Goal: Task Accomplishment & Management: Manage account settings

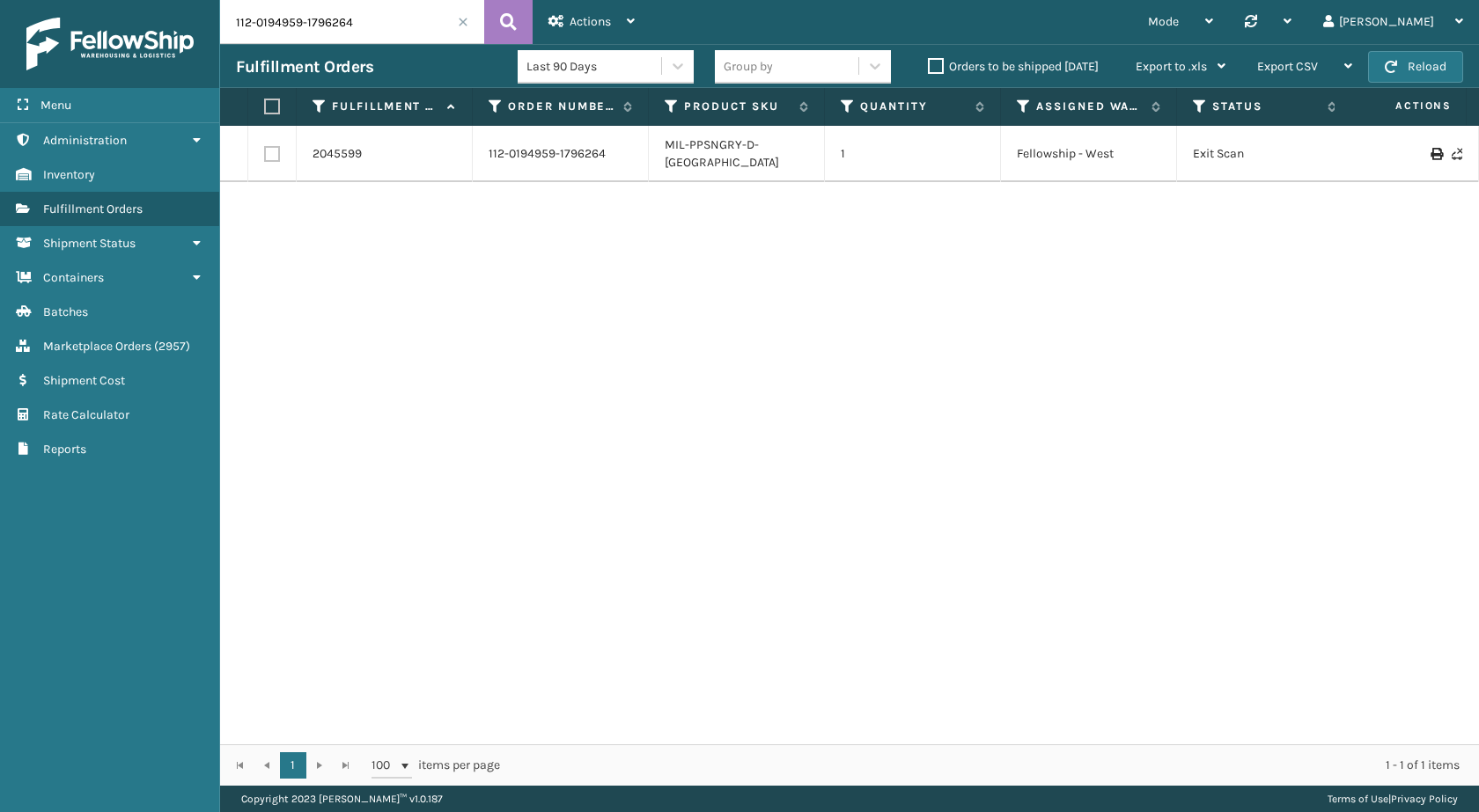
click at [329, 15] on input "112-0194959-1796264" at bounding box center [352, 22] width 264 height 44
paste input "1-4191913-5554667"
click at [519, 29] on button at bounding box center [508, 22] width 49 height 44
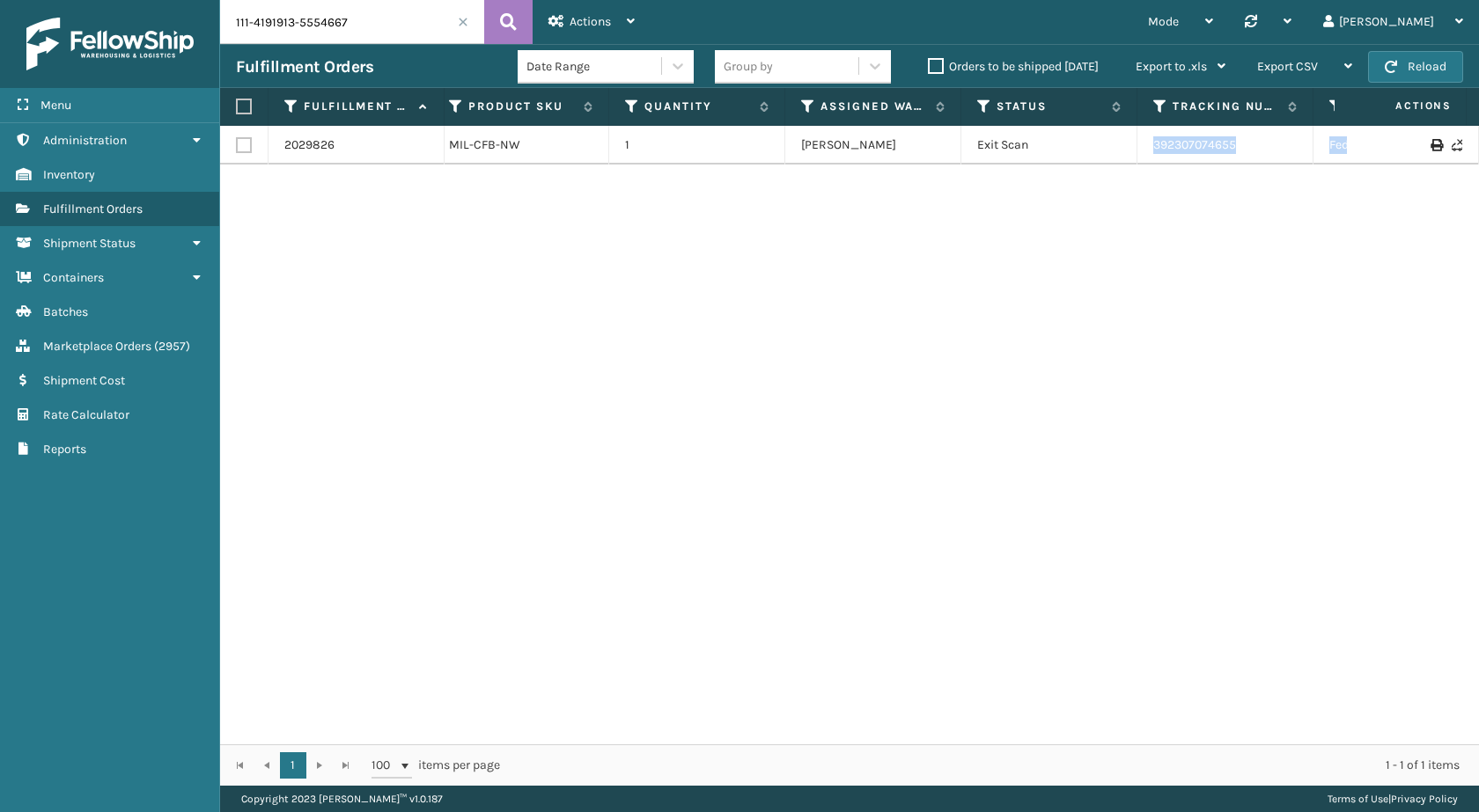
drag, startPoint x: 1292, startPoint y: 143, endPoint x: 1478, endPoint y: 143, distance: 186.0
click at [1478, 143] on div "2029826 111-4191913-5554667 MIL-CFB-NW 1 Milliard LV Exit Scan 392307074655 Fed…" at bounding box center [849, 435] width 1259 height 619
click at [1073, 291] on div "2029826 111-4191913-5554667 MIL-CFB-NW 1 Milliard LV Exit Scan 392307074655 Fed…" at bounding box center [849, 435] width 1259 height 619
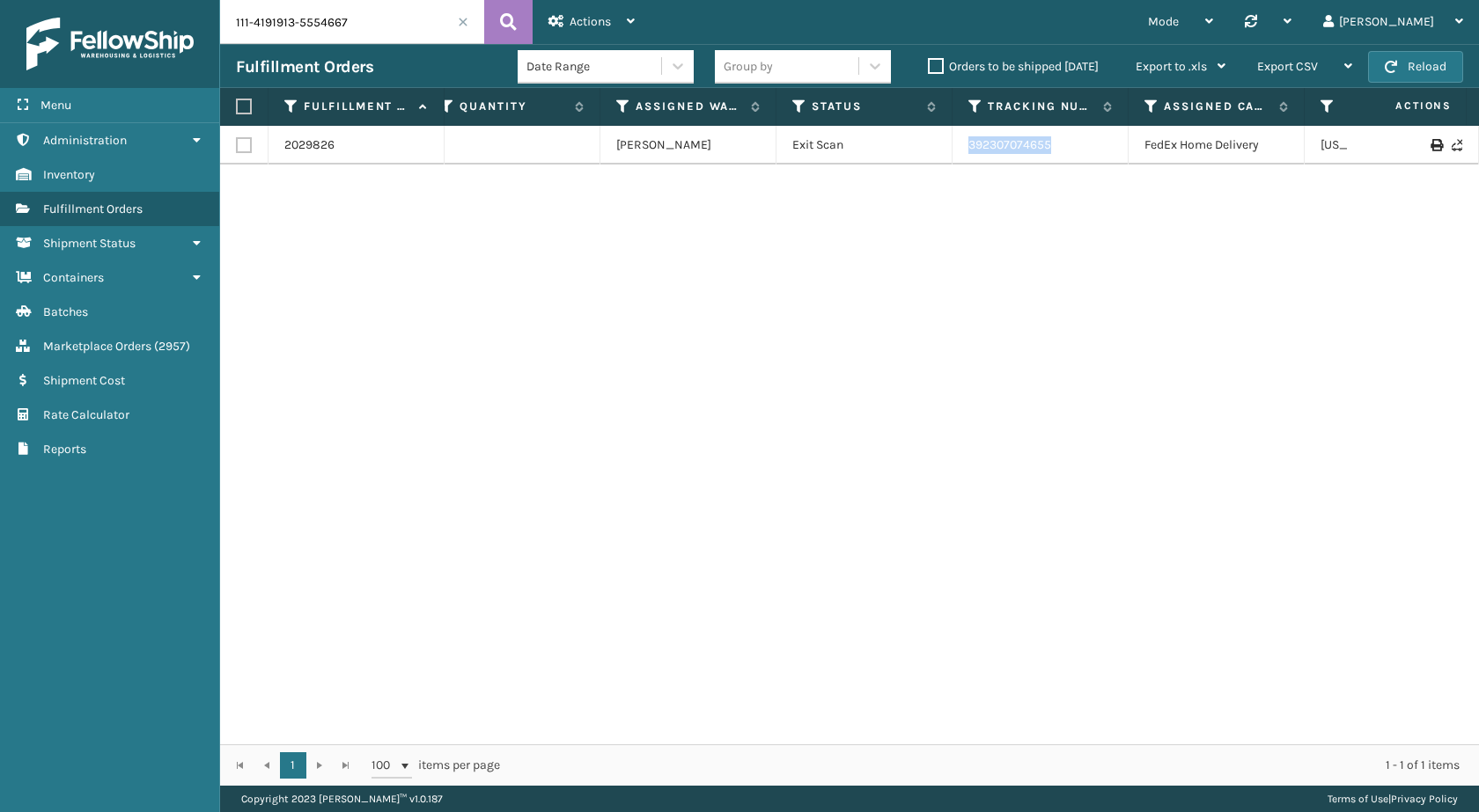
drag, startPoint x: 1050, startPoint y: 145, endPoint x: 959, endPoint y: 148, distance: 91.0
click at [959, 148] on td "392307074655" at bounding box center [1041, 145] width 176 height 39
copy link "392307074655"
click at [318, 10] on input "111-4191913-5554667" at bounding box center [352, 22] width 264 height 44
paste input "1124593-5166632"
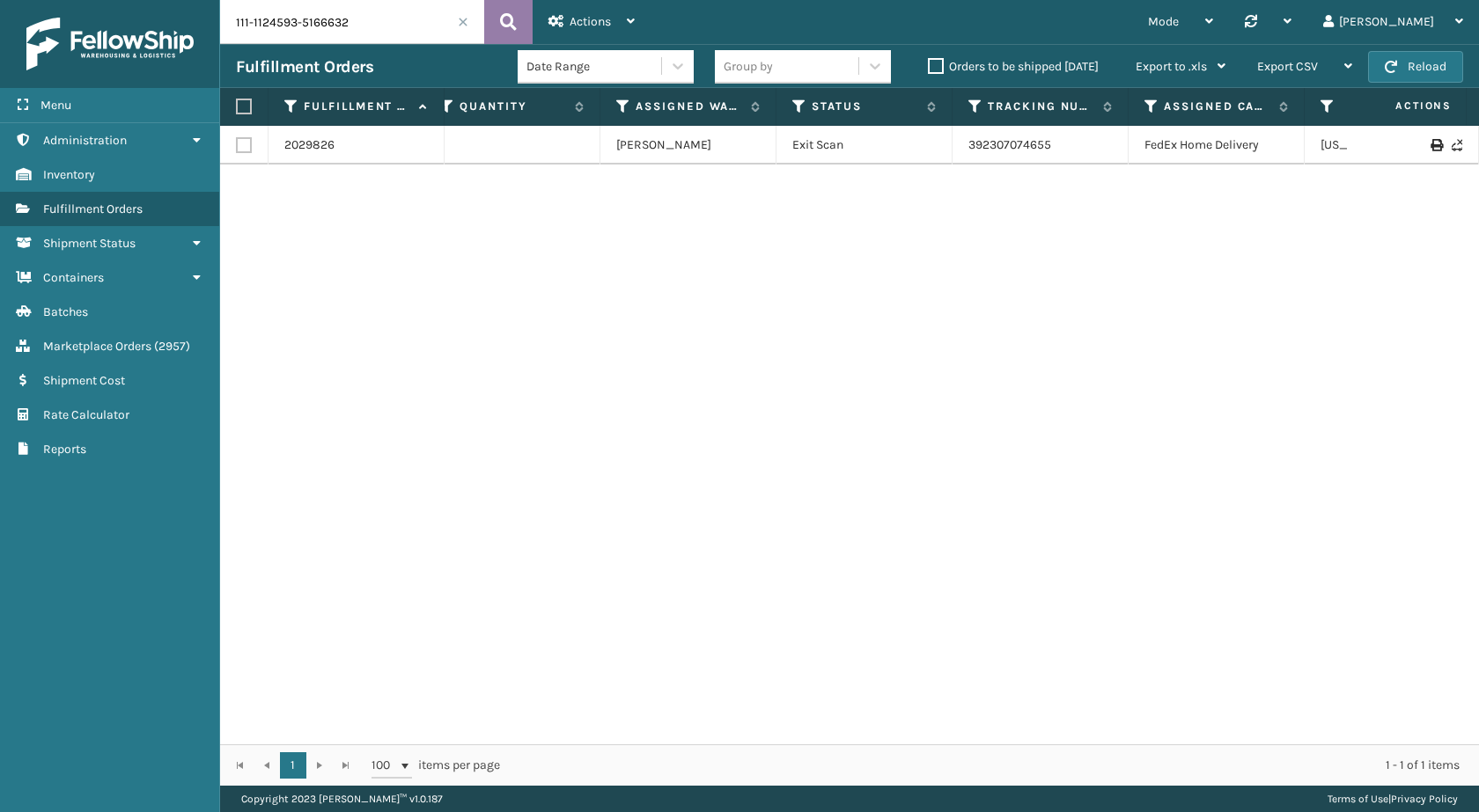
click at [501, 29] on icon at bounding box center [509, 22] width 17 height 27
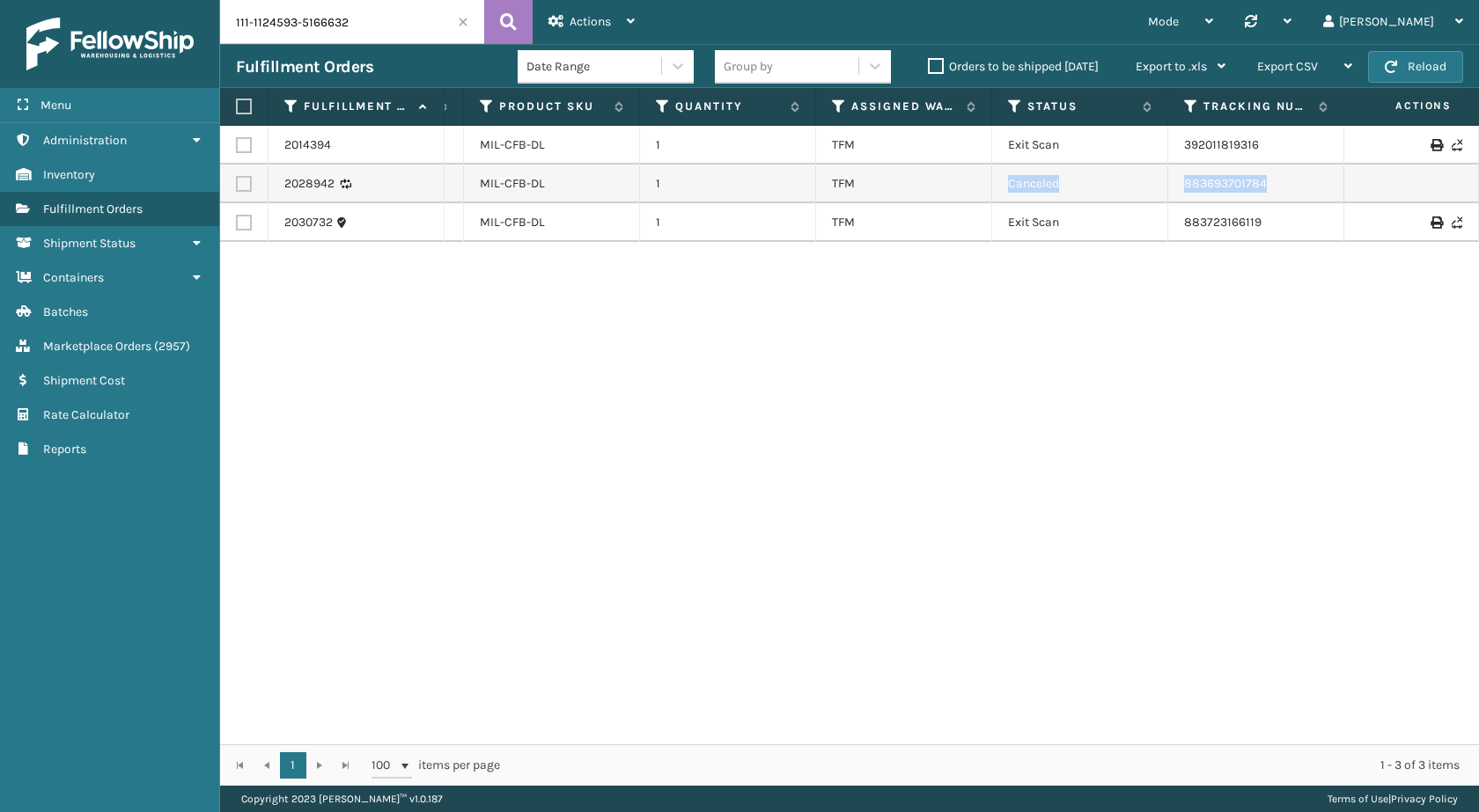
scroll to position [0, 370]
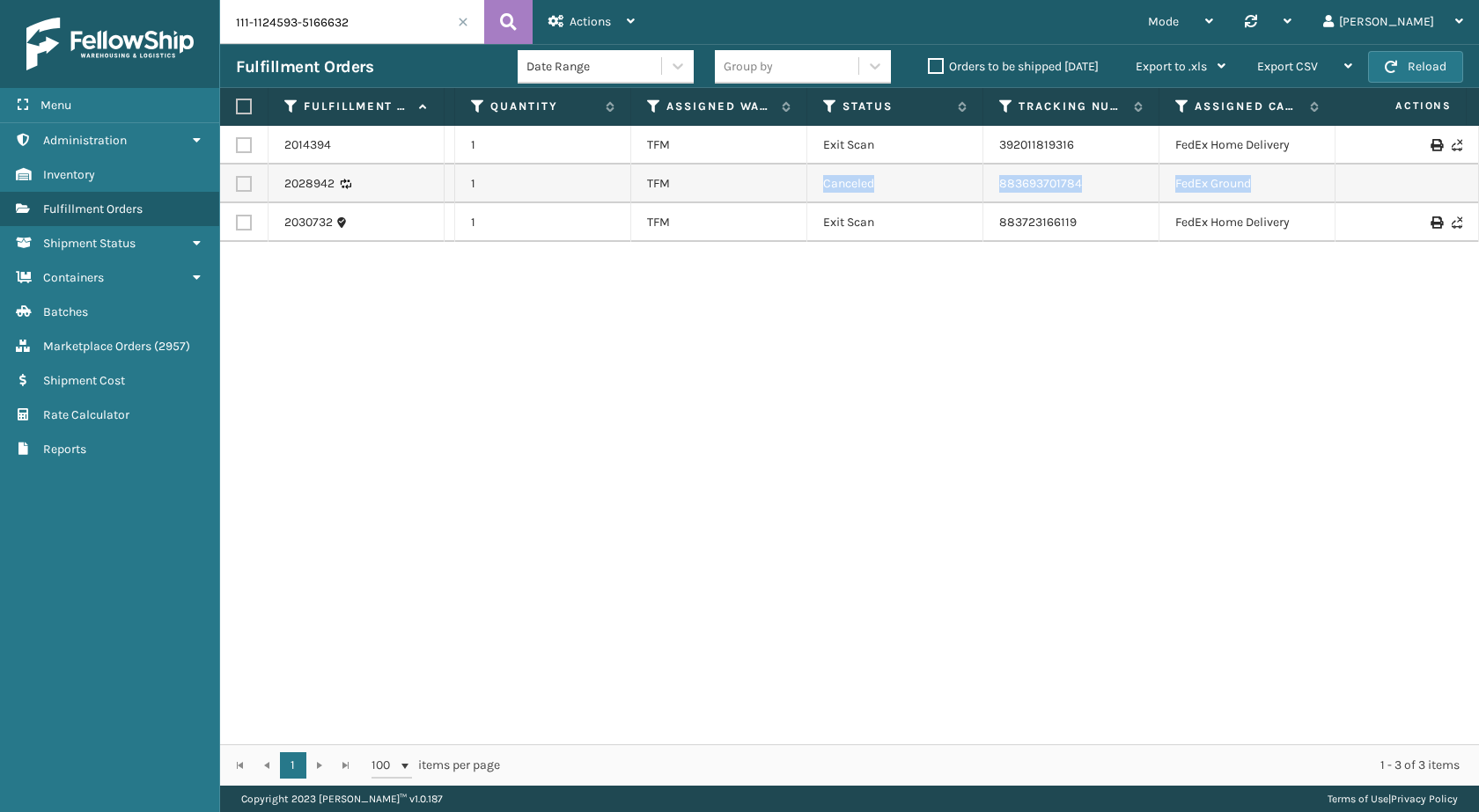
drag, startPoint x: 1066, startPoint y: 188, endPoint x: 1478, endPoint y: 185, distance: 412.0
click at [1478, 185] on div "2014394 111-1124593-5166632 MIL-CFB-DL 1 TFM Exit Scan 392011819316 FedEx Home …" at bounding box center [849, 435] width 1259 height 619
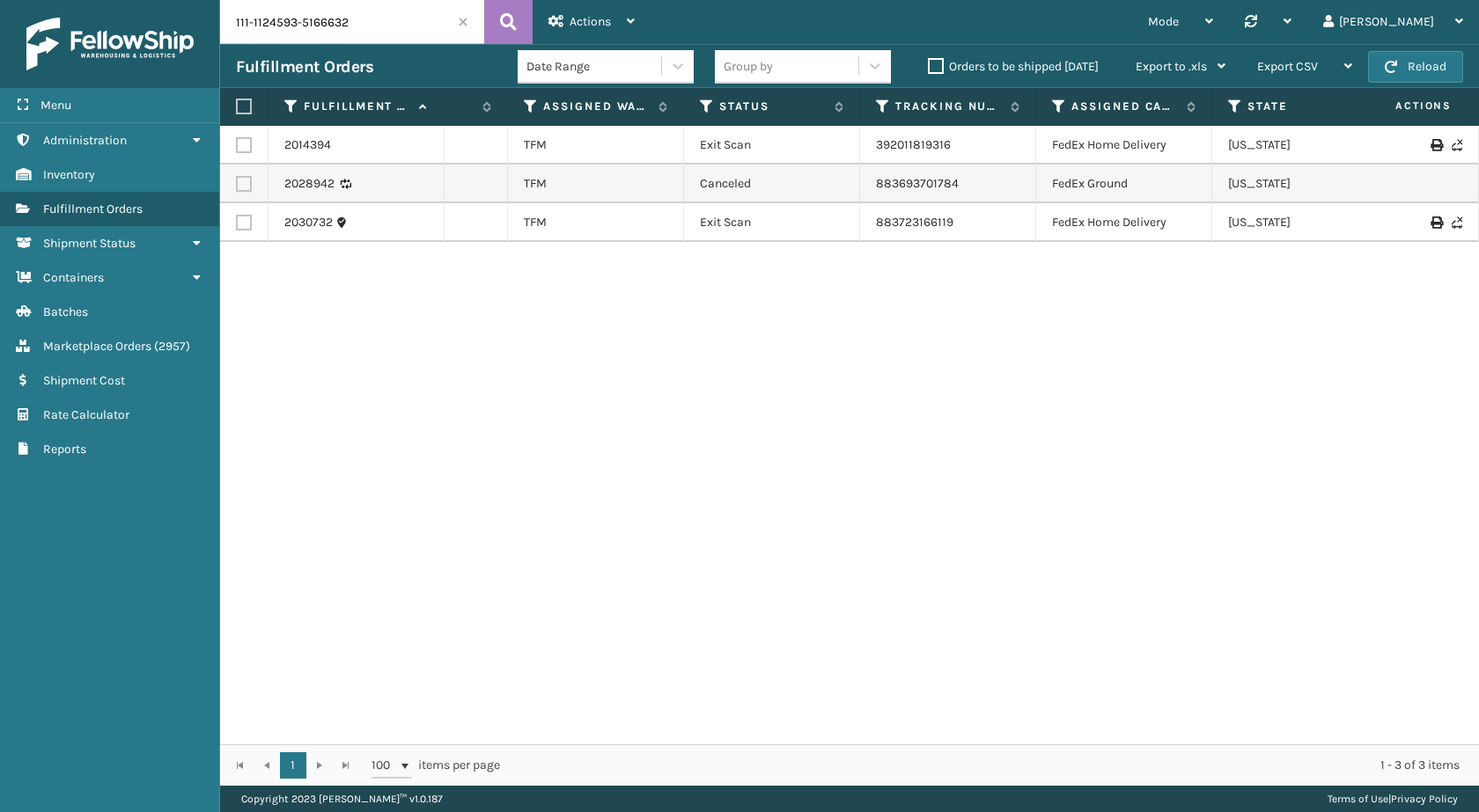
click at [979, 304] on div "2014394 111-1124593-5166632 MIL-CFB-DL 1 TFM Exit Scan 392011819316 FedEx Home …" at bounding box center [849, 435] width 1259 height 619
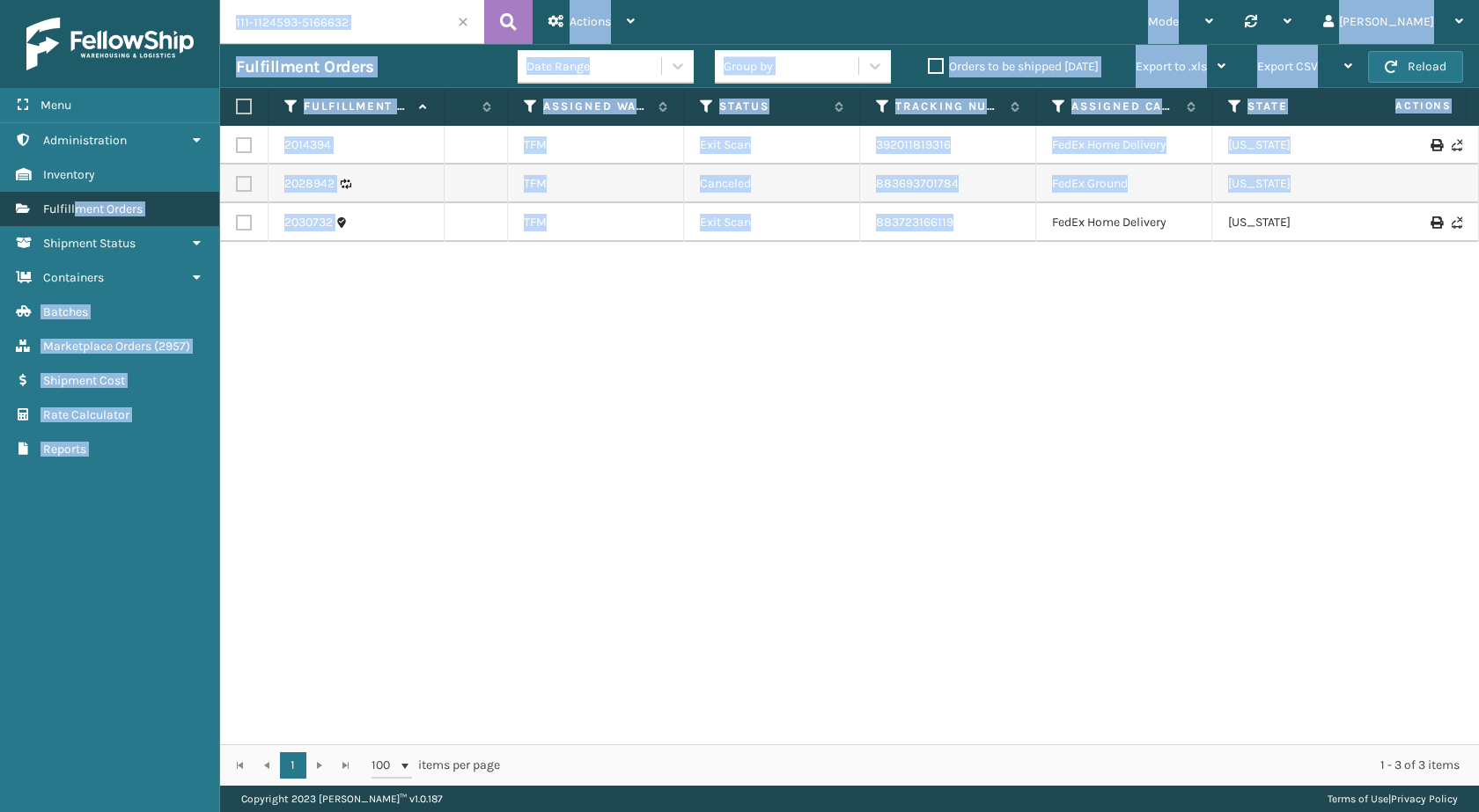
scroll to position [0, 0]
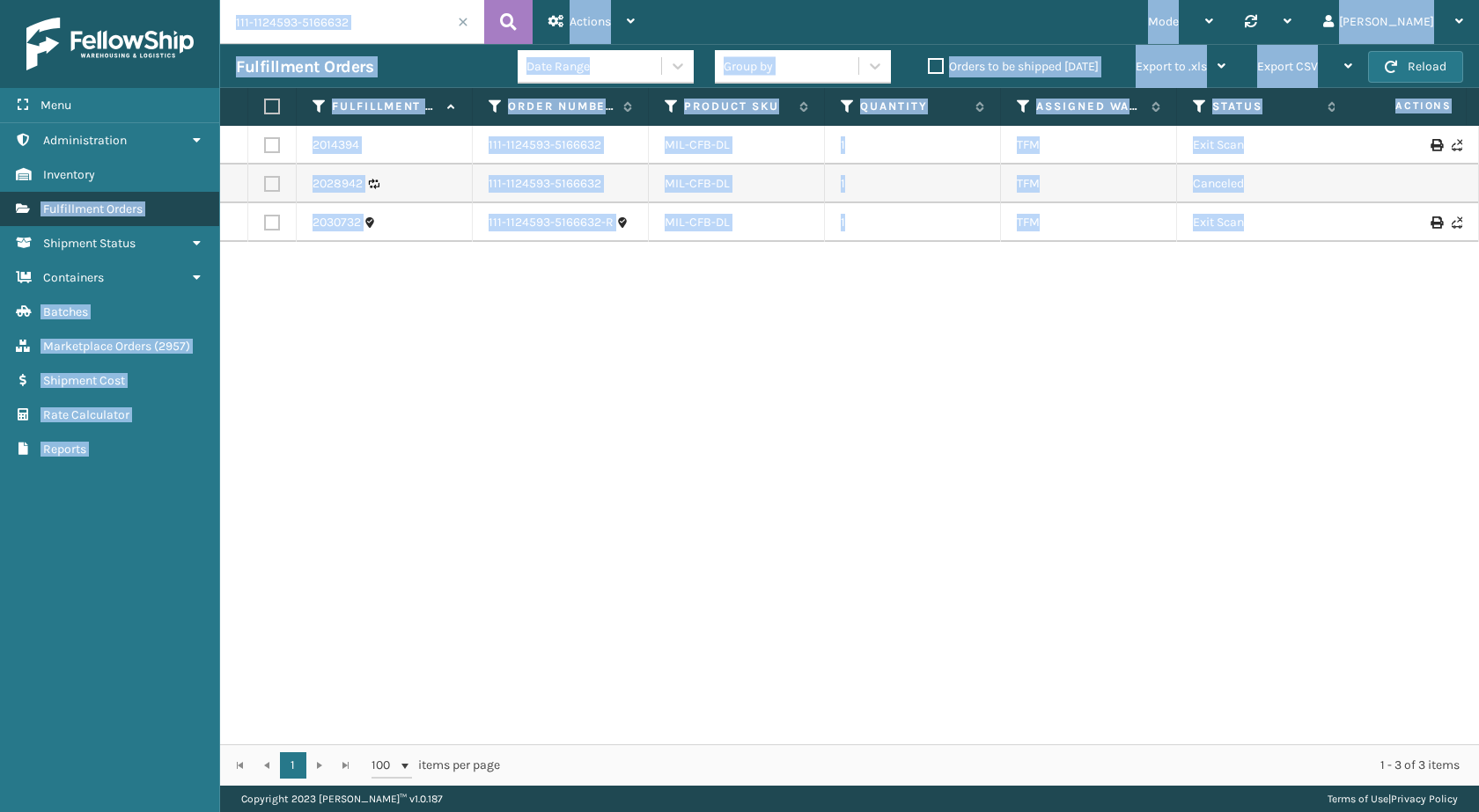
drag, startPoint x: 960, startPoint y: 213, endPoint x: 400, endPoint y: 275, distance: 563.4
click at [1, 0] on div "Menu Administration Inventory Fulfillment Orders Shipment Status Containers Bat…" at bounding box center [739, 0] width 1479 height 0
click at [570, 316] on div "2014394 111-1124593-5166632 MIL-CFB-DL 1 TFM Exit Scan 392011819316 FedEx Home …" at bounding box center [849, 435] width 1259 height 619
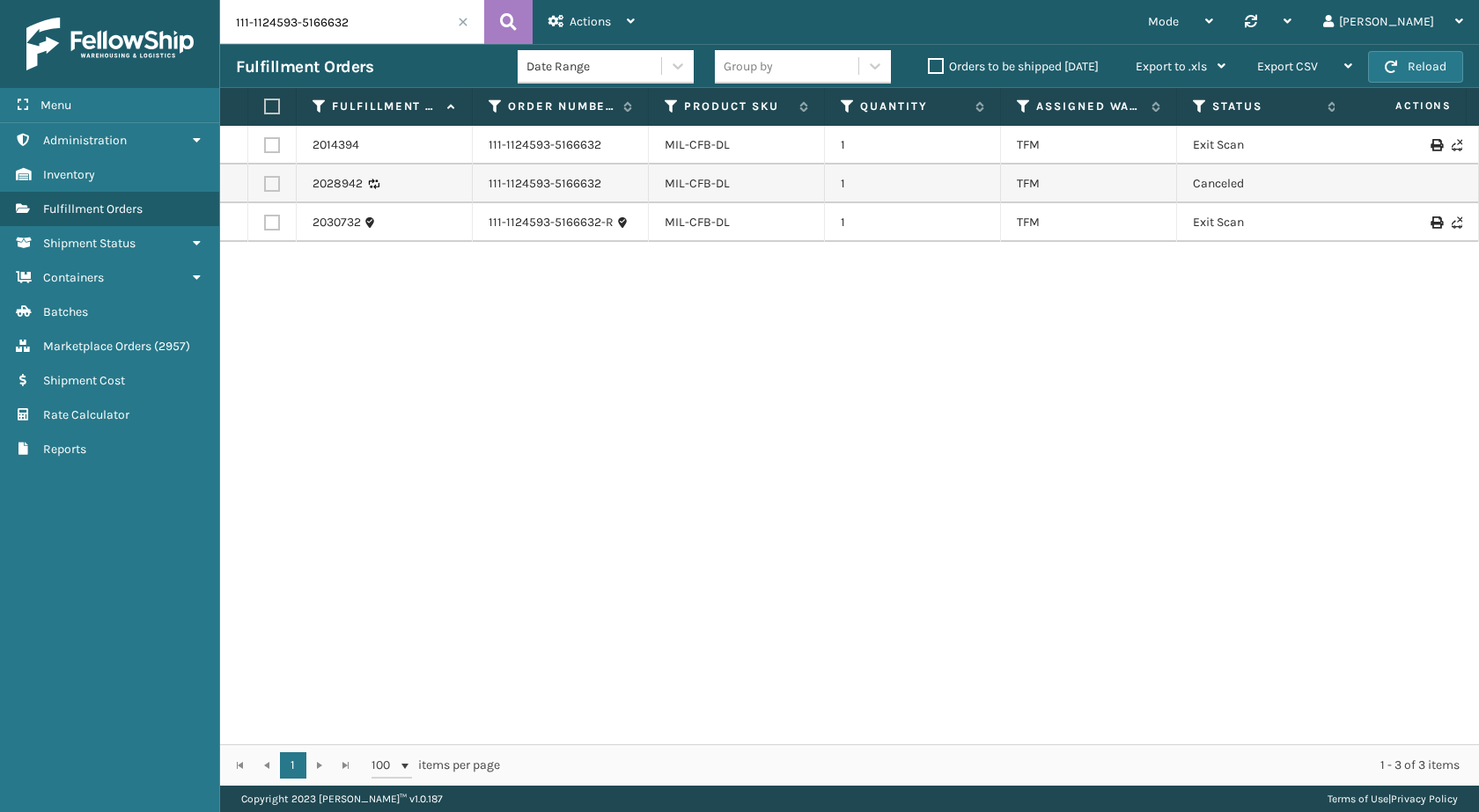
click at [393, 29] on input "111-1124593-5166632" at bounding box center [352, 22] width 264 height 44
paste input "0885993-6582628"
click at [494, 19] on button at bounding box center [508, 22] width 49 height 44
click at [381, 29] on input "111-0885993-6582628" at bounding box center [352, 22] width 264 height 44
paste input "3-8968726-1494656"
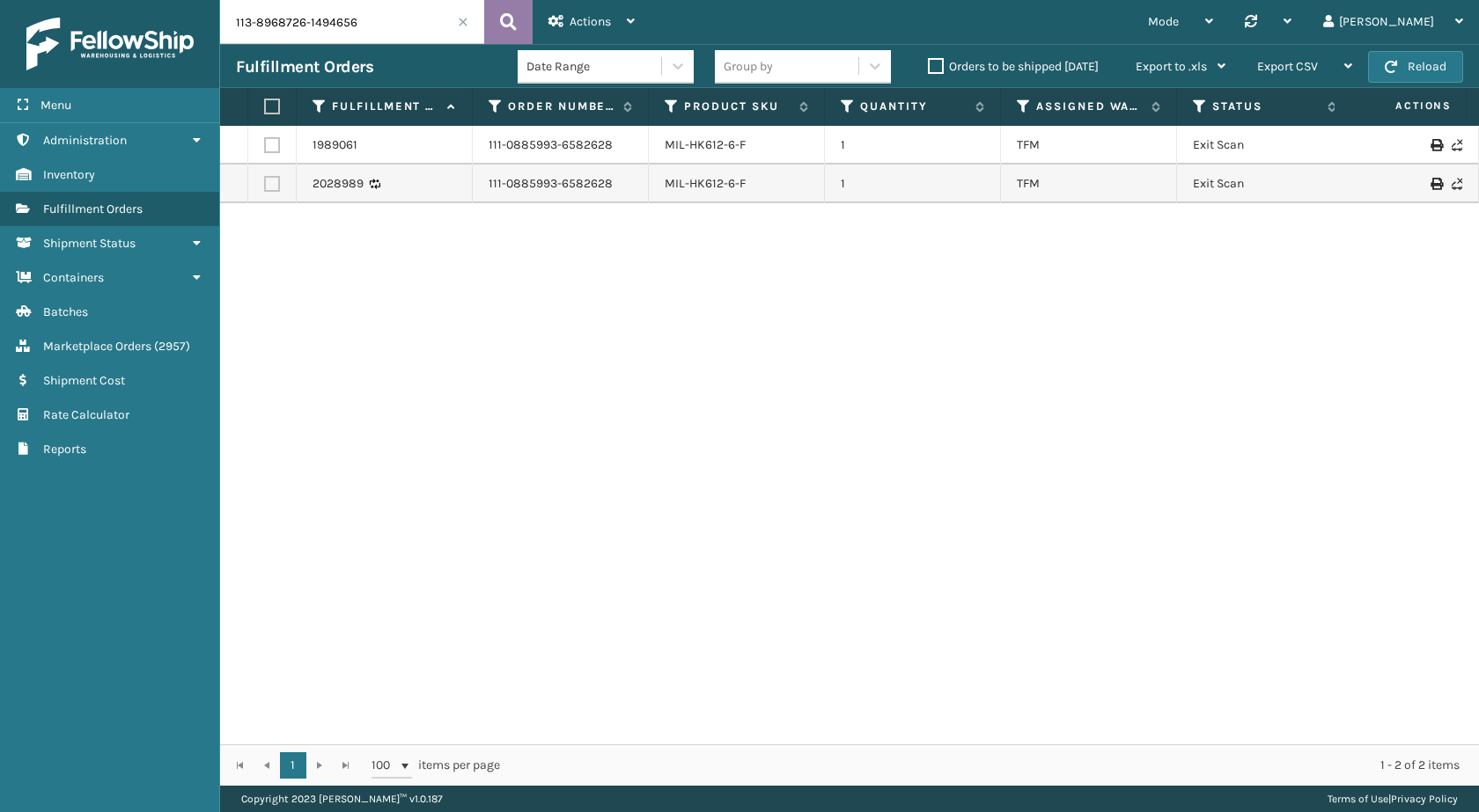
click at [507, 17] on icon at bounding box center [509, 22] width 17 height 27
click at [371, 18] on input "113-8968726-1494656" at bounding box center [352, 22] width 264 height 44
paste input "4-8915238-9919465"
click at [507, 21] on icon at bounding box center [509, 22] width 17 height 27
click at [352, 43] on input "114-8915238-9919465" at bounding box center [352, 22] width 264 height 44
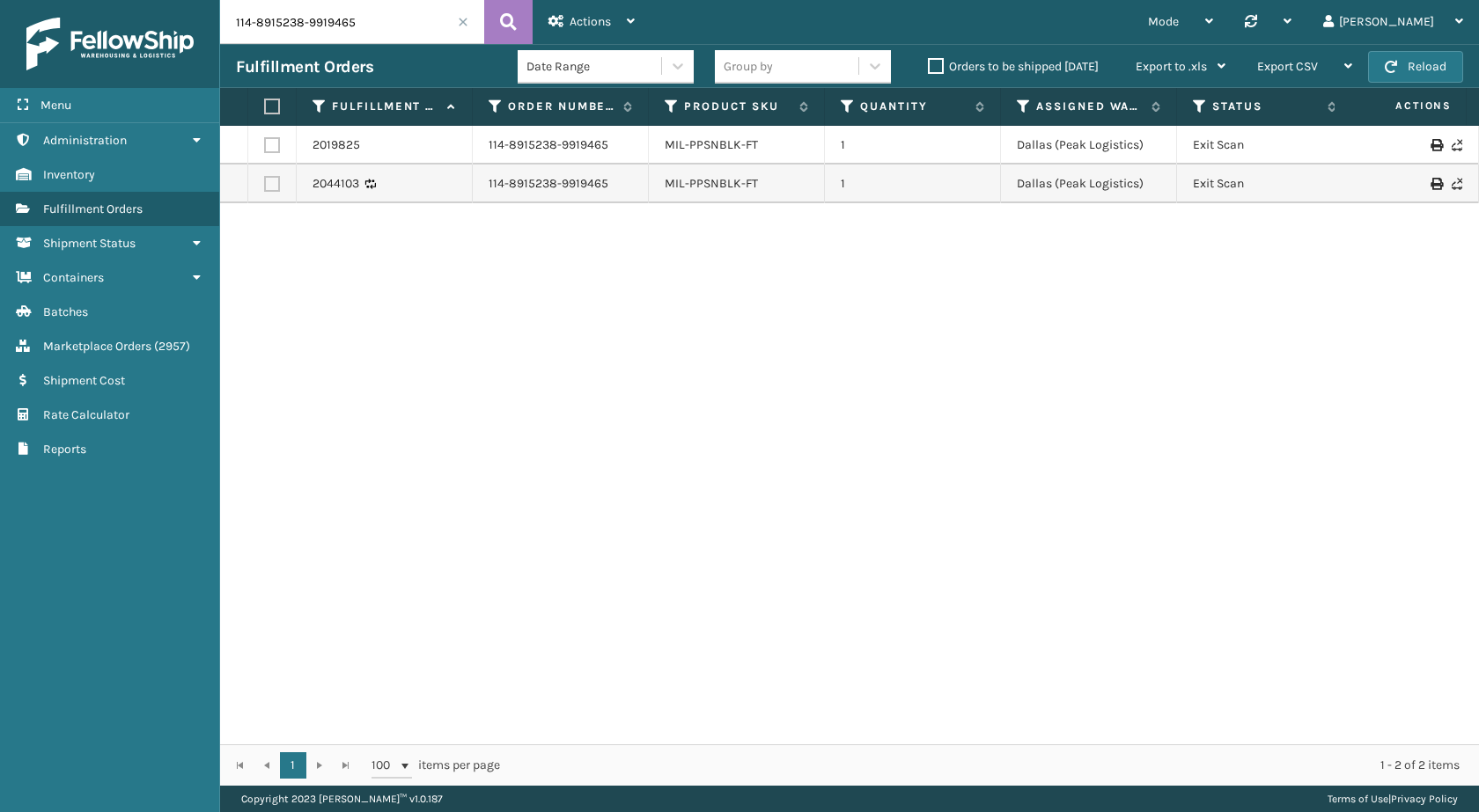
paste input "3302305-2213816"
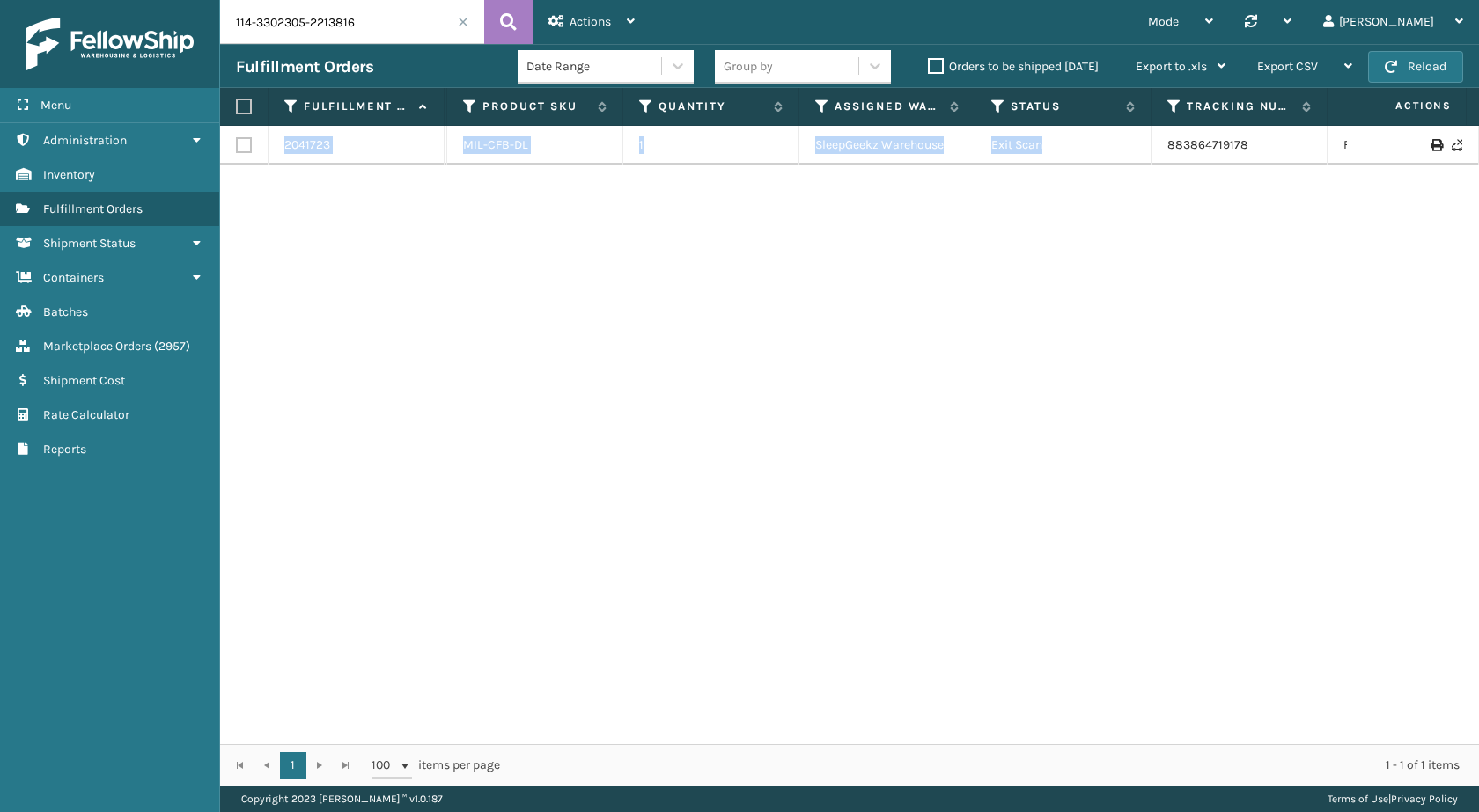
scroll to position [0, 418]
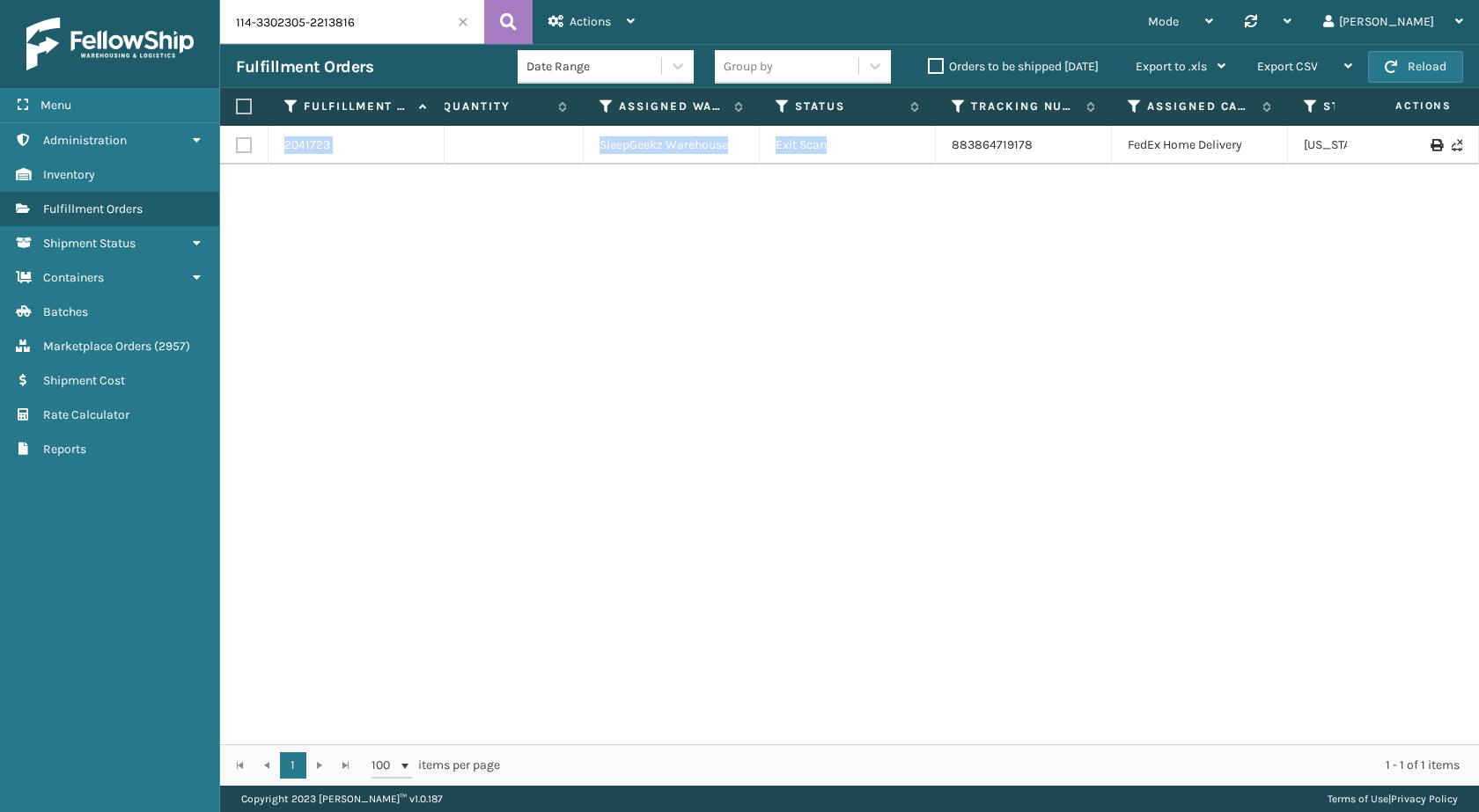
drag, startPoint x: 1272, startPoint y: 139, endPoint x: 1478, endPoint y: 179, distance: 209.8
click at [1478, 179] on div "2041723 114-3302305-2213816 MIL-CFB-DL 1 SleepGeekz Warehouse Exit Scan 8838647…" at bounding box center [849, 435] width 1259 height 619
click at [1103, 252] on div "2041723 114-3302305-2213816 MIL-CFB-DL 1 SleepGeekz Warehouse Exit Scan 8838647…" at bounding box center [849, 435] width 1259 height 619
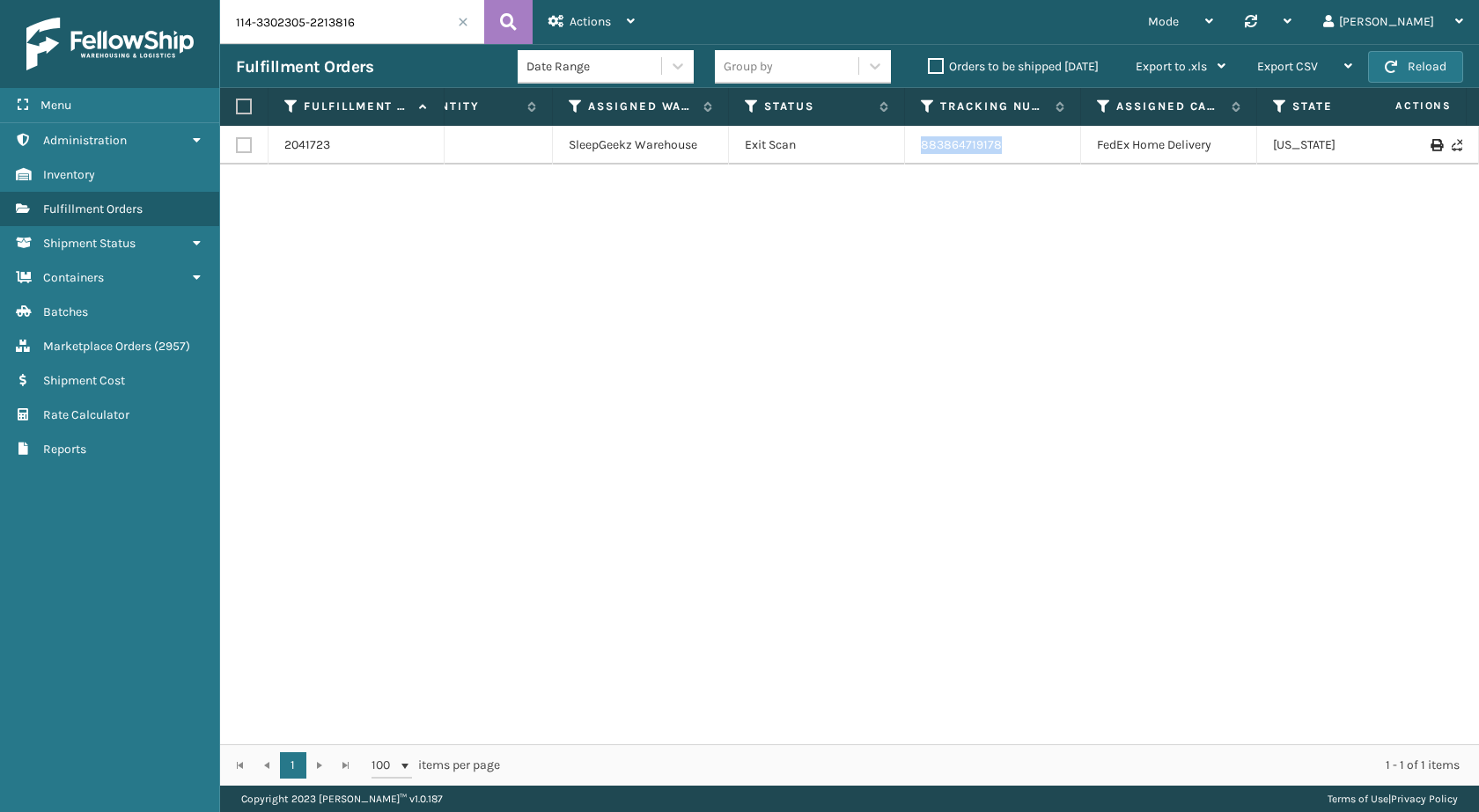
drag, startPoint x: 1014, startPoint y: 137, endPoint x: 882, endPoint y: 146, distance: 132.3
click at [882, 146] on tr "2041723 114-3302305-2213816 MIL-CFB-DL 1 SleepGeekz Warehouse Exit Scan 8838647…" at bounding box center [756, 145] width 1970 height 39
copy tr "883864719178"
click at [347, 17] on input "114-3302305-2213816" at bounding box center [352, 22] width 264 height 44
paste input "3-3465823-4690607"
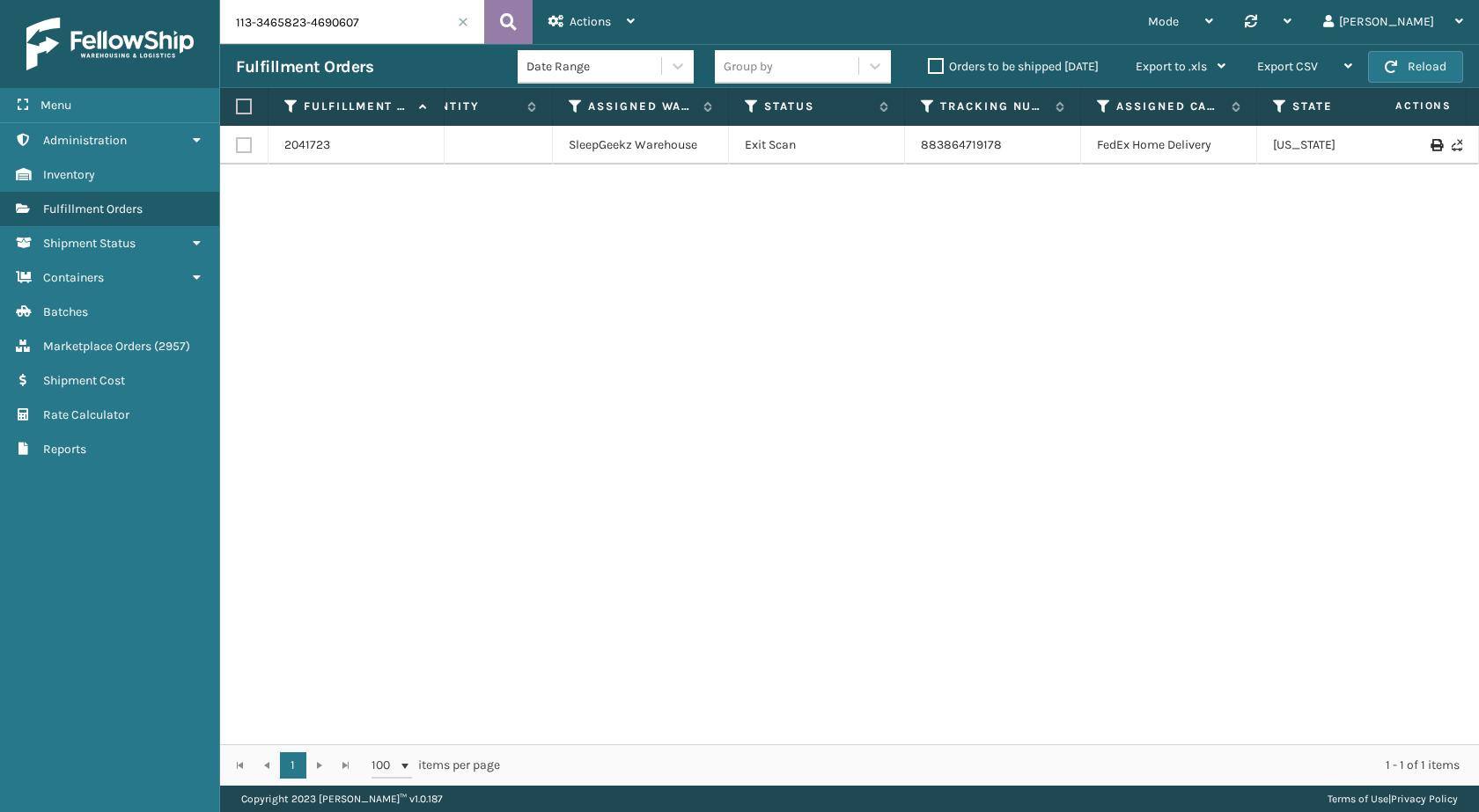
click at [516, 29] on button at bounding box center [508, 22] width 49 height 44
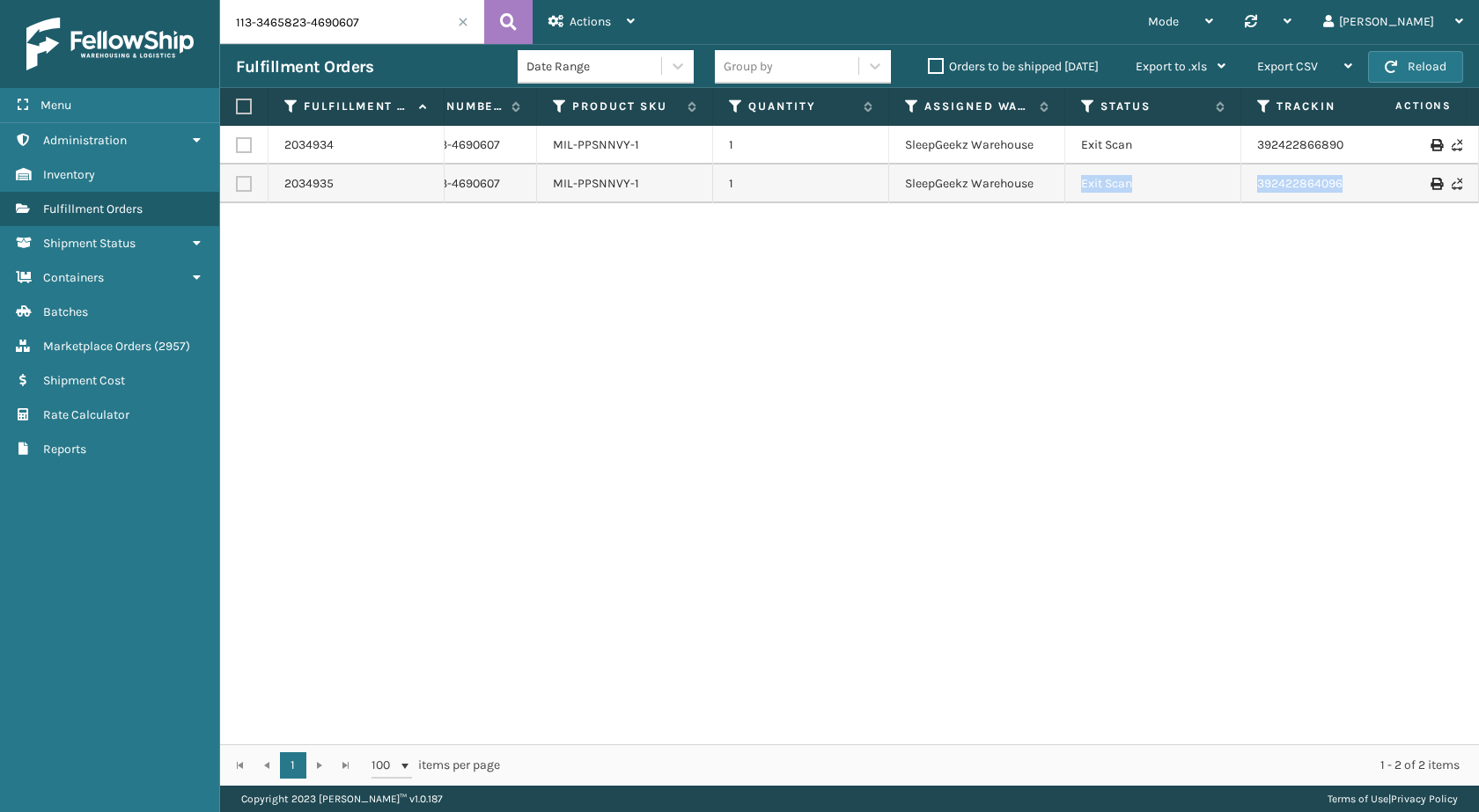
scroll to position [0, 327]
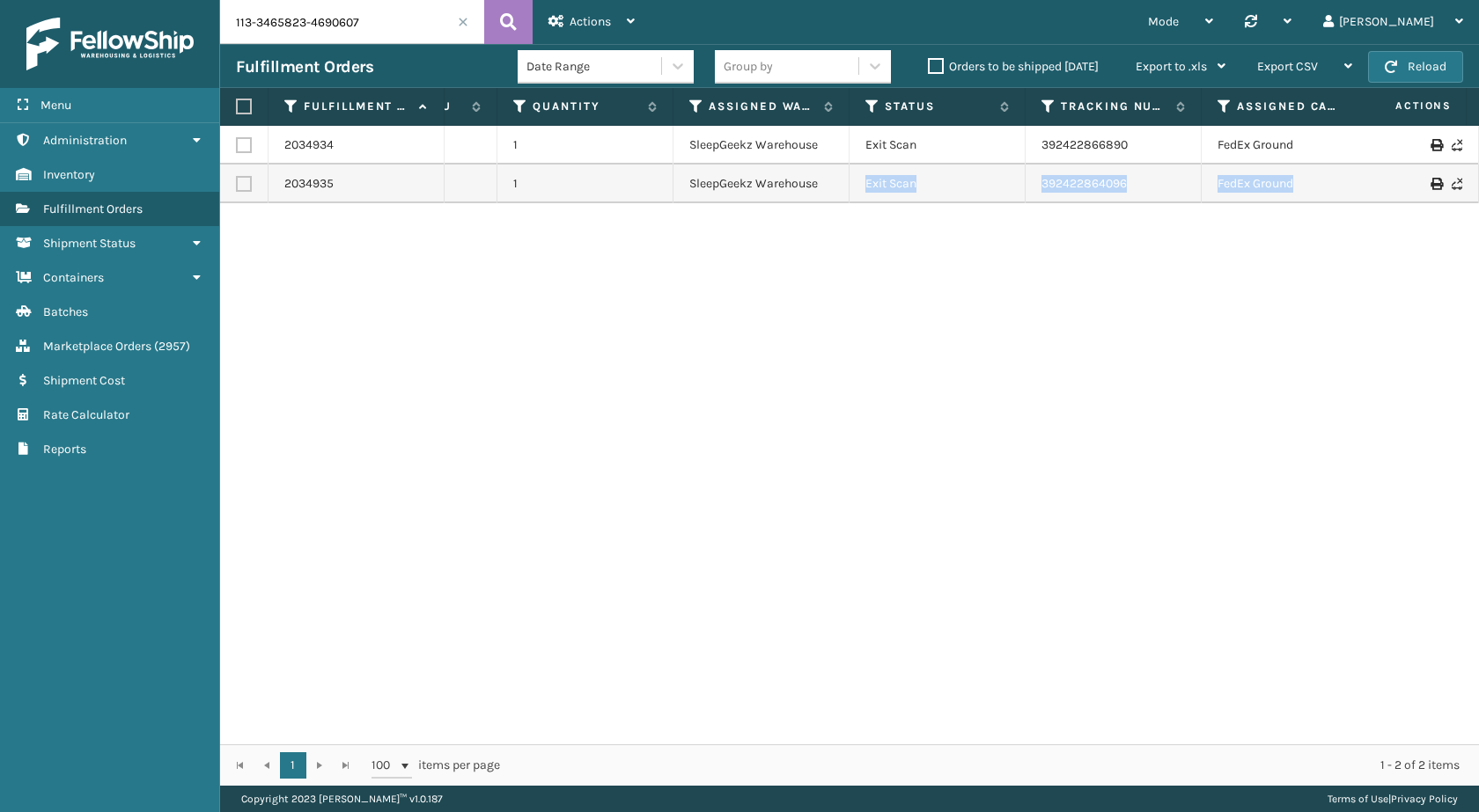
drag, startPoint x: 1163, startPoint y: 172, endPoint x: 1478, endPoint y: 181, distance: 315.1
click at [1478, 181] on div "2034934 113-3465823-4690607 MIL-PPSNNVY-1 1 SleepGeekz Warehouse Exit Scan 3924…" at bounding box center [849, 435] width 1259 height 619
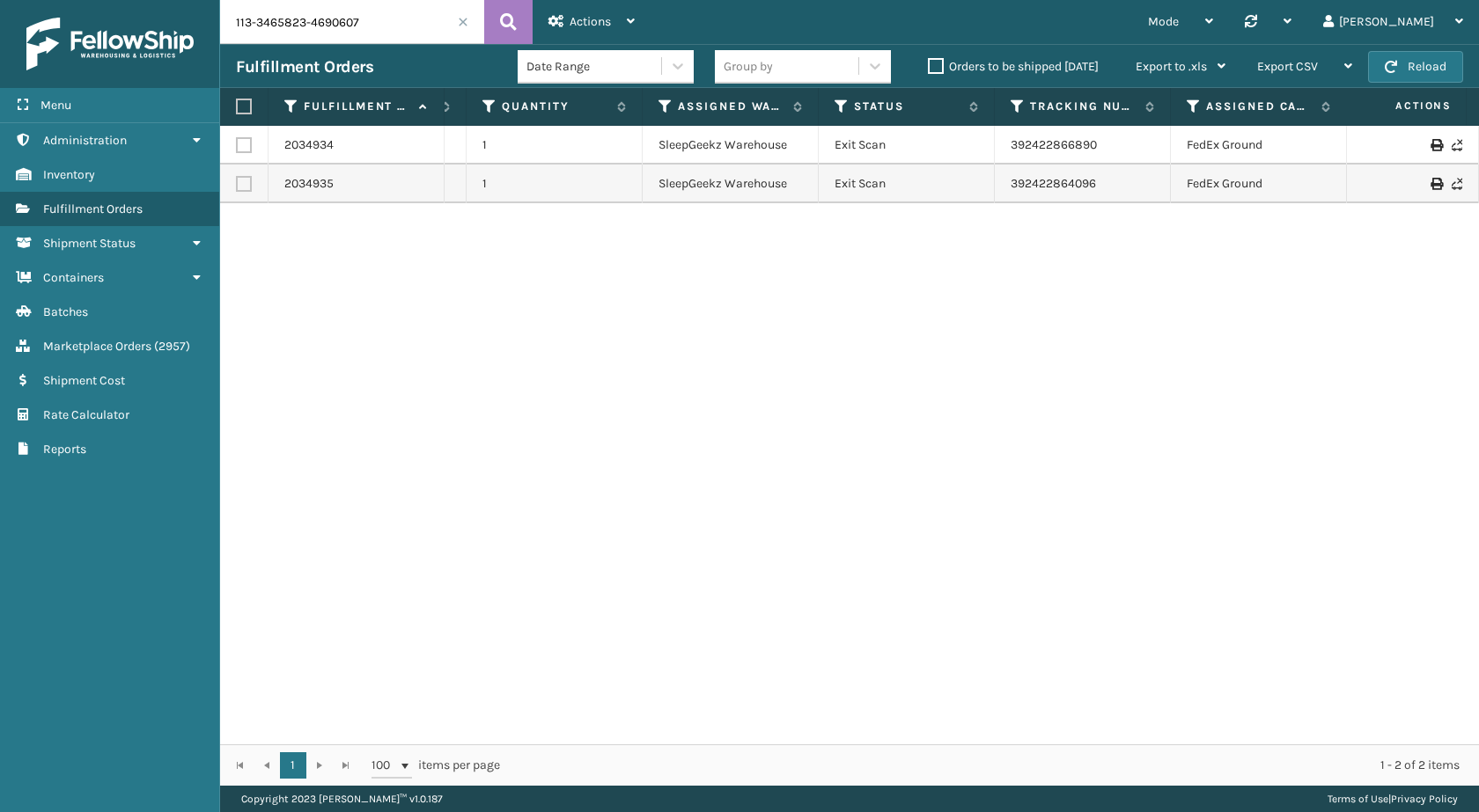
click at [1183, 263] on div "2034934 113-3465823-4690607 MIL-PPSNNVY-1 1 SleepGeekz Warehouse Exit Scan 3924…" at bounding box center [849, 435] width 1259 height 619
drag, startPoint x: 1105, startPoint y: 185, endPoint x: 977, endPoint y: 184, distance: 128.0
click at [977, 184] on tr "2034935 113-3465823-4690607 MIL-PPSNNVY-1 1 SleepGeekz Warehouse Exit Scan 3924…" at bounding box center [847, 184] width 1970 height 39
copy tr "392422864096"
drag, startPoint x: 1123, startPoint y: 139, endPoint x: 994, endPoint y: 137, distance: 129.0
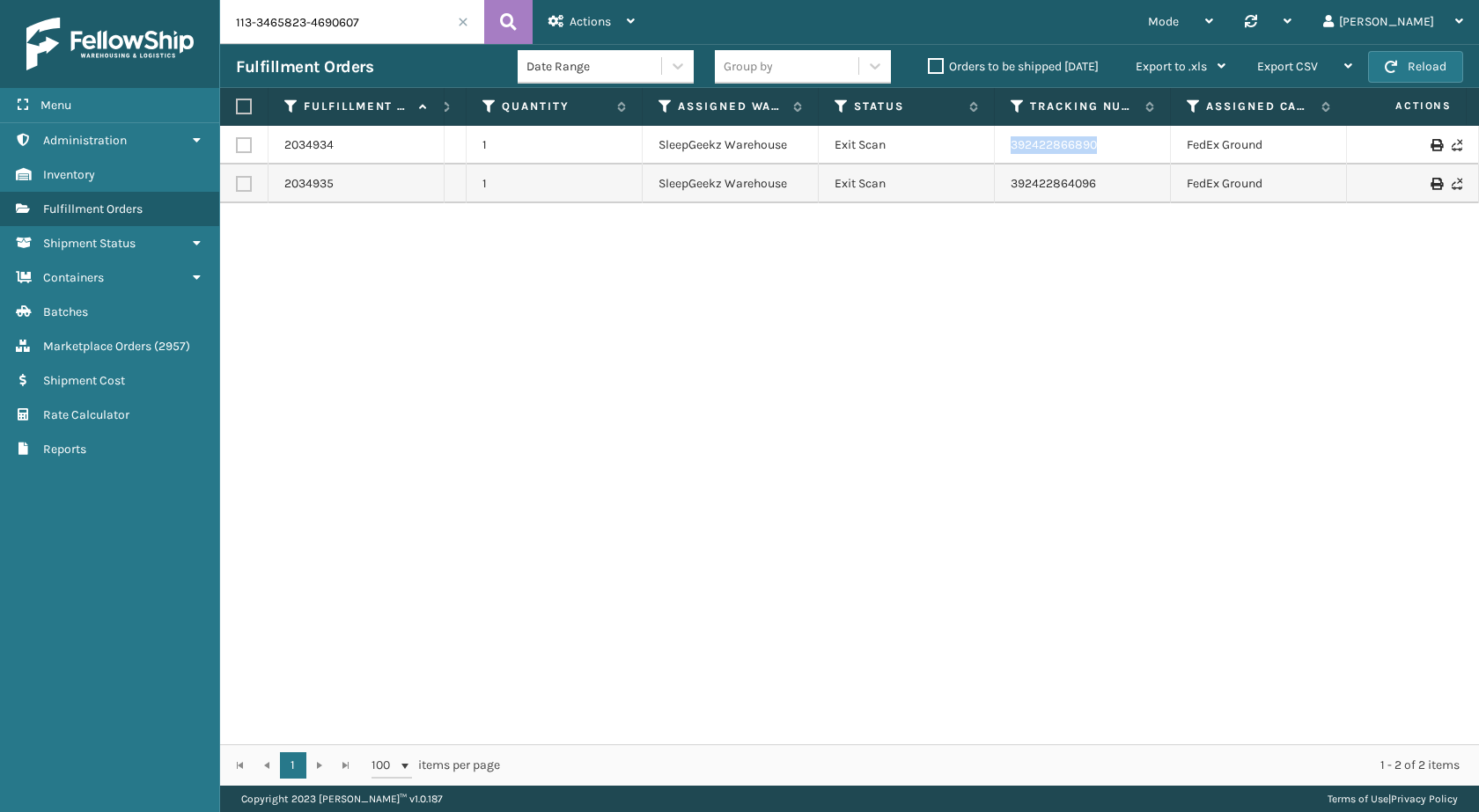
click at [994, 137] on tr "2034934 113-3465823-4690607 MIL-PPSNNVY-1 1 SleepGeekz Warehouse Exit Scan 3924…" at bounding box center [847, 145] width 1970 height 39
copy tr "392422866890"
click at [356, 24] on input "113-3465823-4690607" at bounding box center [352, 22] width 264 height 44
paste input "1-2350005-6069060"
click at [504, 17] on icon at bounding box center [509, 22] width 17 height 27
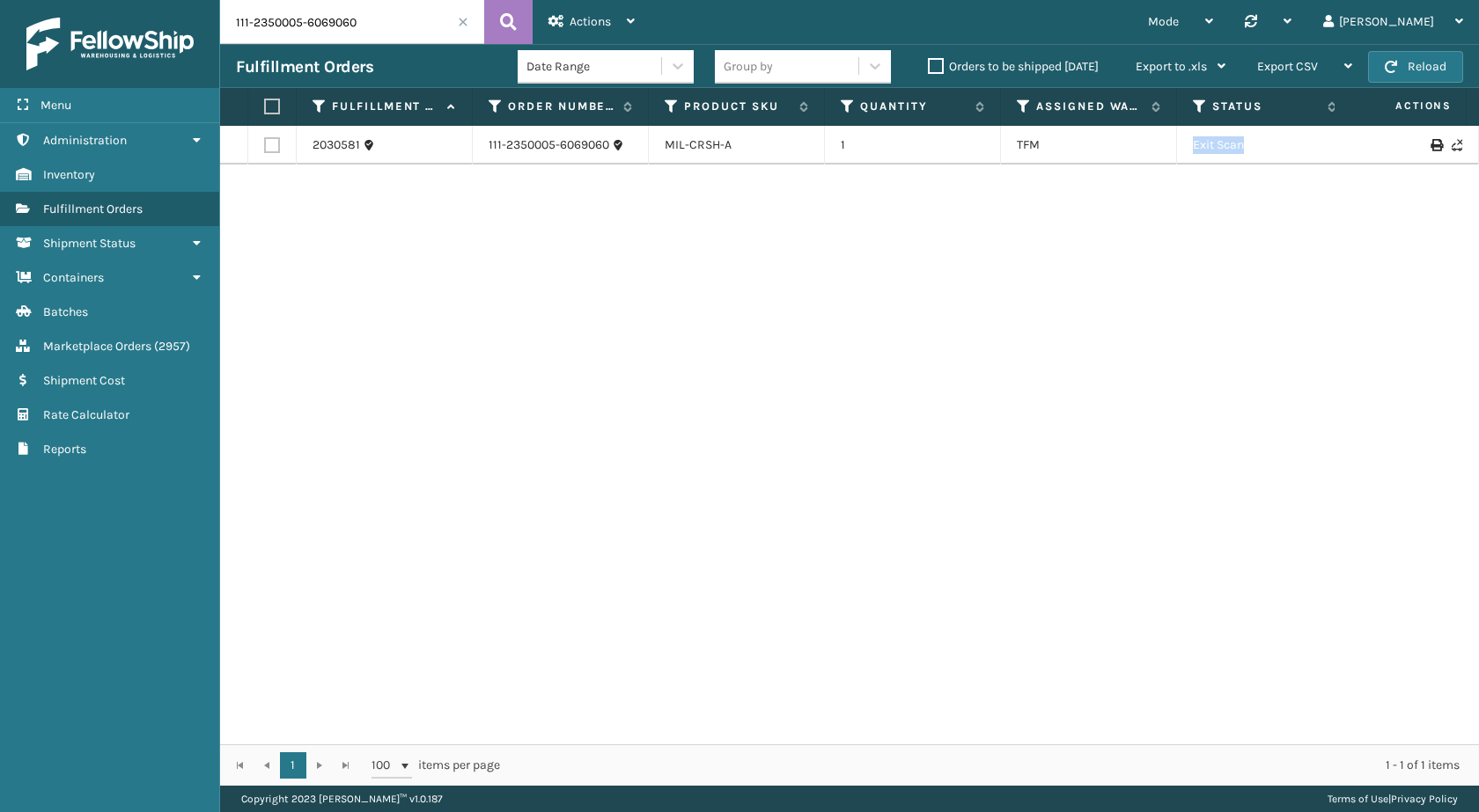
scroll to position [0, 209]
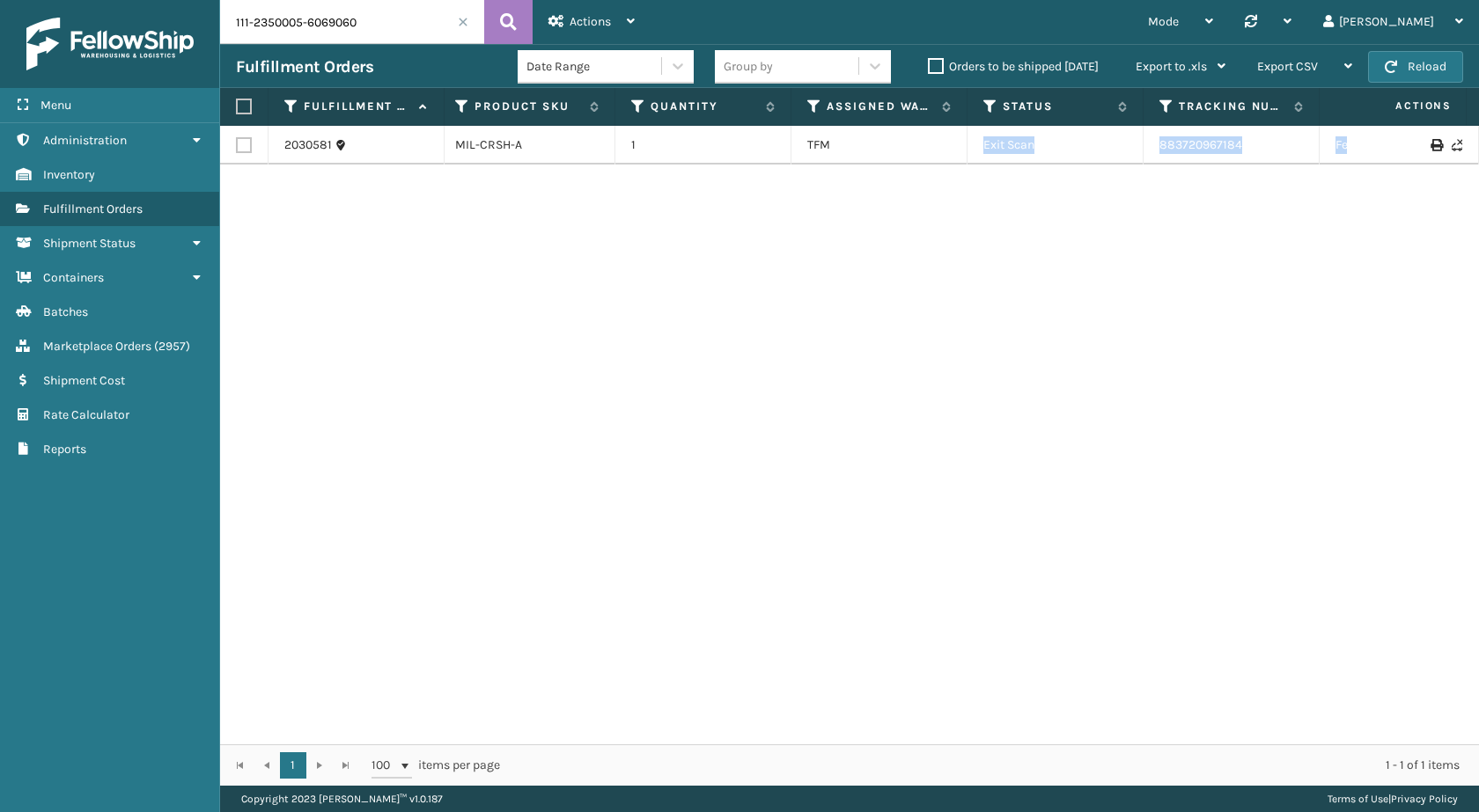
drag, startPoint x: 1182, startPoint y: 147, endPoint x: 1478, endPoint y: 159, distance: 296.2
click at [1478, 159] on div "2030581 111-2350005-6069060 MIL-CRSH-A 1 TFM Exit Scan 883720967184 FedEx Groun…" at bounding box center [849, 435] width 1259 height 619
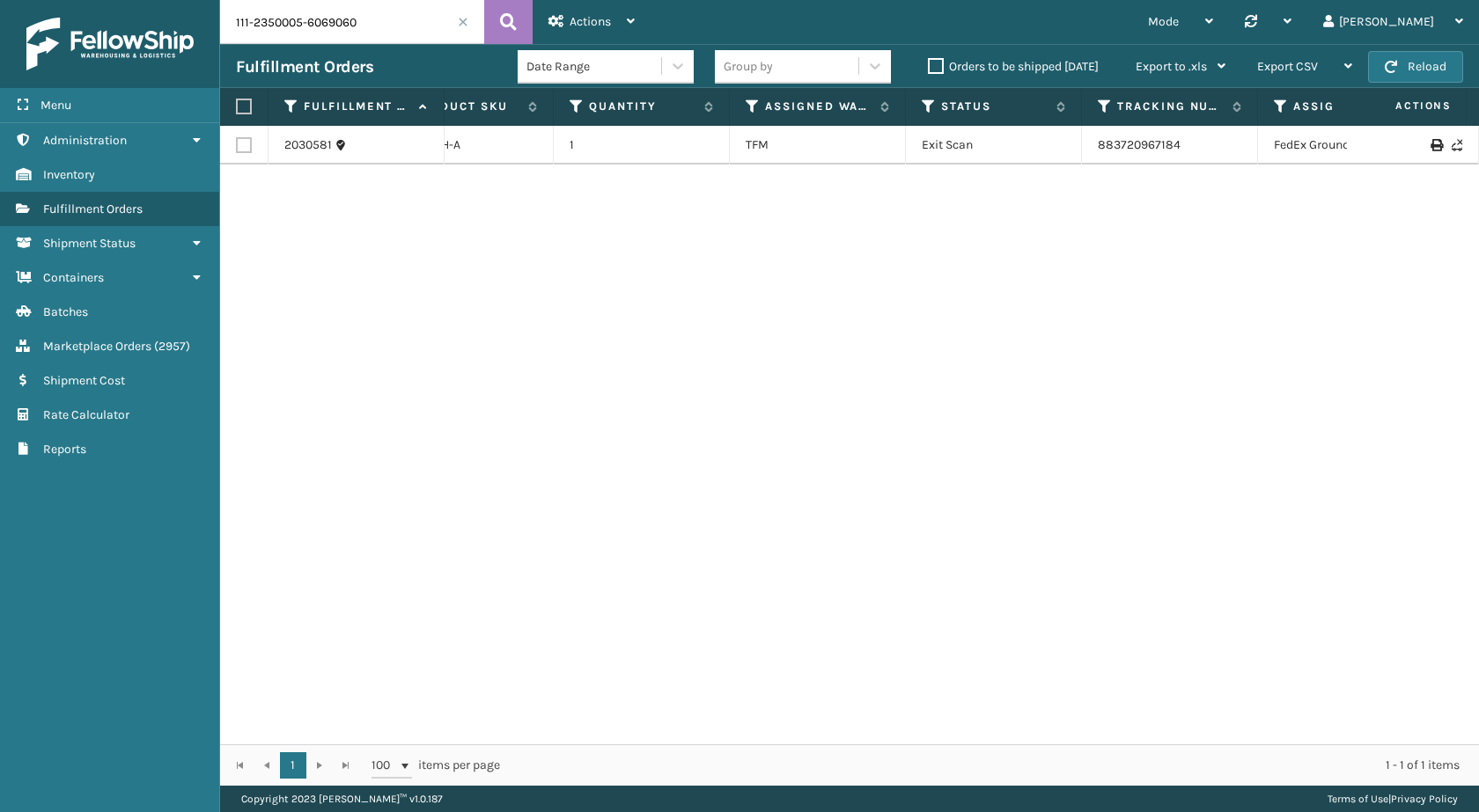
drag, startPoint x: 1252, startPoint y: 327, endPoint x: 1241, endPoint y: 274, distance: 54.1
click at [1252, 328] on div "2030581 111-2350005-6069060 MIL-CRSH-A 1 TFM Exit Scan 883720967184 FedEx Groun…" at bounding box center [849, 435] width 1259 height 619
drag, startPoint x: 1192, startPoint y: 137, endPoint x: 1099, endPoint y: 158, distance: 95.3
click at [1099, 158] on td "883720967184" at bounding box center [1170, 145] width 176 height 39
copy link "883720967184"
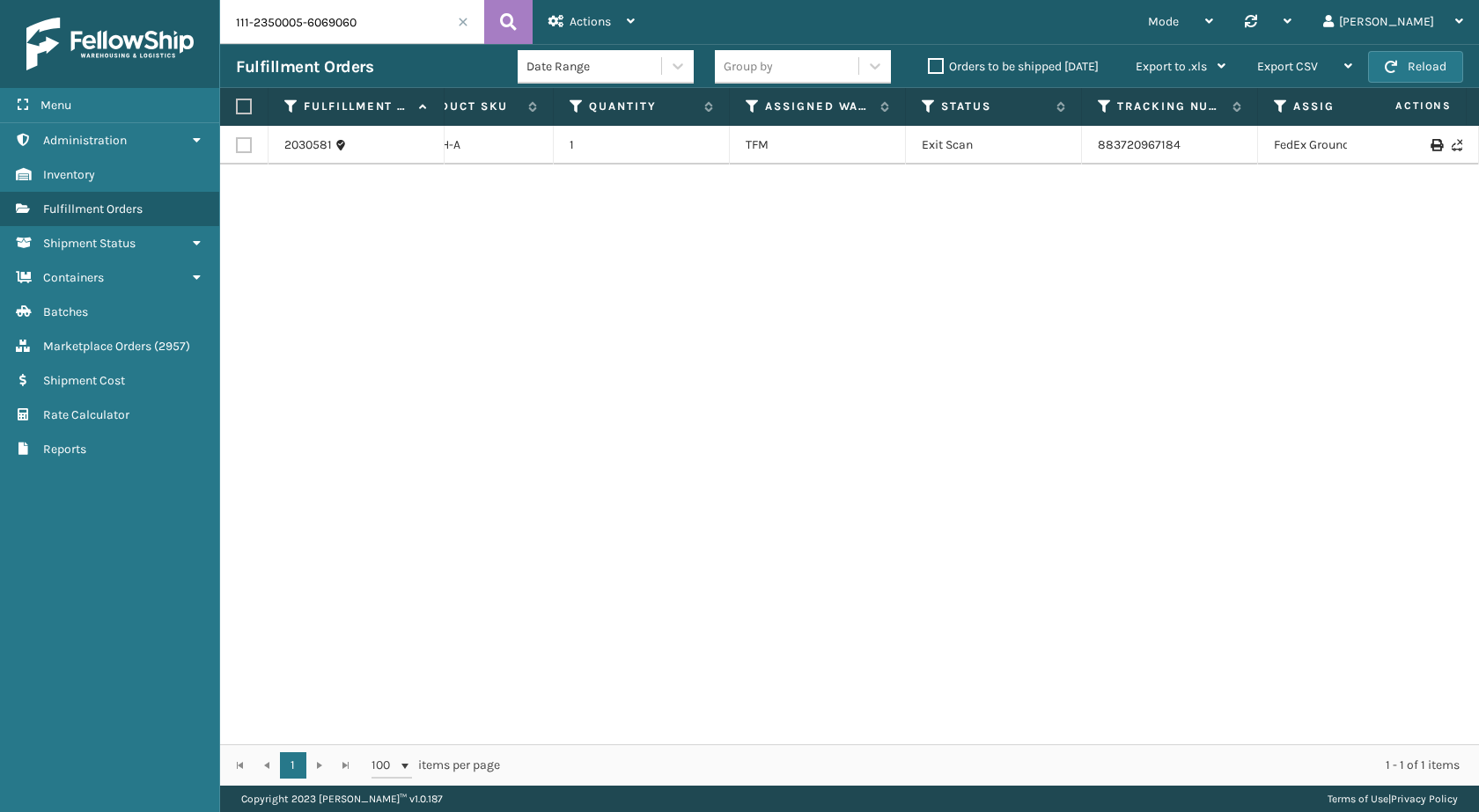
click at [425, 24] on input "111-2350005-6069060" at bounding box center [352, 22] width 264 height 44
paste input "2-4027919-973545"
click at [503, 23] on icon at bounding box center [509, 22] width 17 height 27
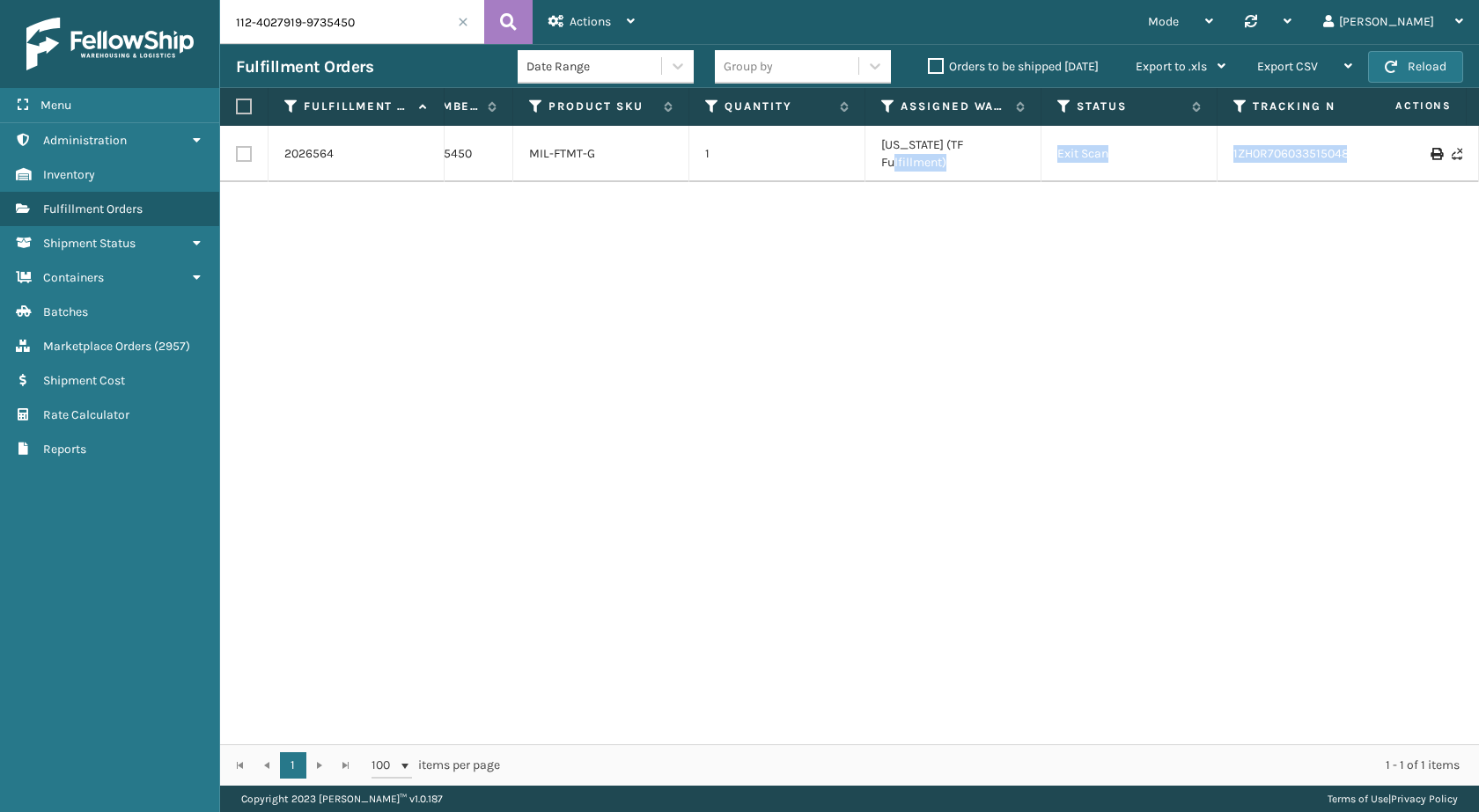
scroll to position [0, 413]
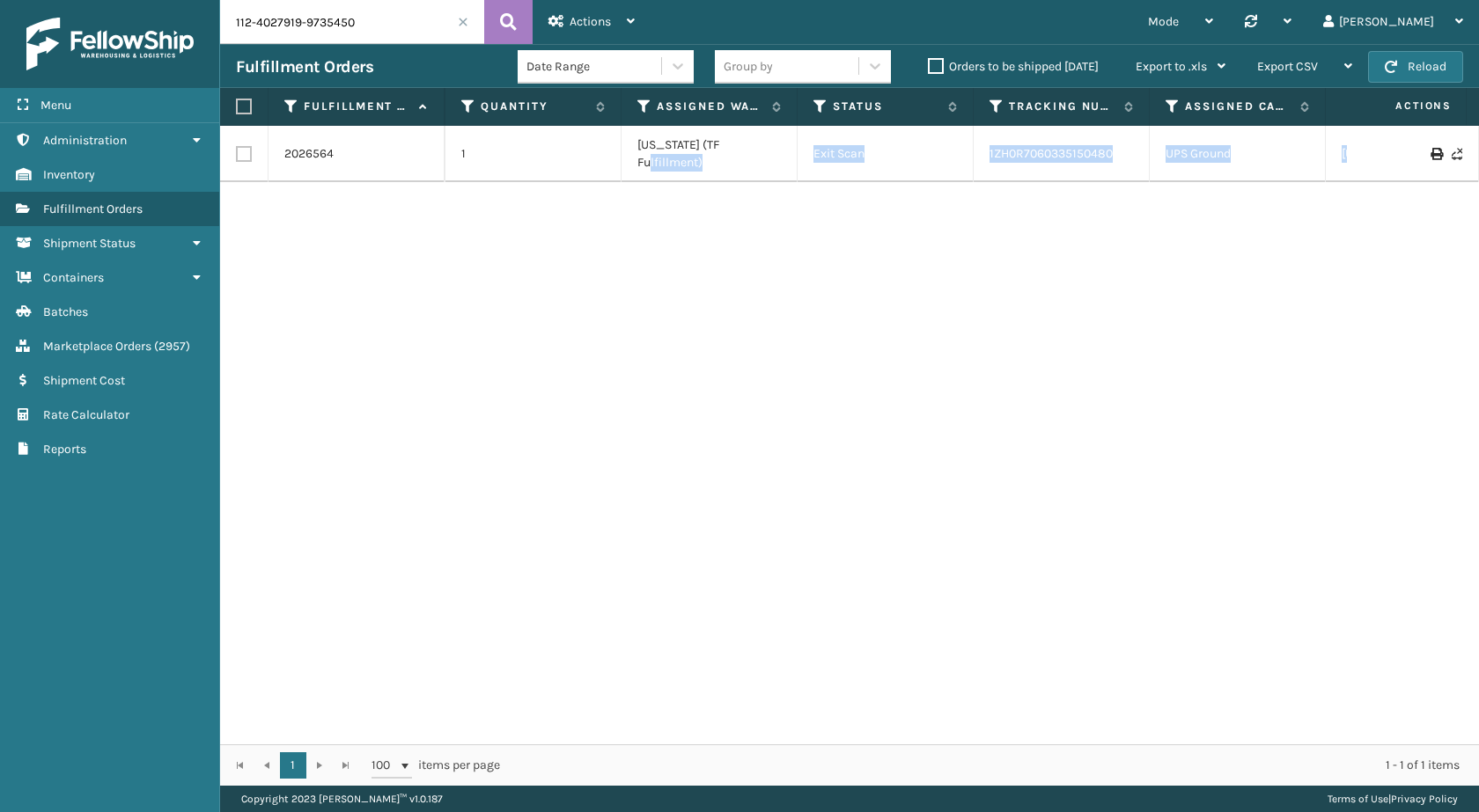
drag, startPoint x: 1108, startPoint y: 141, endPoint x: 1314, endPoint y: 174, distance: 208.6
click at [1478, 164] on div "2026564 112-4027919-9735450 MIL-FTMT-G 1 Indiana (TF Fulfillment) Exit Scan 1ZH…" at bounding box center [849, 435] width 1259 height 619
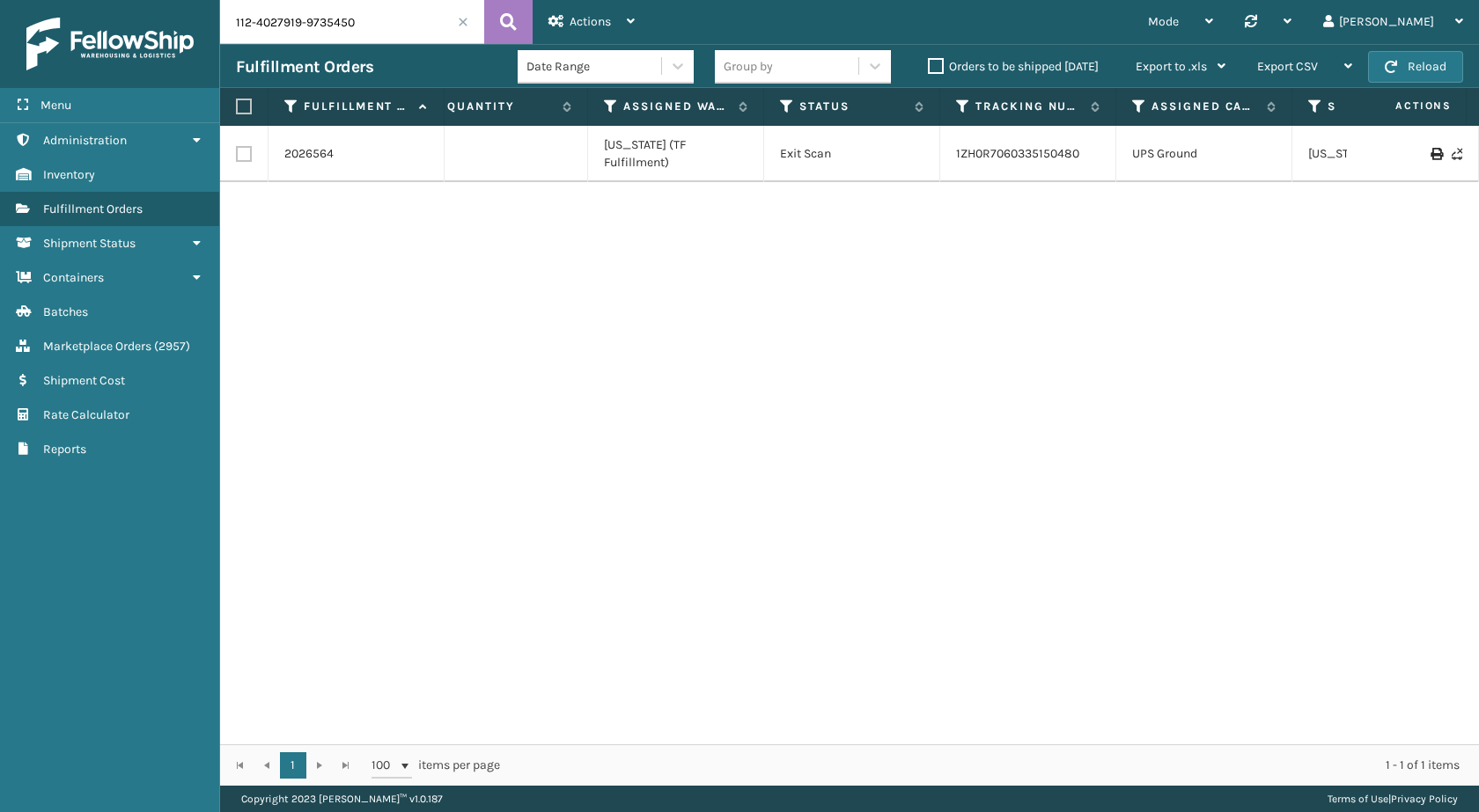
click at [1155, 280] on div "2026564 112-4027919-9735450 MIL-FTMT-G 1 Indiana (TF Fulfillment) Exit Scan 1ZH…" at bounding box center [849, 435] width 1259 height 619
drag, startPoint x: 1092, startPoint y: 150, endPoint x: 923, endPoint y: 154, distance: 169.0
click at [923, 154] on tr "2026564 112-4027919-9735450 MIL-FTMT-G 1 Indiana (TF Fulfillment) Exit Scan 1ZH…" at bounding box center [791, 153] width 1970 height 56
copy tr "1ZH0R7060335150480"
click at [388, 53] on div "Fulfillment Orders Date Range Group by Orders to be shipped today Export to .xl…" at bounding box center [849, 66] width 1259 height 44
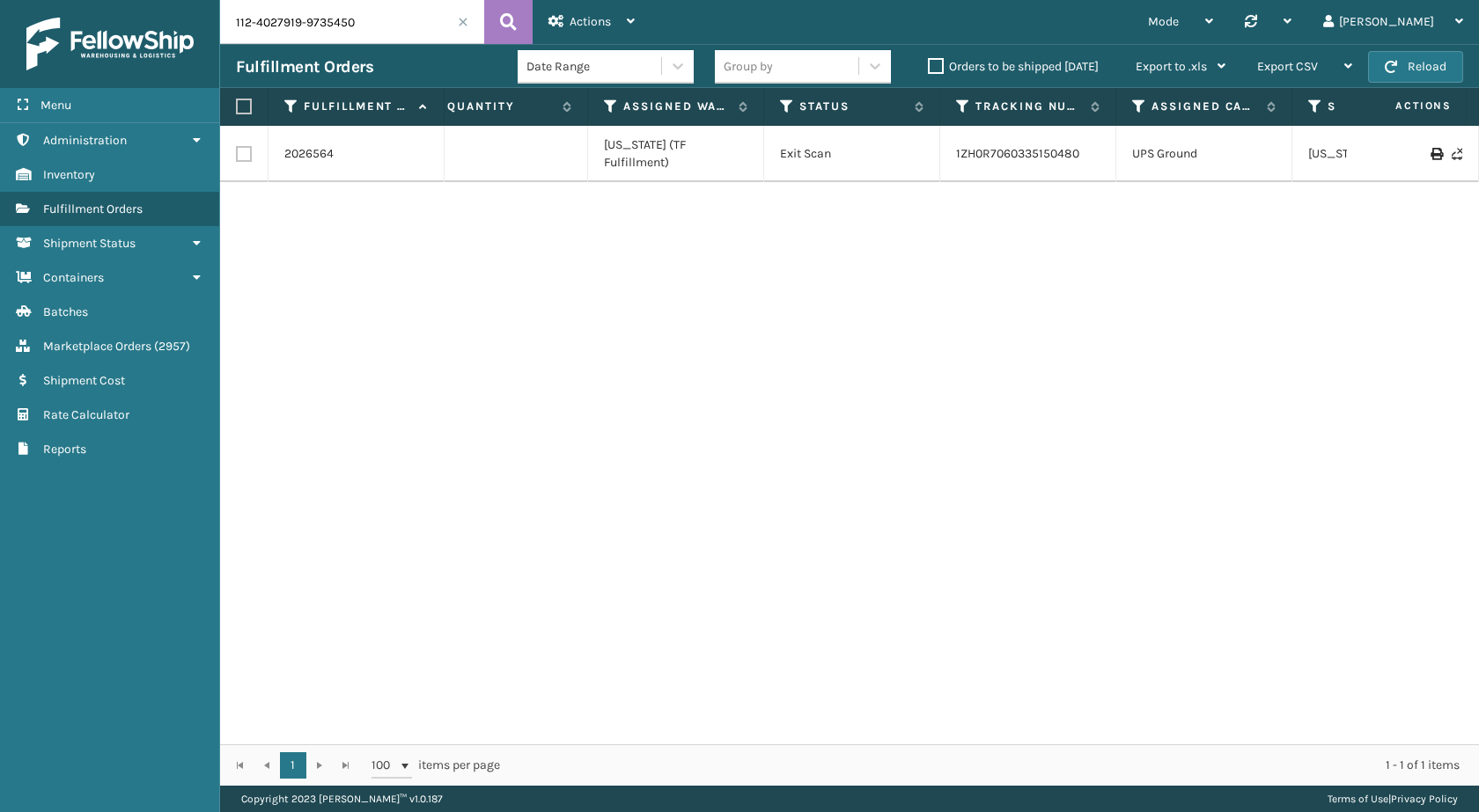
click at [388, 21] on input "112-4027919-9735450" at bounding box center [352, 22] width 264 height 44
click at [500, 18] on icon at bounding box center [509, 22] width 17 height 27
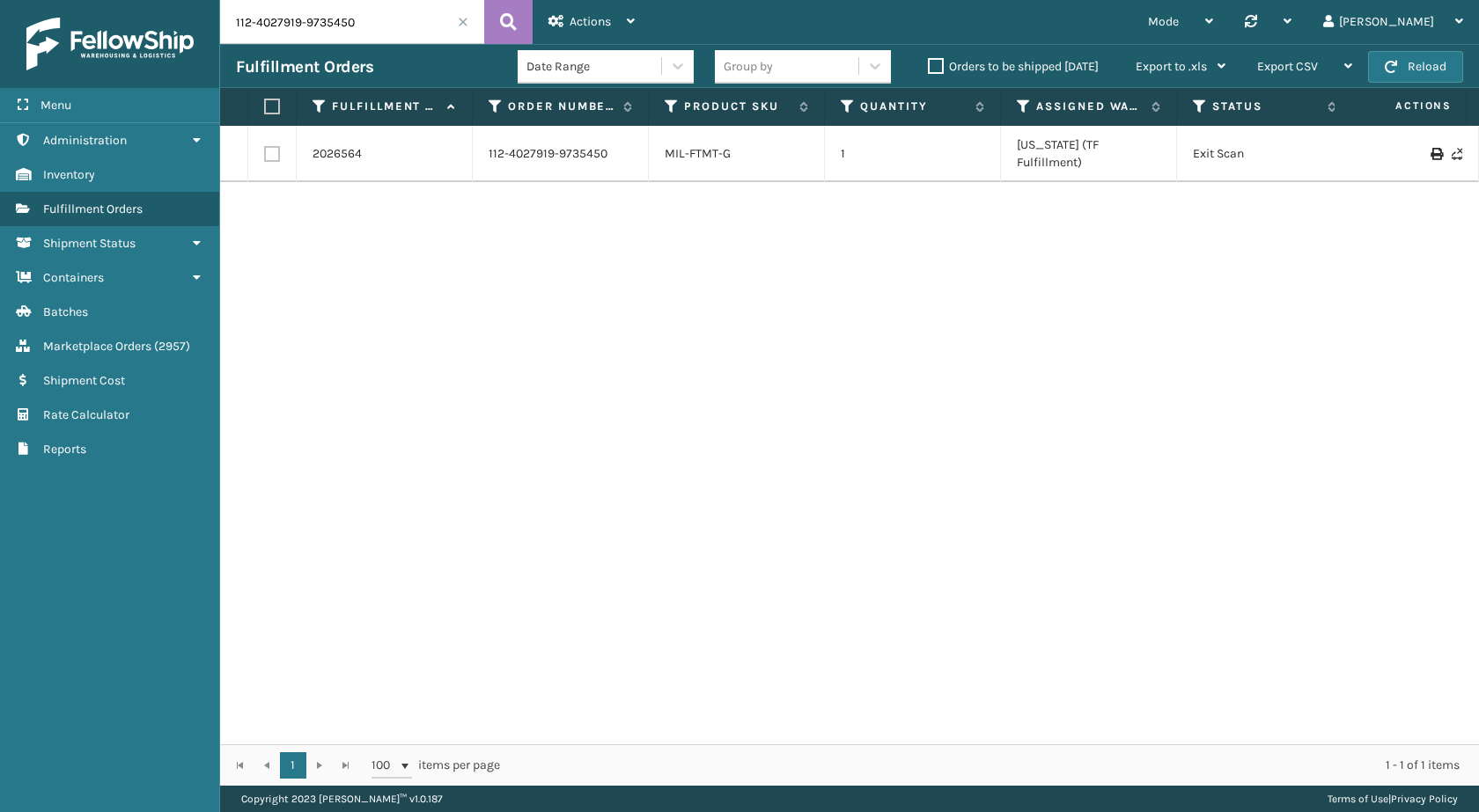
click at [401, 29] on input "112-4027919-9735450" at bounding box center [352, 22] width 264 height 44
paste input "6431440-9340213"
click at [514, 19] on icon at bounding box center [509, 22] width 17 height 27
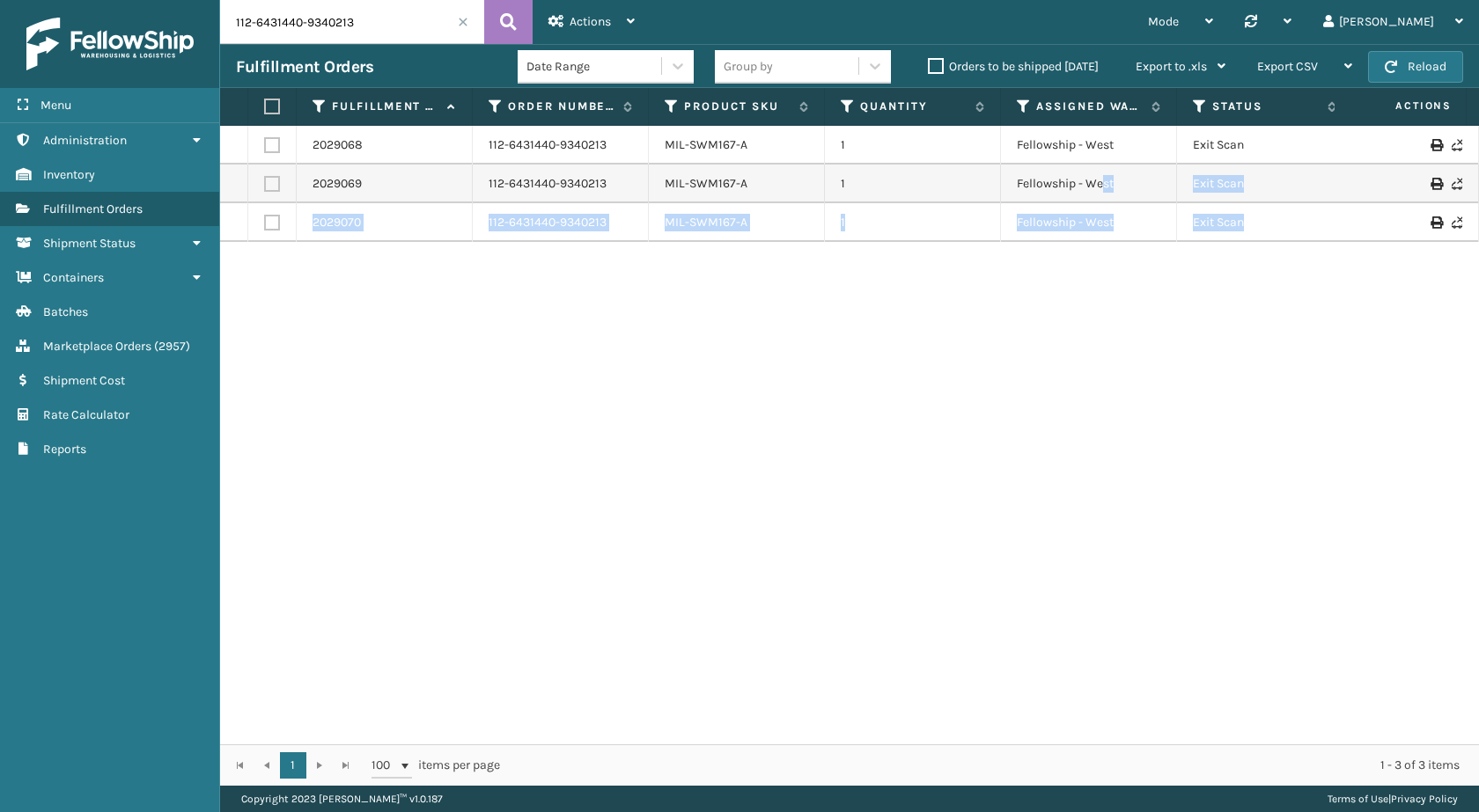
scroll to position [0, 114]
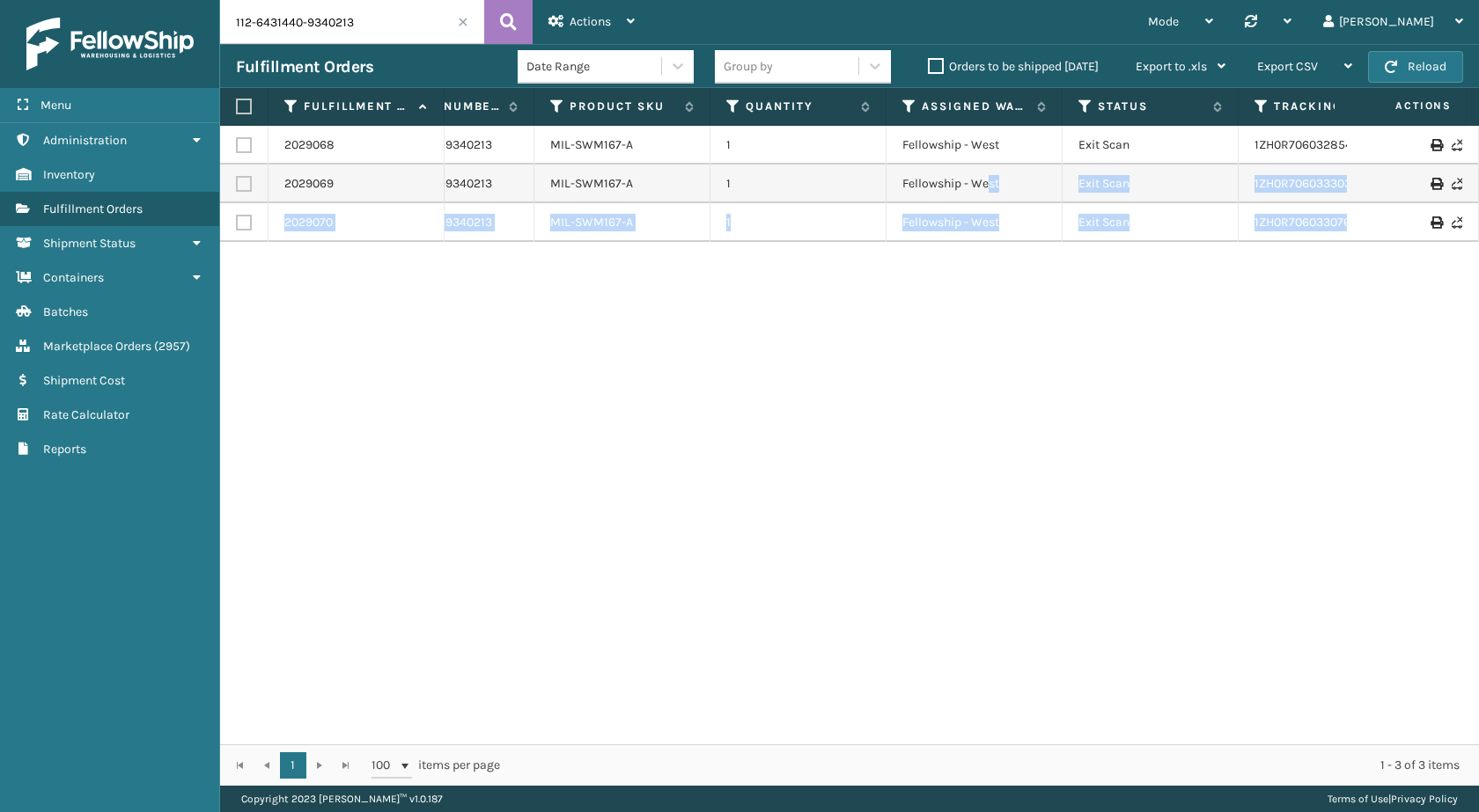
drag, startPoint x: 1186, startPoint y: 190, endPoint x: 1469, endPoint y: 211, distance: 283.8
click at [1469, 211] on div "2029068 112-6431440-9340213 MIL-SWM167-A 1 Fellowship - West Exit Scan 1ZH0R706…" at bounding box center [849, 435] width 1259 height 619
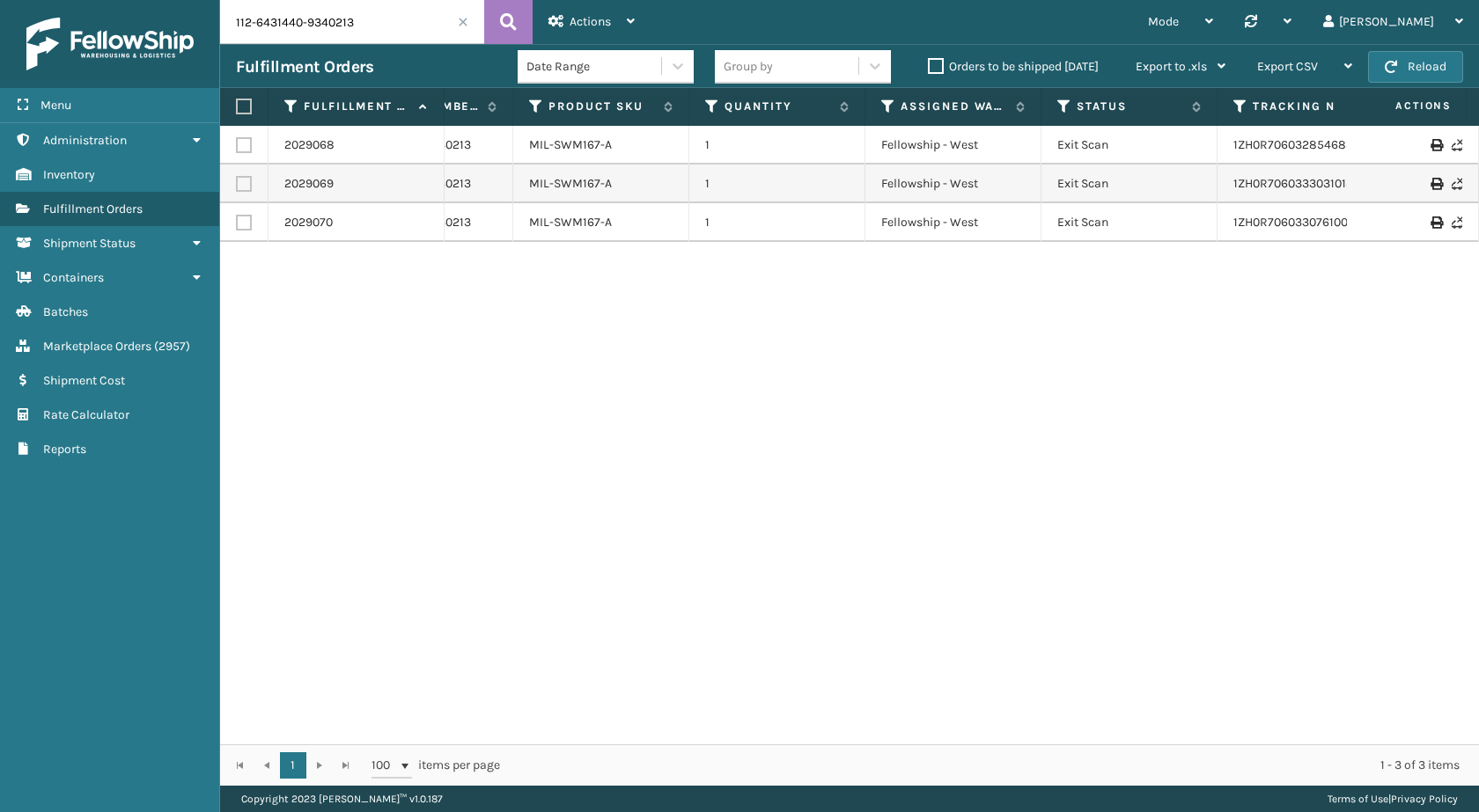
click at [1235, 348] on div "2029068 112-6431440-9340213 MIL-SWM167-A 1 Fellowship - West Exit Scan 1ZH0R706…" at bounding box center [849, 435] width 1259 height 619
drag, startPoint x: 1154, startPoint y: 148, endPoint x: 1327, endPoint y: 167, distance: 174.0
click at [1407, 167] on tbody "2029068 112-6431440-9340213 MIL-SWM167-A 1 Fellowship - West Exit Scan 1ZH0R706…" at bounding box center [1069, 184] width 1970 height 116
click at [1234, 342] on div "2029068 112-6431440-9340213 MIL-SWM167-A 1 Fellowship - West Exit Scan 1ZH0R706…" at bounding box center [849, 435] width 1259 height 619
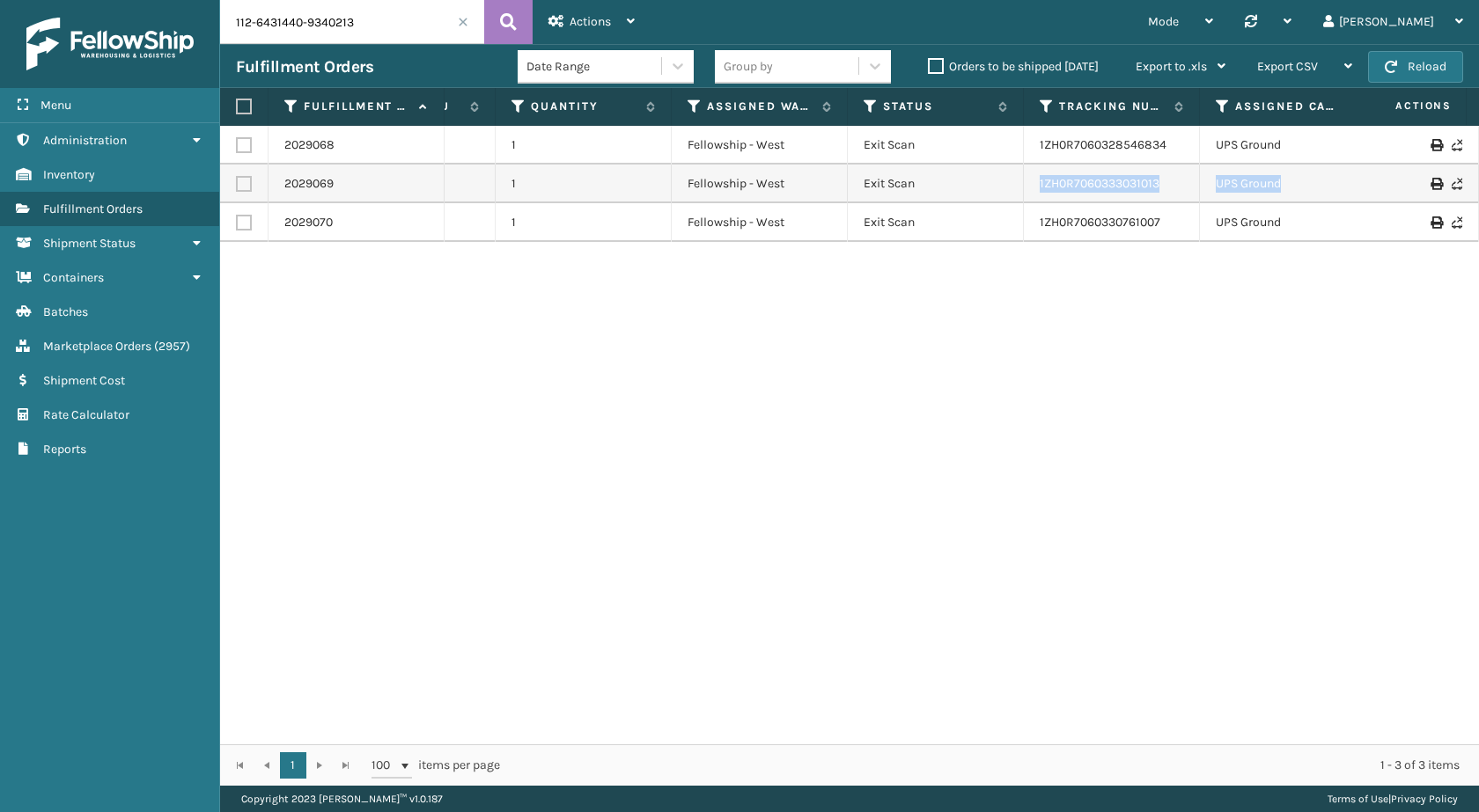
scroll to position [0, 545]
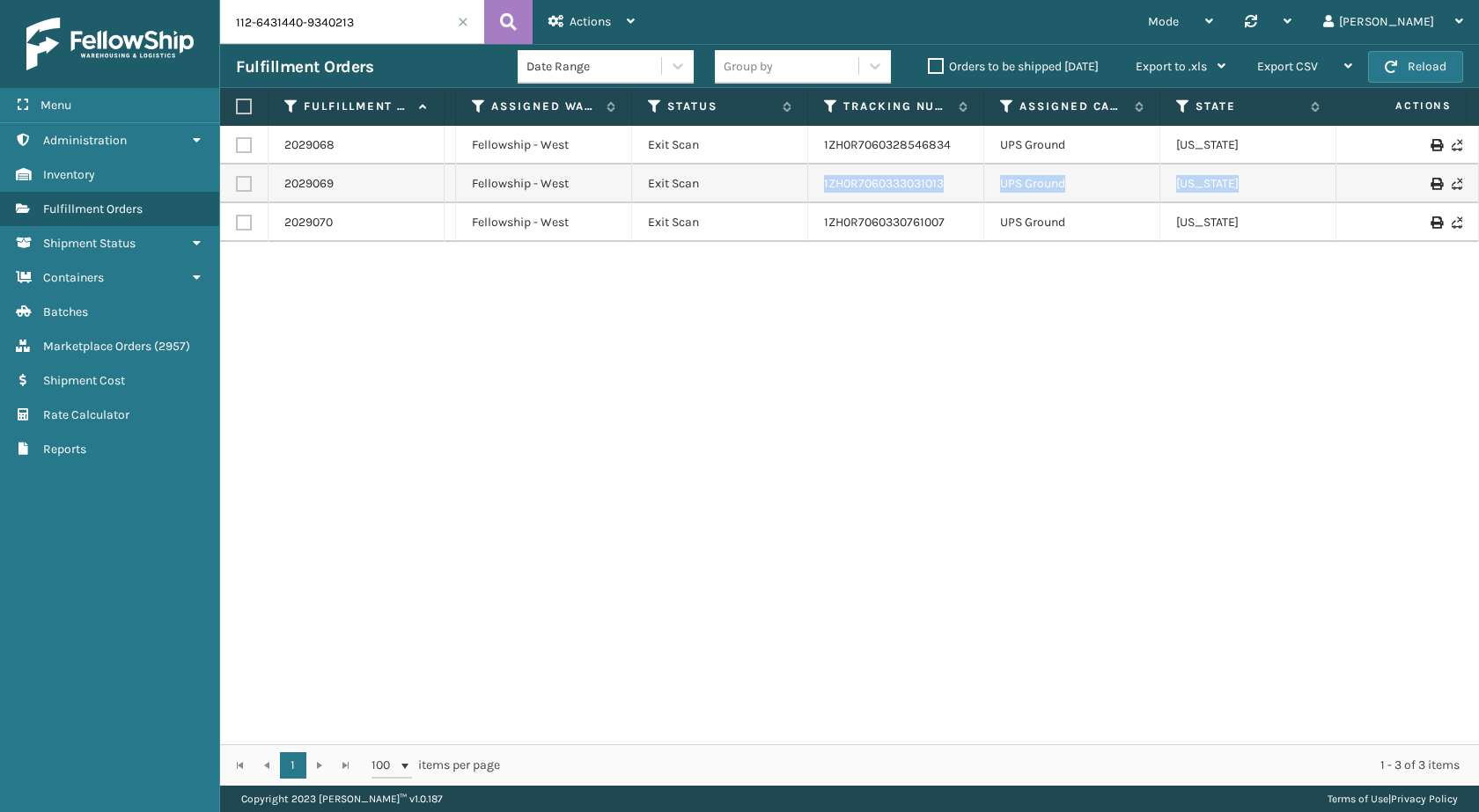
drag, startPoint x: 1168, startPoint y: 169, endPoint x: 1298, endPoint y: 183, distance: 130.8
click at [1444, 183] on tr "2029069 112-6431440-9340213 MIL-SWM167-A 1 Fellowship - West Exit Scan 1ZH0R706…" at bounding box center [659, 184] width 1970 height 39
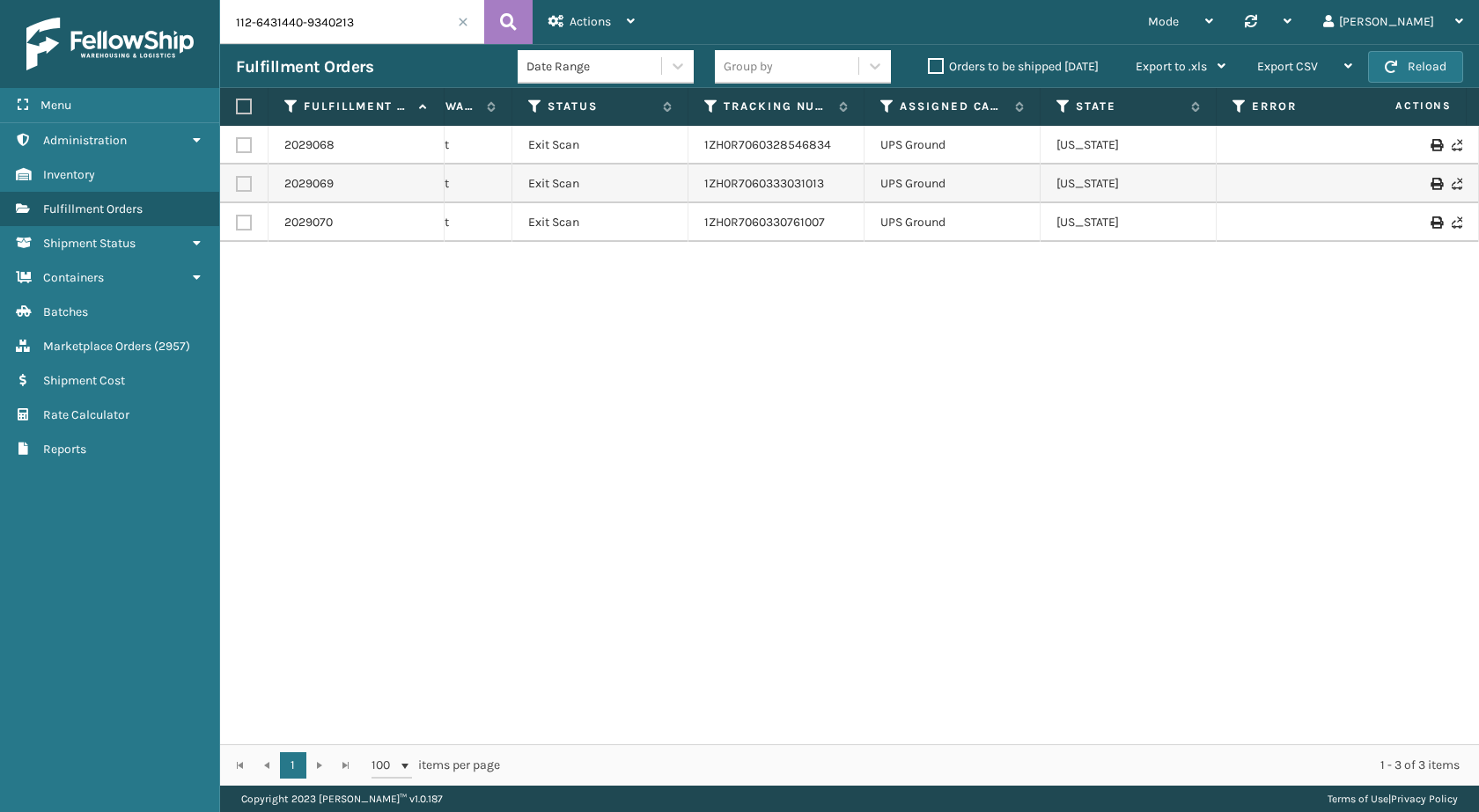
click at [844, 347] on div "2029068 112-6431440-9340213 MIL-SWM167-A 1 Fellowship - West Exit Scan 1ZH0R706…" at bounding box center [849, 435] width 1259 height 619
drag, startPoint x: 845, startPoint y: 145, endPoint x: 691, endPoint y: 145, distance: 154.0
click at [691, 145] on td "1ZH0R7060328546834" at bounding box center [776, 145] width 176 height 39
copy link "1ZH0R7060328546834"
drag, startPoint x: 836, startPoint y: 224, endPoint x: 706, endPoint y: 230, distance: 130.1
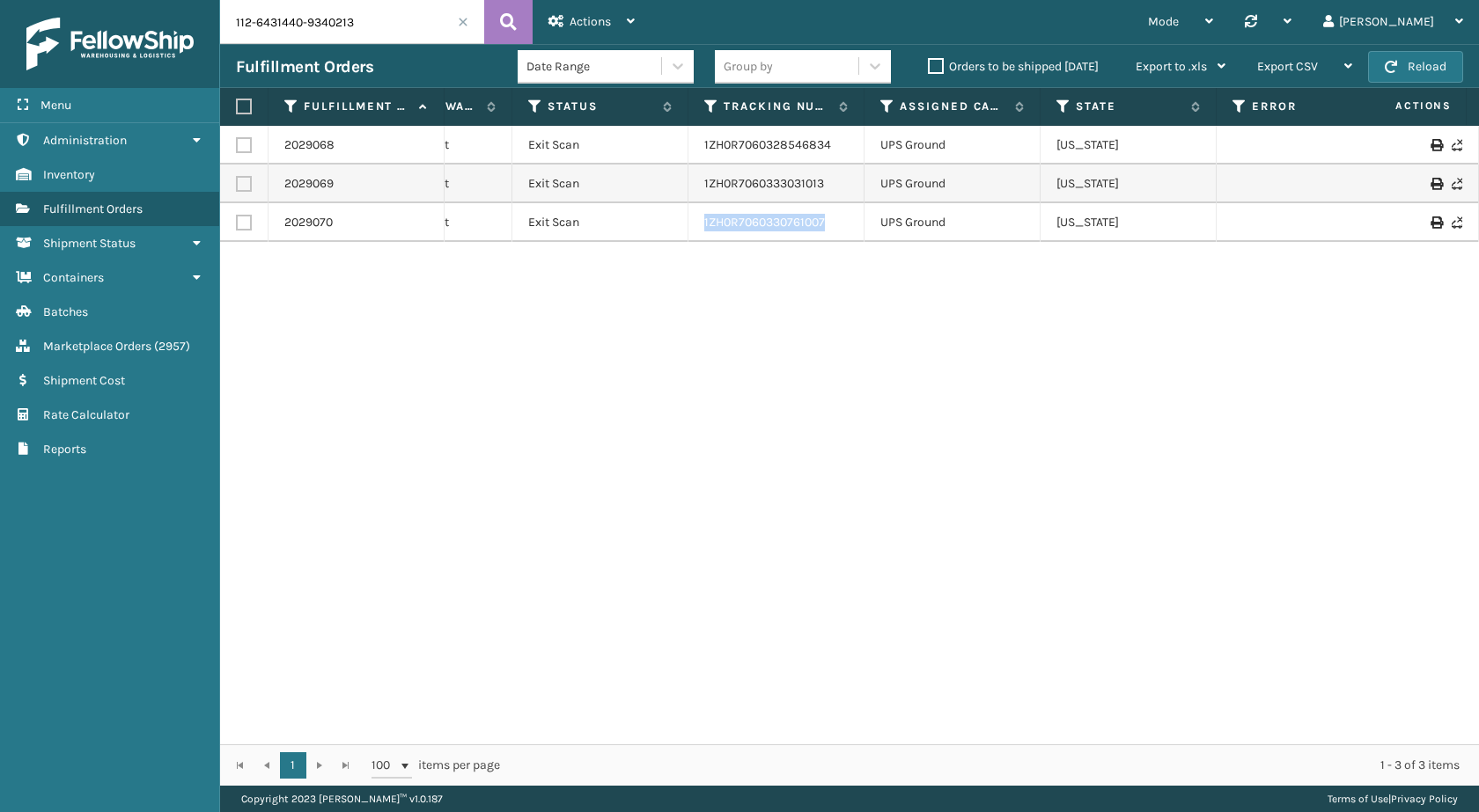
click at [706, 230] on td "1ZH0R7060330761007" at bounding box center [776, 222] width 176 height 39
copy link "1ZH0R7060330761007"
click at [364, 16] on input "112-6431440-9340213" at bounding box center [352, 22] width 264 height 44
drag, startPoint x: 364, startPoint y: 16, endPoint x: 338, endPoint y: 20, distance: 26.3
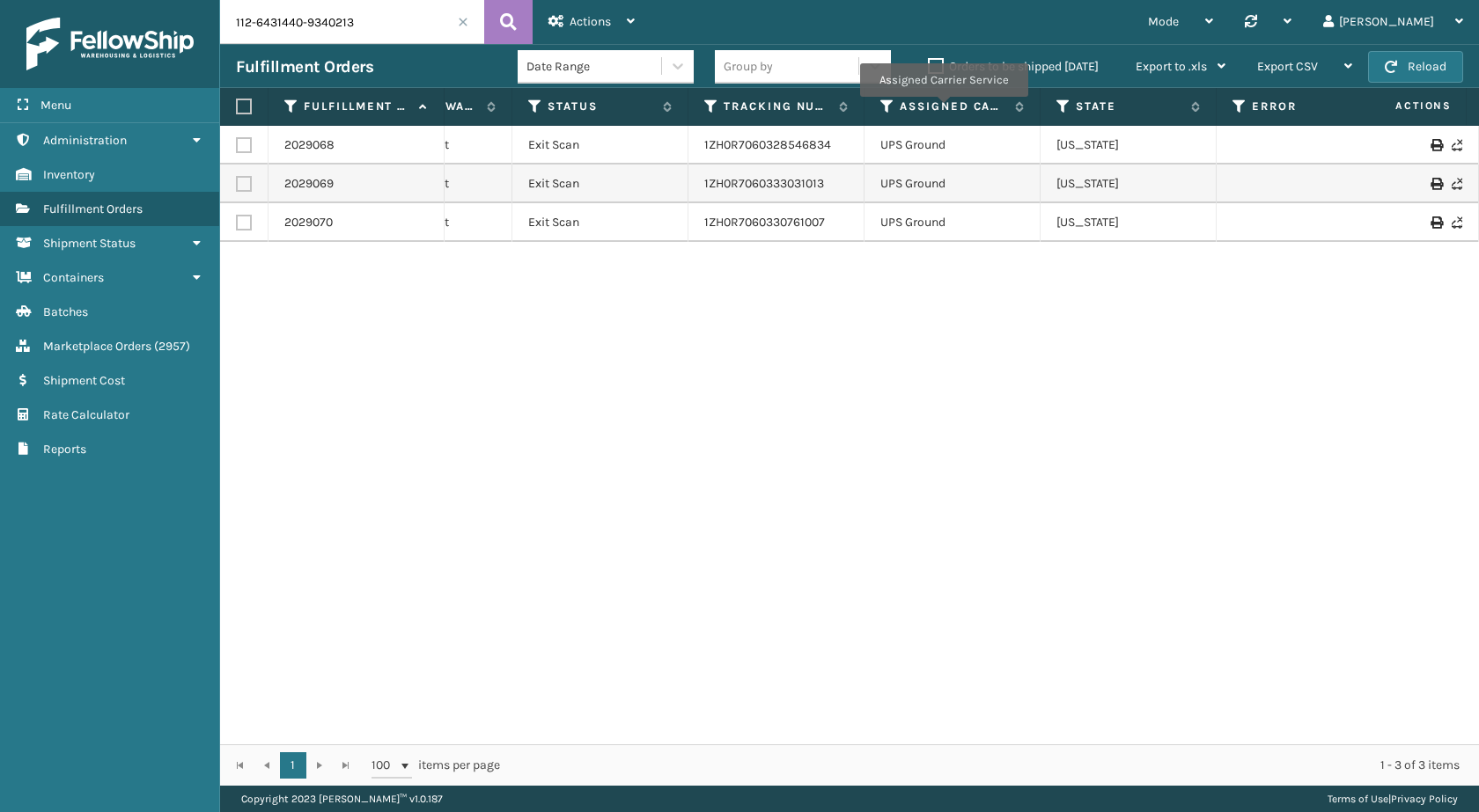
click at [338, 20] on input "112-6431440-9340213" at bounding box center [352, 22] width 264 height 44
paste input "113-5836968-1023429"
click at [510, 23] on icon at bounding box center [509, 22] width 17 height 27
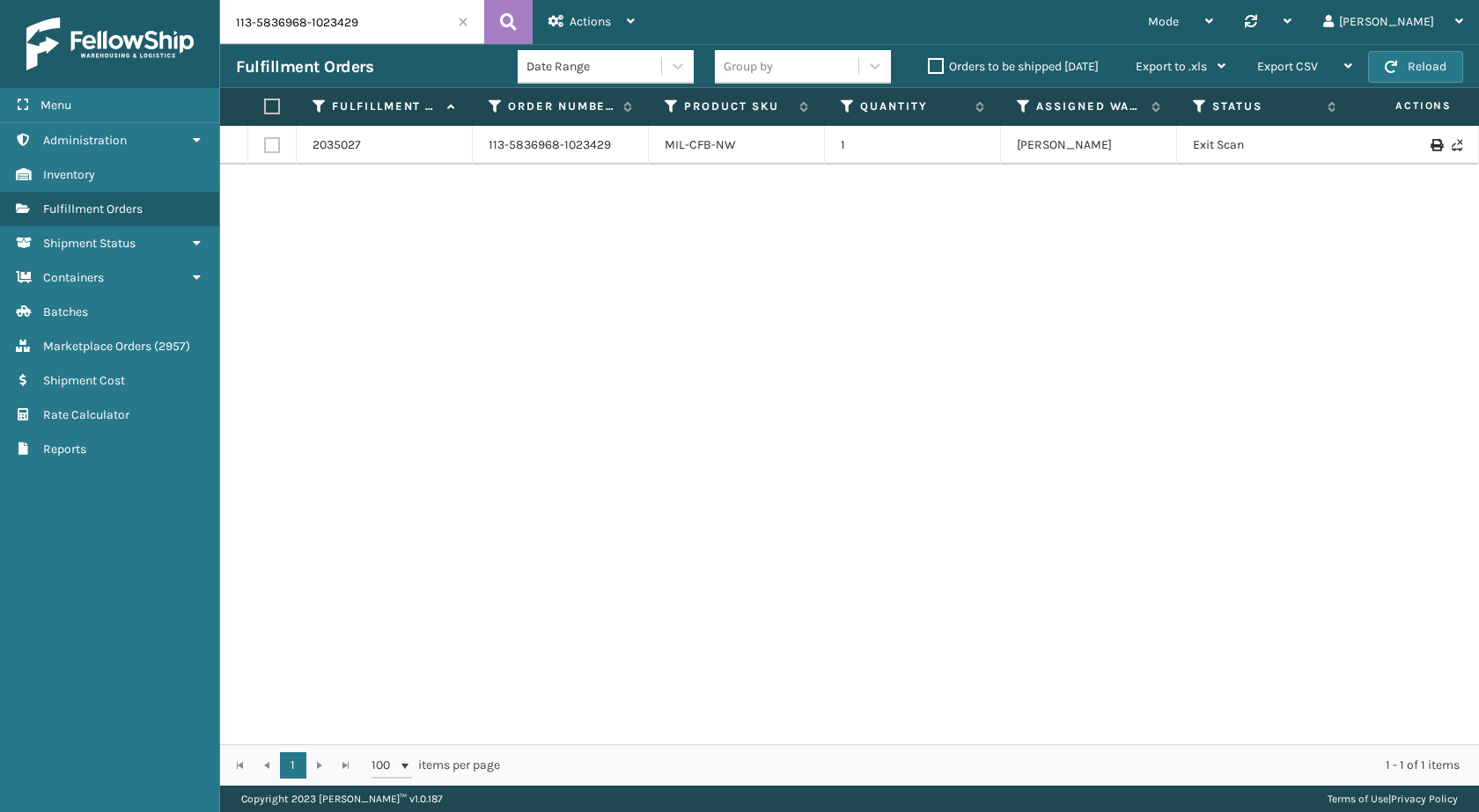
click at [331, 2] on input "113-5836968-1023429" at bounding box center [352, 22] width 264 height 44
paste input "text"
click at [516, 29] on button at bounding box center [508, 22] width 49 height 44
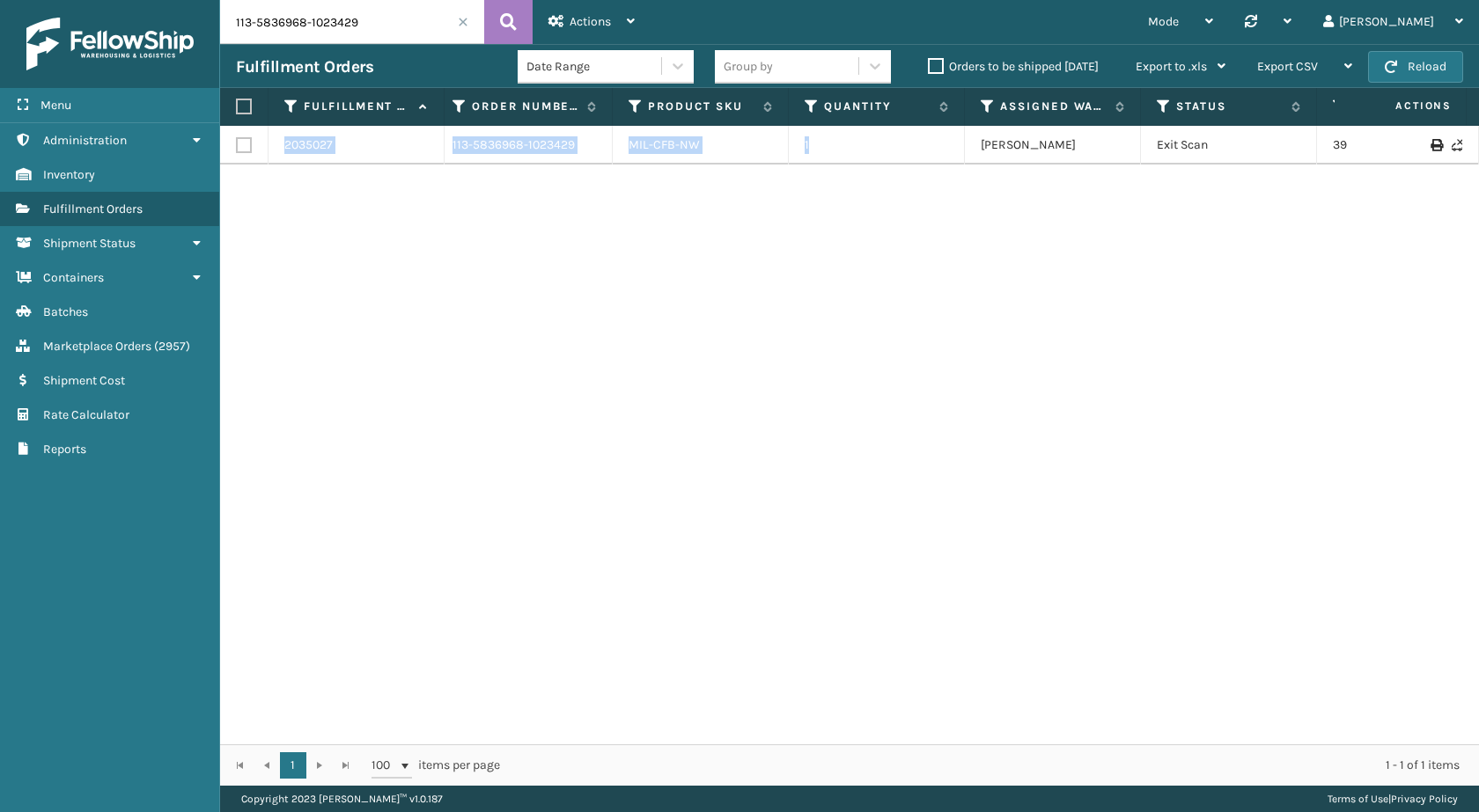
scroll to position [0, 119]
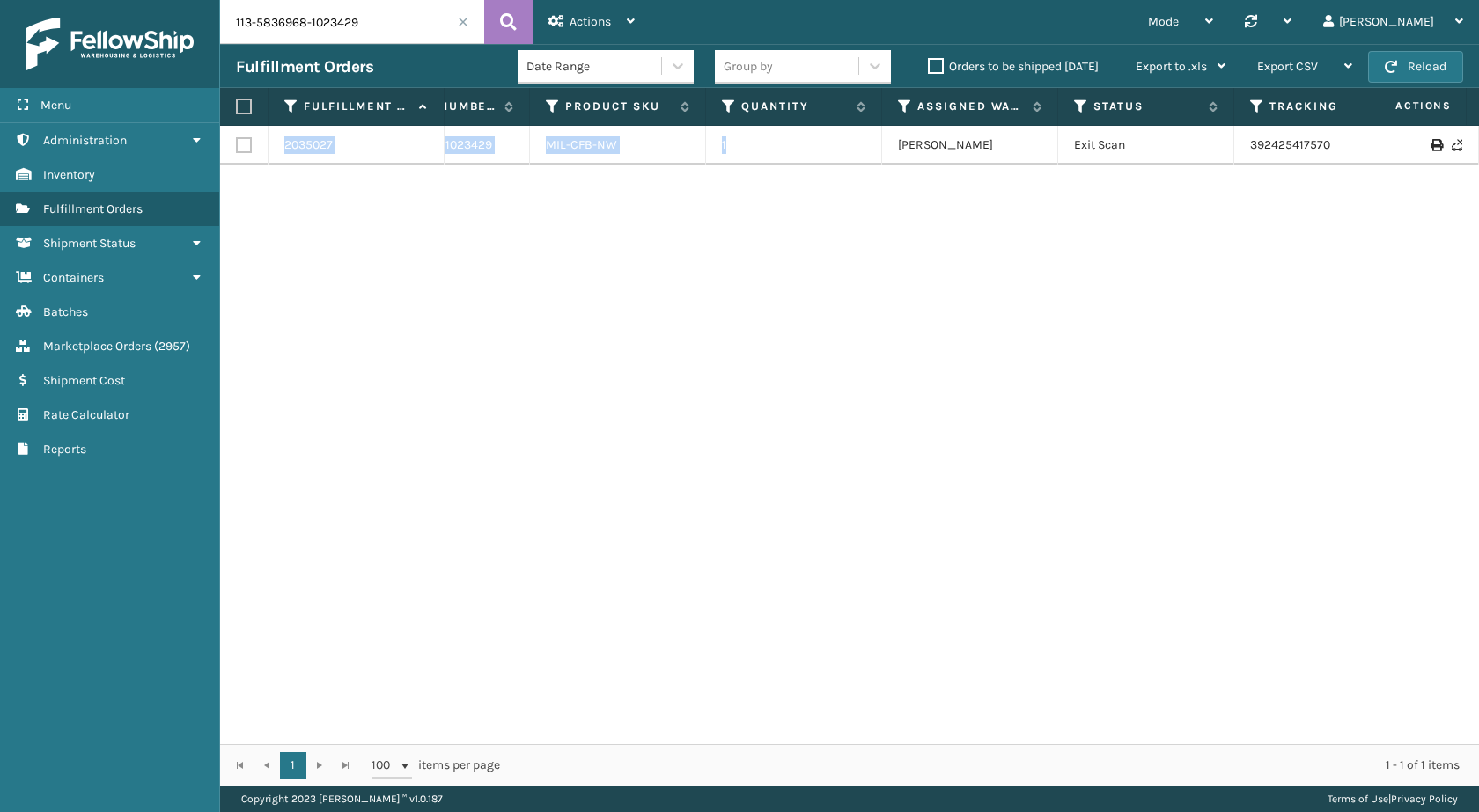
drag, startPoint x: 960, startPoint y: 150, endPoint x: 1466, endPoint y: 166, distance: 506.3
click at [1466, 166] on div "2035027 113-5836968-1023429 MIL-CFB-NW 1 Milliard LV Exit Scan 392425417570 Fed…" at bounding box center [849, 435] width 1259 height 619
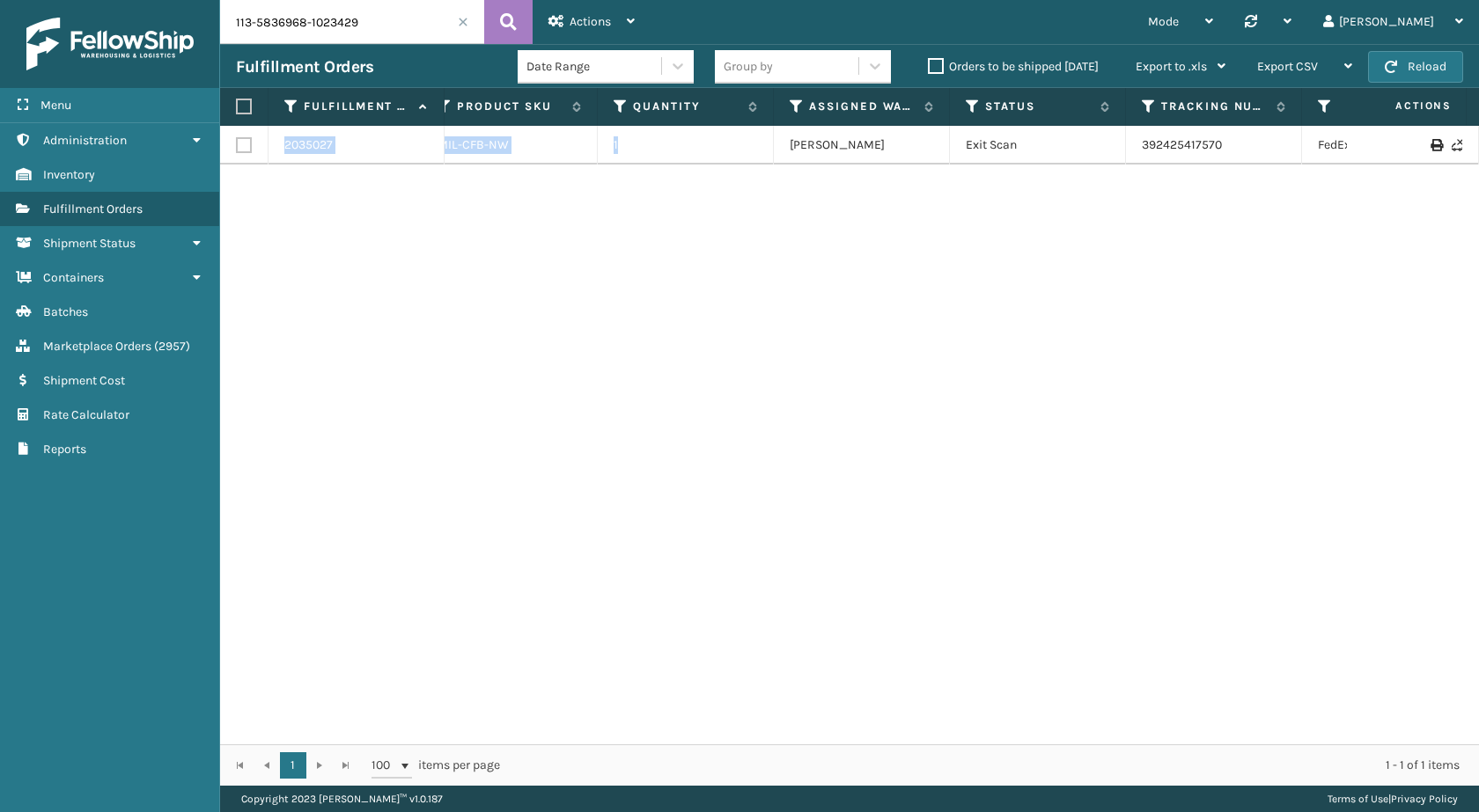
click at [1120, 261] on div "2035027 113-5836968-1023429 MIL-CFB-NW 1 Milliard LV Exit Scan 392425417570 Fed…" at bounding box center [849, 435] width 1259 height 619
drag, startPoint x: 1238, startPoint y: 145, endPoint x: 1122, endPoint y: 141, distance: 116.1
click at [1122, 141] on tr "2035027 113-5836968-1023429 MIL-CFB-NW 1 Milliard LV Exit Scan 392425417570 Fed…" at bounding box center [978, 145] width 1970 height 39
copy tr "392425417570"
click at [309, 30] on input "113-5836968-1023429" at bounding box center [352, 22] width 264 height 44
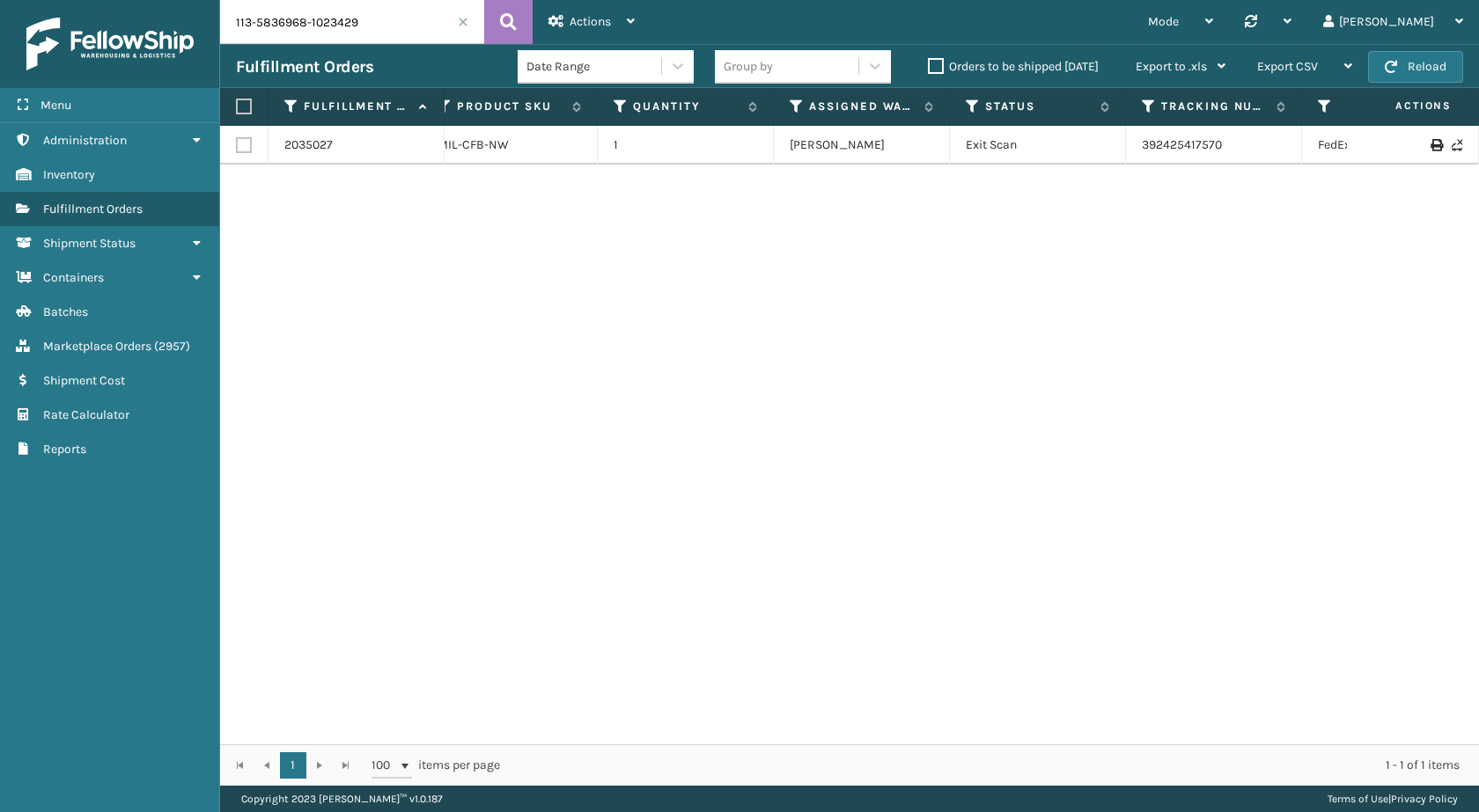
paste input "text"
click at [500, 17] on icon at bounding box center [509, 22] width 17 height 27
type input "113-5836968-1023429"
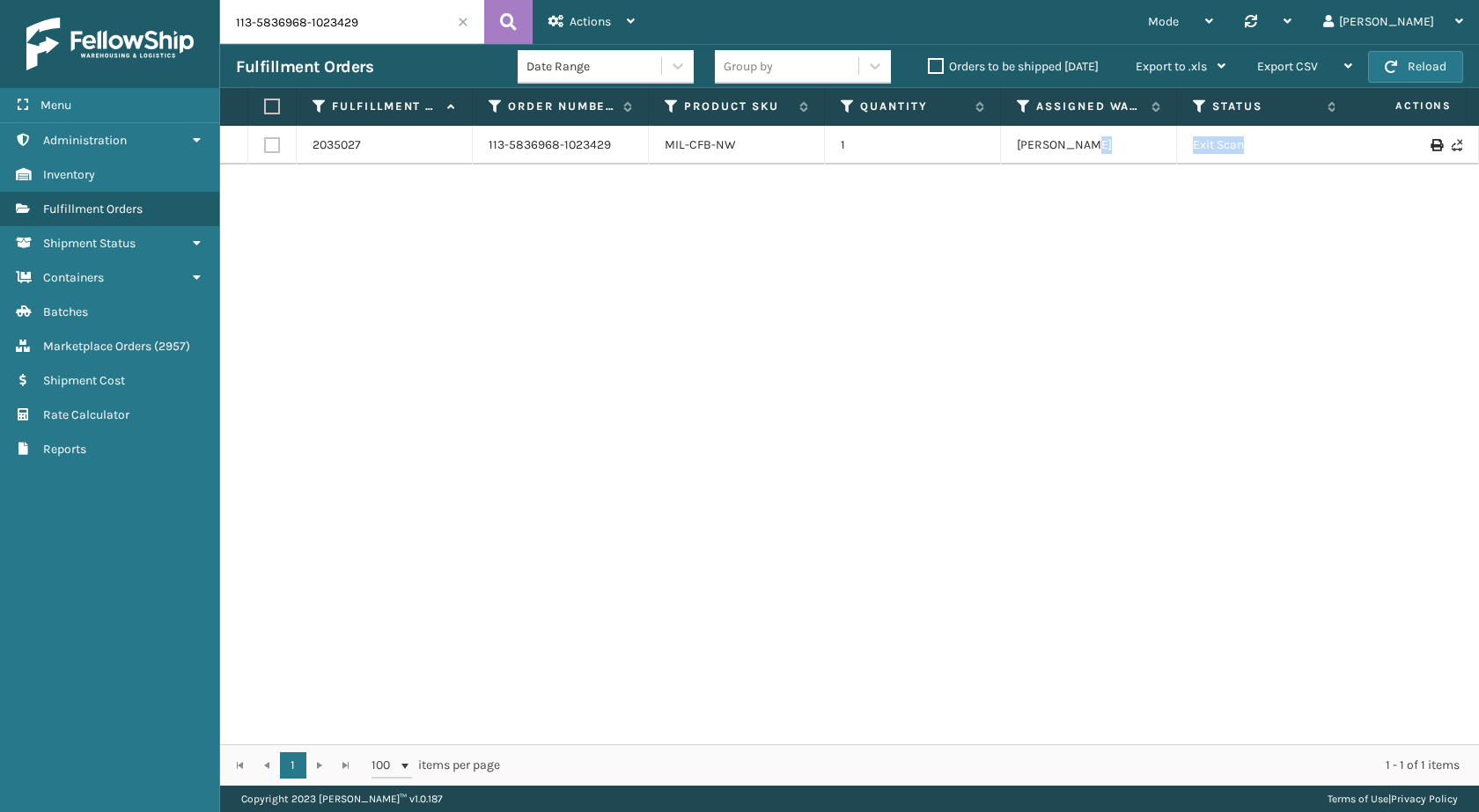
scroll to position [0, 196]
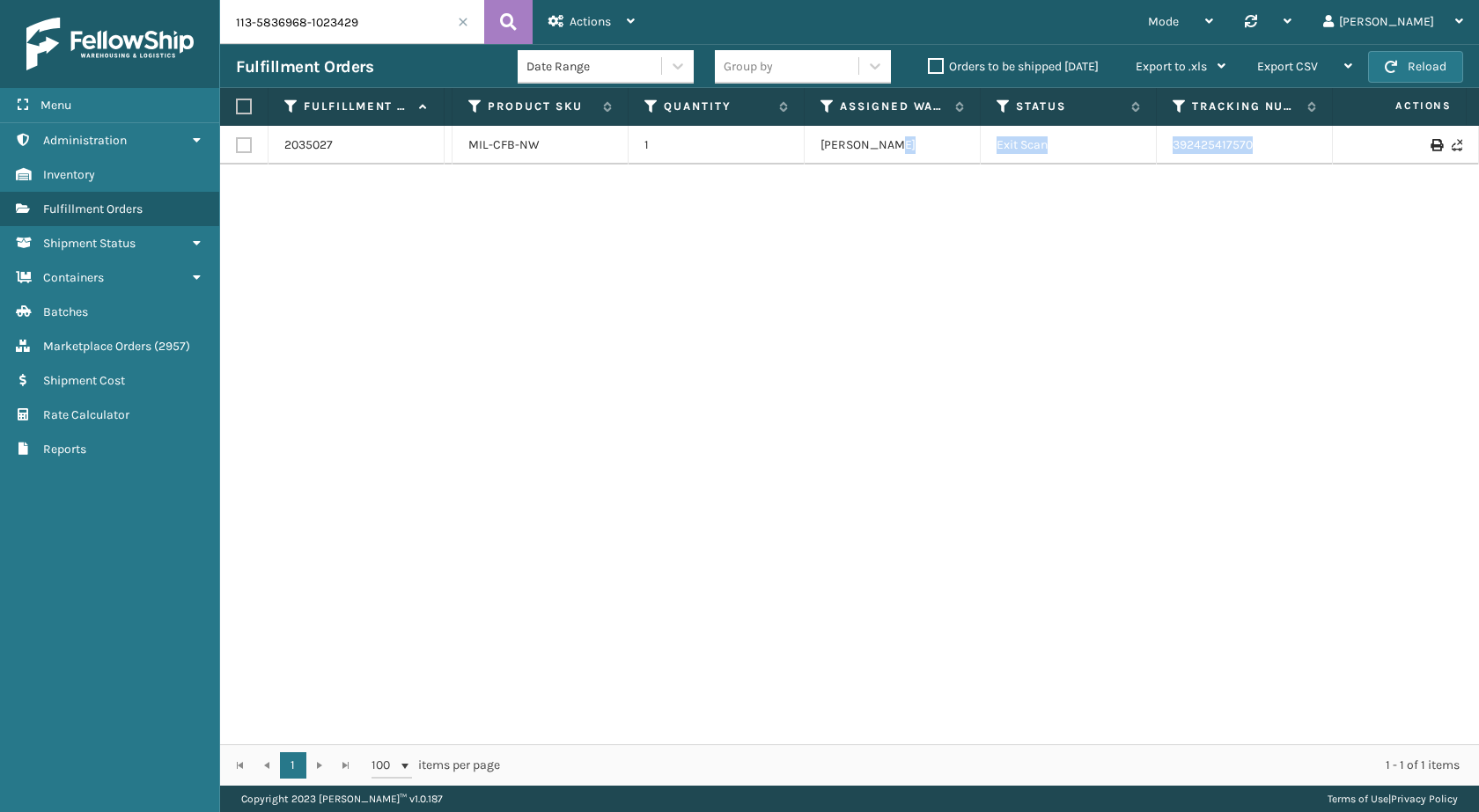
drag, startPoint x: 1176, startPoint y: 138, endPoint x: 1478, endPoint y: 162, distance: 303.0
click at [1478, 162] on div "2035027 113-5836968-1023429 MIL-CFB-NW 1 Milliard LV Exit Scan 392425417570 Fed…" at bounding box center [849, 435] width 1259 height 619
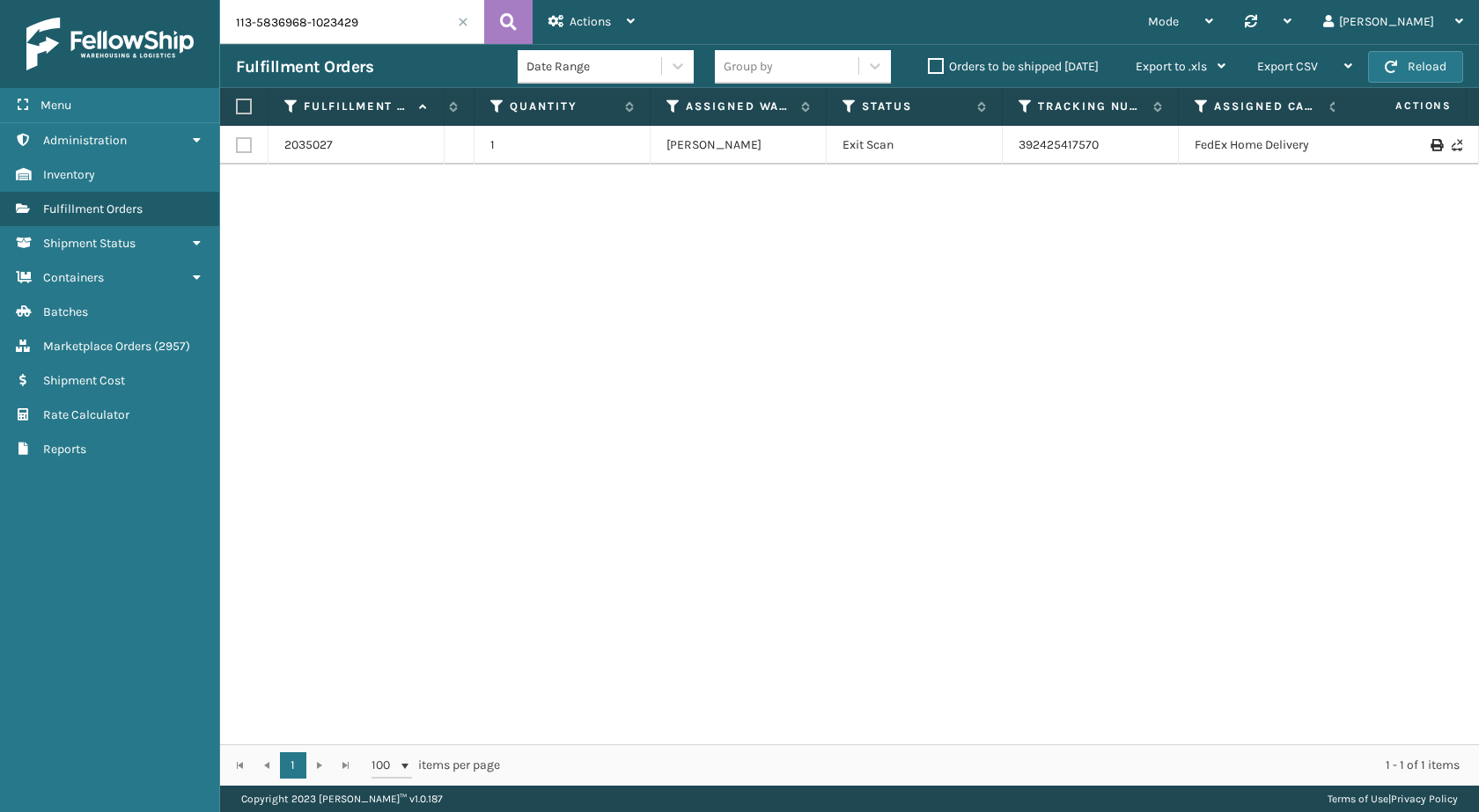
click at [1375, 206] on div "2035027 113-5836968-1023429 MIL-CFB-NW 1 Milliard LV Exit Scan 392425417570 Fed…" at bounding box center [849, 435] width 1259 height 619
drag, startPoint x: 1110, startPoint y: 145, endPoint x: 990, endPoint y: 148, distance: 120.0
click at [990, 148] on tr "2035027 113-5836968-1023429 MIL-CFB-NW 1 Milliard LV Exit Scan 392425417570 Fed…" at bounding box center [854, 145] width 1970 height 39
copy tr "392425417570"
click at [367, 37] on input "113-5836968-1023429" at bounding box center [352, 22] width 264 height 44
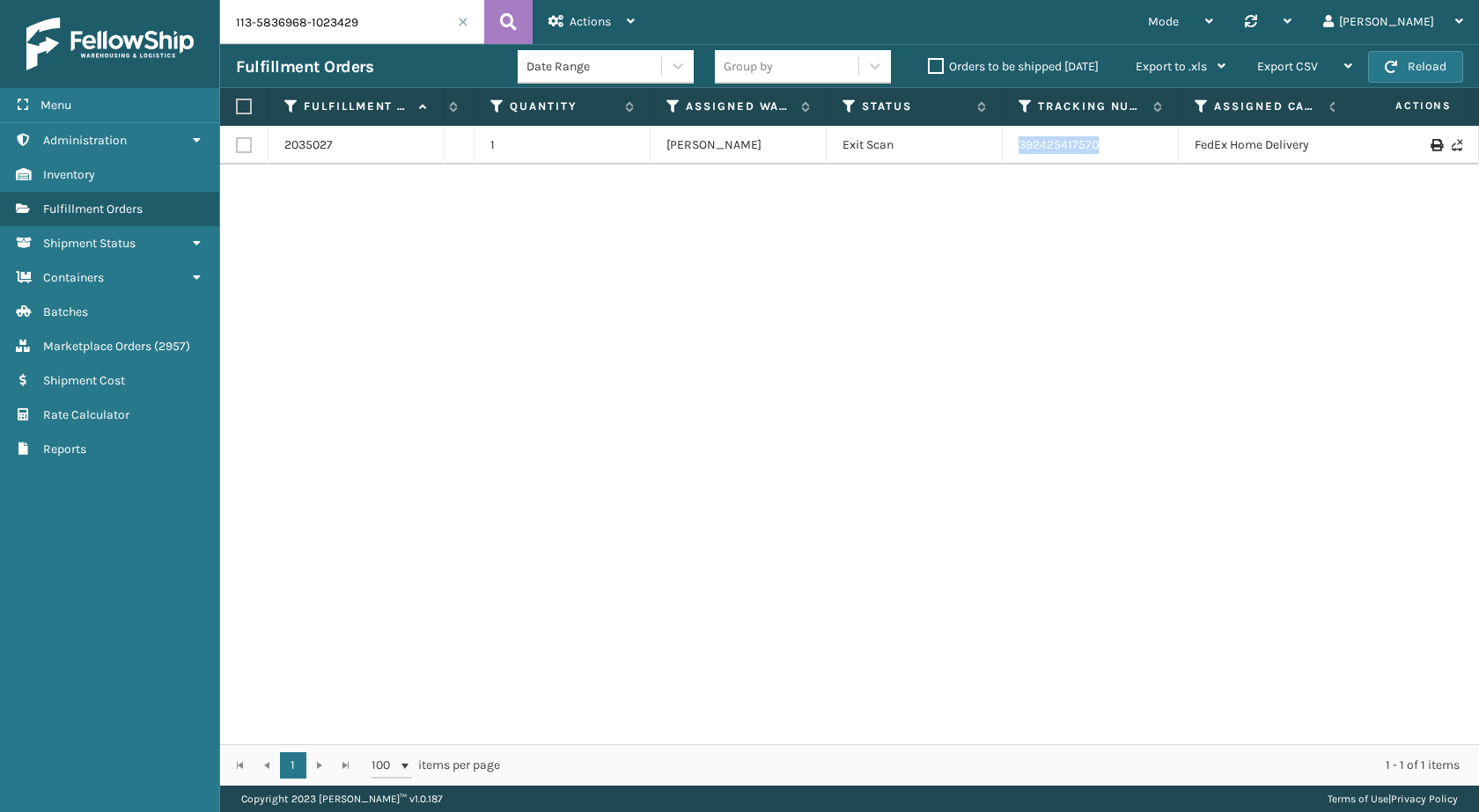
drag, startPoint x: 1081, startPoint y: 140, endPoint x: 1003, endPoint y: 146, distance: 78.2
click at [1003, 146] on td "392425417570" at bounding box center [1090, 145] width 176 height 39
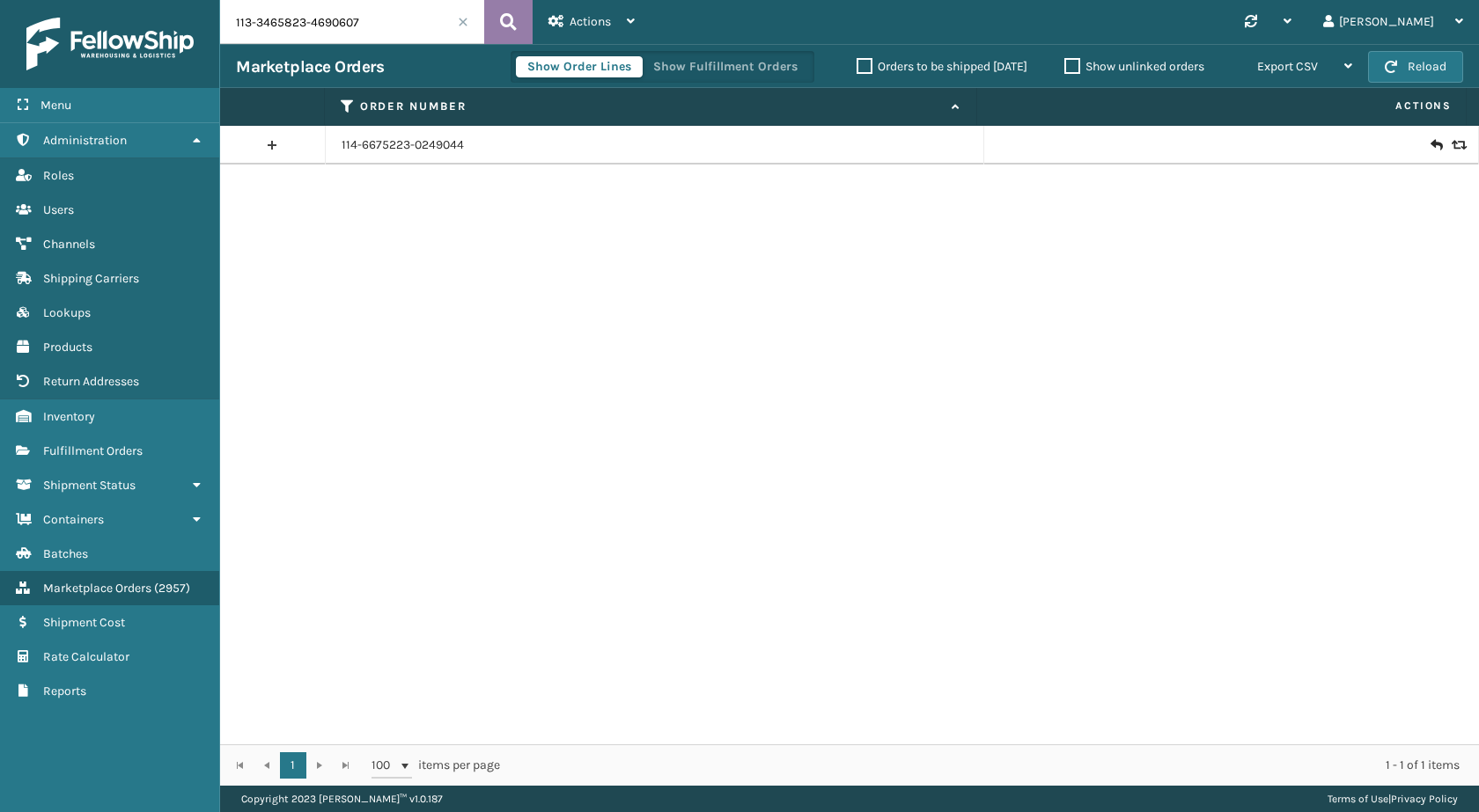
click at [514, 31] on icon at bounding box center [509, 22] width 17 height 27
click at [435, 24] on input "113-3465823-4690607" at bounding box center [352, 22] width 264 height 44
paste input "1-2350005-6069060"
type input "111-2350005-6069060"
click at [504, 19] on icon at bounding box center [509, 22] width 17 height 27
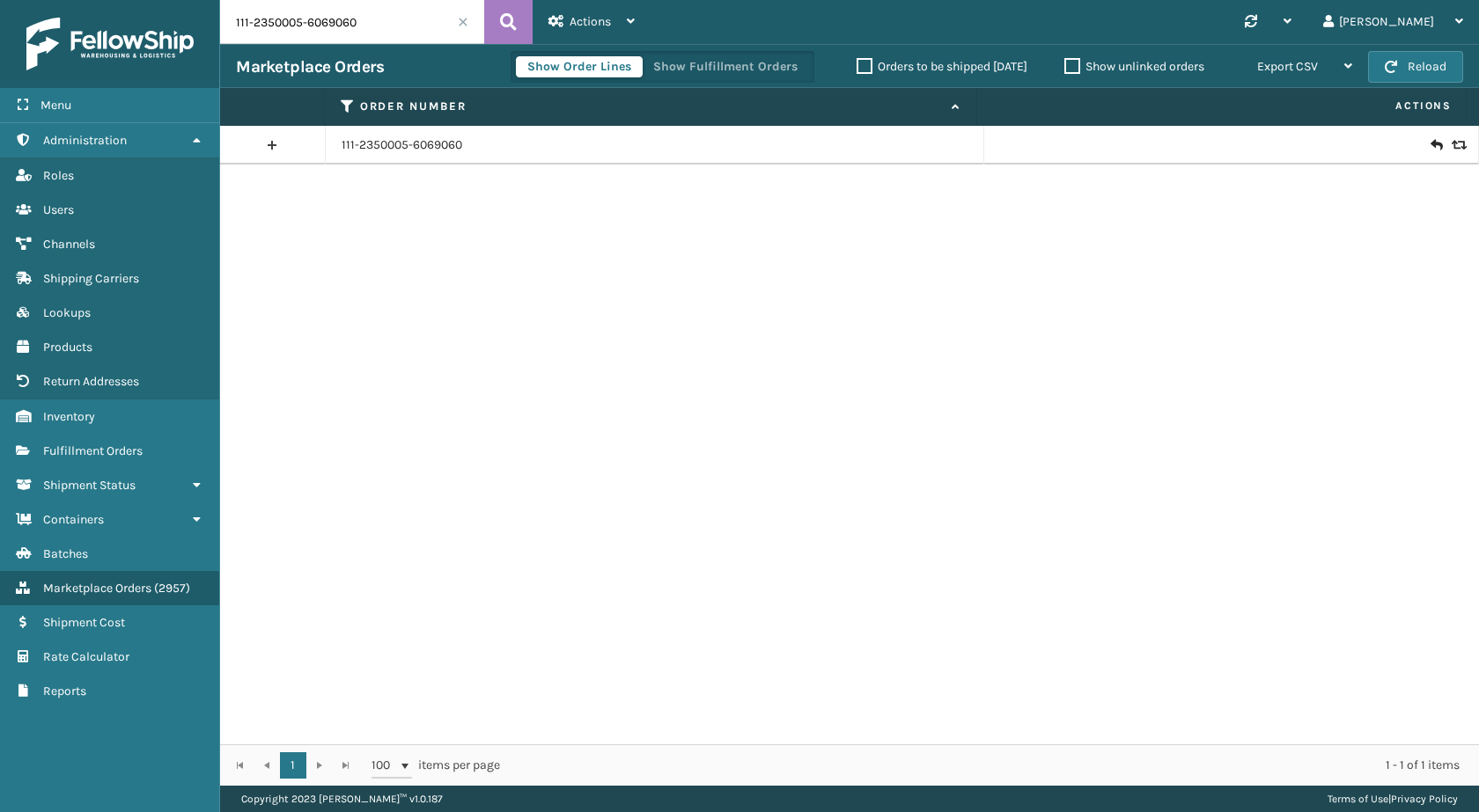
drag, startPoint x: 387, startPoint y: 57, endPoint x: 387, endPoint y: 45, distance: 12.0
click at [387, 55] on div "Marketplace Orders Show Order Lines Show Fulfillment Orders Orders to be shippe…" at bounding box center [849, 66] width 1259 height 44
click at [387, 45] on div "Marketplace Orders Show Order Lines Show Fulfillment Orders Orders to be shippe…" at bounding box center [849, 66] width 1259 height 44
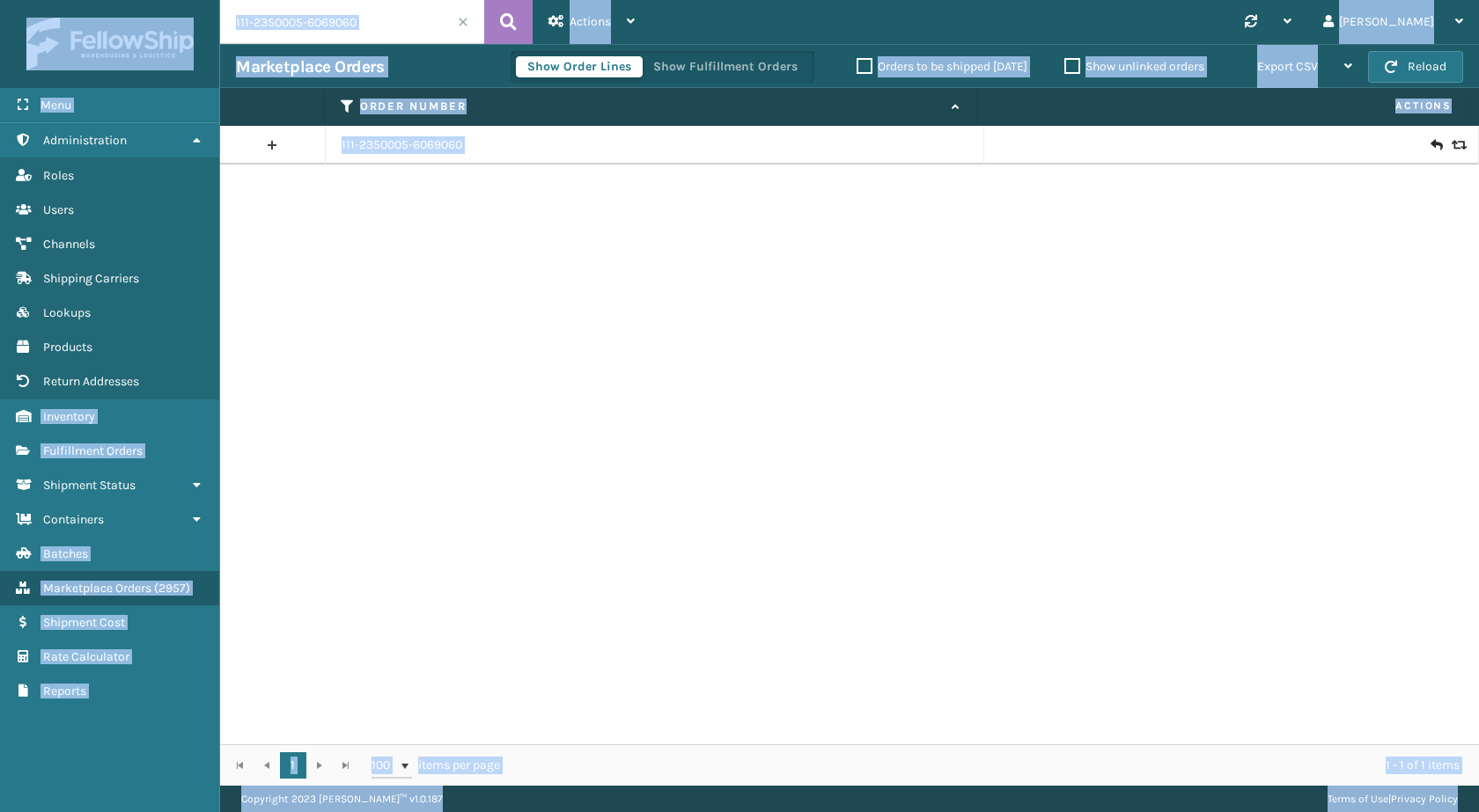
click at [407, 22] on input "111-2350005-6069060" at bounding box center [352, 22] width 264 height 44
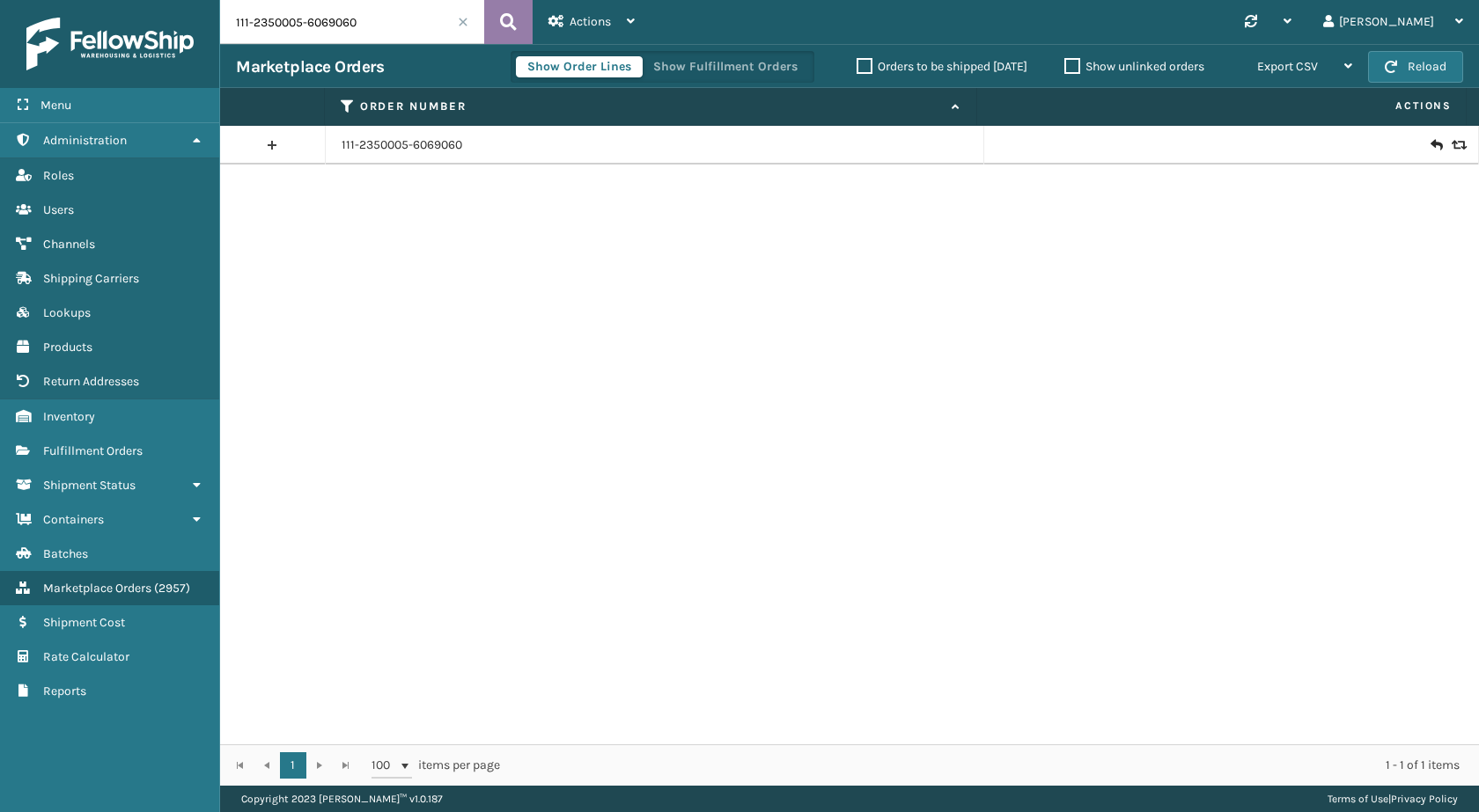
paste input "2-4027919-973545"
type input "112-4027919-9735450"
click at [496, 22] on button at bounding box center [508, 22] width 49 height 44
drag, startPoint x: 1422, startPoint y: 143, endPoint x: 1401, endPoint y: 216, distance: 76.0
click at [1401, 216] on div "112-4027919-9735450" at bounding box center [849, 435] width 1259 height 619
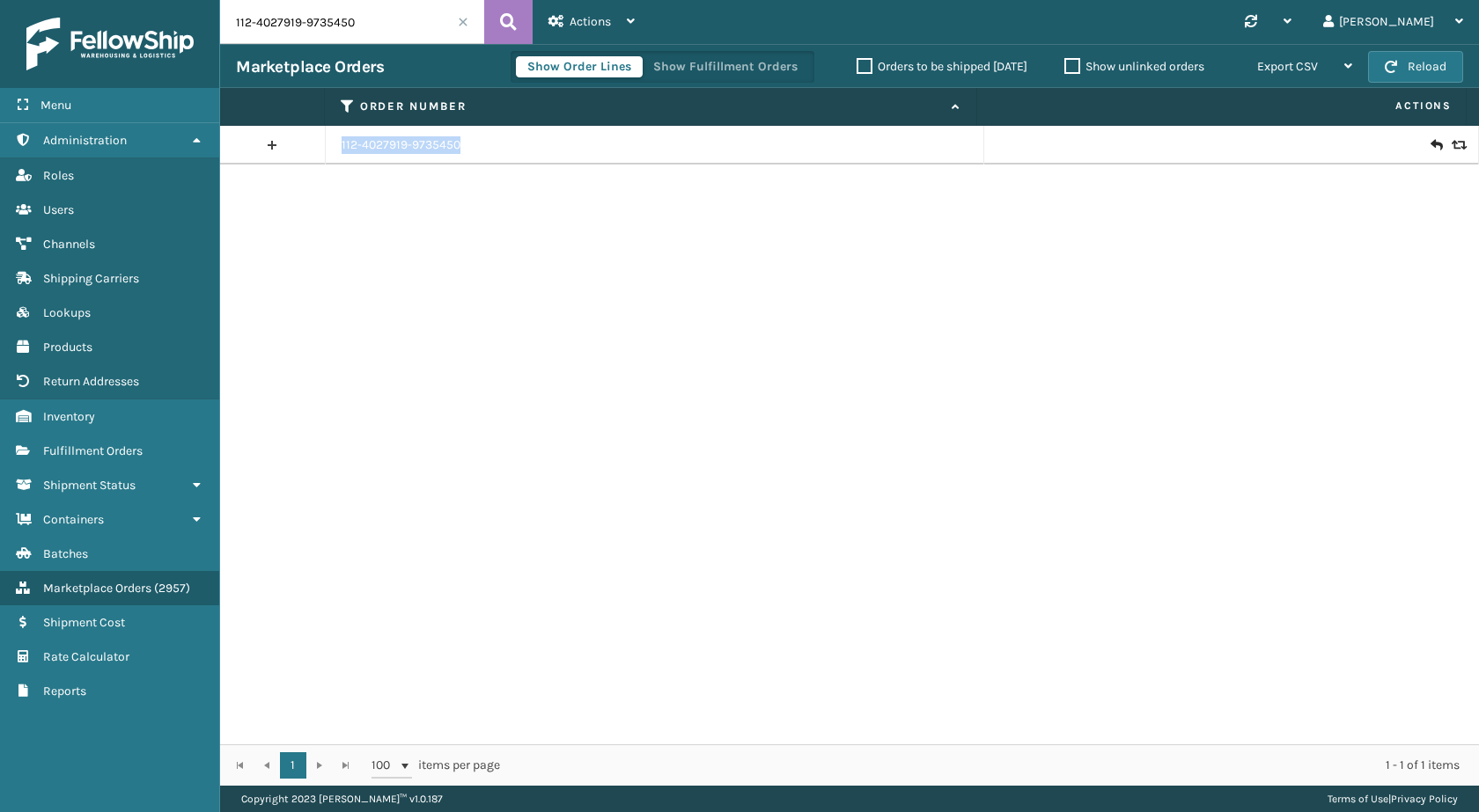
click at [1452, 148] on icon at bounding box center [1457, 145] width 10 height 12
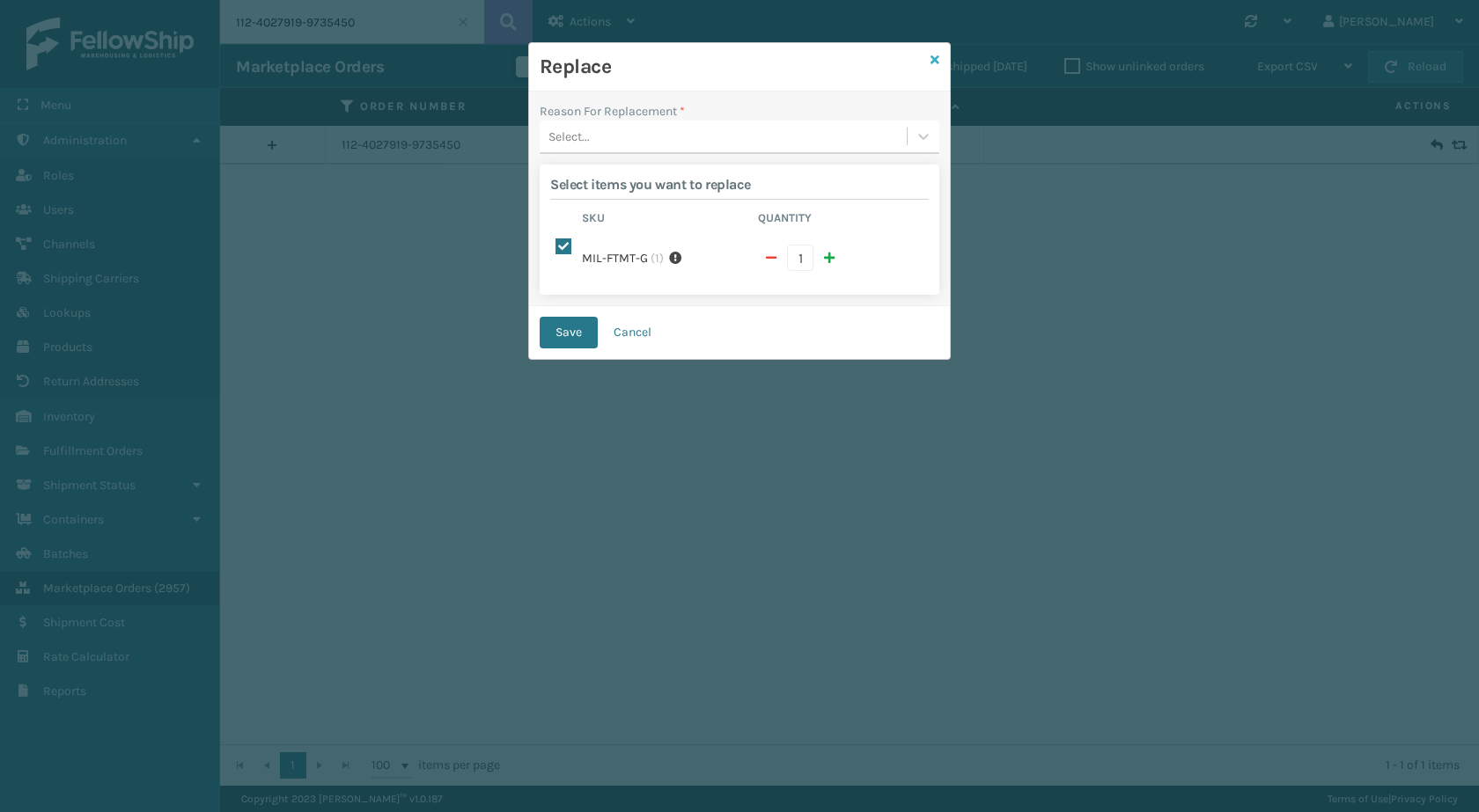
click at [934, 57] on icon at bounding box center [934, 59] width 9 height 12
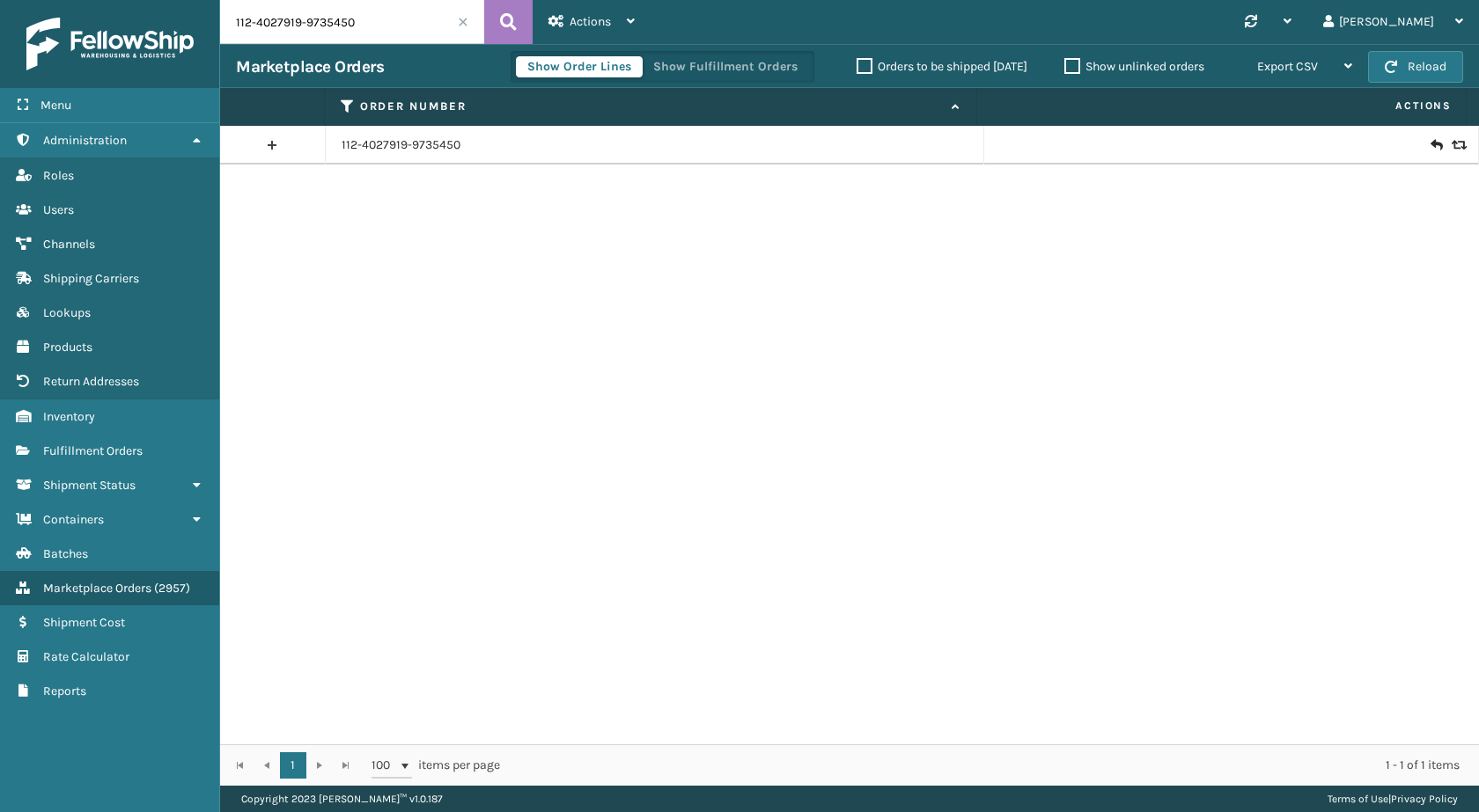
click at [390, 26] on input "112-4027919-9735450" at bounding box center [352, 22] width 264 height 44
click at [496, 23] on button at bounding box center [508, 22] width 49 height 44
click at [384, 149] on link "112-4027919-9735450" at bounding box center [400, 145] width 119 height 18
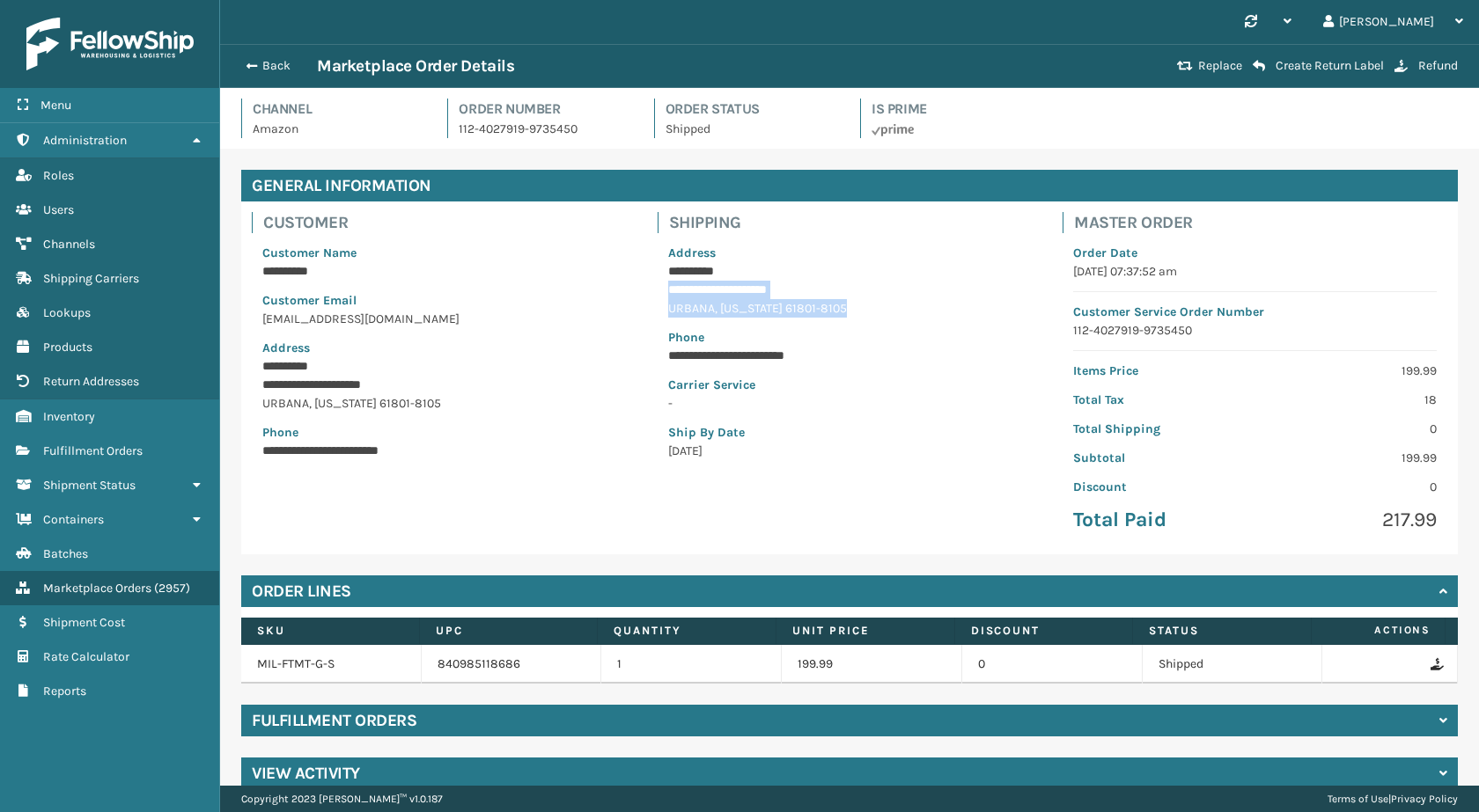
drag, startPoint x: 664, startPoint y: 285, endPoint x: 838, endPoint y: 309, distance: 175.6
click at [838, 309] on div "**********" at bounding box center [850, 352] width 385 height 238
copy div "**********"
drag, startPoint x: 607, startPoint y: 139, endPoint x: 462, endPoint y: 137, distance: 145.0
click at [462, 137] on div "Channel Amazon Order Number 112-4027919-9735450 Order Status Shipped Is Prime" at bounding box center [850, 124] width 1238 height 50
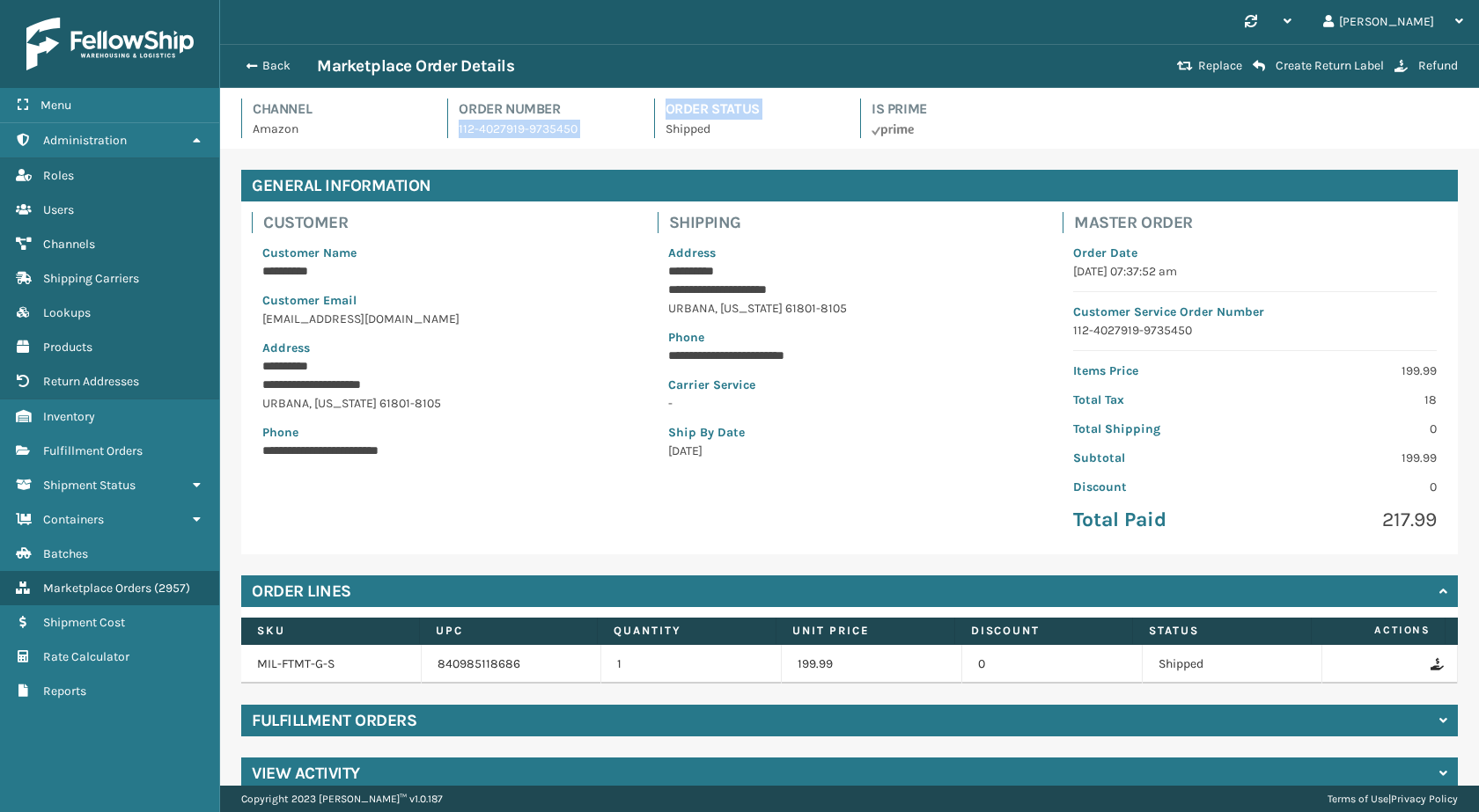
drag, startPoint x: 448, startPoint y: 128, endPoint x: 650, endPoint y: 135, distance: 202.1
click at [650, 135] on div "Channel Amazon Order Number 112-4027919-9735450 Order Status Shipped Is Prime" at bounding box center [850, 124] width 1238 height 50
click at [605, 142] on div "Channel Amazon Order Number 112-4027919-9735450 Order Status Shipped Is Prime" at bounding box center [850, 124] width 1238 height 50
drag, startPoint x: 589, startPoint y: 127, endPoint x: 453, endPoint y: 136, distance: 136.3
click at [453, 136] on div "Order Number 112-4027919-9735450" at bounding box center [539, 119] width 185 height 40
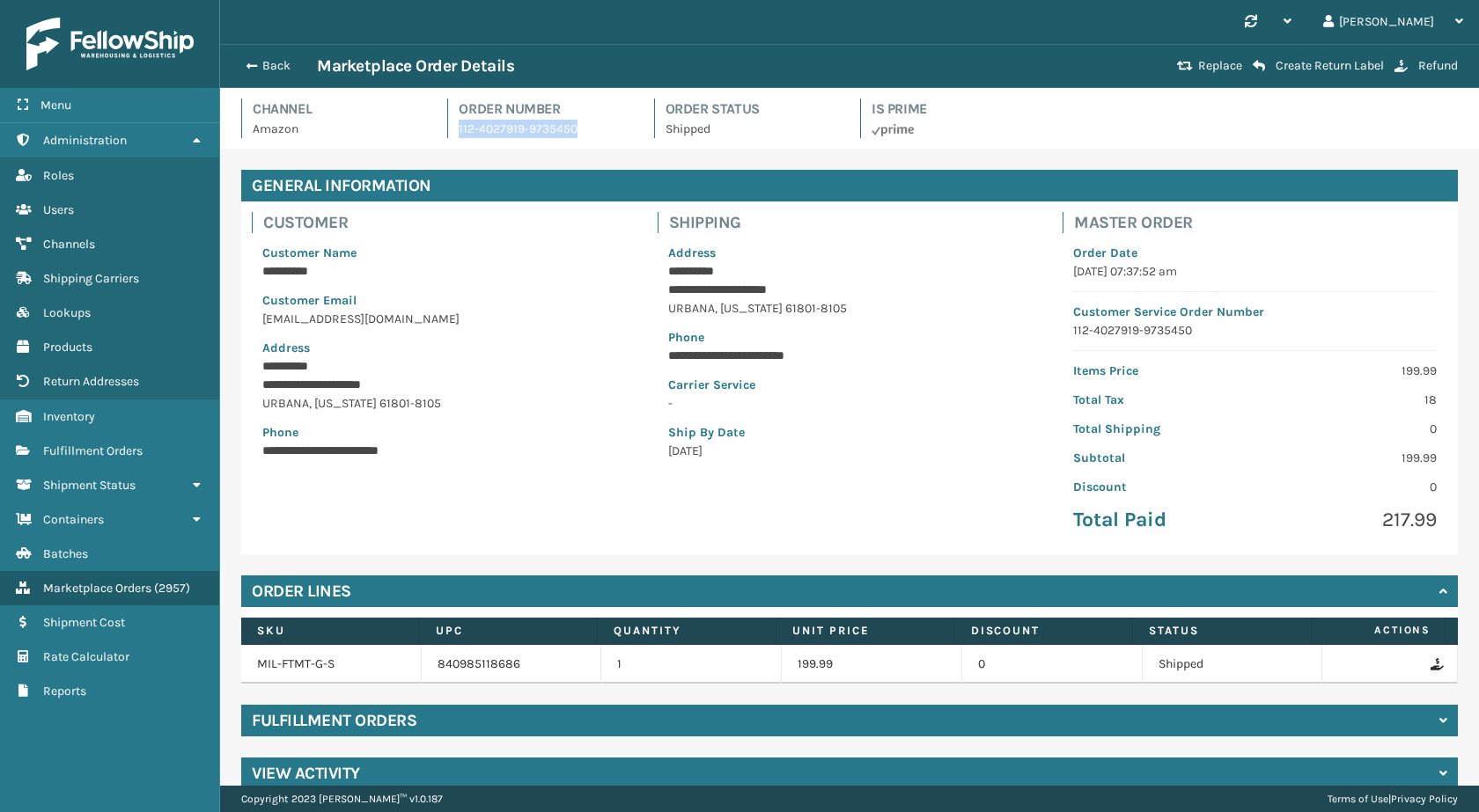
copy p "112-4027919-9735450"
click at [249, 63] on span "button" at bounding box center [248, 66] width 10 height 12
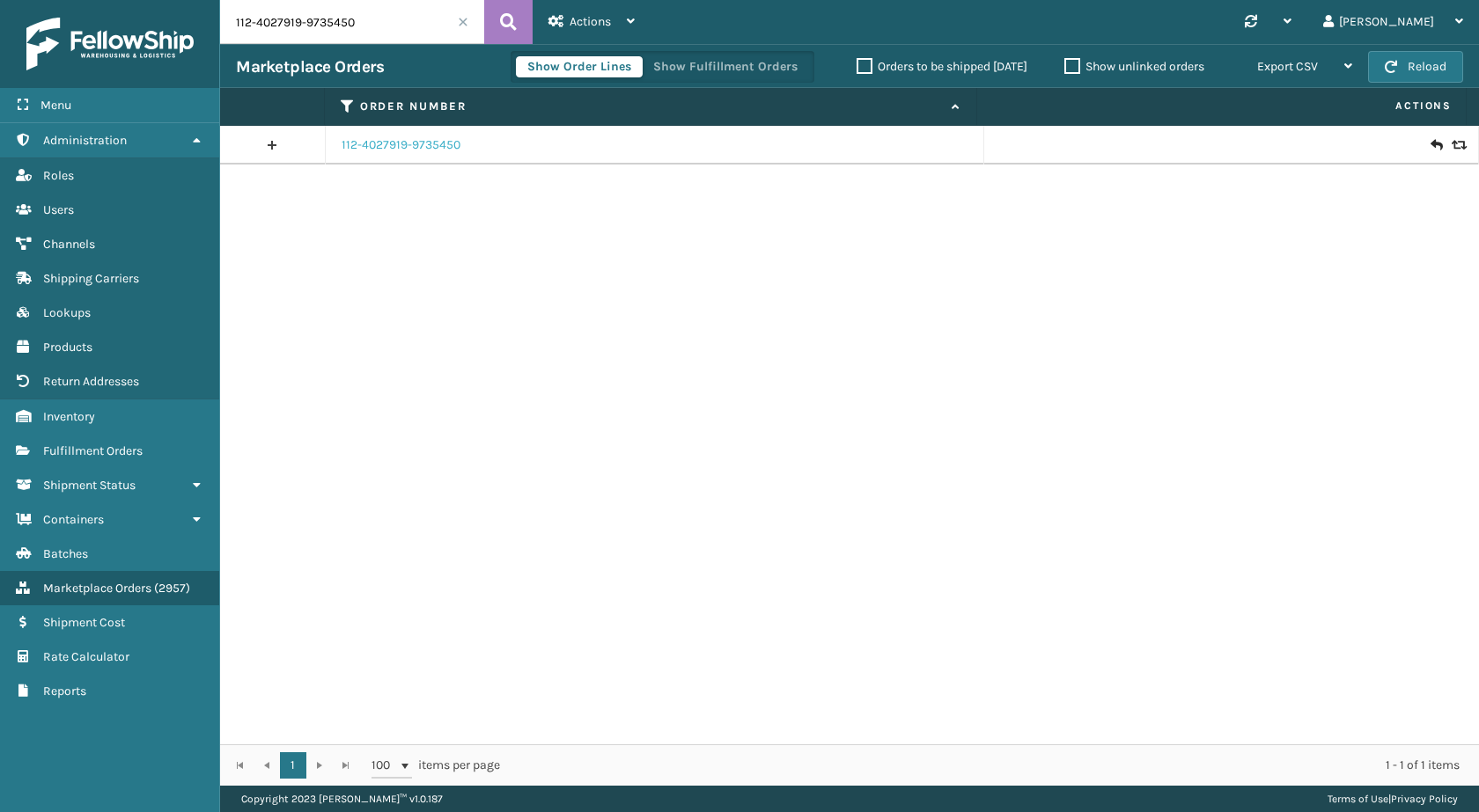
click at [433, 138] on link "112-4027919-9735450" at bounding box center [400, 145] width 119 height 18
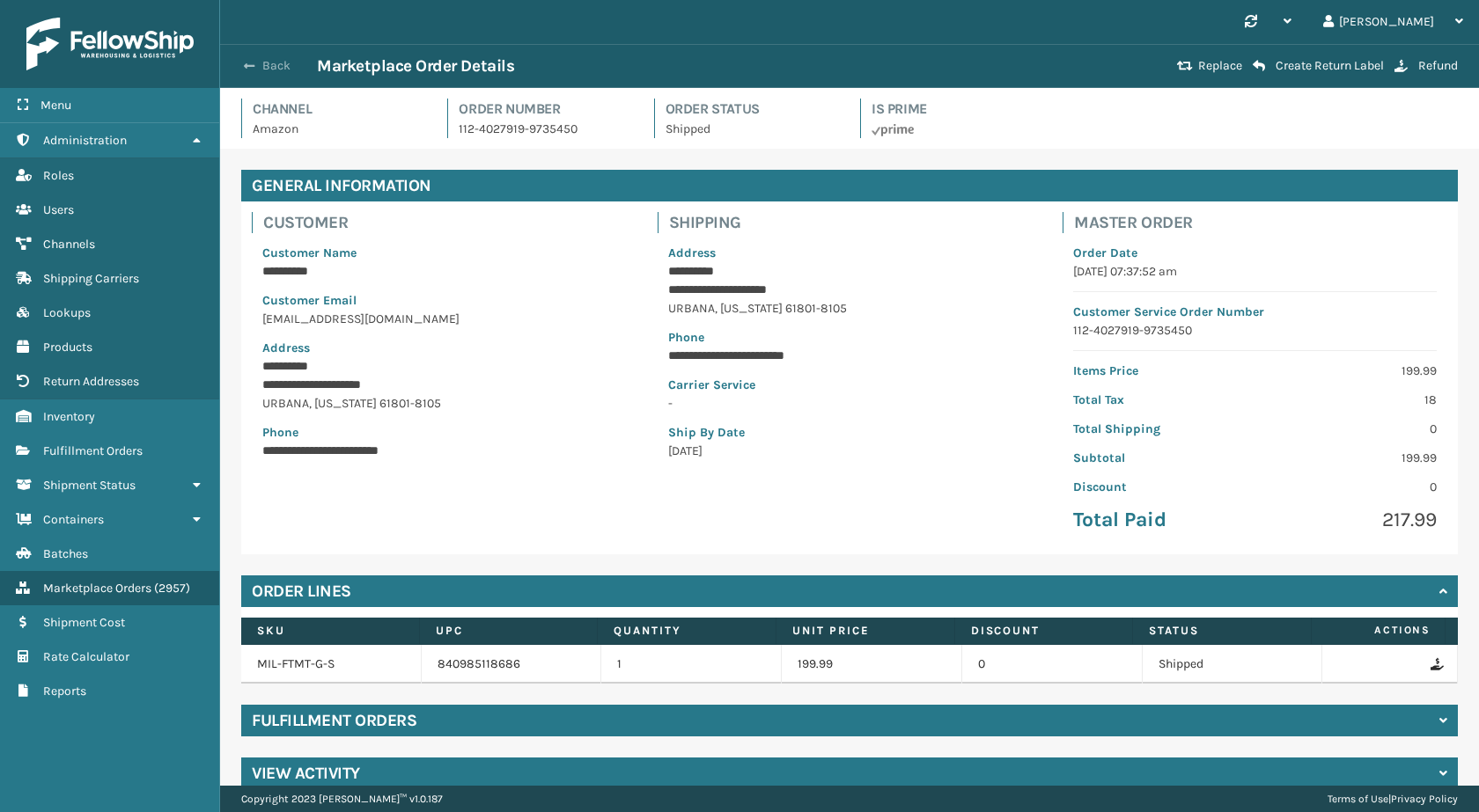
click at [271, 63] on button "Back" at bounding box center [276, 66] width 81 height 16
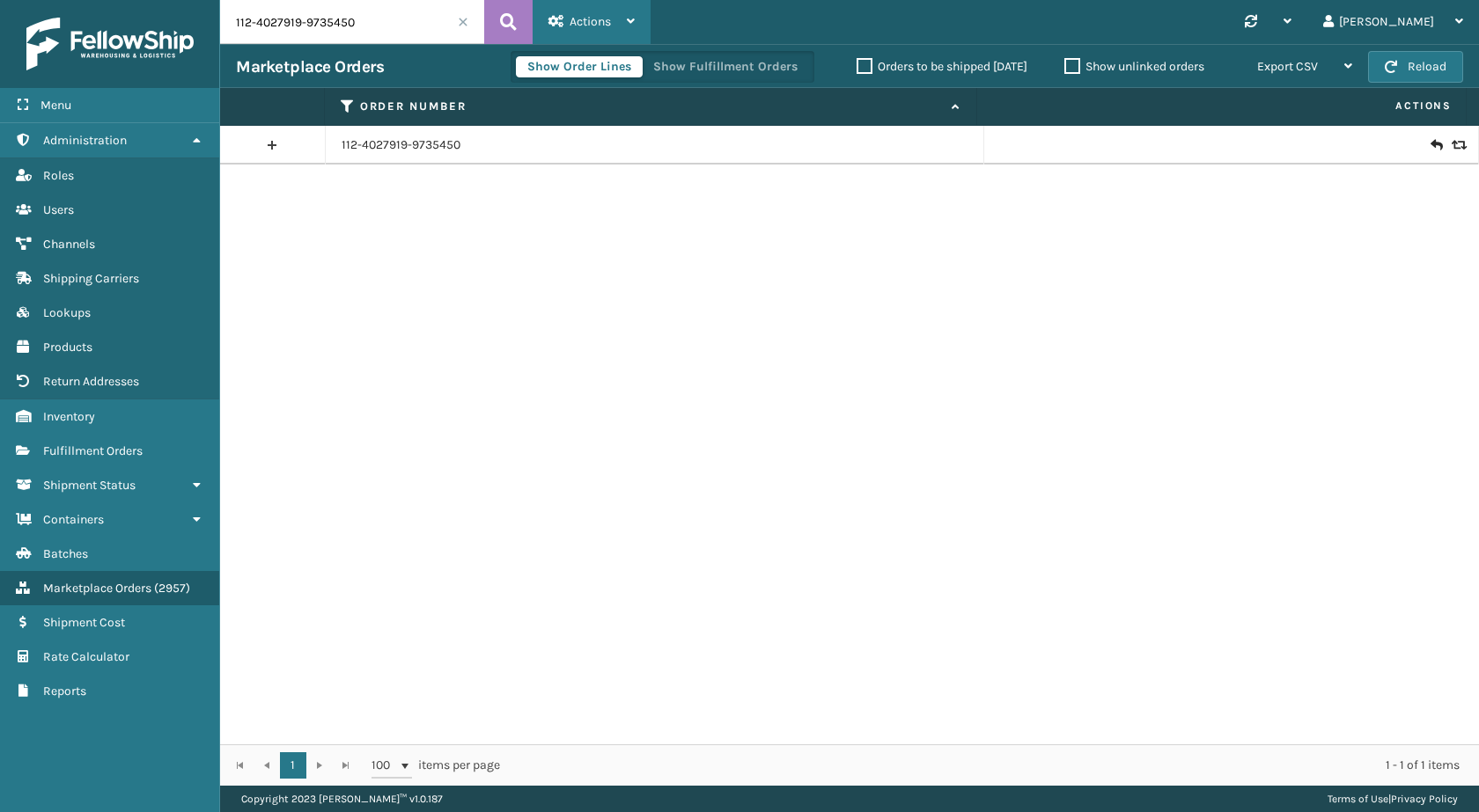
click at [586, 20] on span "Actions" at bounding box center [591, 22] width 42 height 15
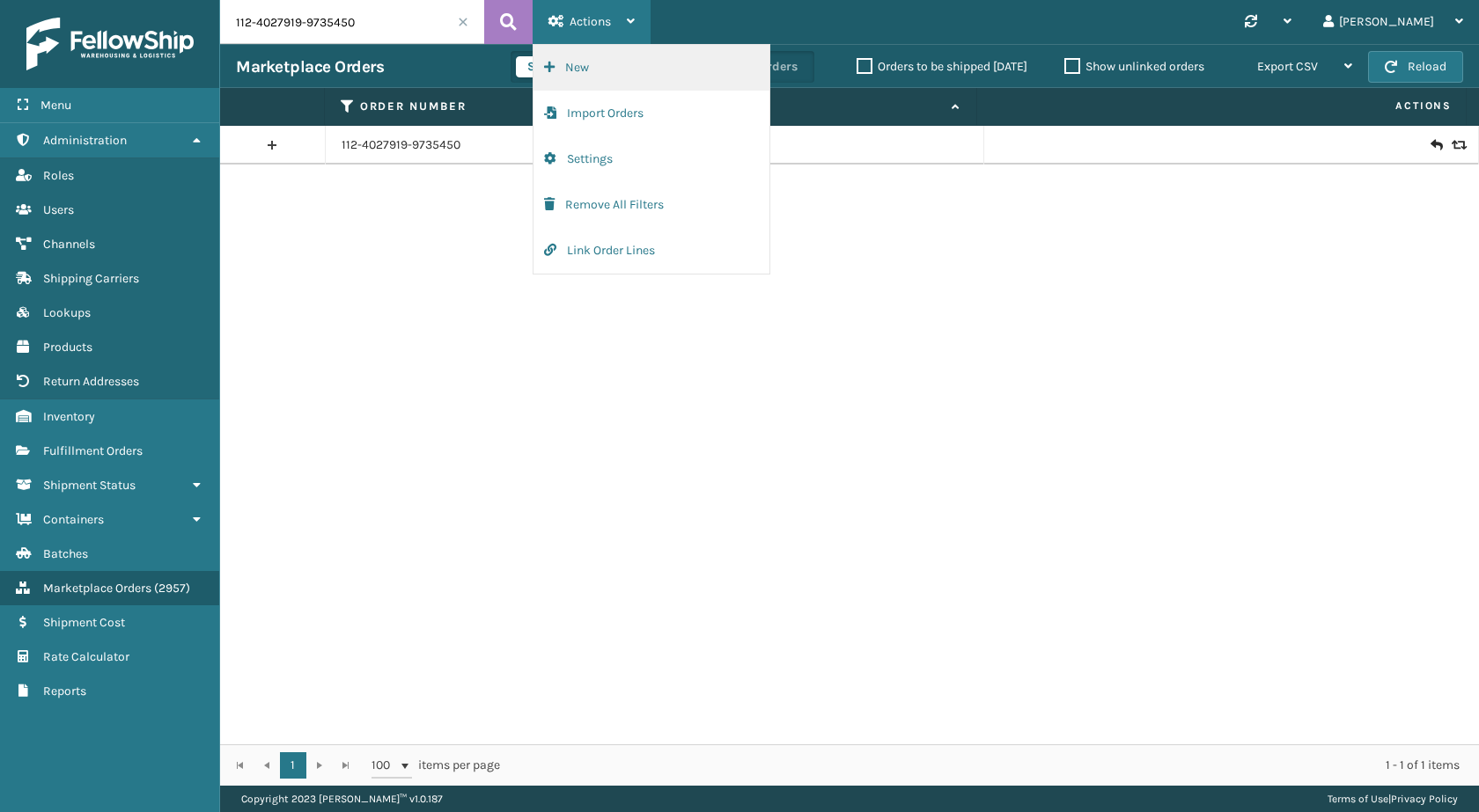
click at [630, 68] on button "New" at bounding box center [652, 68] width 236 height 46
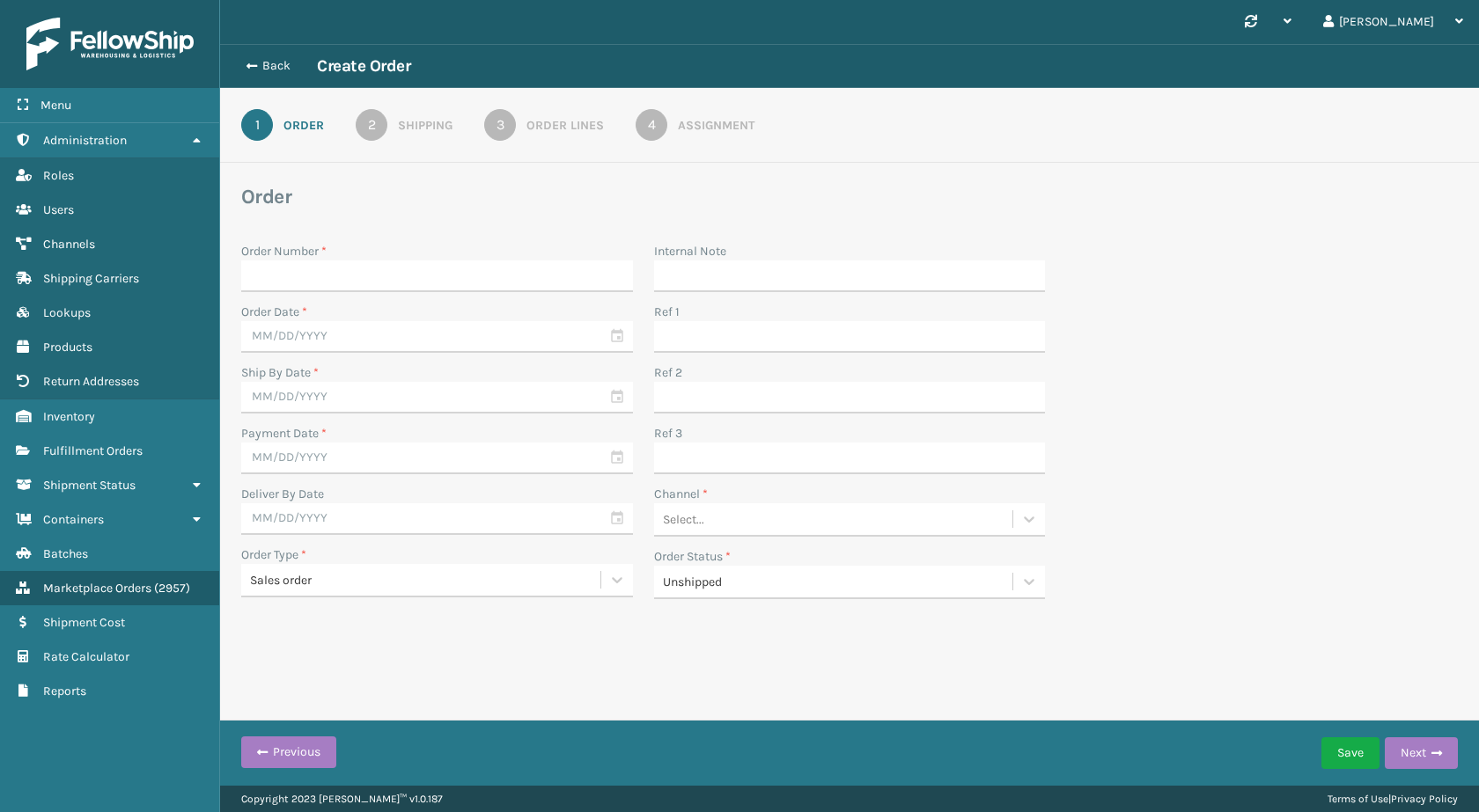
click at [410, 272] on input "Order Number *" at bounding box center [438, 276] width 392 height 31
type input "112-4027919-9735450-R"
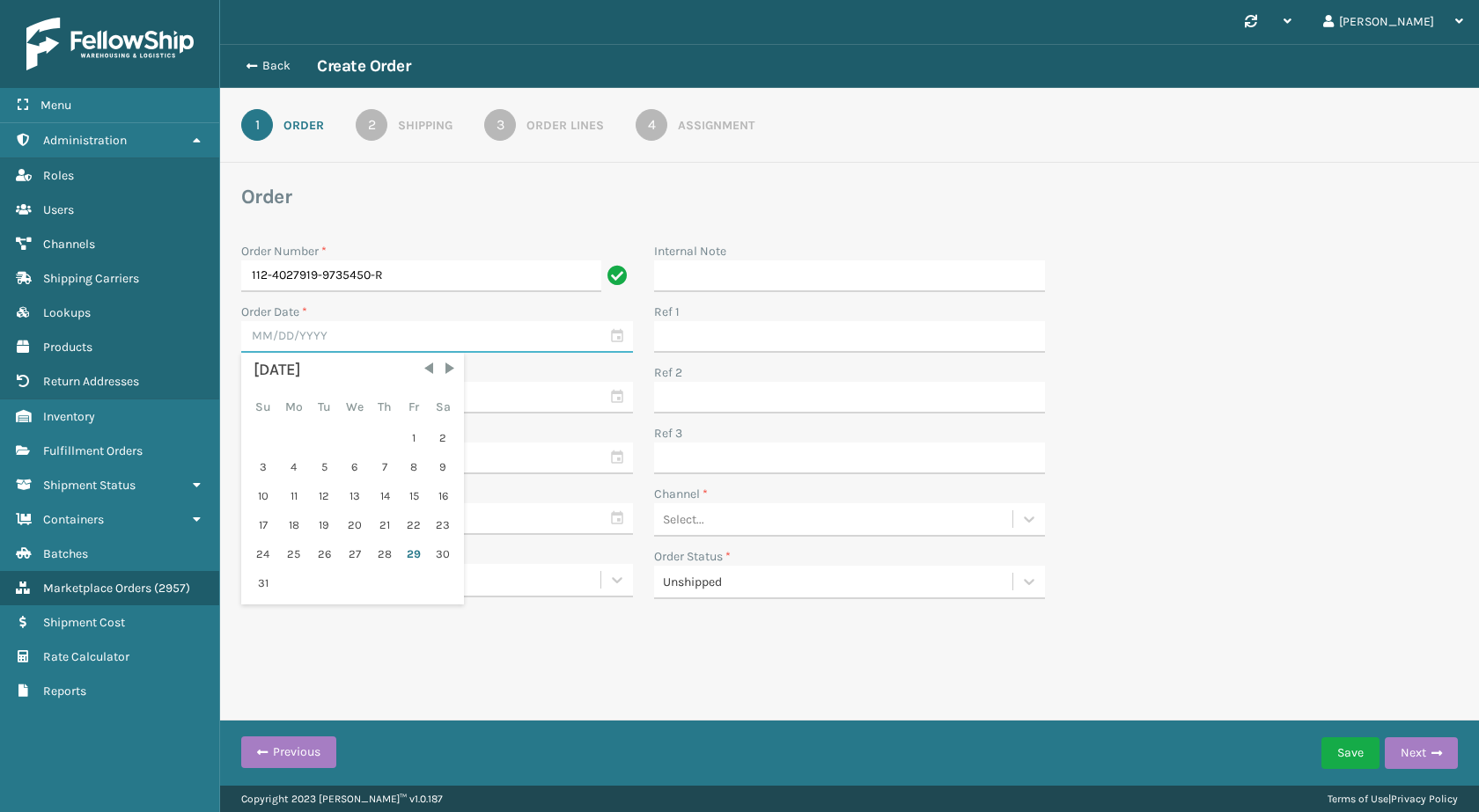
click at [385, 345] on input "text" at bounding box center [438, 337] width 392 height 31
click at [419, 548] on div "29" at bounding box center [414, 554] width 27 height 27
type input "[DATE]"
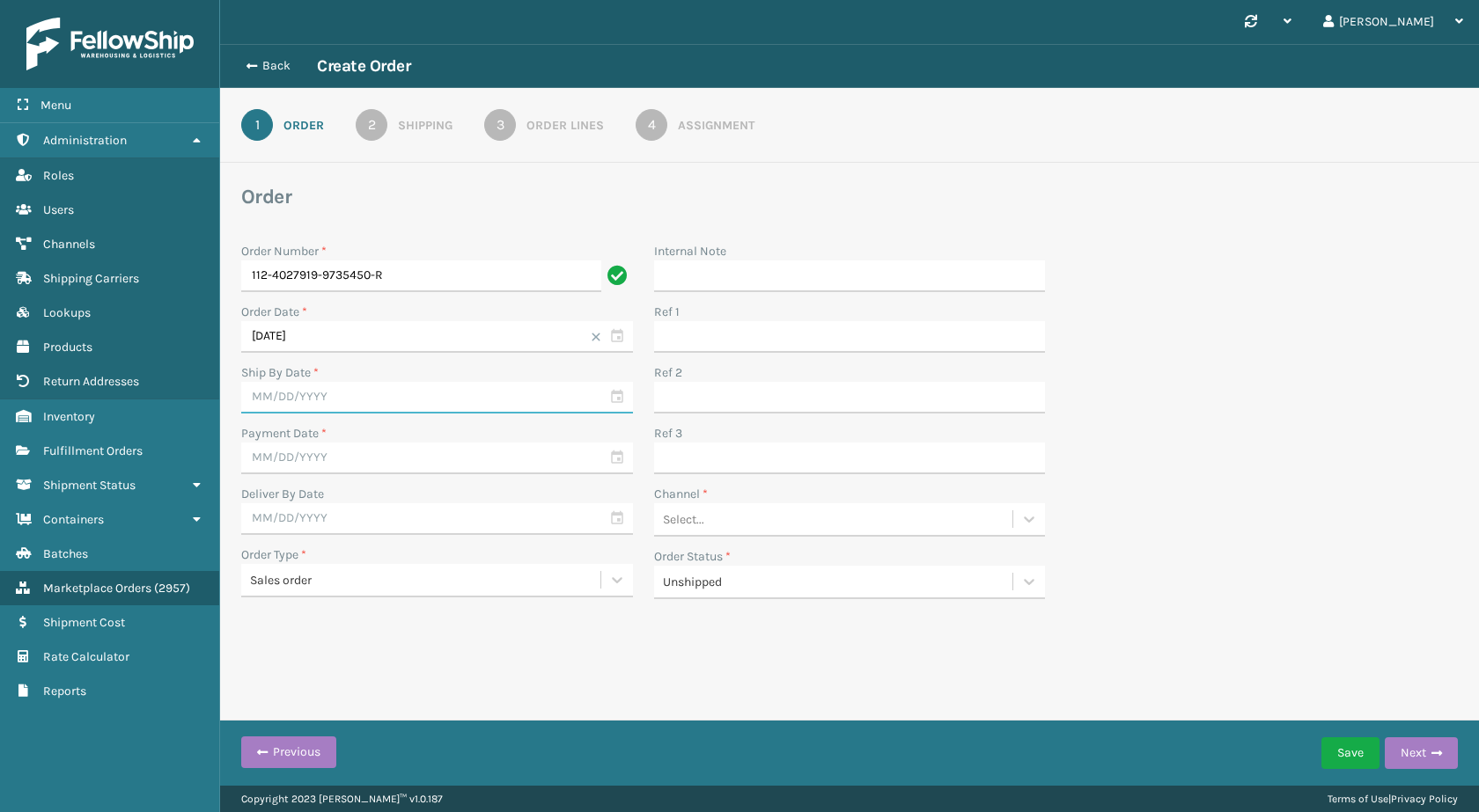
click at [406, 395] on input "text" at bounding box center [438, 397] width 392 height 31
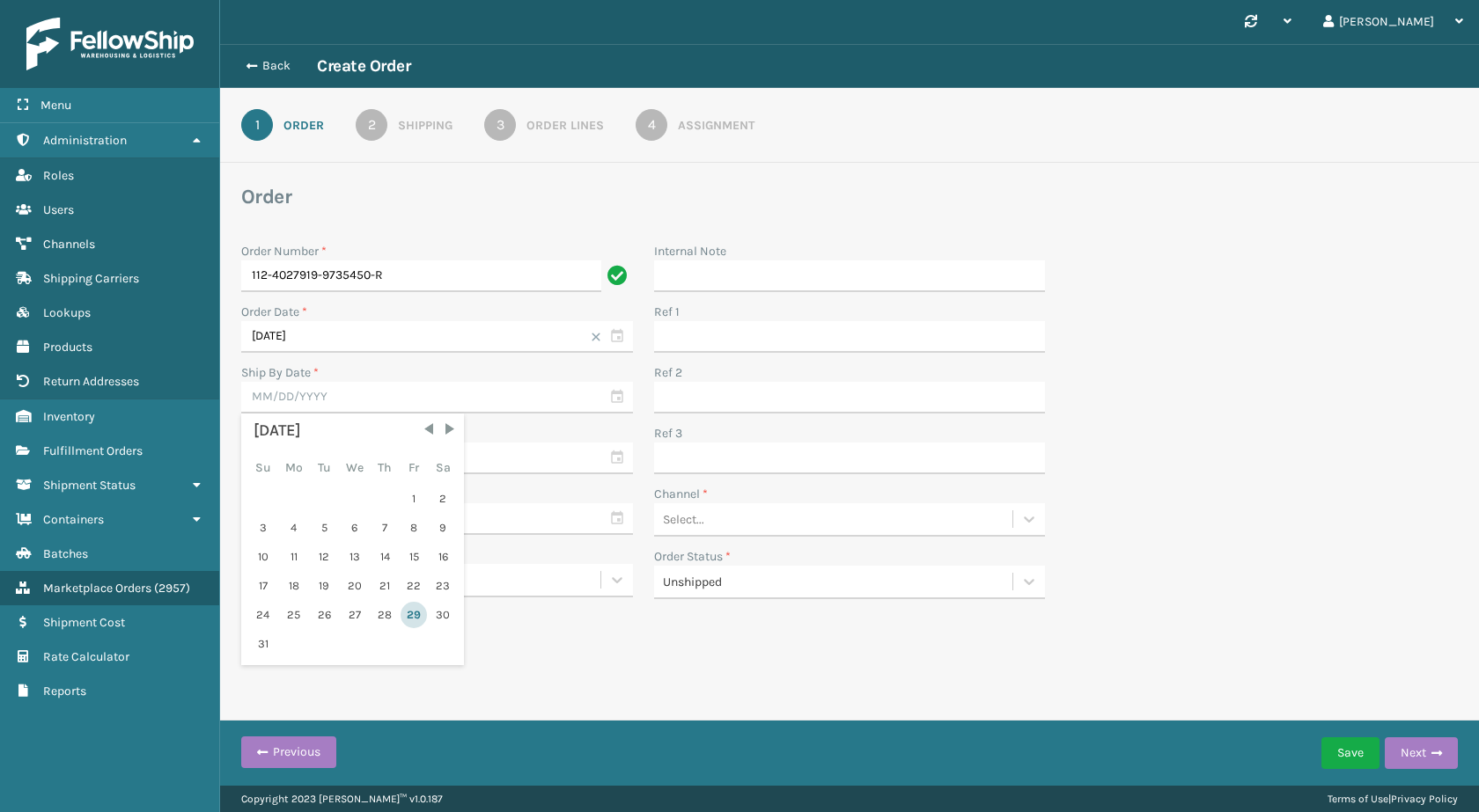
click at [413, 613] on div "29" at bounding box center [414, 615] width 27 height 27
type input "[DATE]"
click at [395, 468] on input "text" at bounding box center [438, 458] width 392 height 31
click at [418, 671] on div "29" at bounding box center [414, 676] width 27 height 27
type input "[DATE]"
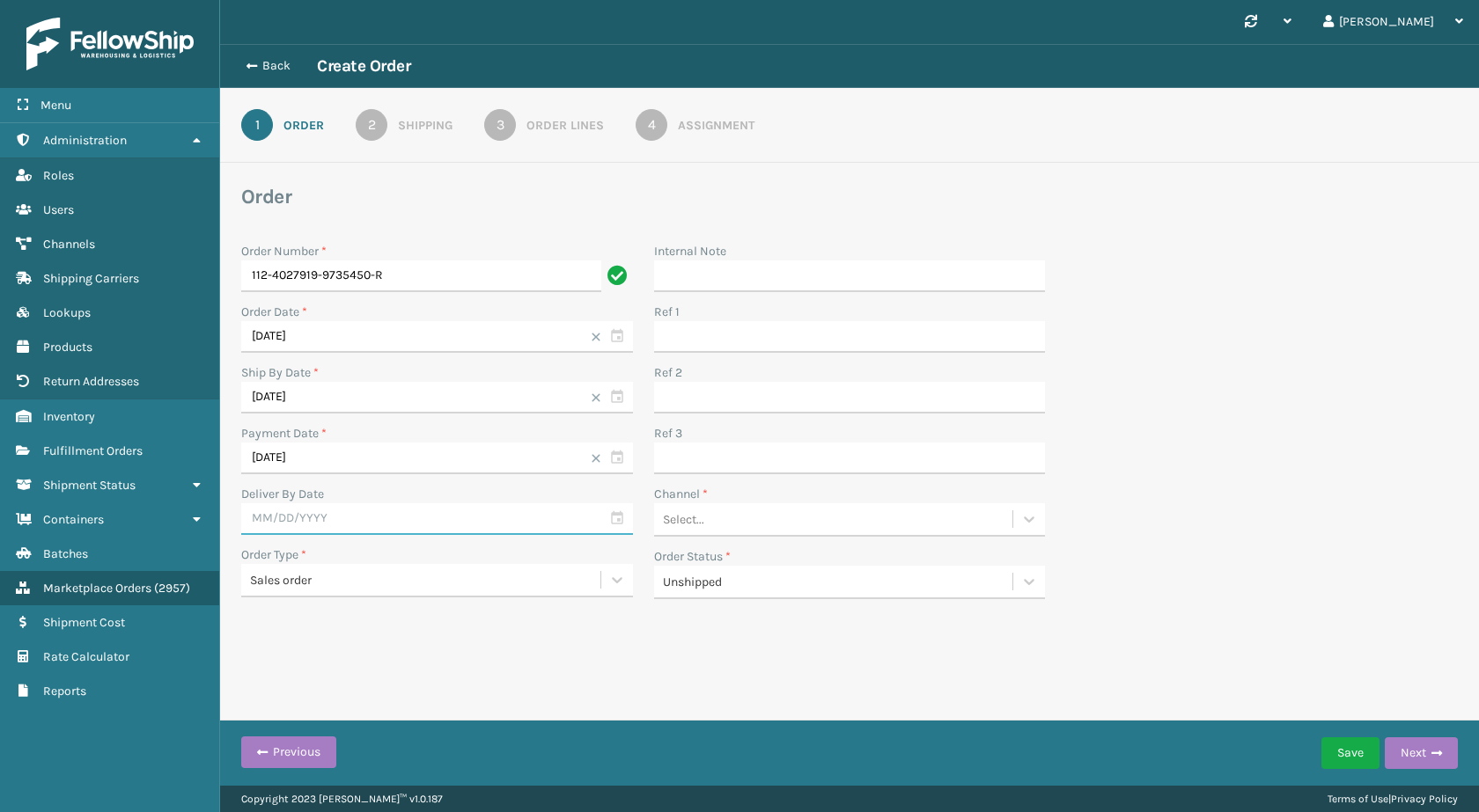
click at [398, 525] on input "text" at bounding box center [438, 519] width 392 height 31
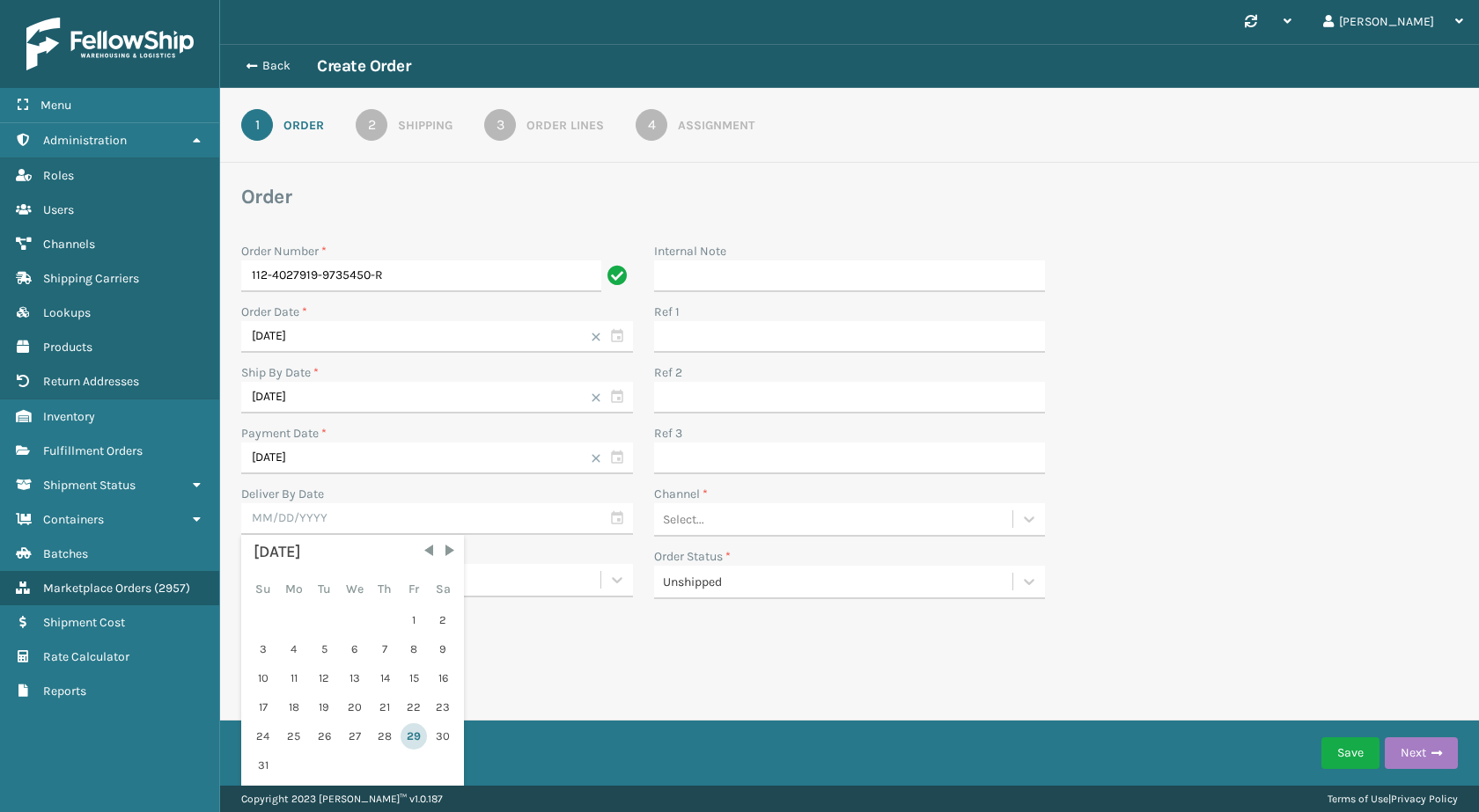
click at [415, 741] on div "29" at bounding box center [414, 737] width 27 height 27
type input "[DATE]"
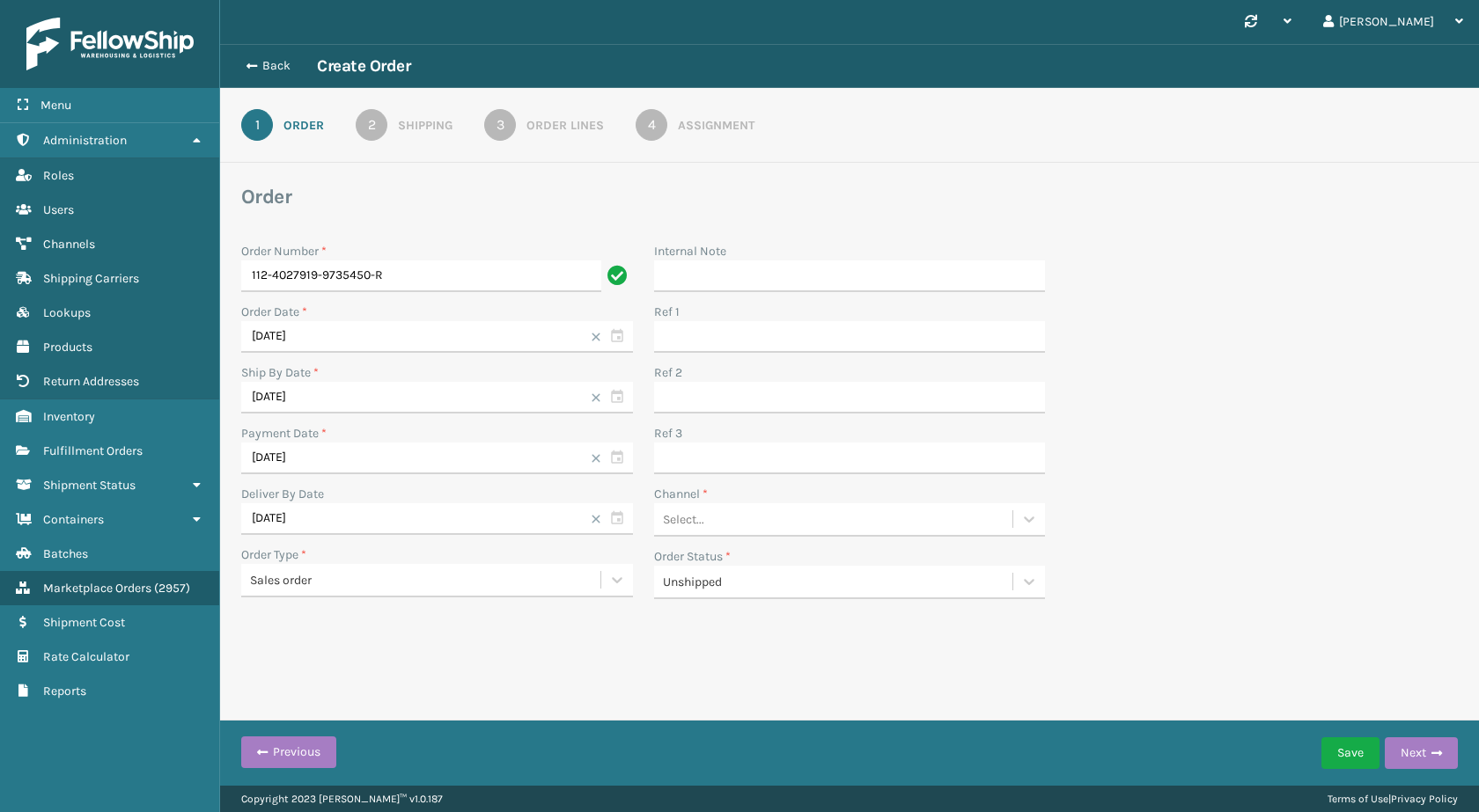
click at [443, 124] on div "Shipping" at bounding box center [424, 125] width 54 height 18
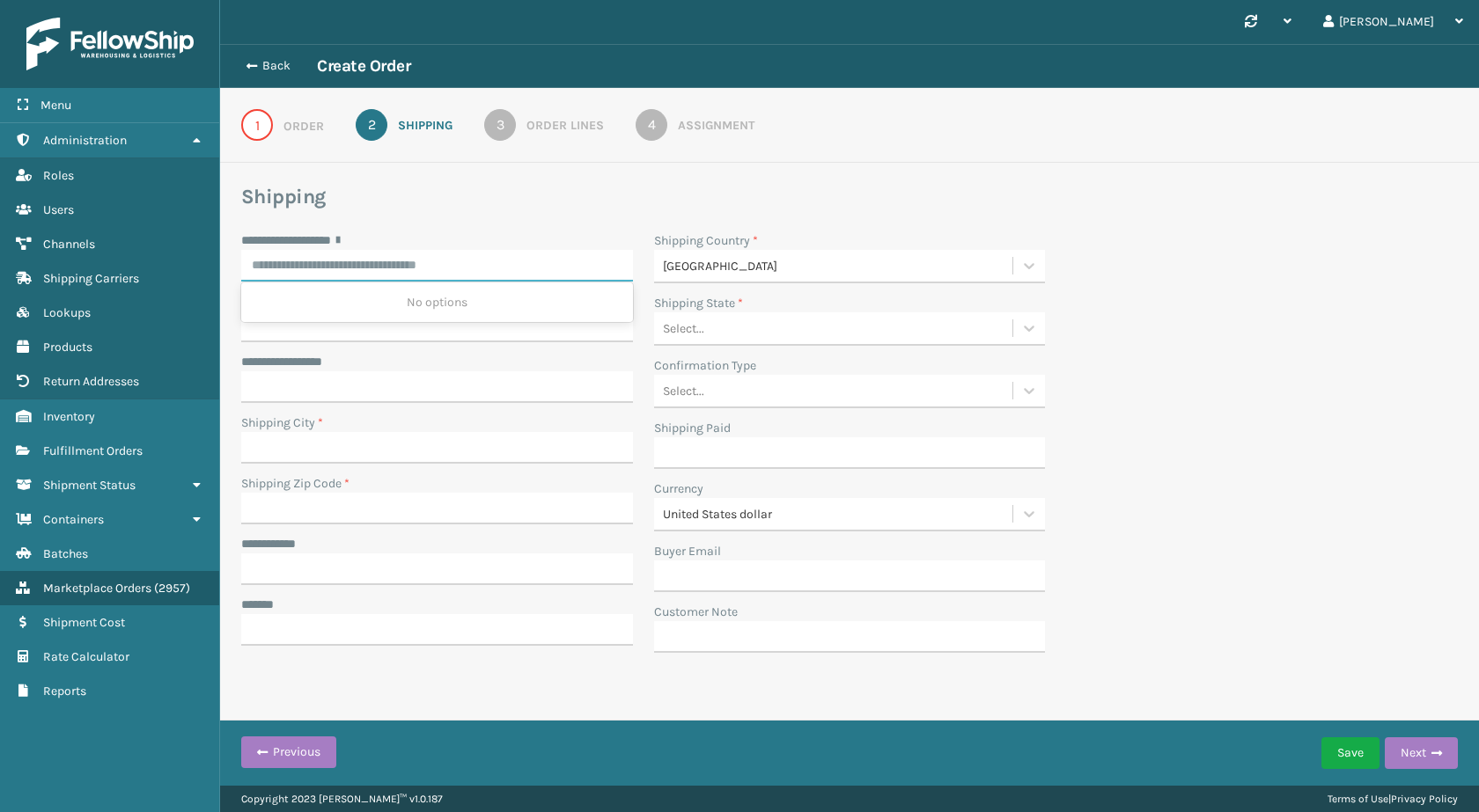
click at [457, 250] on input "**********" at bounding box center [438, 265] width 392 height 31
paste input "**********"
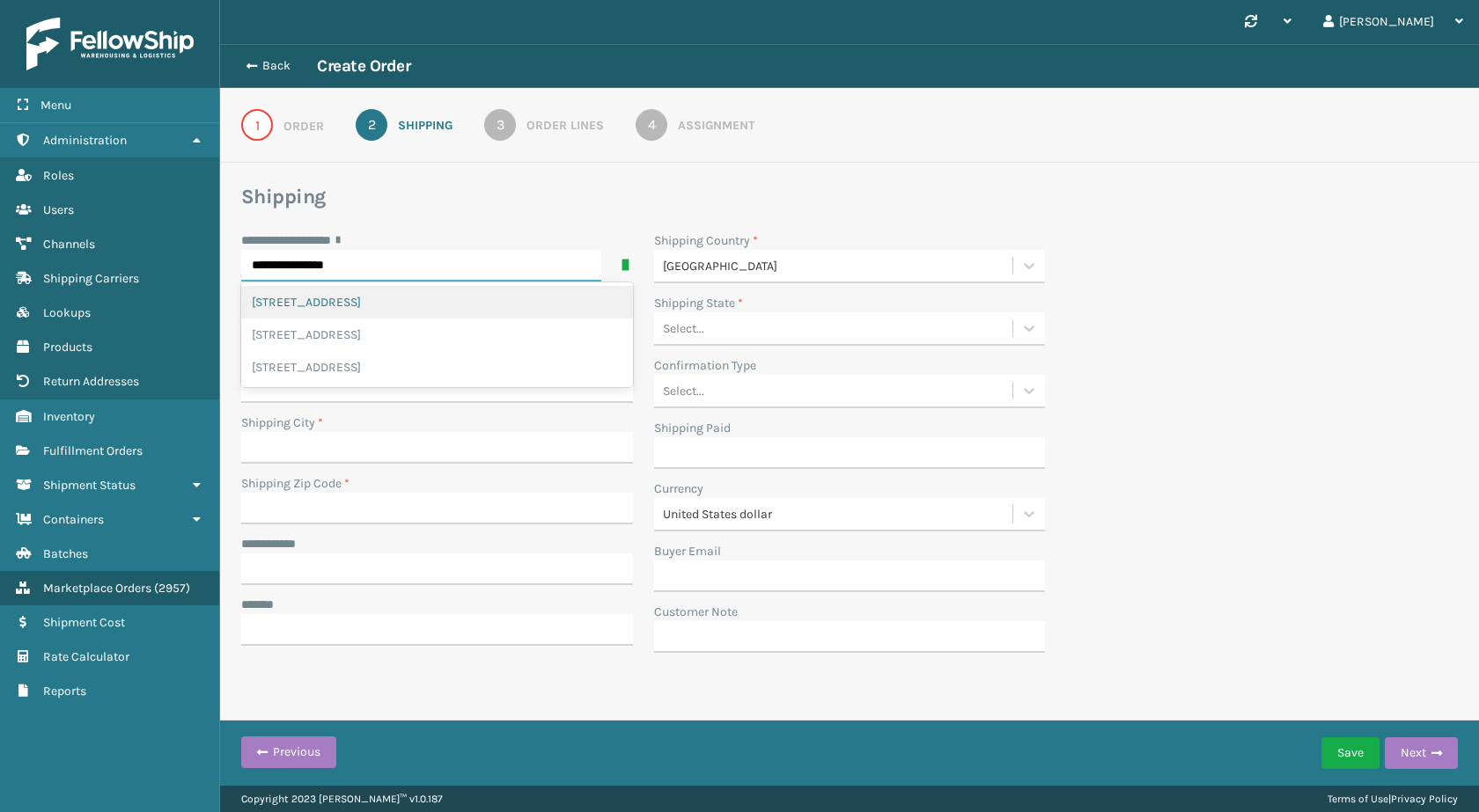
paste input "text"
type input "**********"
click at [474, 228] on section "**********" at bounding box center [849, 423] width 1216 height 480
click at [435, 263] on input "**********" at bounding box center [421, 265] width 360 height 31
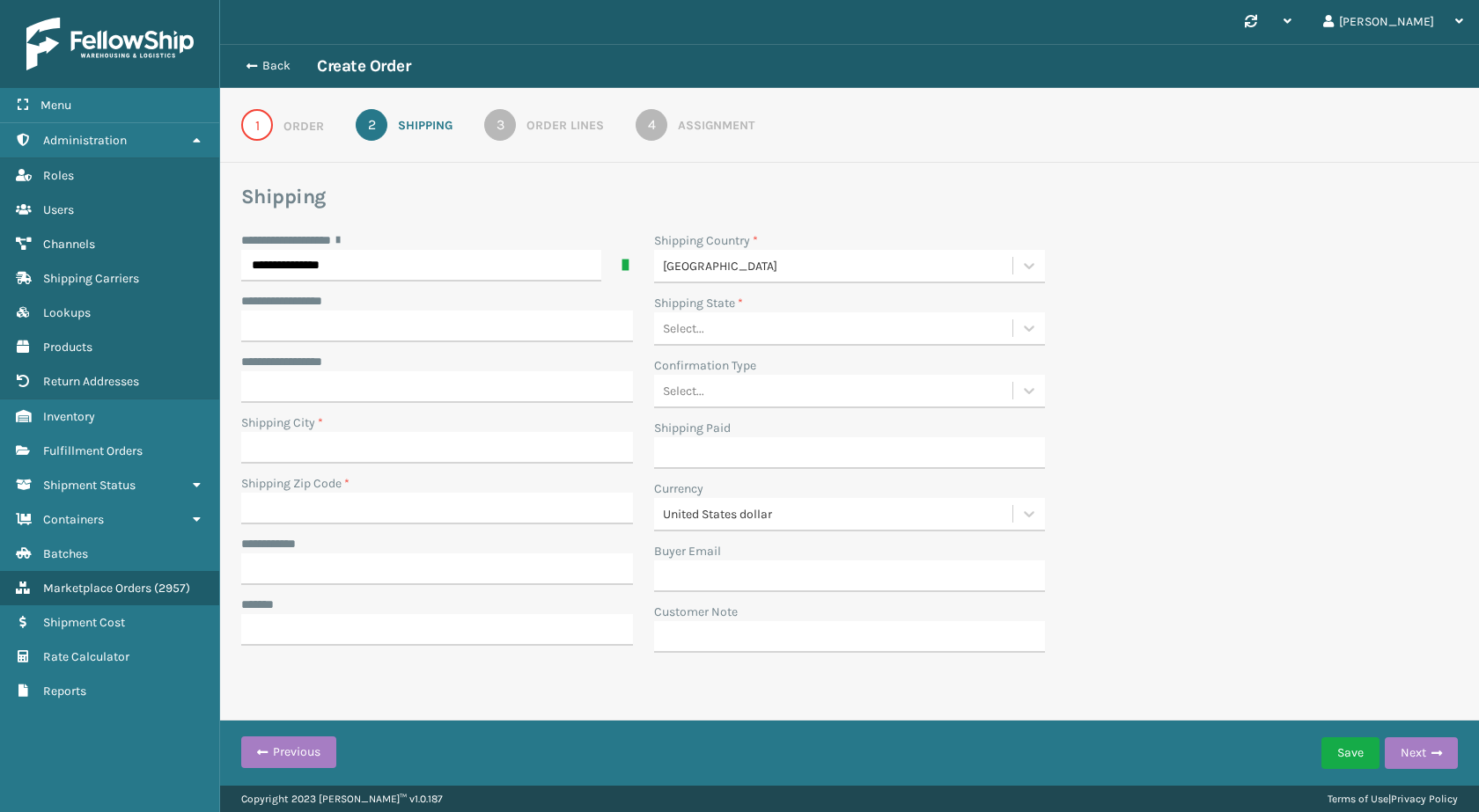
click at [503, 243] on div "**********" at bounding box center [438, 240] width 392 height 18
click at [446, 326] on input "**********" at bounding box center [438, 326] width 392 height 31
type input "*"
paste input "*"
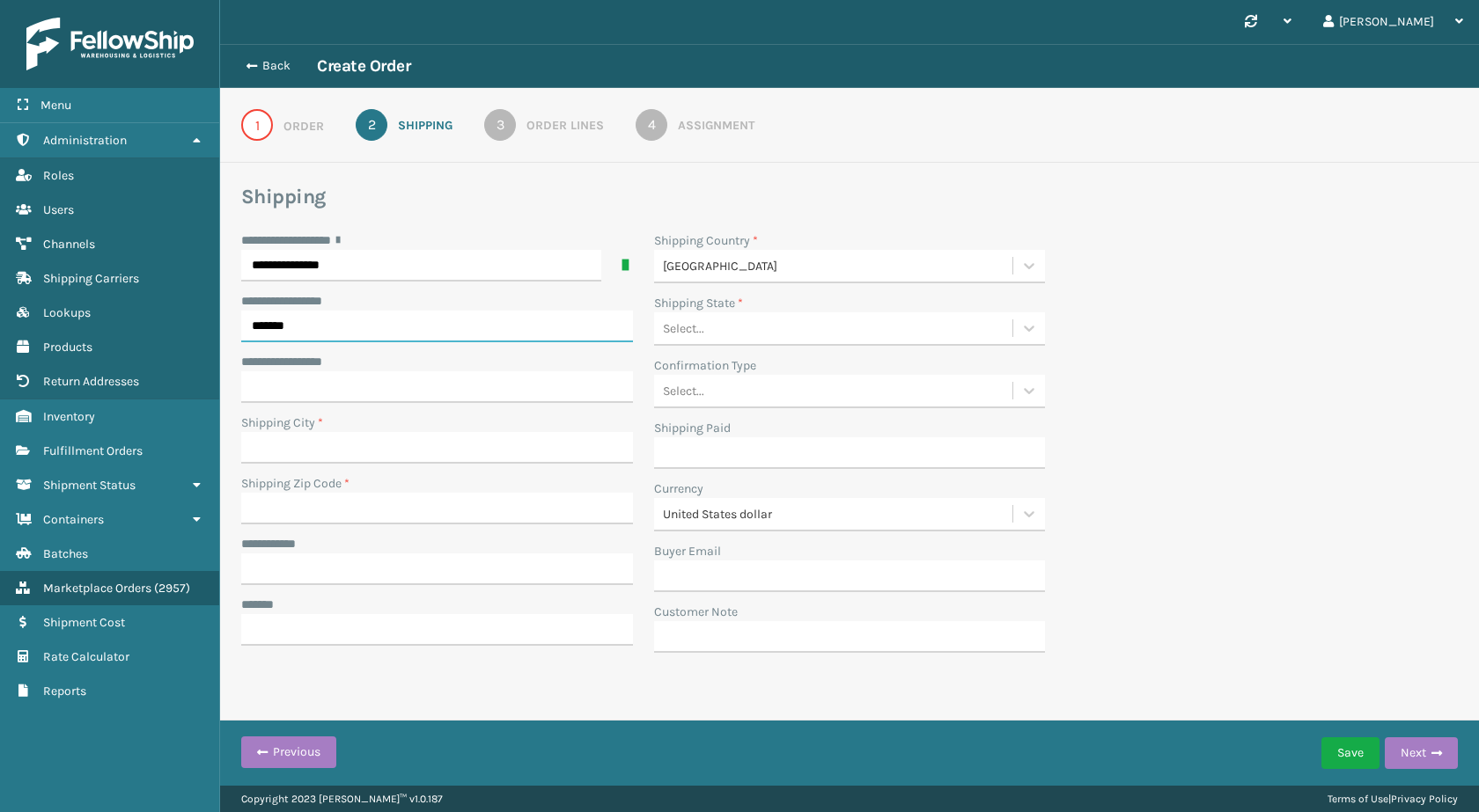
type input "*******"
click at [386, 272] on input "**********" at bounding box center [421, 265] width 360 height 31
paste input "*"
click at [483, 213] on section "**********" at bounding box center [849, 423] width 1216 height 480
click at [539, 233] on div "**********" at bounding box center [438, 240] width 392 height 18
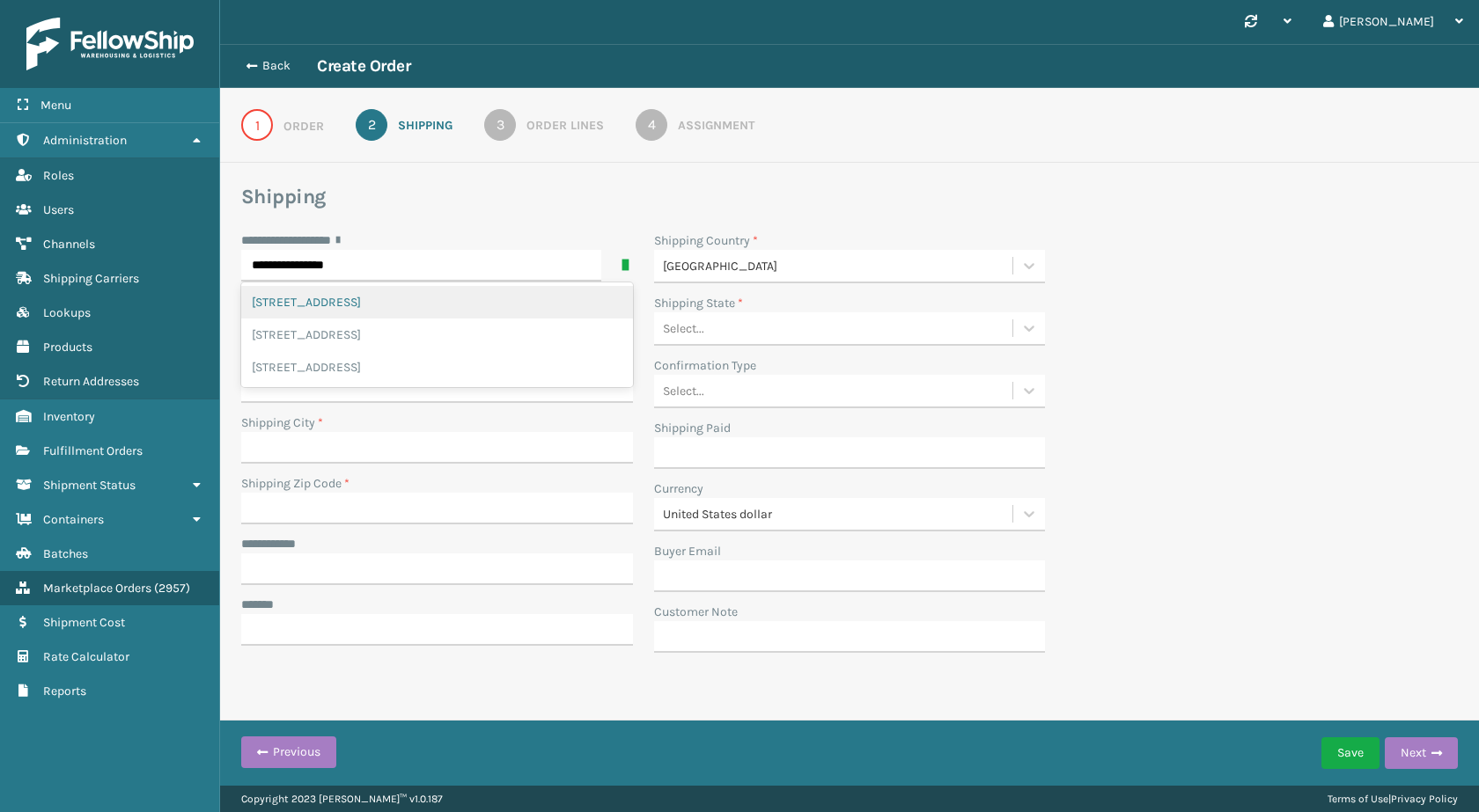
click at [632, 203] on h3 "Shipping" at bounding box center [849, 197] width 1216 height 27
drag, startPoint x: 800, startPoint y: 299, endPoint x: 799, endPoint y: 316, distance: 17.0
click at [800, 302] on div "Shipping State *" at bounding box center [850, 302] width 392 height 18
click at [800, 328] on div "Select..." at bounding box center [834, 328] width 360 height 29
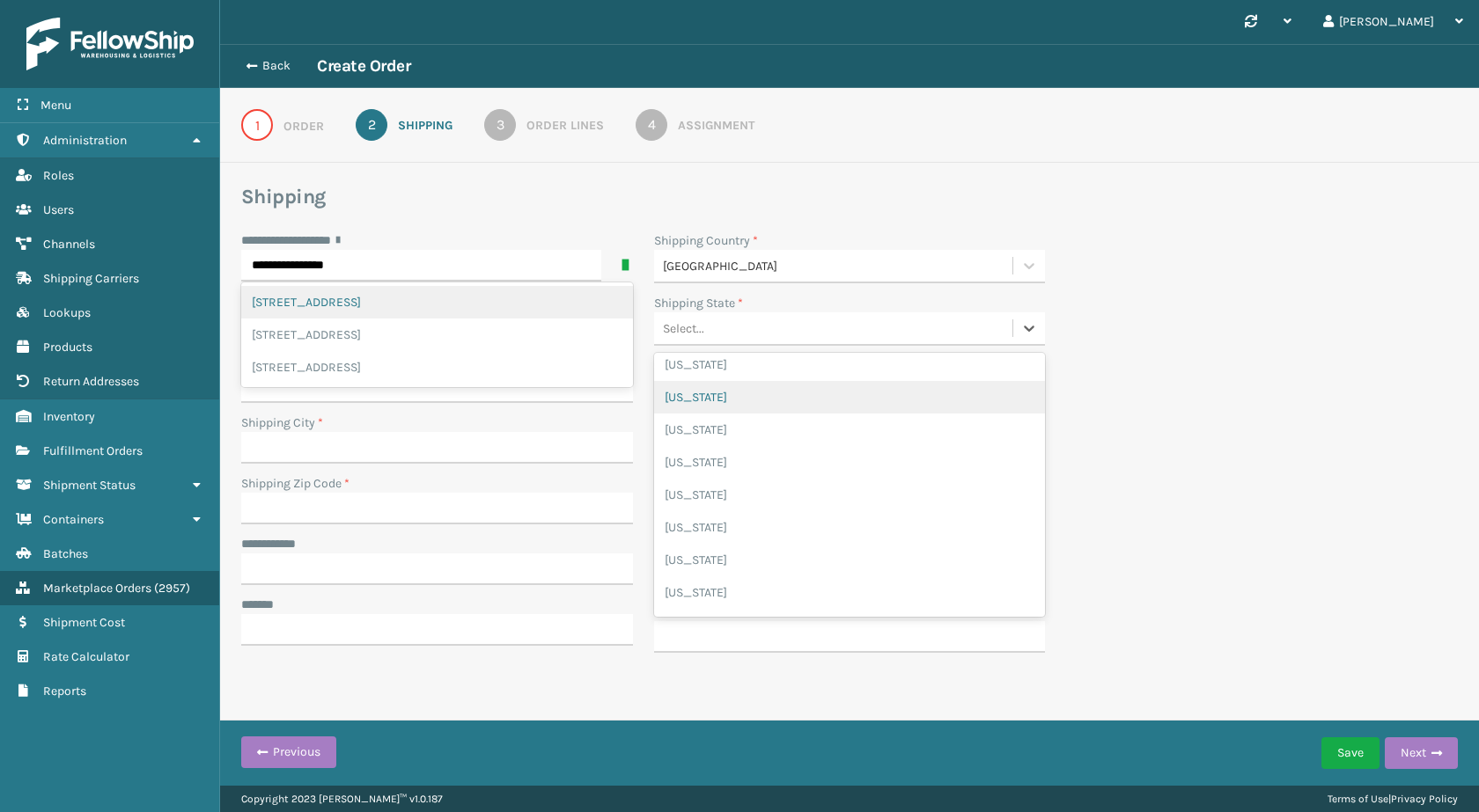
scroll to position [557, 0]
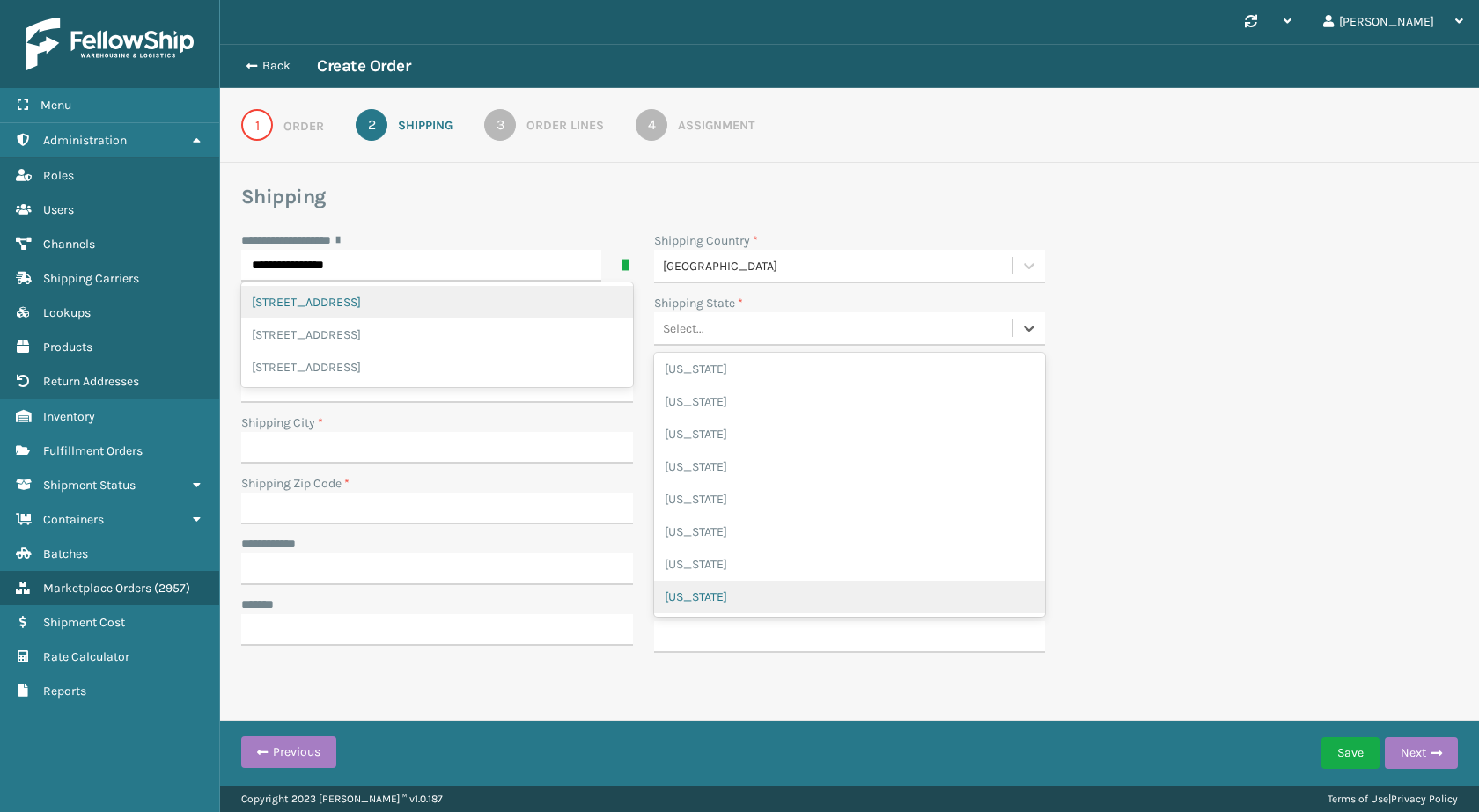
click at [772, 589] on div "[US_STATE]" at bounding box center [850, 597] width 392 height 32
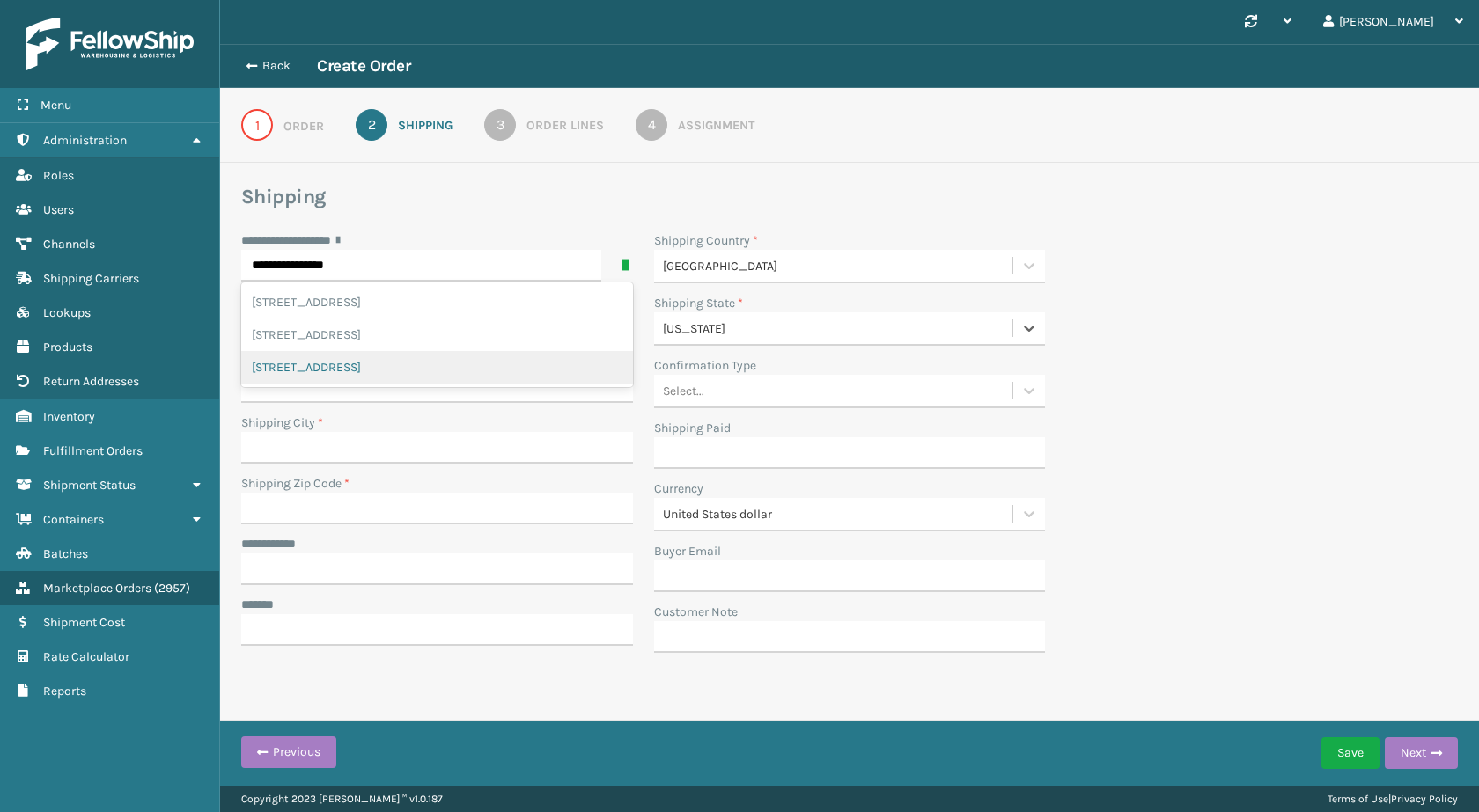
click at [646, 417] on div "Shipping Country * [GEOGRAPHIC_DATA] Shipping State * option [US_STATE], select…" at bounding box center [850, 447] width 413 height 433
click at [346, 395] on input "**********" at bounding box center [438, 387] width 392 height 31
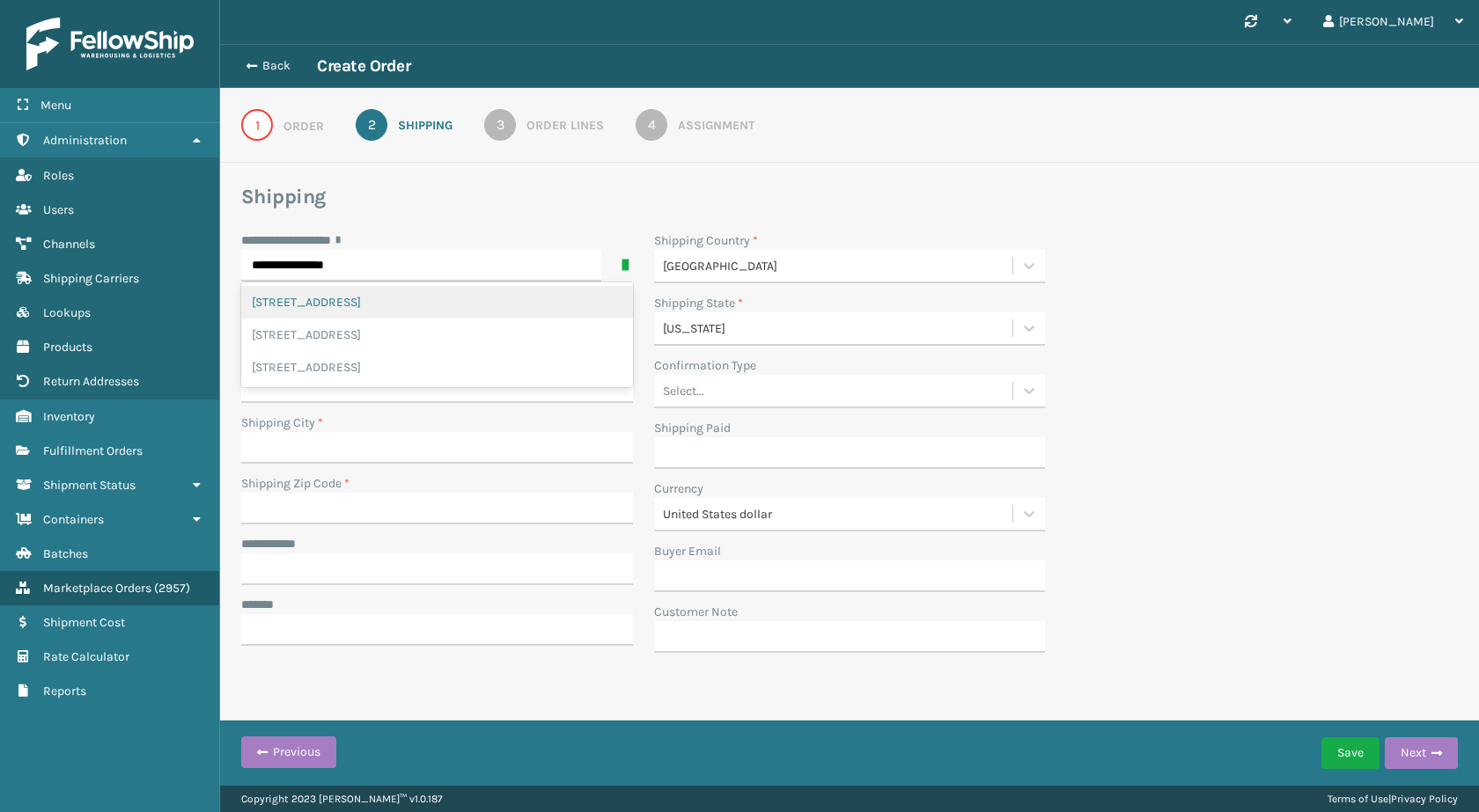
click at [629, 203] on h3 "Shipping" at bounding box center [849, 197] width 1216 height 27
click at [446, 221] on section "**********" at bounding box center [849, 423] width 1216 height 480
click at [445, 266] on input "**********" at bounding box center [421, 265] width 360 height 31
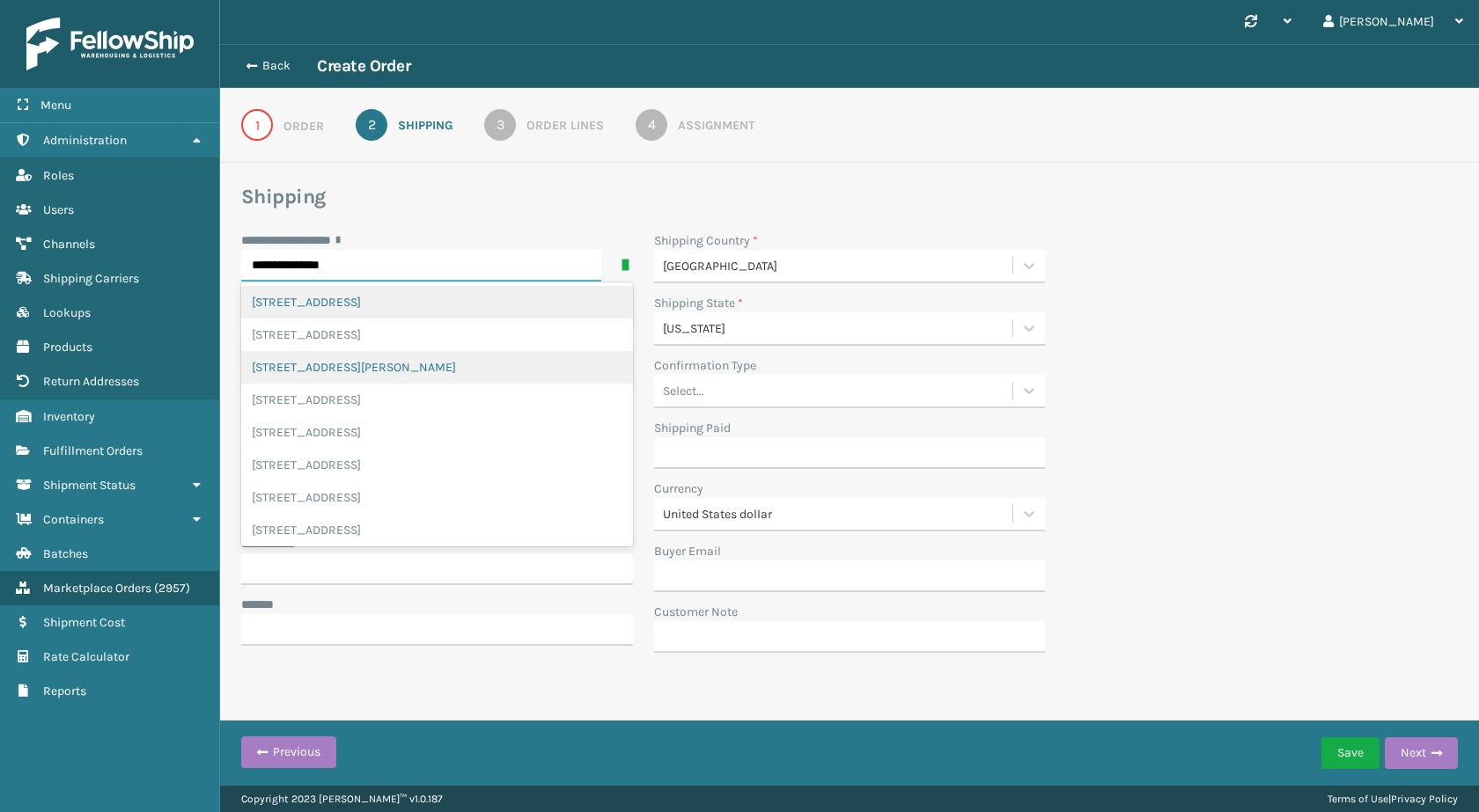
scroll to position [68, 0]
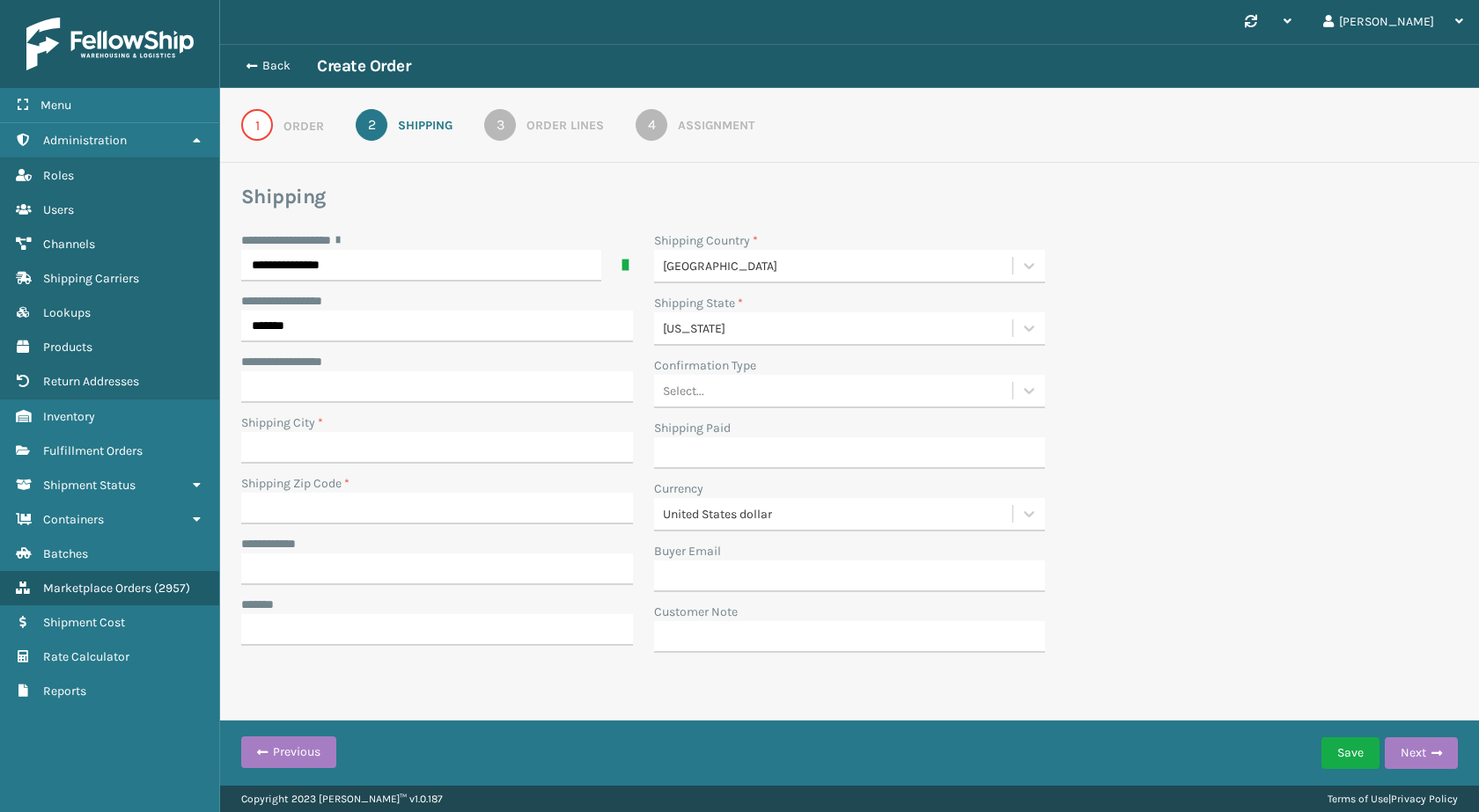
click at [537, 181] on div "**********" at bounding box center [849, 386] width 1259 height 685
click at [373, 260] on input "**********" at bounding box center [421, 265] width 360 height 31
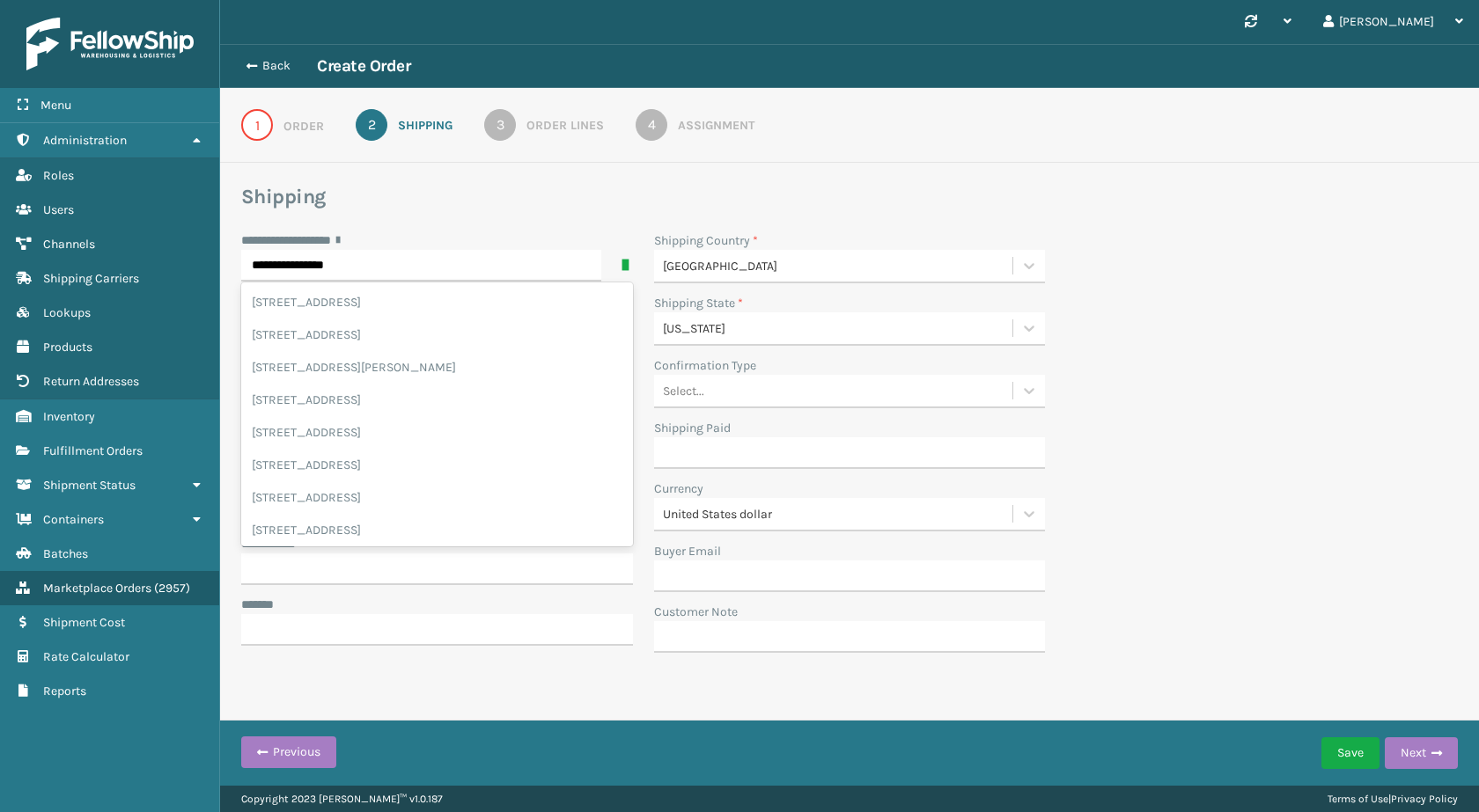
click at [437, 238] on div "**********" at bounding box center [438, 240] width 392 height 18
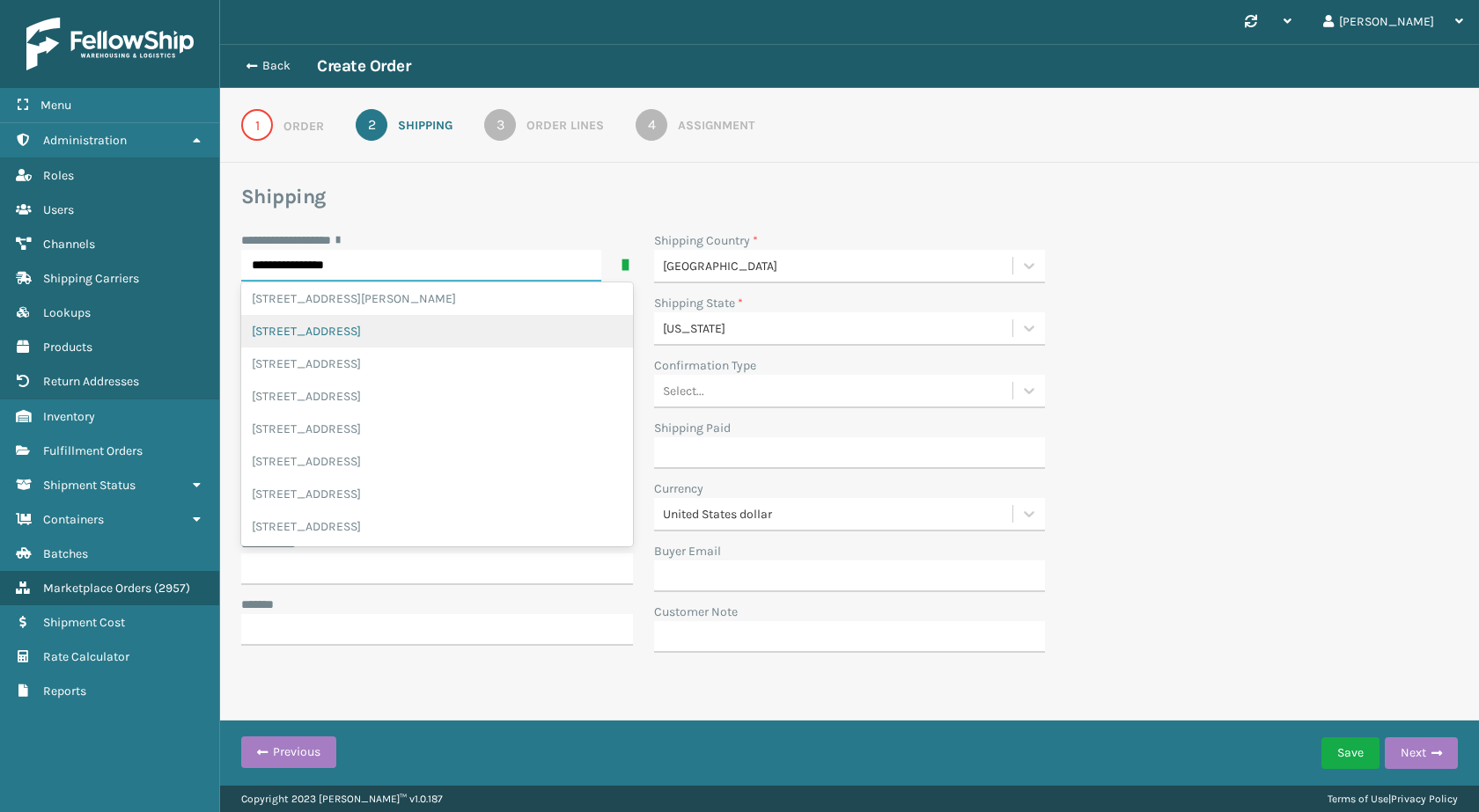
click at [405, 271] on input "**********" at bounding box center [421, 265] width 360 height 31
type input "**********"
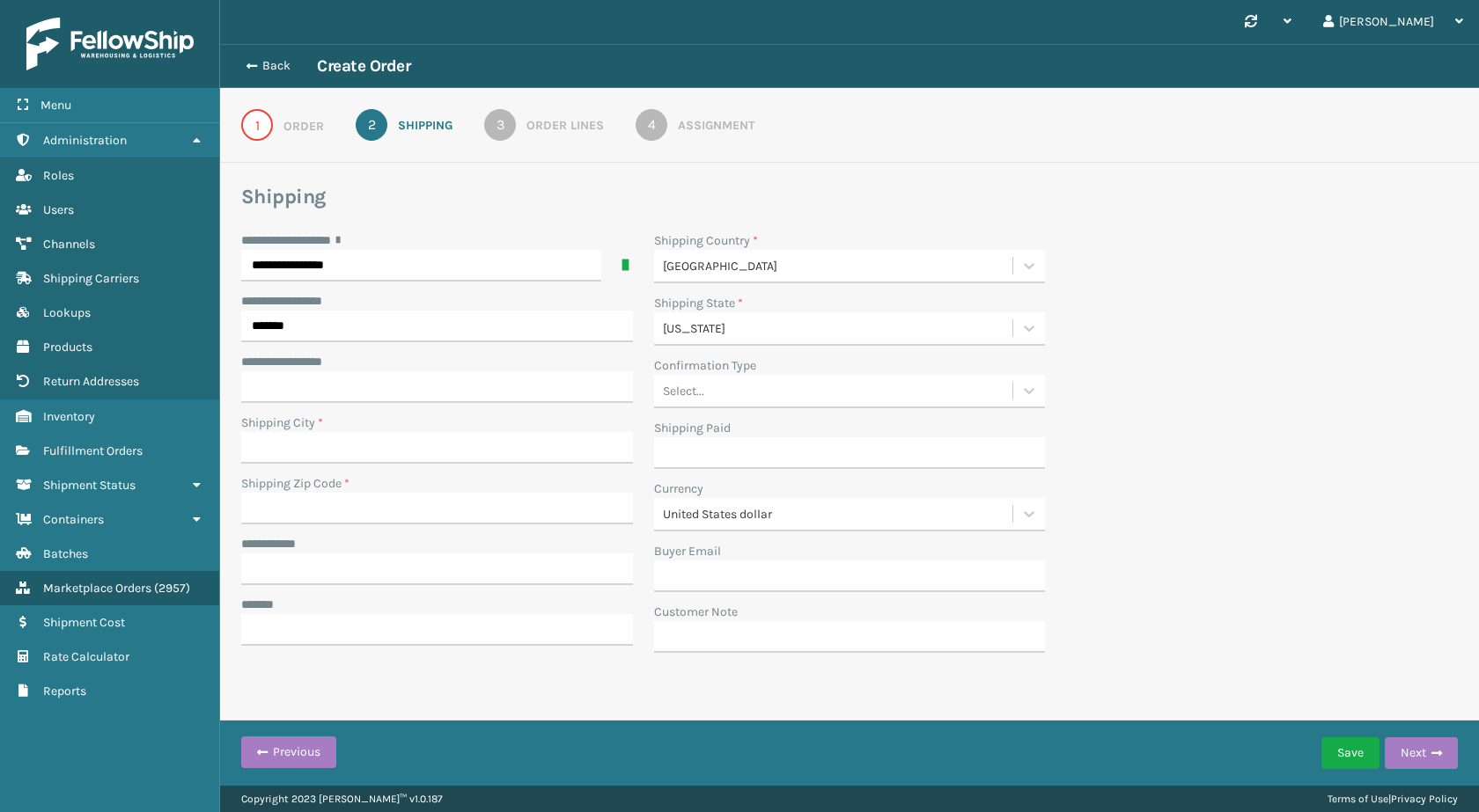
click at [462, 197] on h3 "Shipping" at bounding box center [849, 197] width 1216 height 27
click at [343, 451] on input "Shipping City *" at bounding box center [438, 448] width 392 height 31
paste input "Urbana"
type input "Urbana"
click at [302, 512] on input "Shipping Zip Code *" at bounding box center [438, 508] width 392 height 31
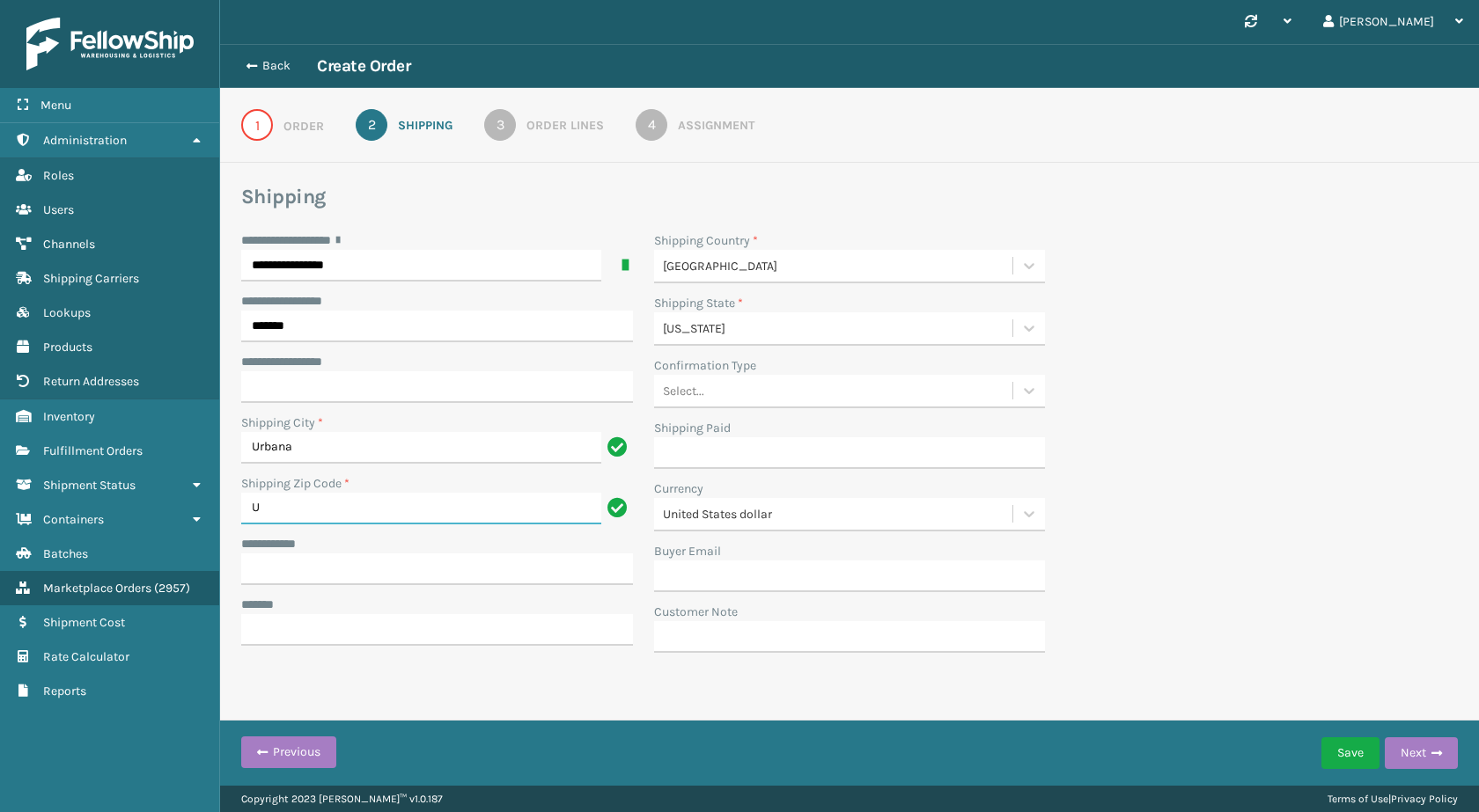
type input "US"
drag, startPoint x: 341, startPoint y: 506, endPoint x: 217, endPoint y: 522, distance: 125.0
click at [217, 0] on div "**********" at bounding box center [739, 0] width 1479 height 0
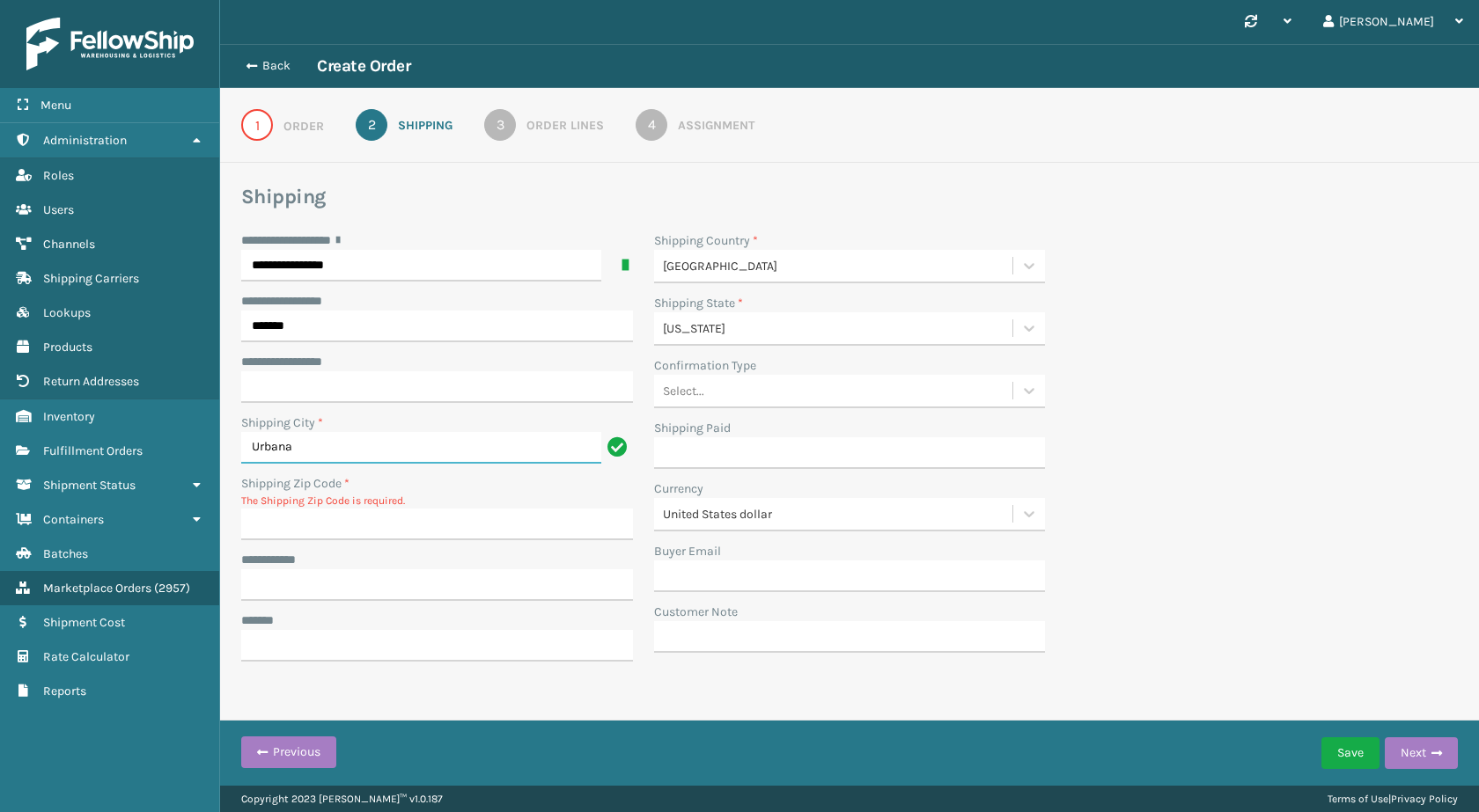
click at [249, 449] on input "Urbana" at bounding box center [421, 448] width 360 height 31
click at [353, 527] on input "Shipping Zip Code *" at bounding box center [438, 524] width 392 height 31
paste input "61801"
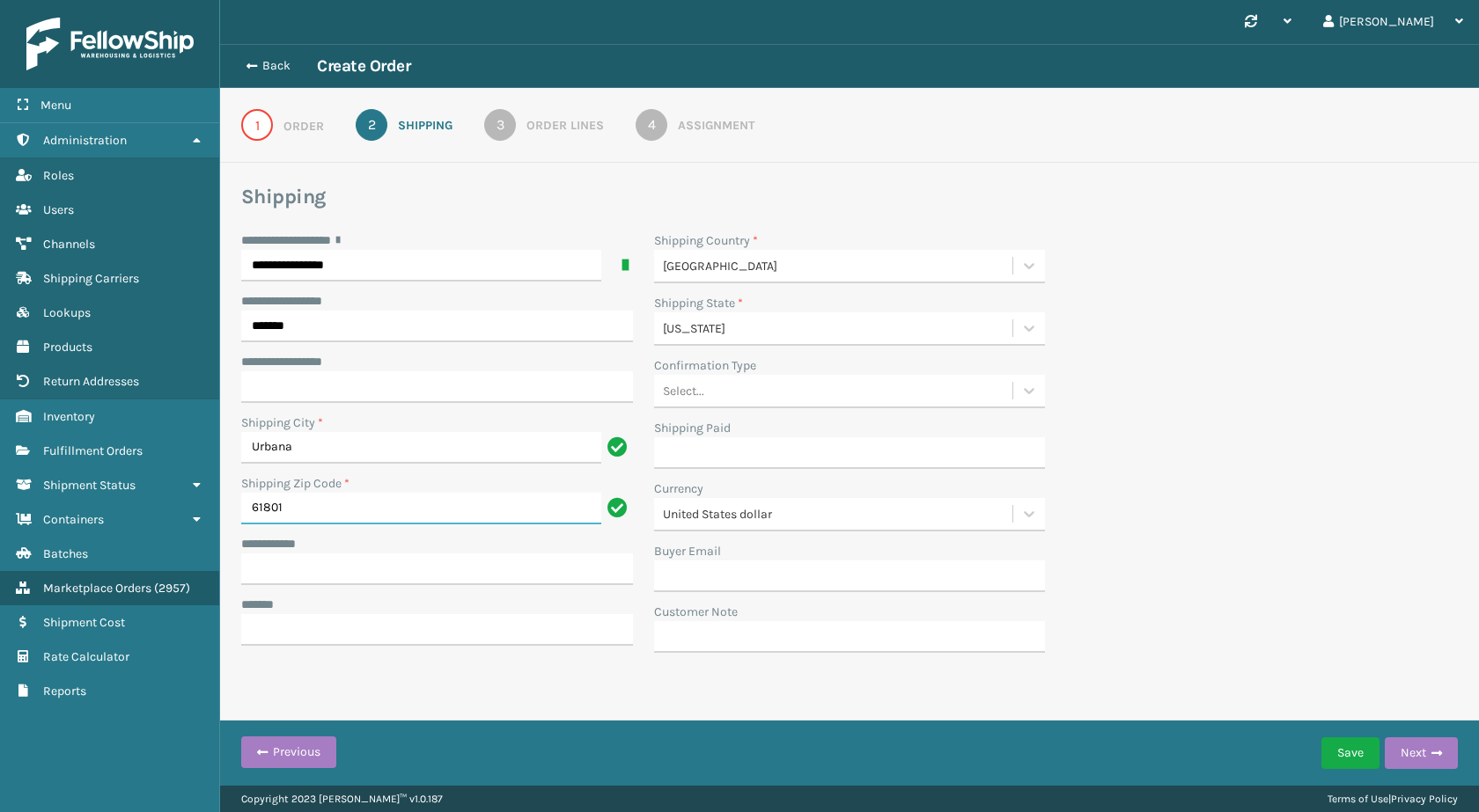
type input "61801"
click at [316, 561] on input "**********" at bounding box center [438, 569] width 392 height 31
paste input "*******"
type input "*******"
click at [264, 636] on input "***** *" at bounding box center [438, 629] width 392 height 31
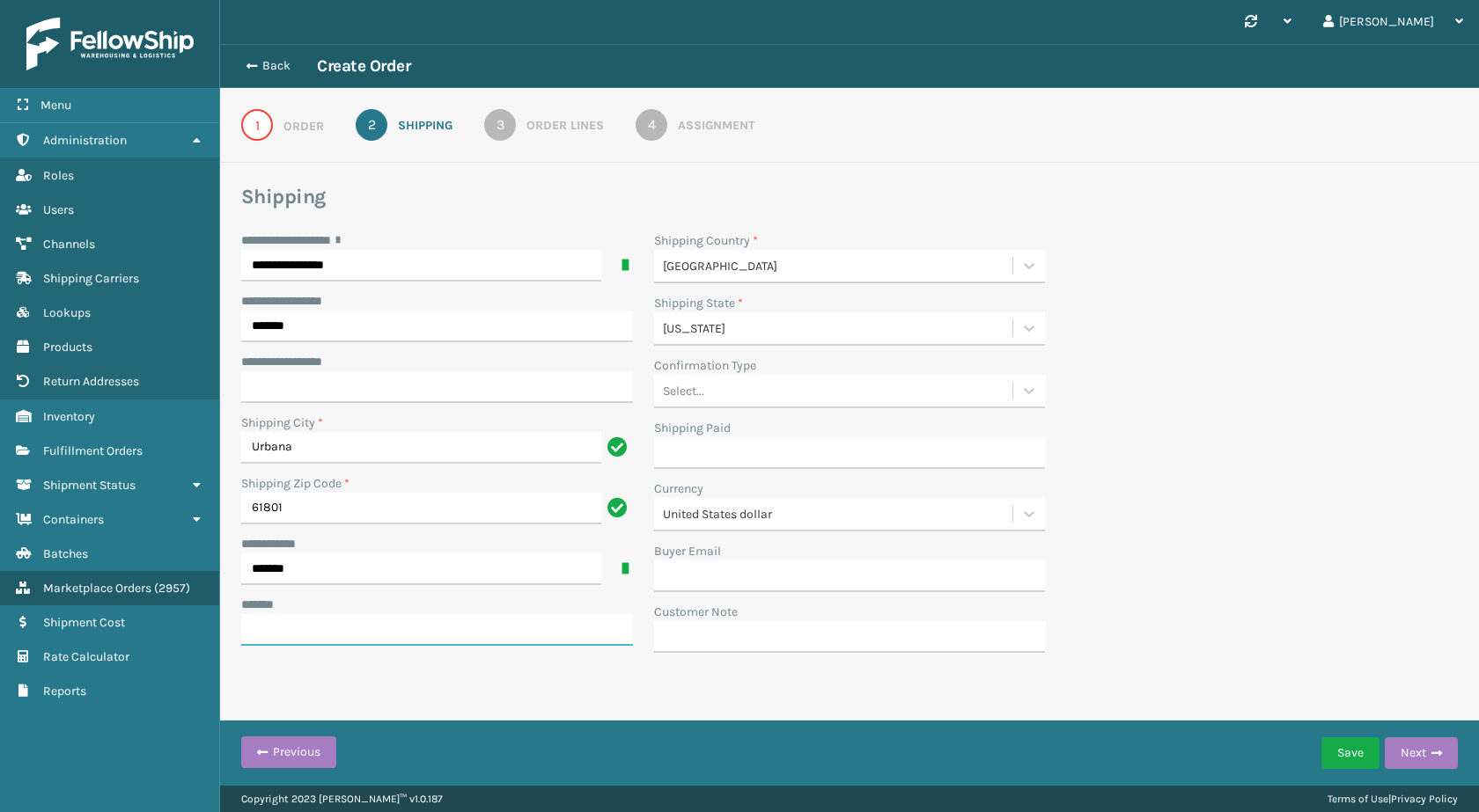
type input "**********"
click at [306, 130] on div "Order" at bounding box center [303, 126] width 41 height 18
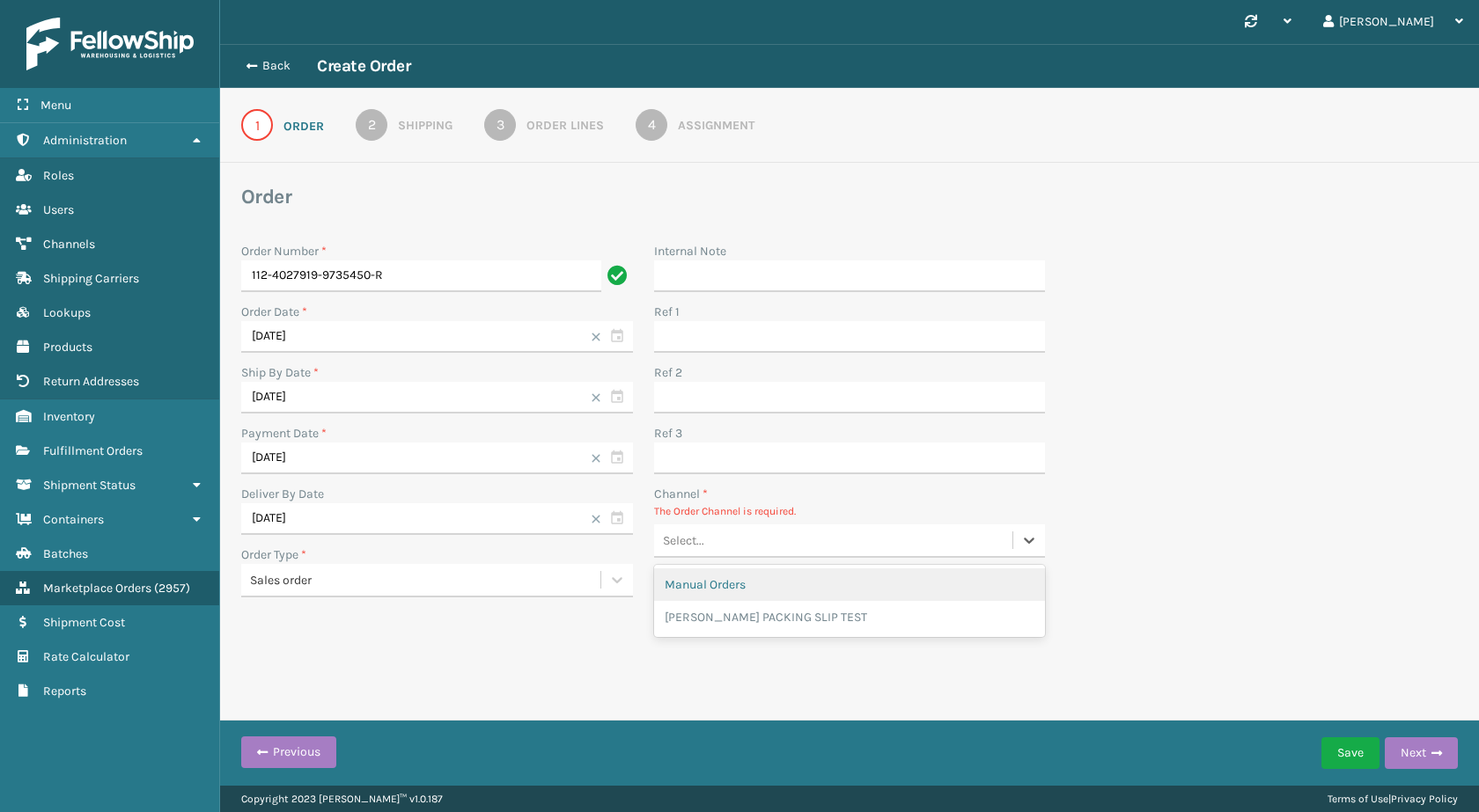
click at [744, 543] on div "Select..." at bounding box center [834, 541] width 360 height 29
click at [772, 590] on div "Manual Orders" at bounding box center [850, 585] width 392 height 32
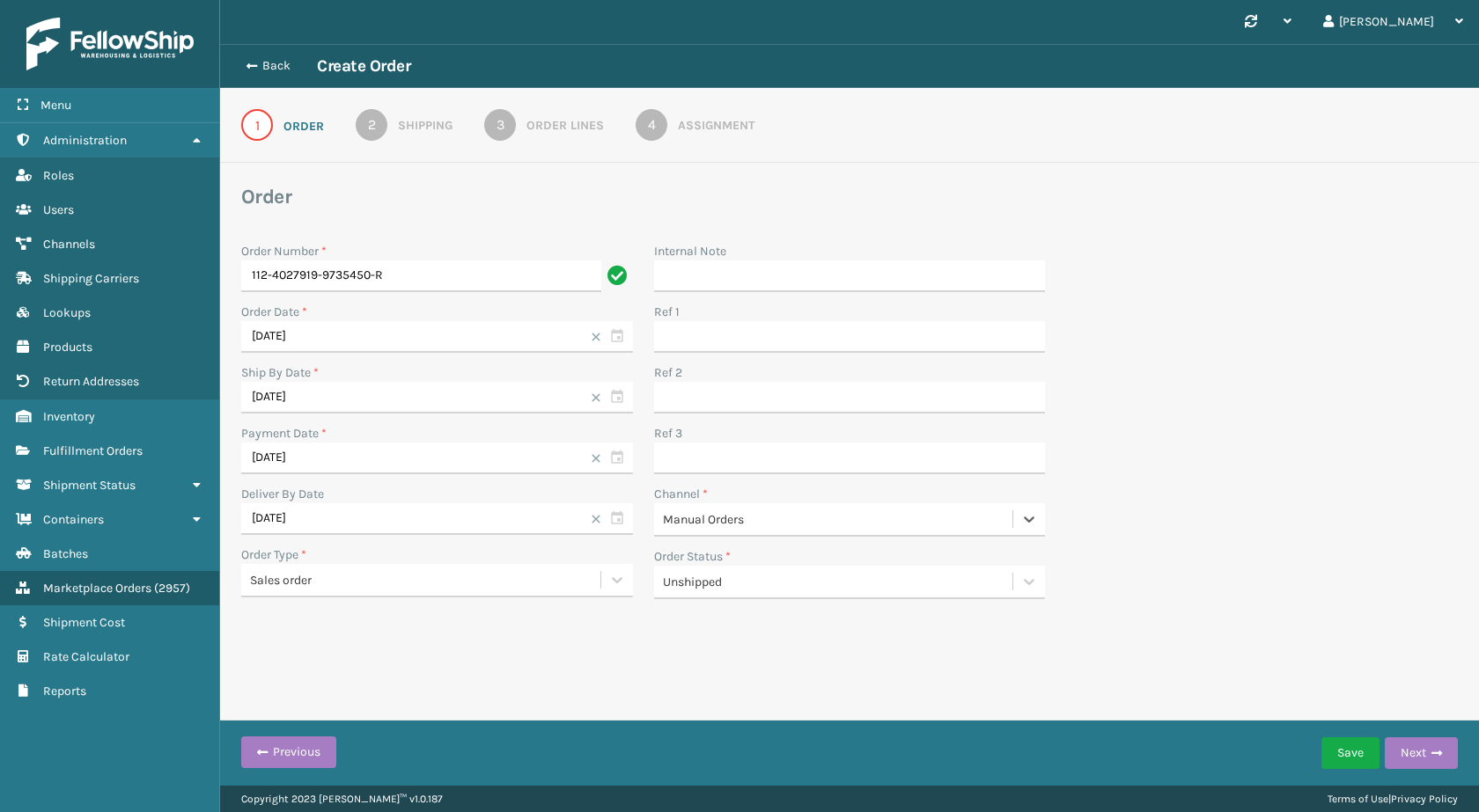
click at [428, 122] on div "Shipping" at bounding box center [424, 125] width 54 height 18
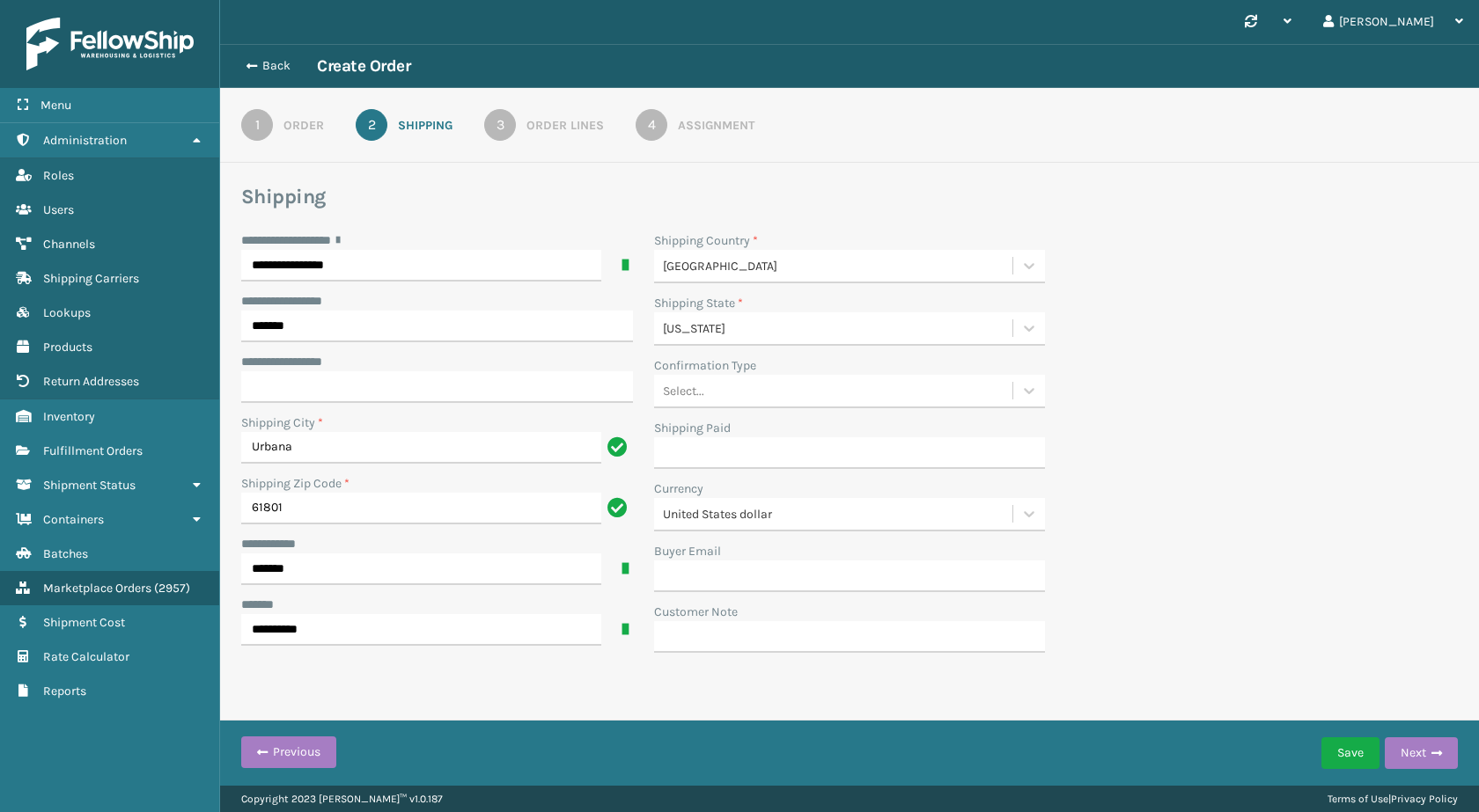
click at [522, 139] on link "3 Order Lines" at bounding box center [544, 125] width 184 height 31
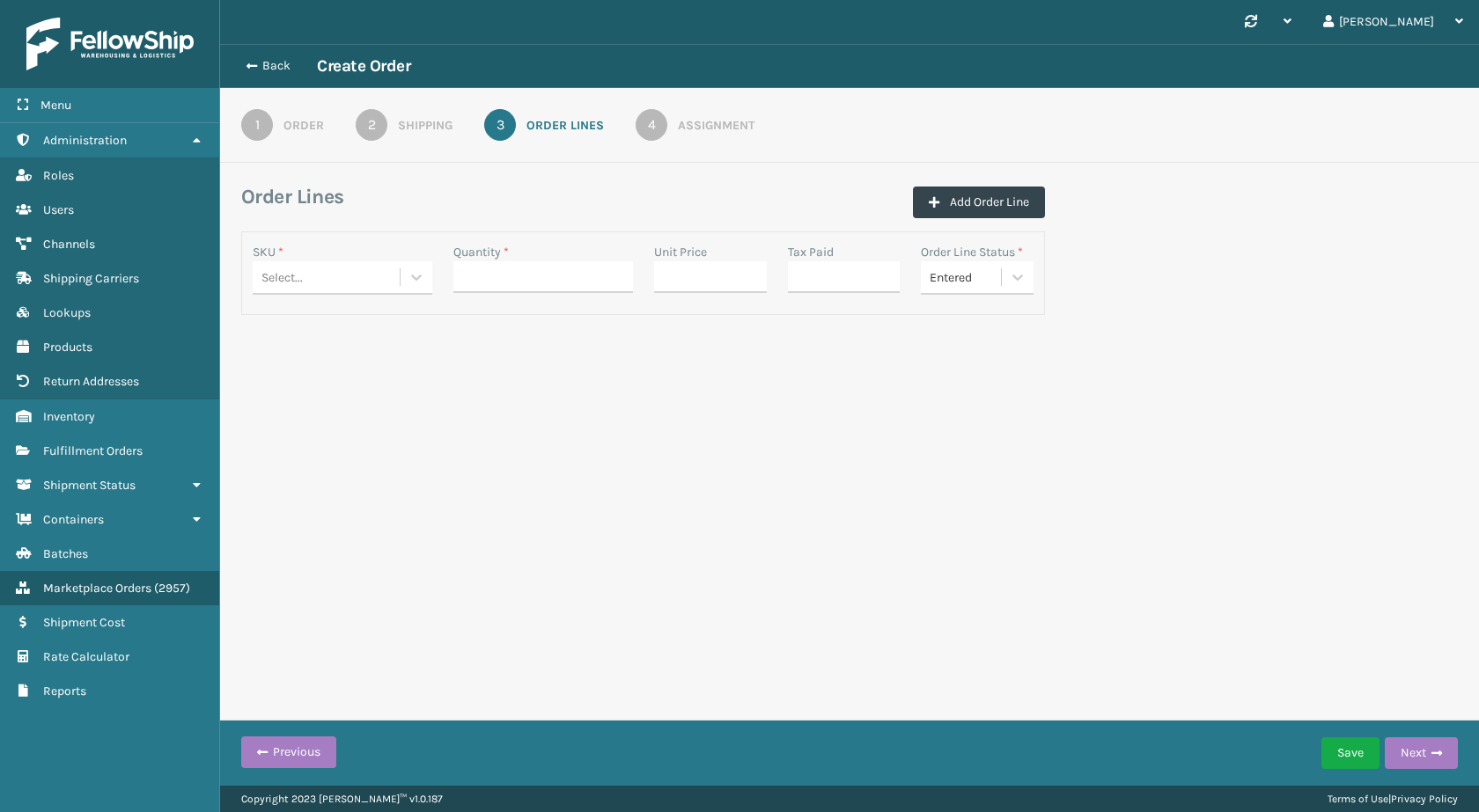
click at [329, 272] on div "Select..." at bounding box center [326, 278] width 147 height 29
paste input "MIL-FTMT-G-S"
type input "MIL-FTMT-G"
click at [347, 320] on div "MIL-FTMT-G" at bounding box center [342, 321] width 180 height 32
click at [545, 300] on div "Quantity *" at bounding box center [543, 274] width 201 height 61
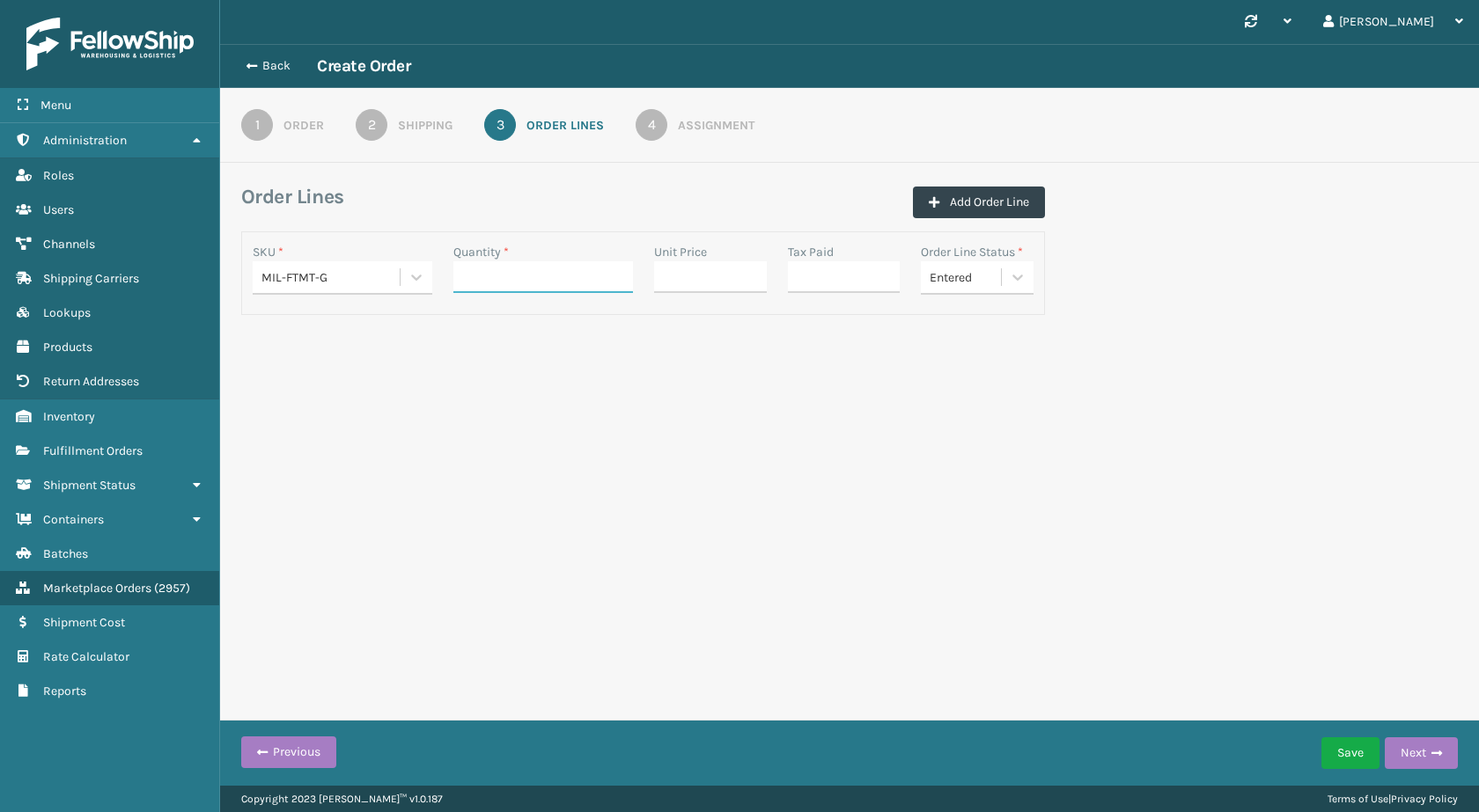
click at [512, 282] on input "Quantity *" at bounding box center [543, 277] width 180 height 31
type input "1"
click at [722, 243] on div "Unit Price" at bounding box center [710, 252] width 112 height 18
click at [717, 269] on input "Unit Price" at bounding box center [710, 277] width 112 height 31
paste input "199.99"
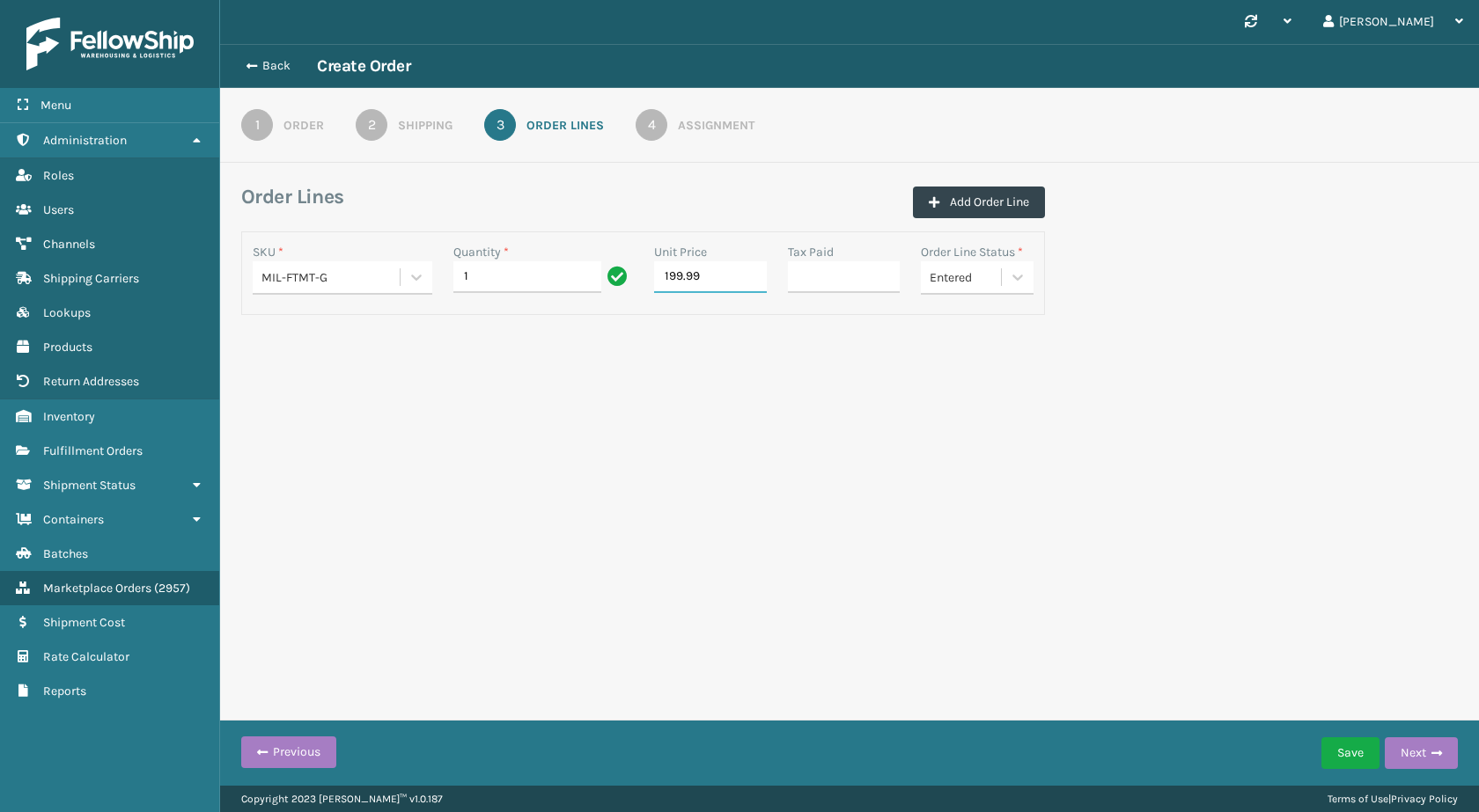
type input "199.99"
click at [655, 130] on div "4" at bounding box center [651, 125] width 31 height 31
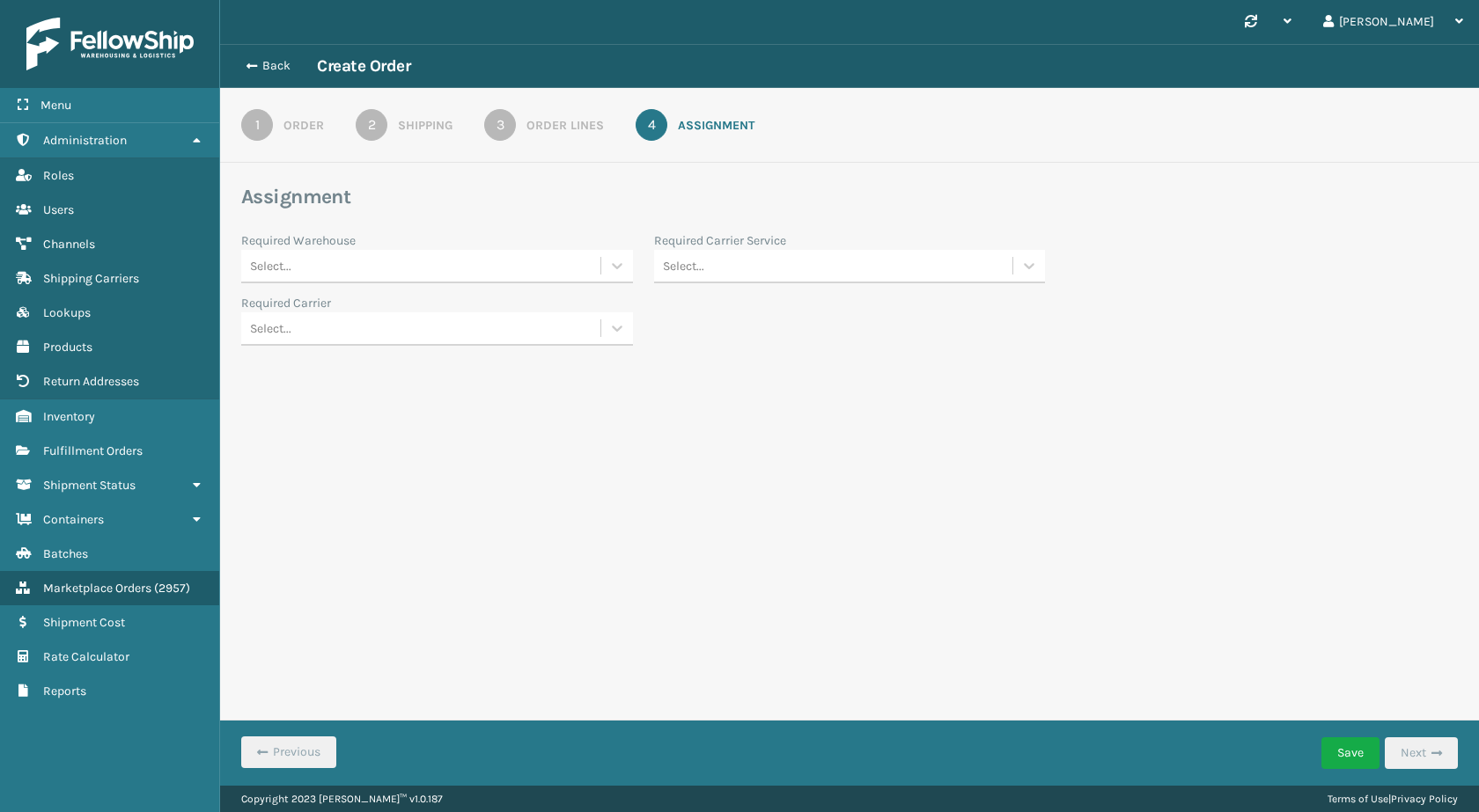
click at [544, 123] on div "Order Lines" at bounding box center [565, 125] width 77 height 18
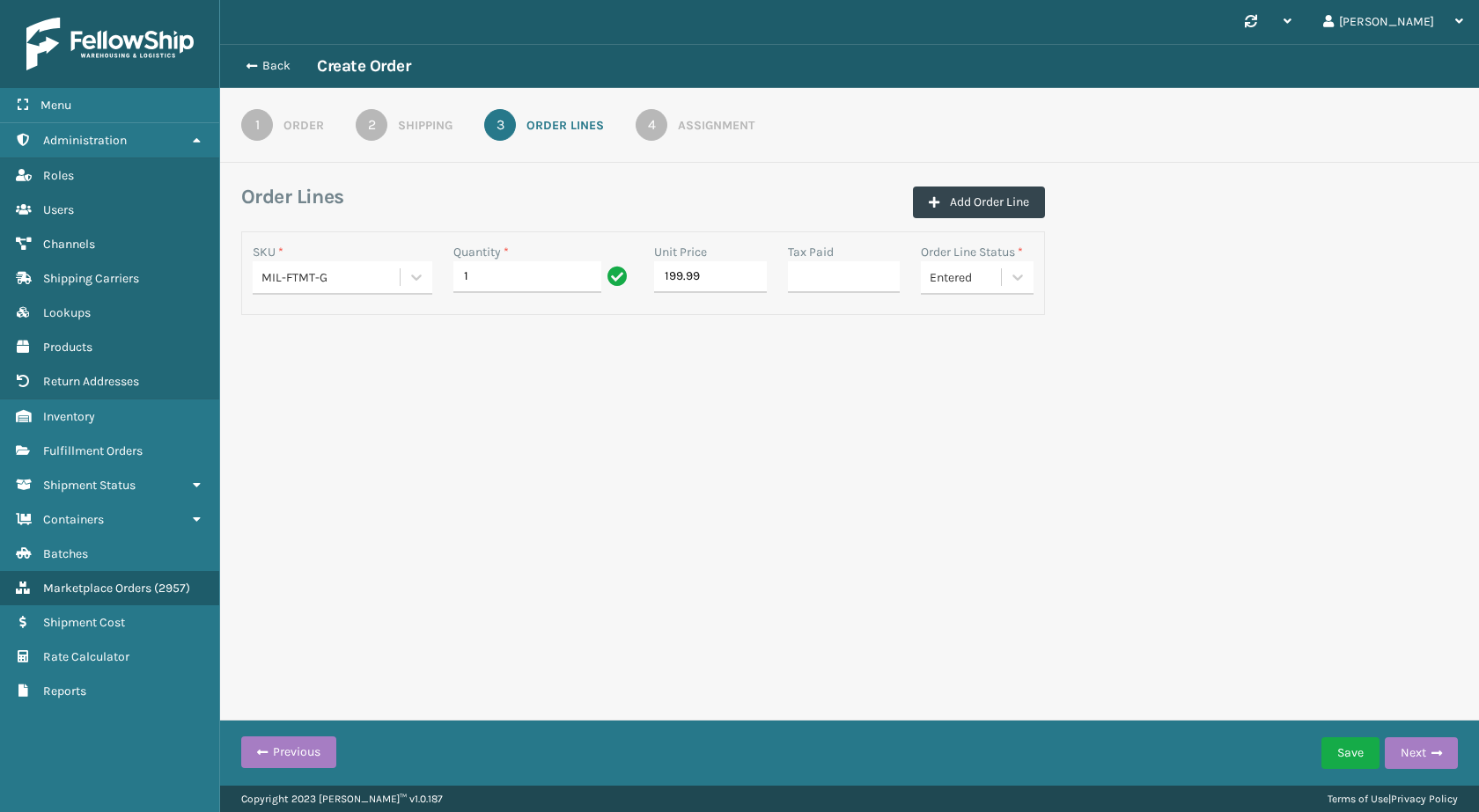
click at [357, 121] on div "2" at bounding box center [371, 125] width 31 height 31
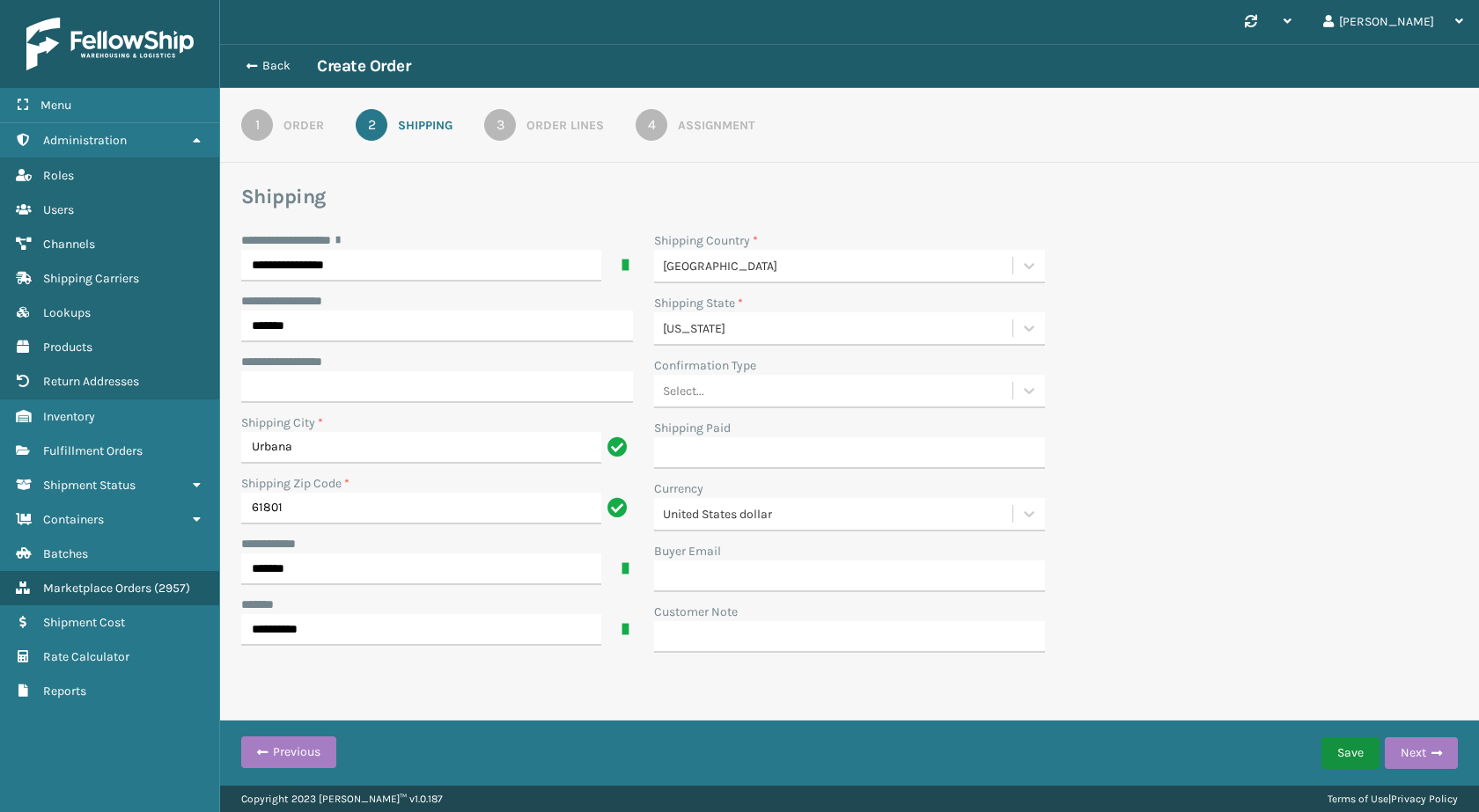
click at [1346, 752] on button "Save" at bounding box center [1351, 753] width 58 height 31
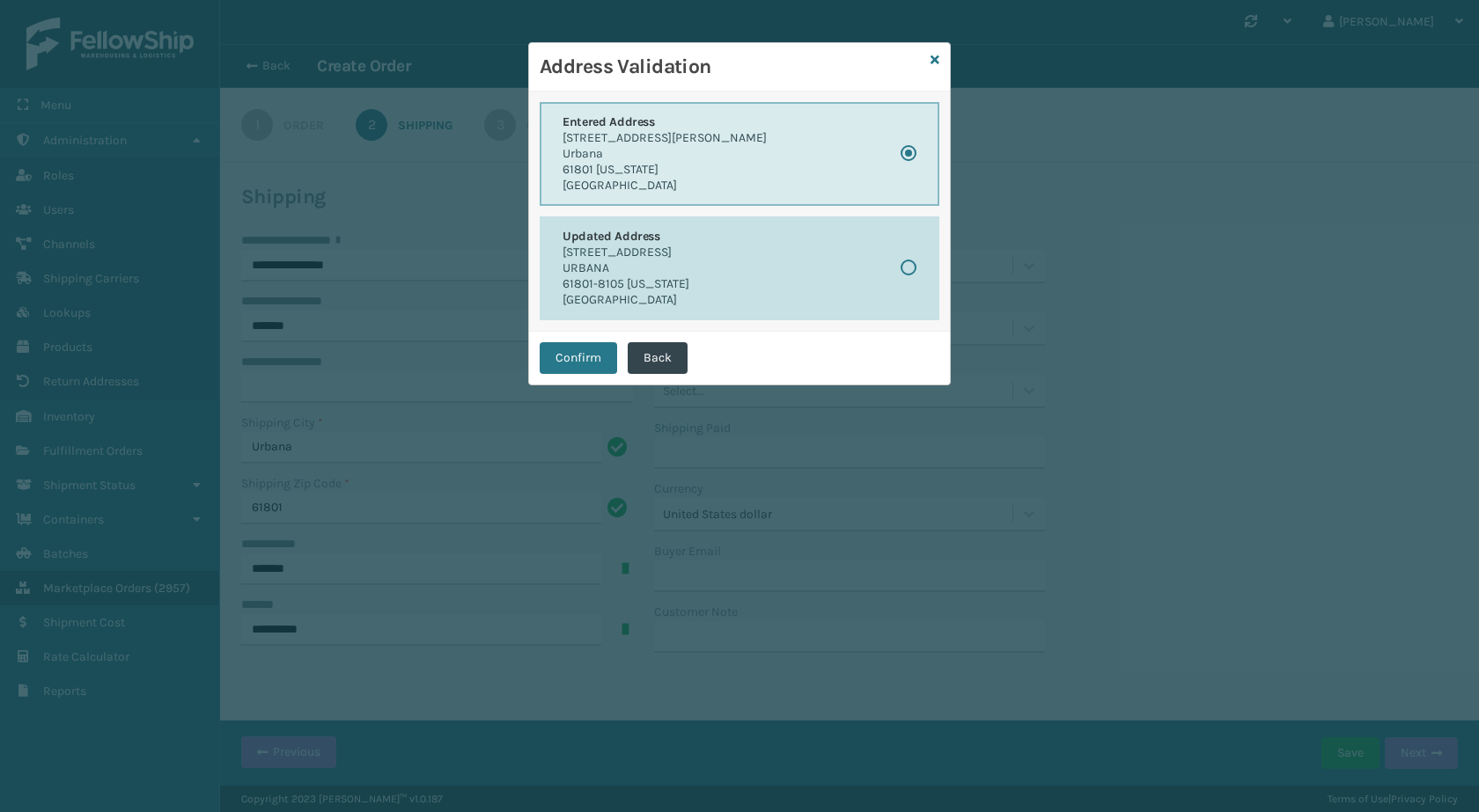
click at [905, 271] on label "button" at bounding box center [908, 268] width 16 height 15
radio input "false"
radio input "true"
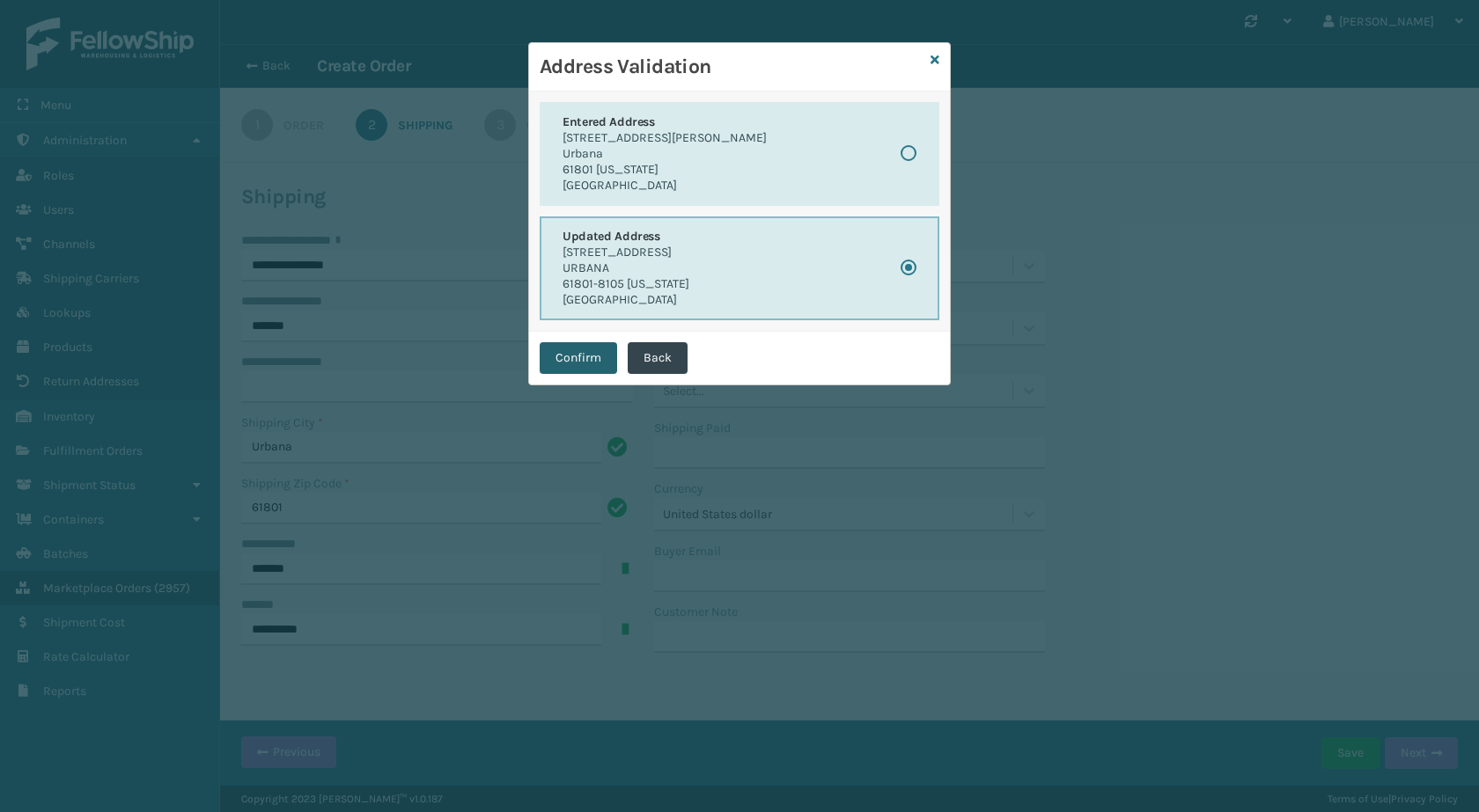
click at [586, 348] on button "Confirm" at bounding box center [577, 358] width 77 height 31
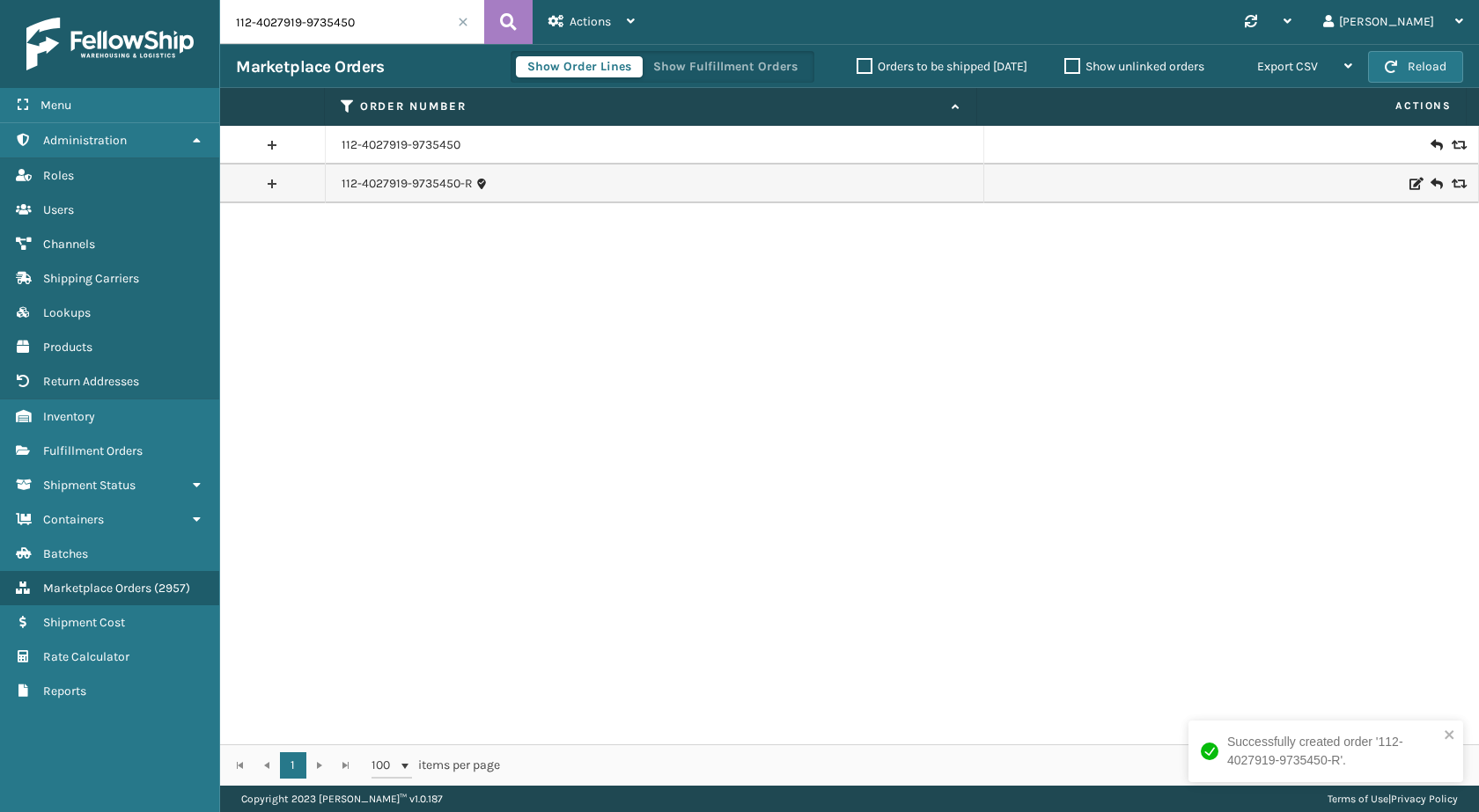
click at [383, 24] on input "112-4027919-9735450" at bounding box center [352, 22] width 264 height 44
paste input "113-5836968-1023429"
click at [518, 26] on button at bounding box center [508, 22] width 49 height 44
type input "113-5836968-1023429"
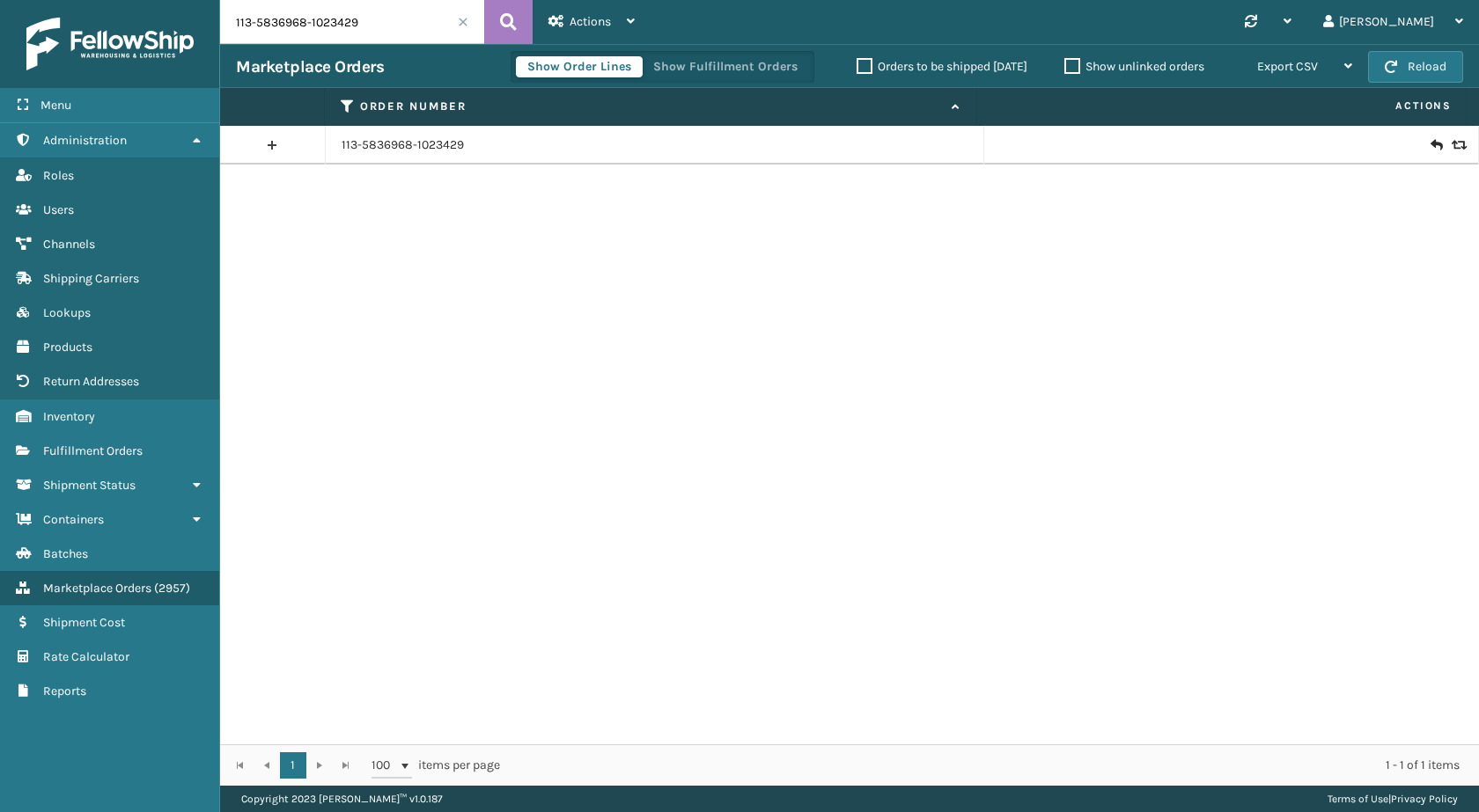
click at [398, 29] on input "113-5836968-1023429" at bounding box center [352, 22] width 264 height 44
click at [498, 17] on button at bounding box center [508, 22] width 49 height 44
click at [435, 151] on link "113-5836968-1023429" at bounding box center [402, 145] width 123 height 18
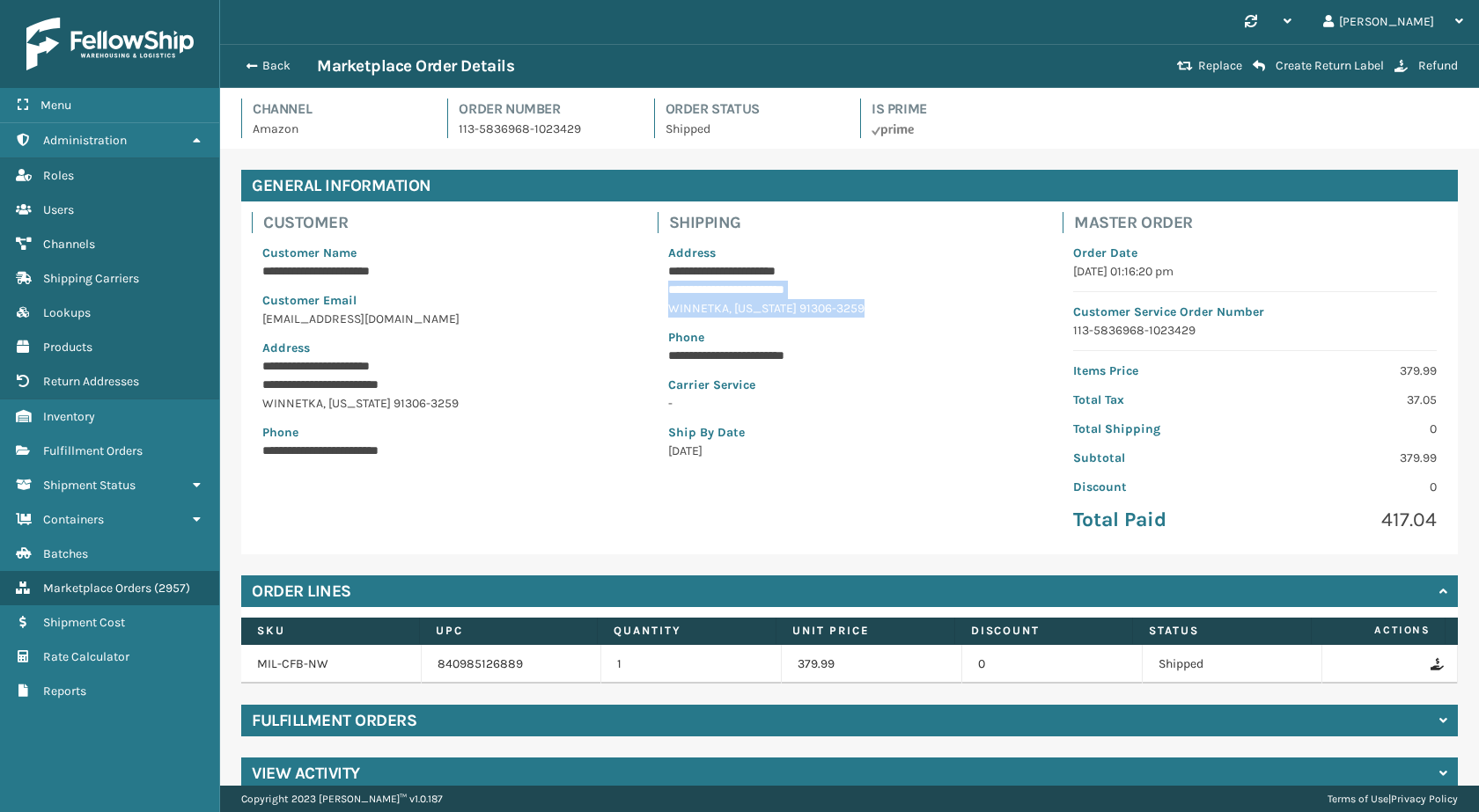
drag, startPoint x: 659, startPoint y: 284, endPoint x: 879, endPoint y: 306, distance: 221.1
click at [879, 306] on div "**********" at bounding box center [850, 352] width 385 height 238
copy div "**********"
click at [278, 68] on button "Back" at bounding box center [276, 66] width 81 height 16
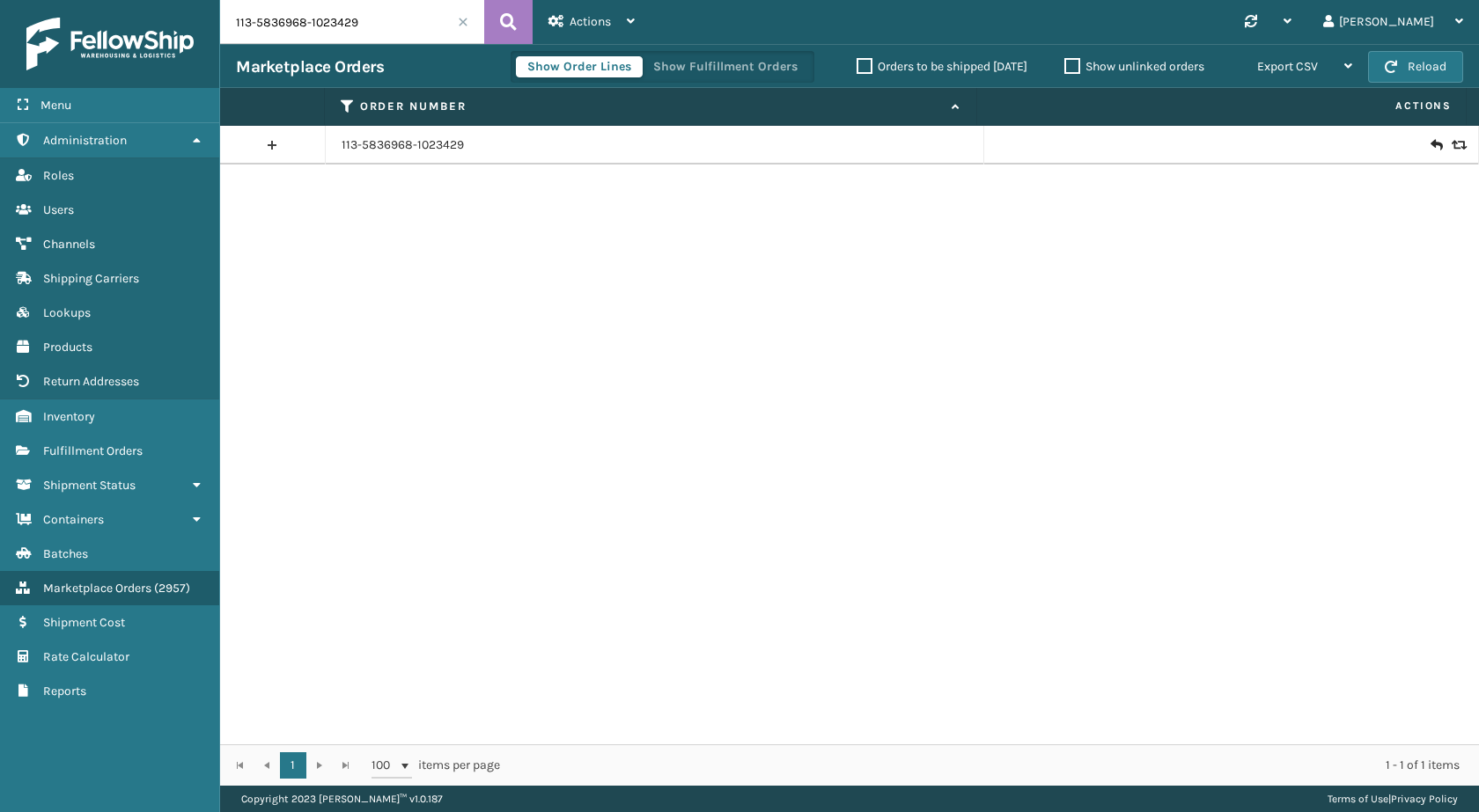
click at [1452, 146] on icon at bounding box center [1457, 145] width 10 height 12
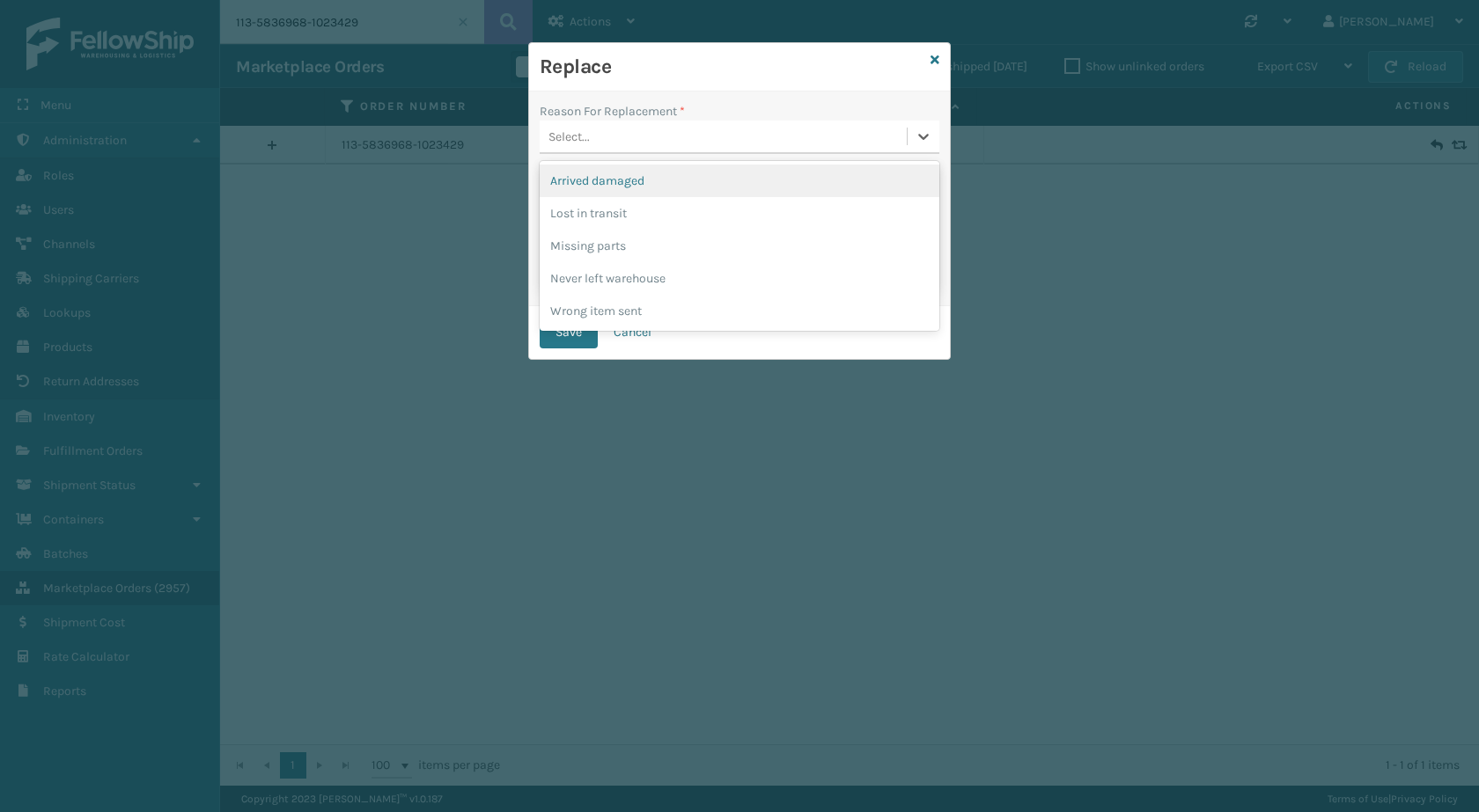
click at [697, 142] on div "Select..." at bounding box center [723, 137] width 367 height 29
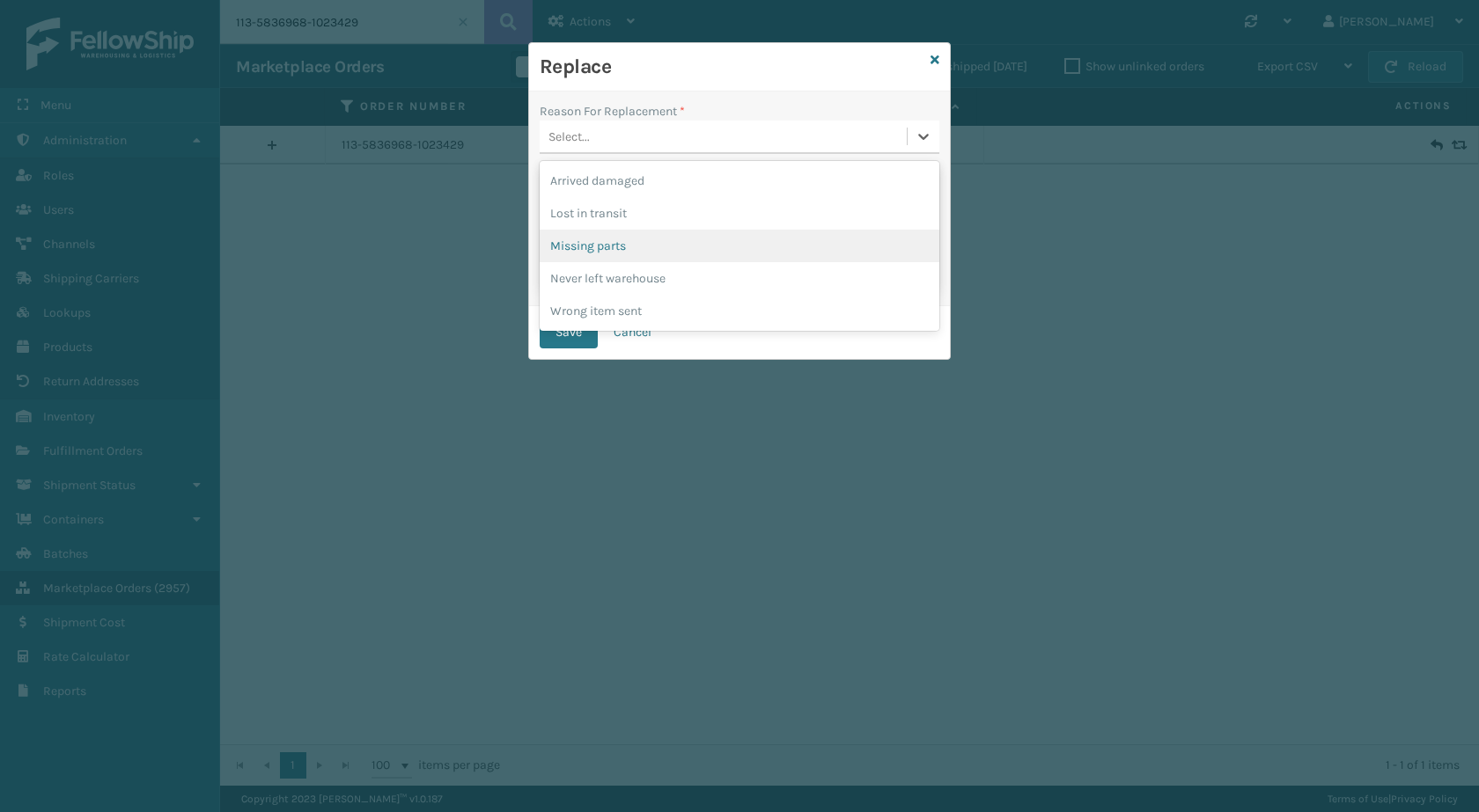
click at [639, 244] on div "Missing parts" at bounding box center [739, 246] width 399 height 32
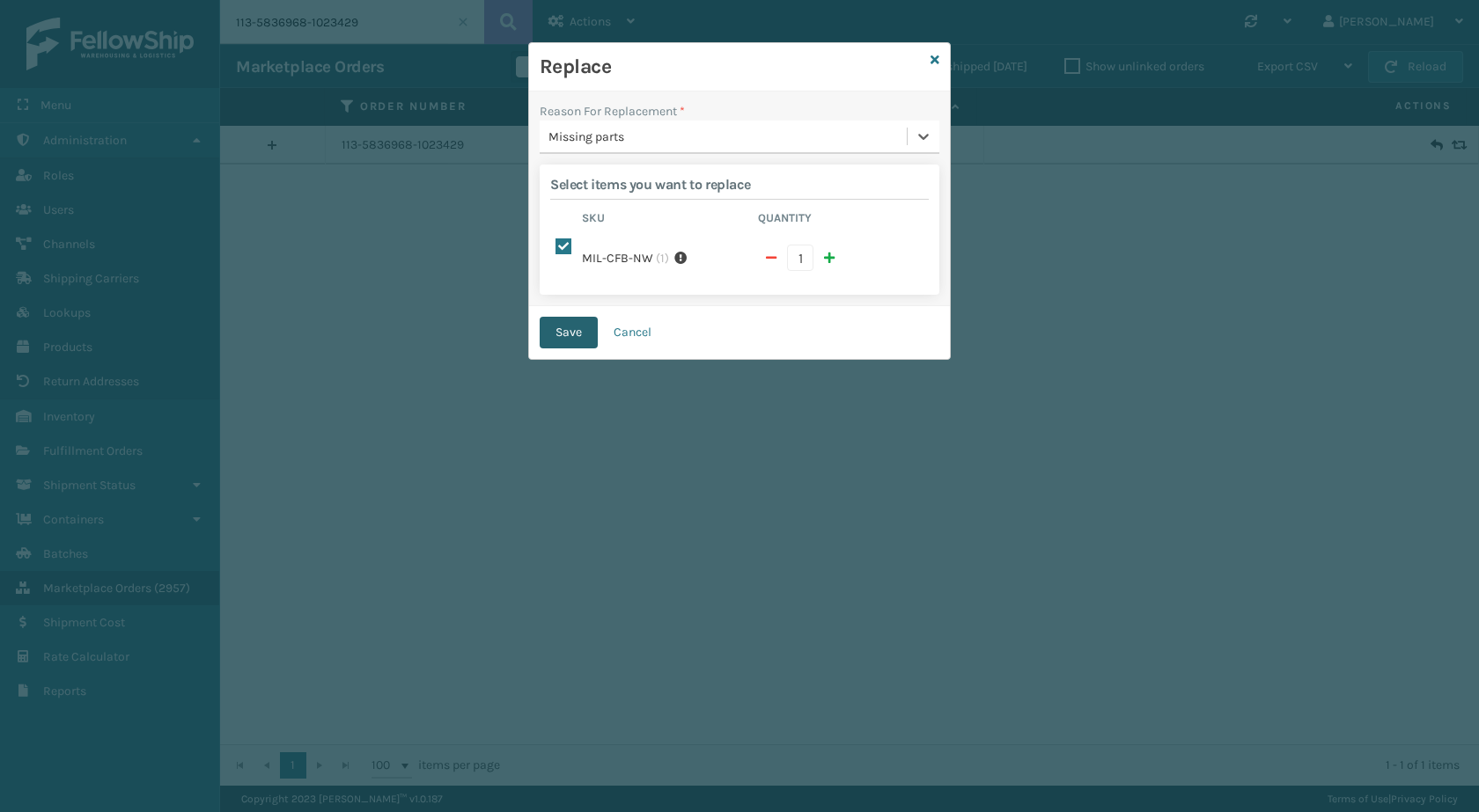
click at [563, 338] on button "Save" at bounding box center [568, 332] width 58 height 31
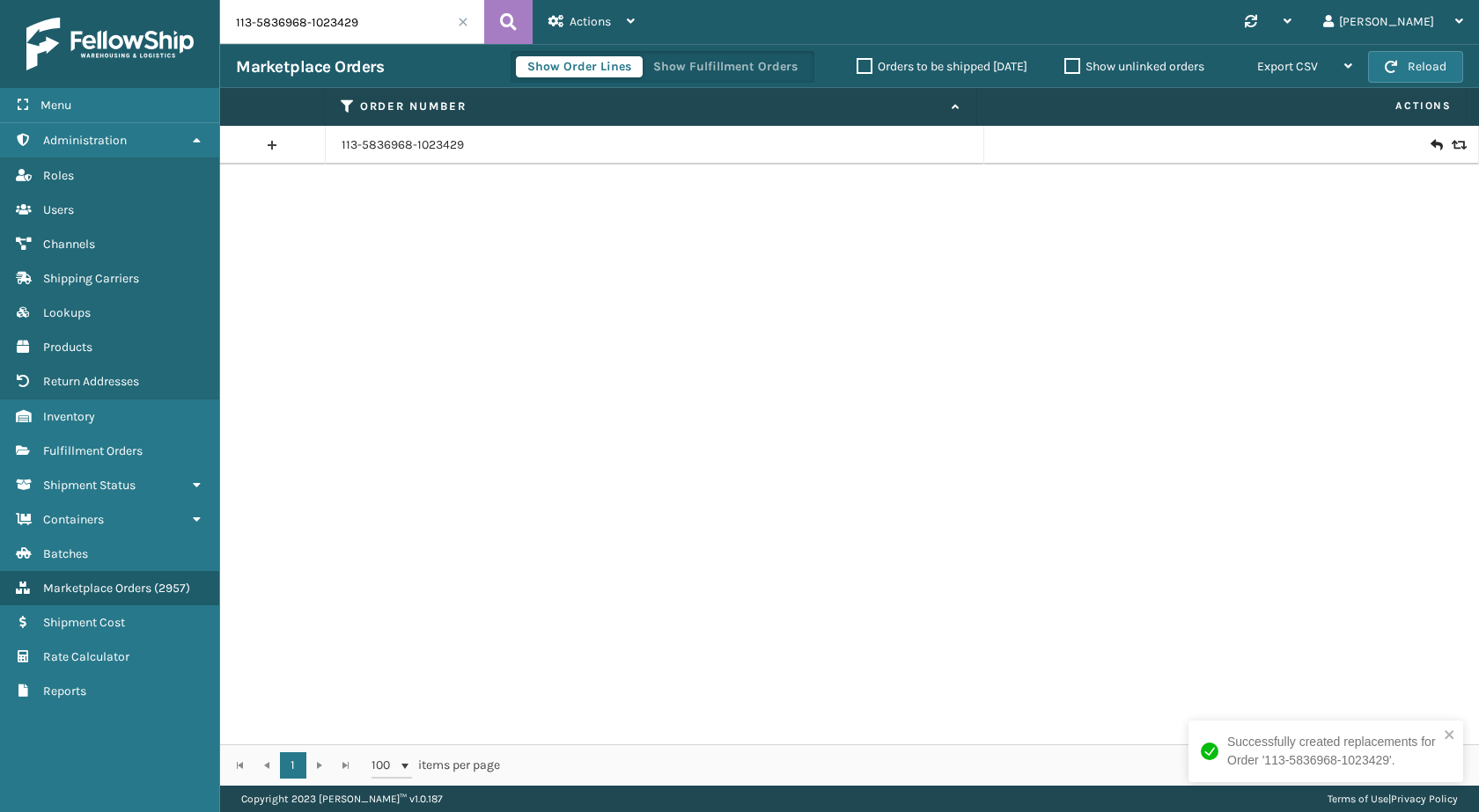
click at [363, 48] on div "Marketplace Orders Show Order Lines Show Fulfillment Orders Orders to be shippe…" at bounding box center [849, 66] width 1259 height 44
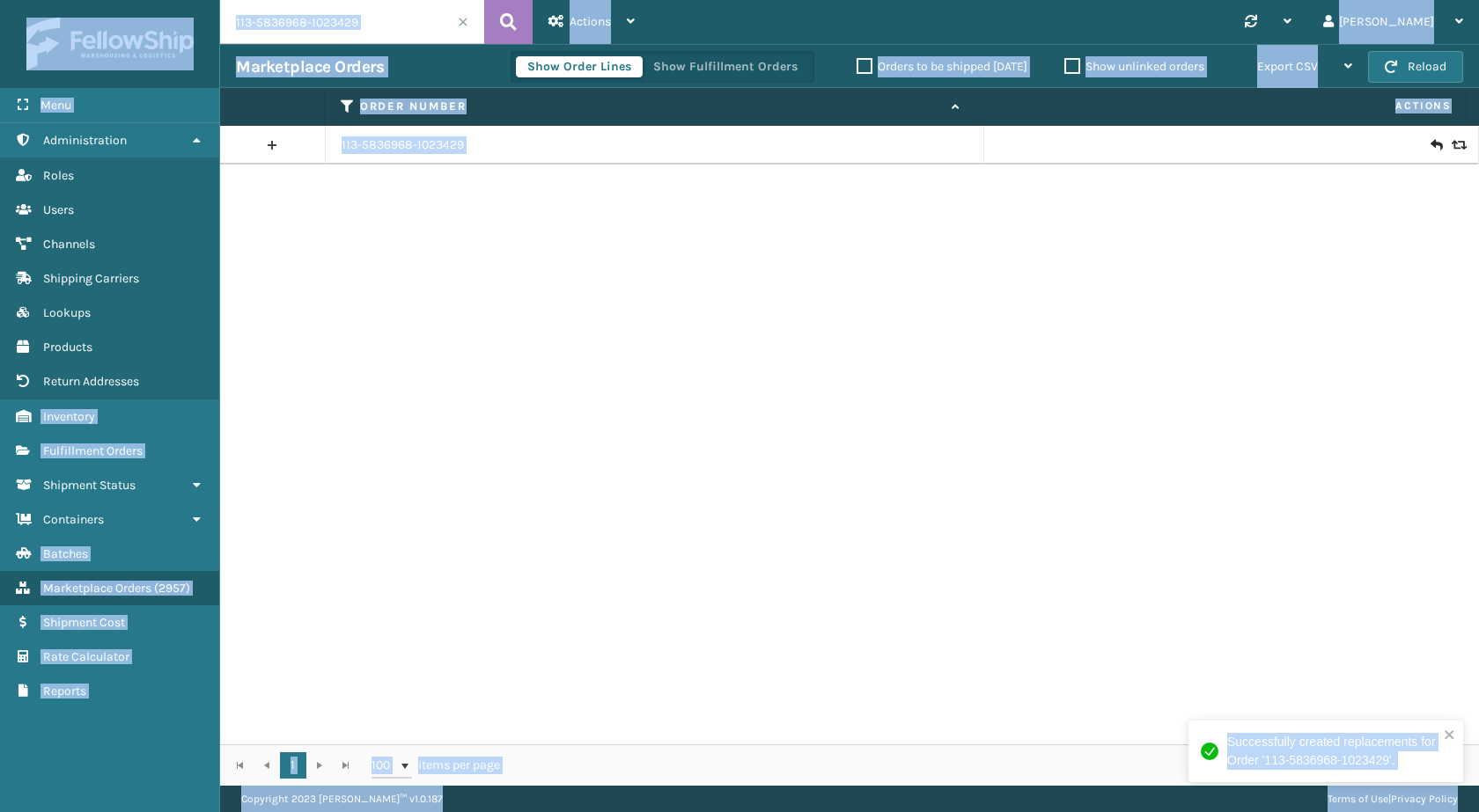
click at [394, 19] on input "113-5836968-1023429" at bounding box center [352, 22] width 264 height 44
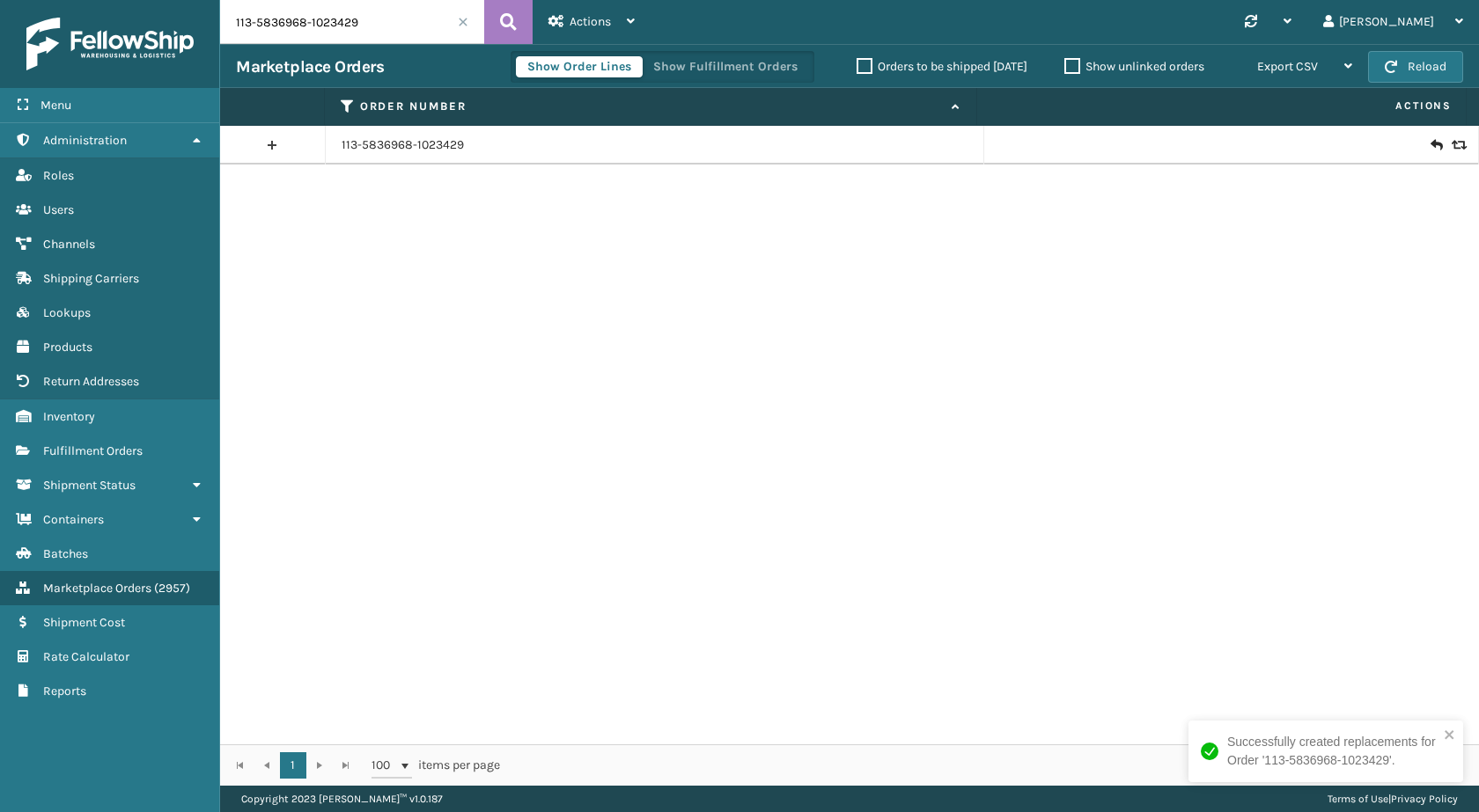
paste input "1-3989398-0604266"
type input "111-3989398-0604266"
click at [501, 20] on icon at bounding box center [509, 22] width 17 height 27
click at [1430, 143] on icon at bounding box center [1435, 145] width 10 height 18
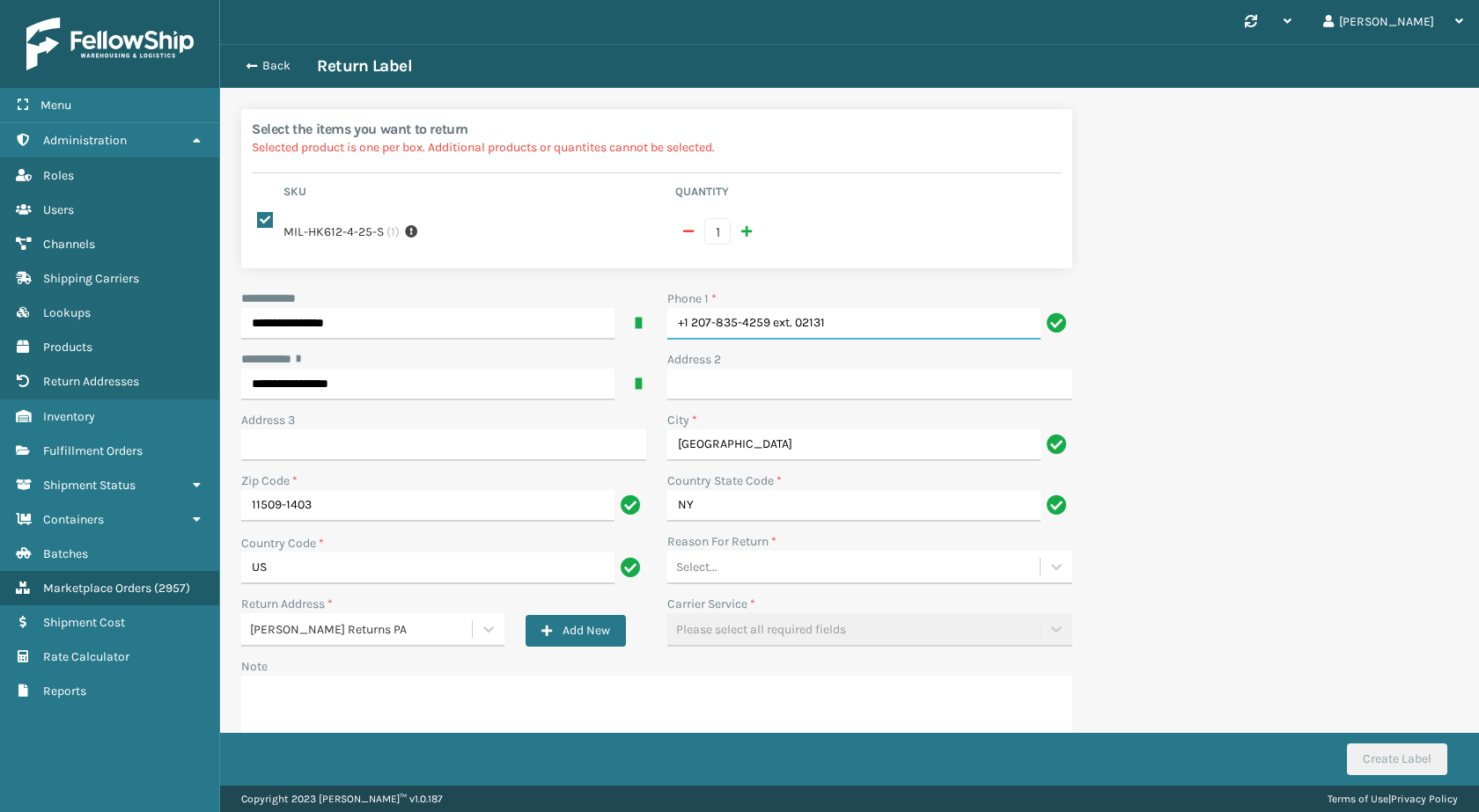
click at [900, 324] on input "+1 207-835-4259 ext. 02131" at bounding box center [854, 323] width 374 height 31
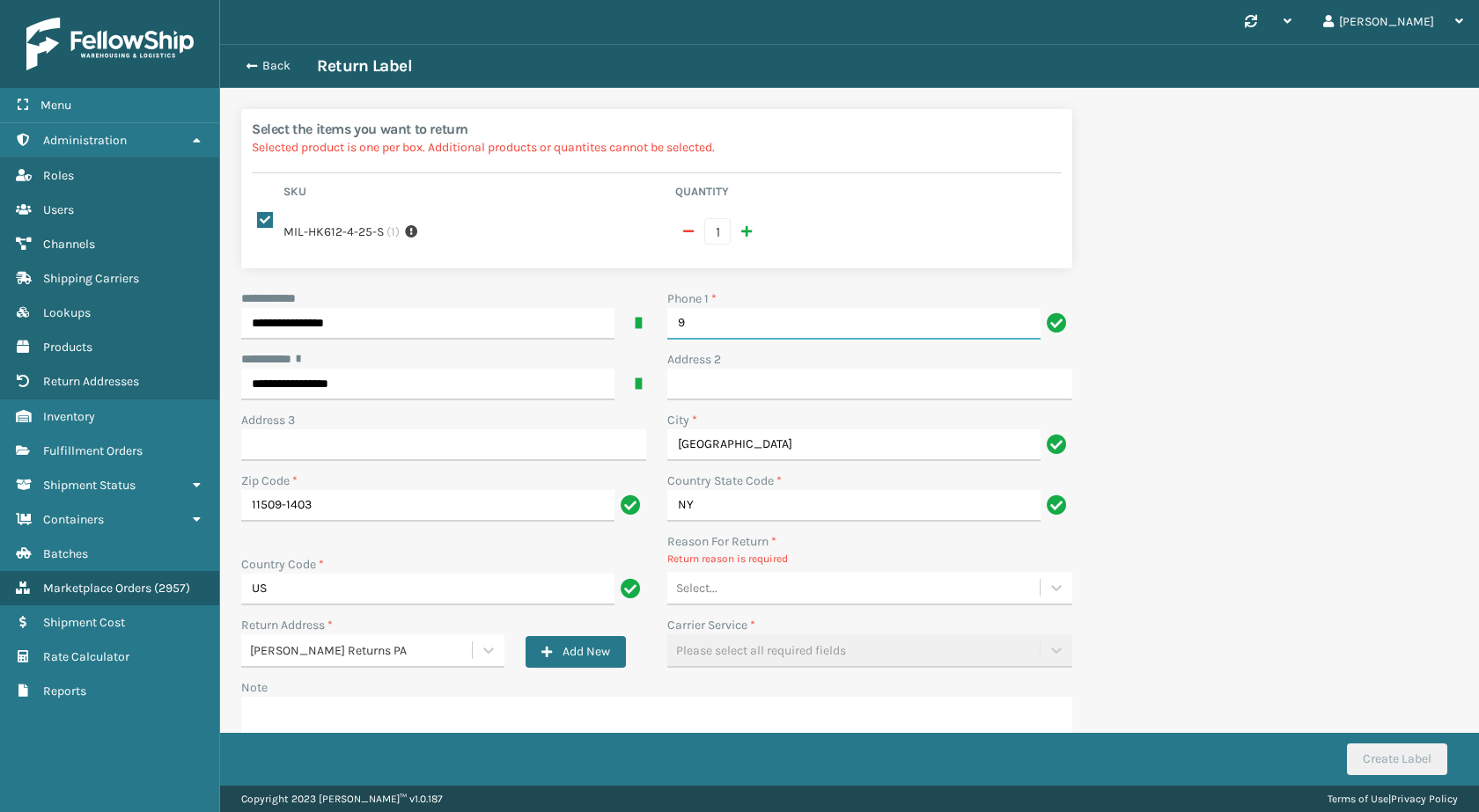
type input "9999999999"
click at [792, 593] on div "Select..." at bounding box center [854, 589] width 373 height 29
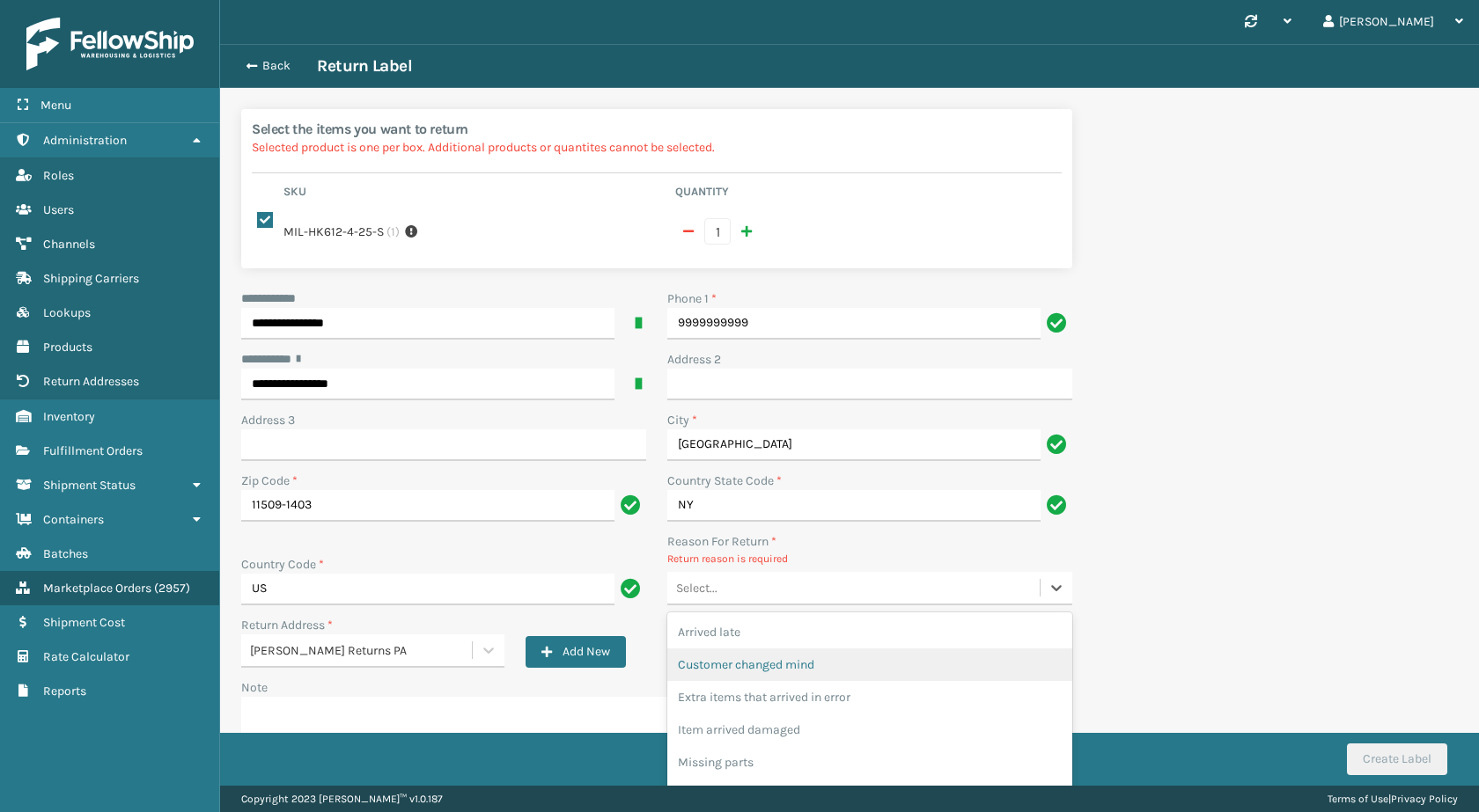
click at [797, 665] on div "Customer changed mind" at bounding box center [870, 665] width 405 height 32
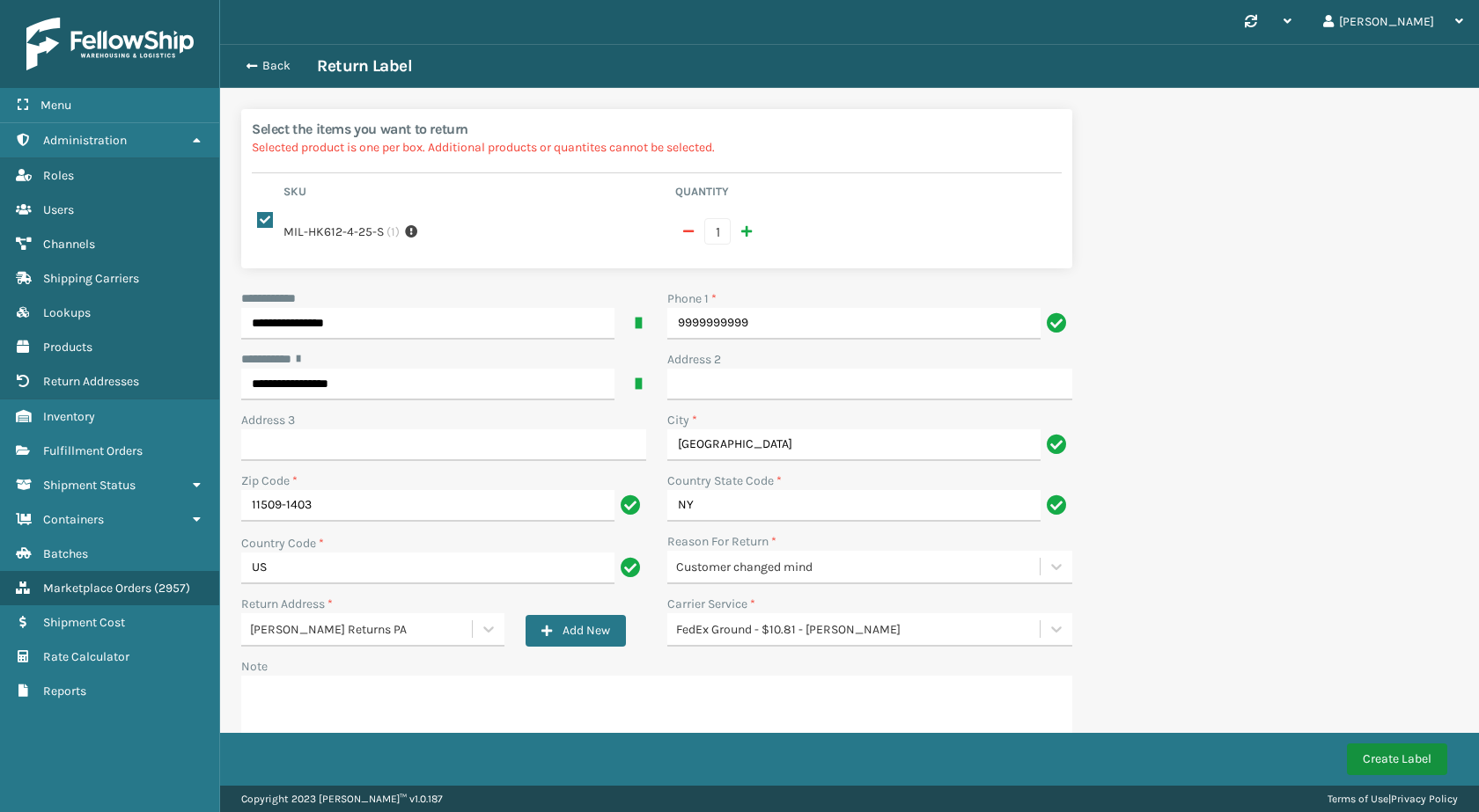
click at [1405, 757] on button "Create Label" at bounding box center [1397, 759] width 101 height 31
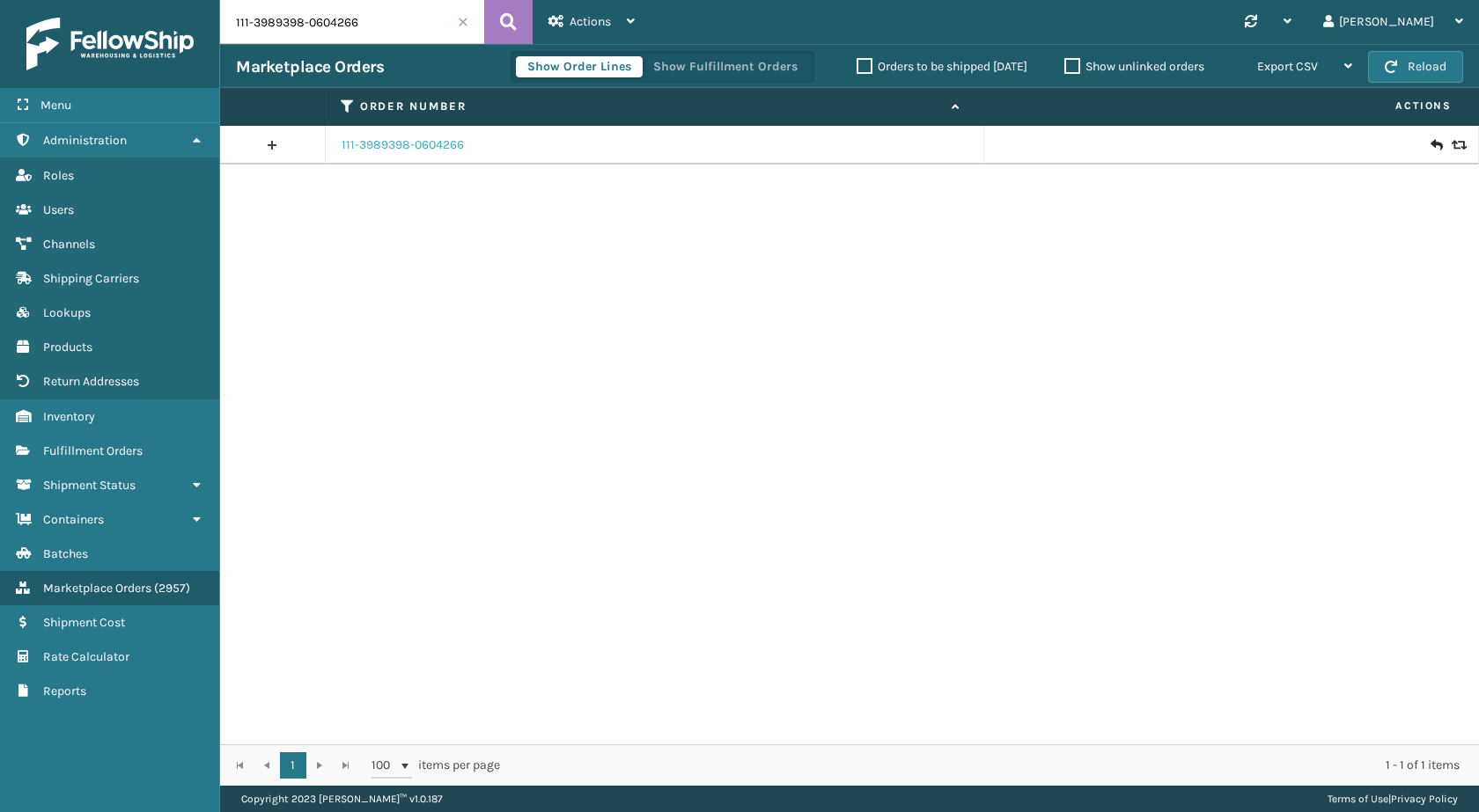
click at [430, 145] on link "111-3989398-0604266" at bounding box center [402, 145] width 123 height 18
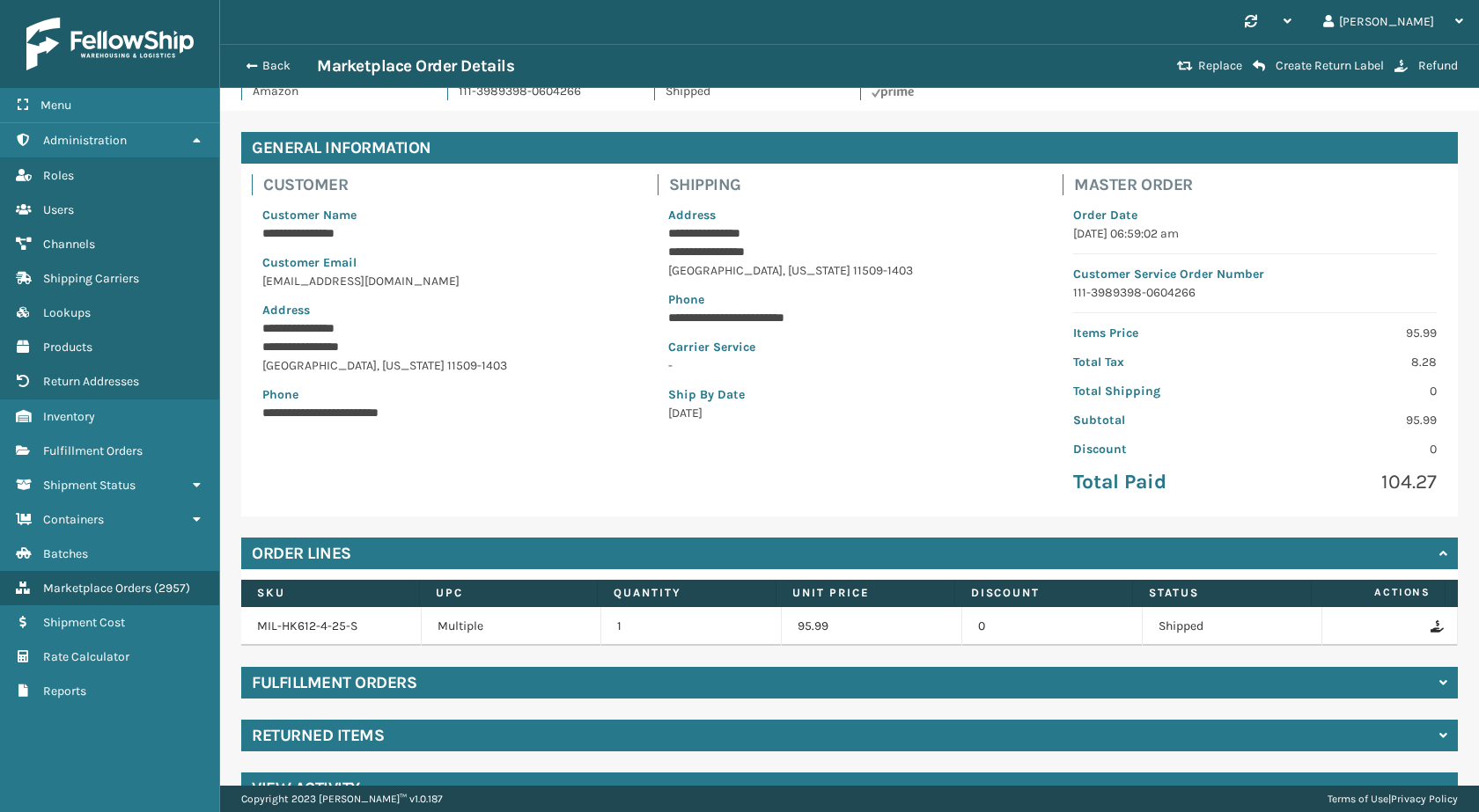
scroll to position [77, 0]
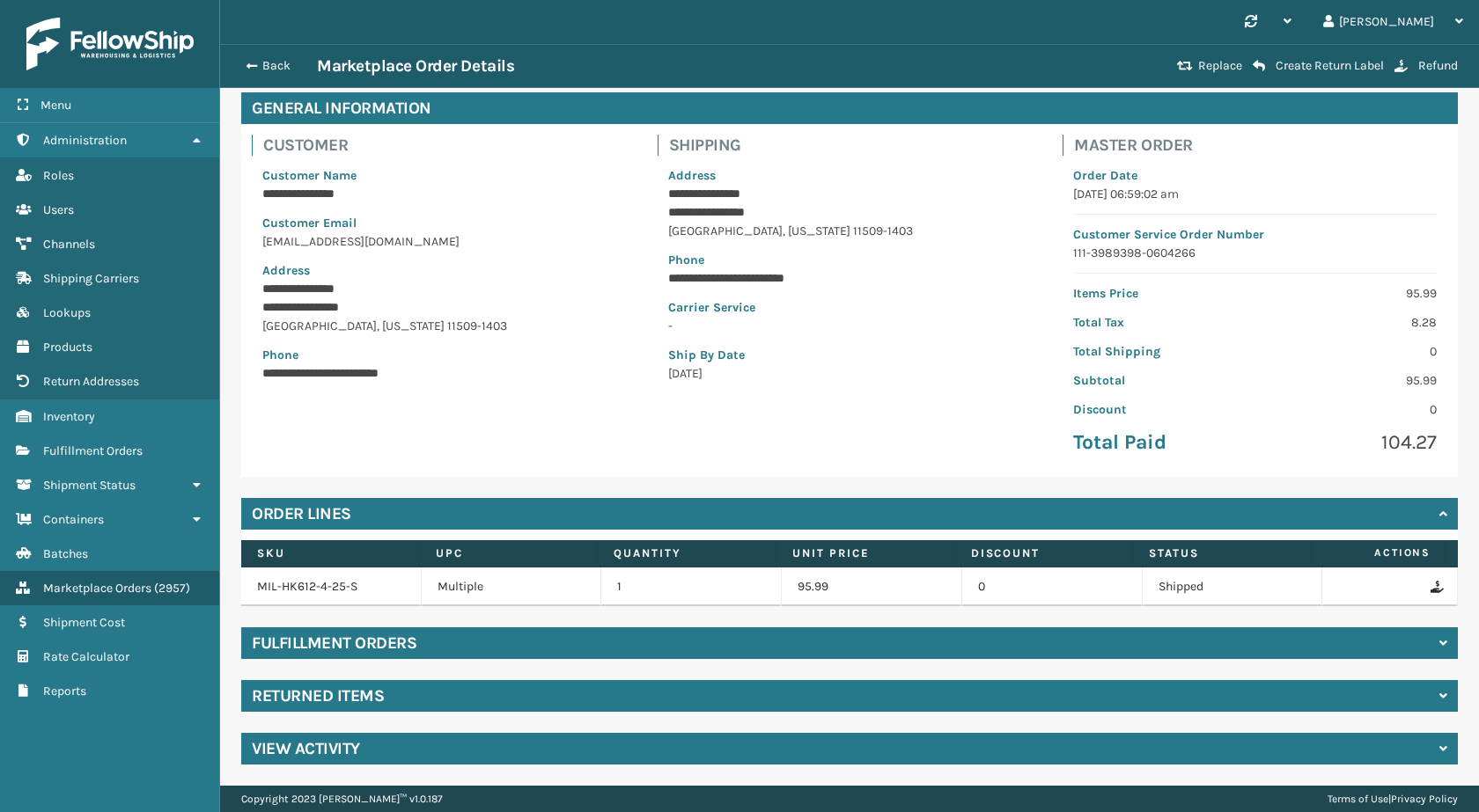
click at [431, 702] on div "Returned Items" at bounding box center [849, 696] width 1216 height 31
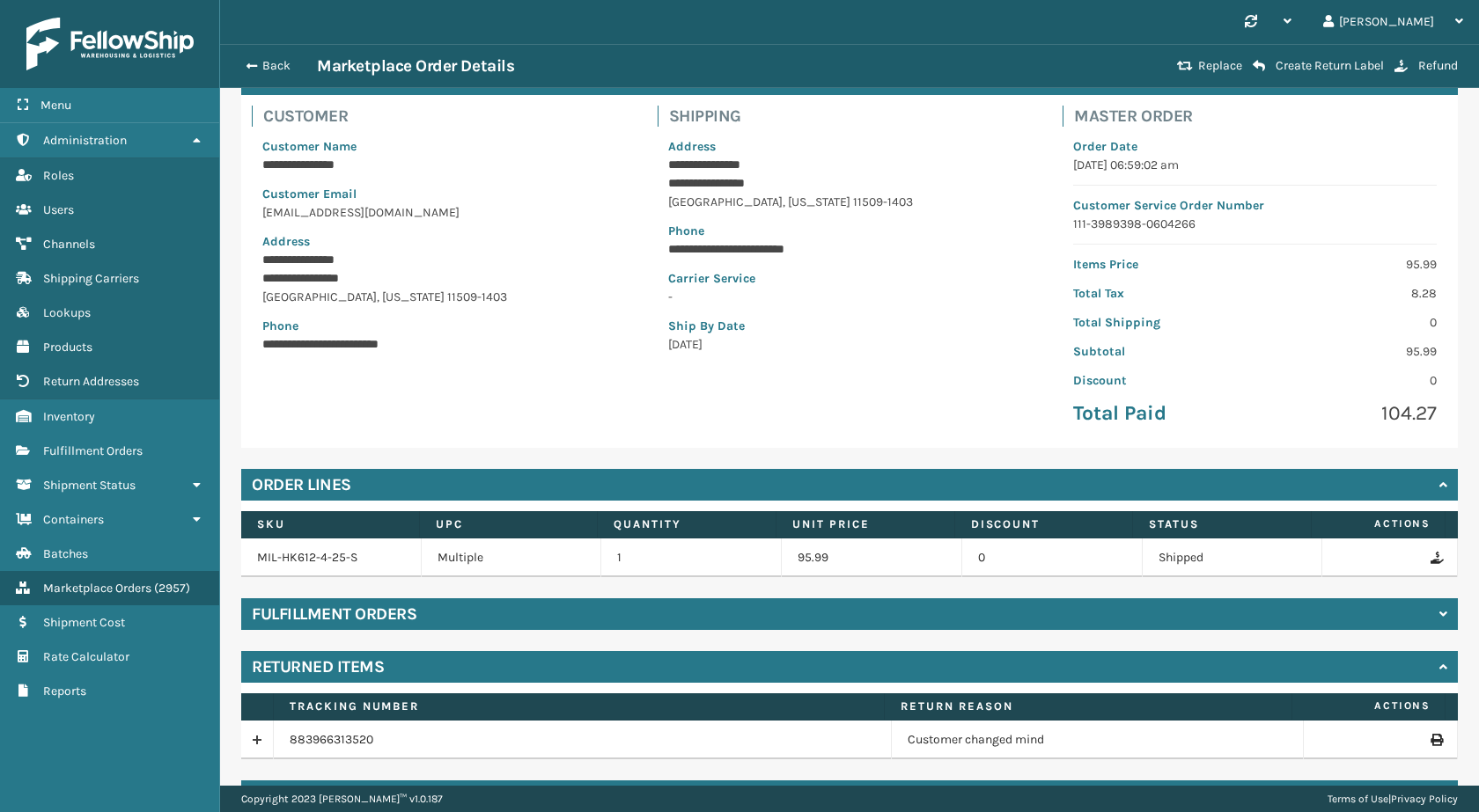
scroll to position [154, 0]
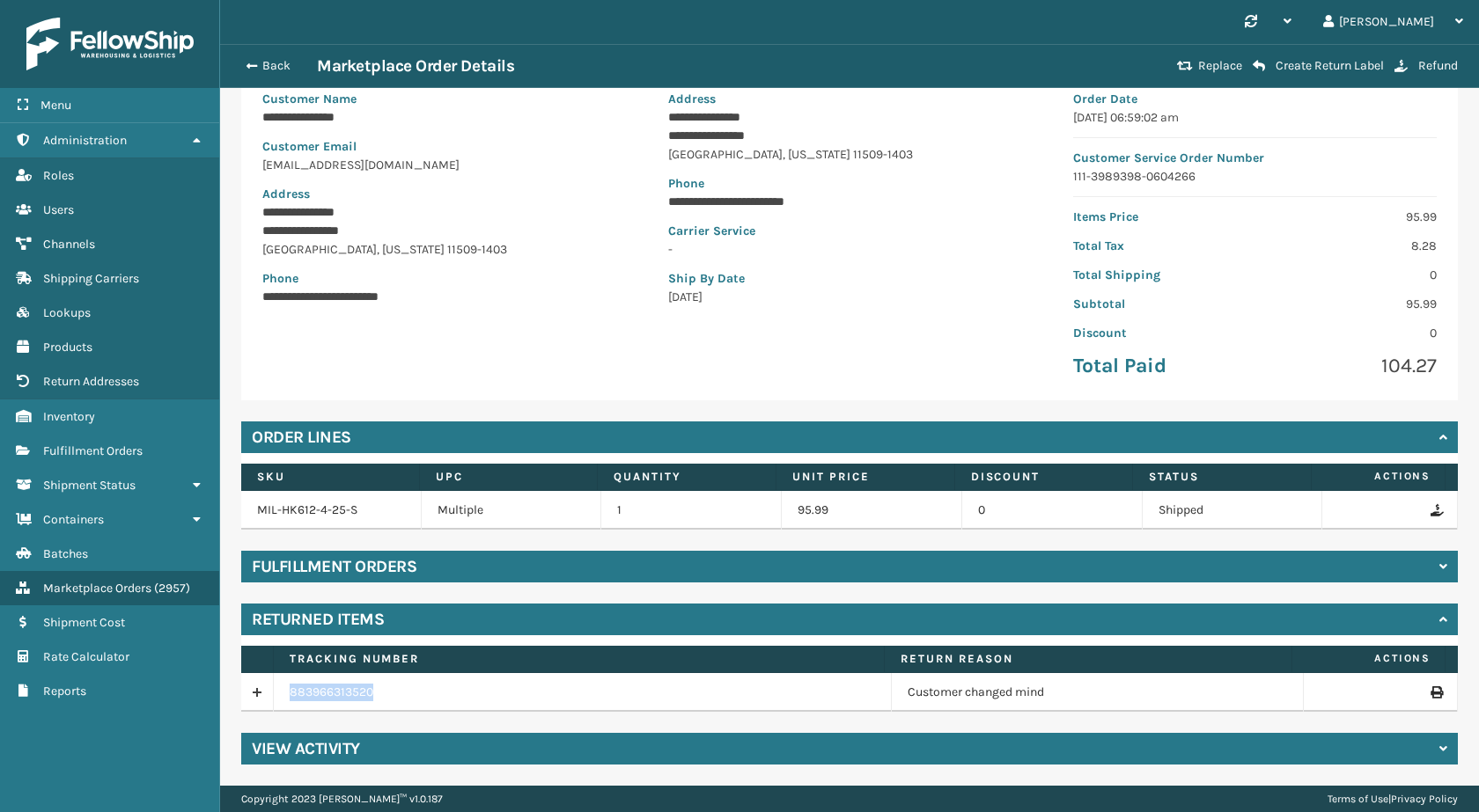
drag, startPoint x: 408, startPoint y: 693, endPoint x: 271, endPoint y: 691, distance: 137.0
click at [271, 691] on tr "883966313520 Customer changed mind" at bounding box center [849, 692] width 1216 height 39
copy tr "883966313520"
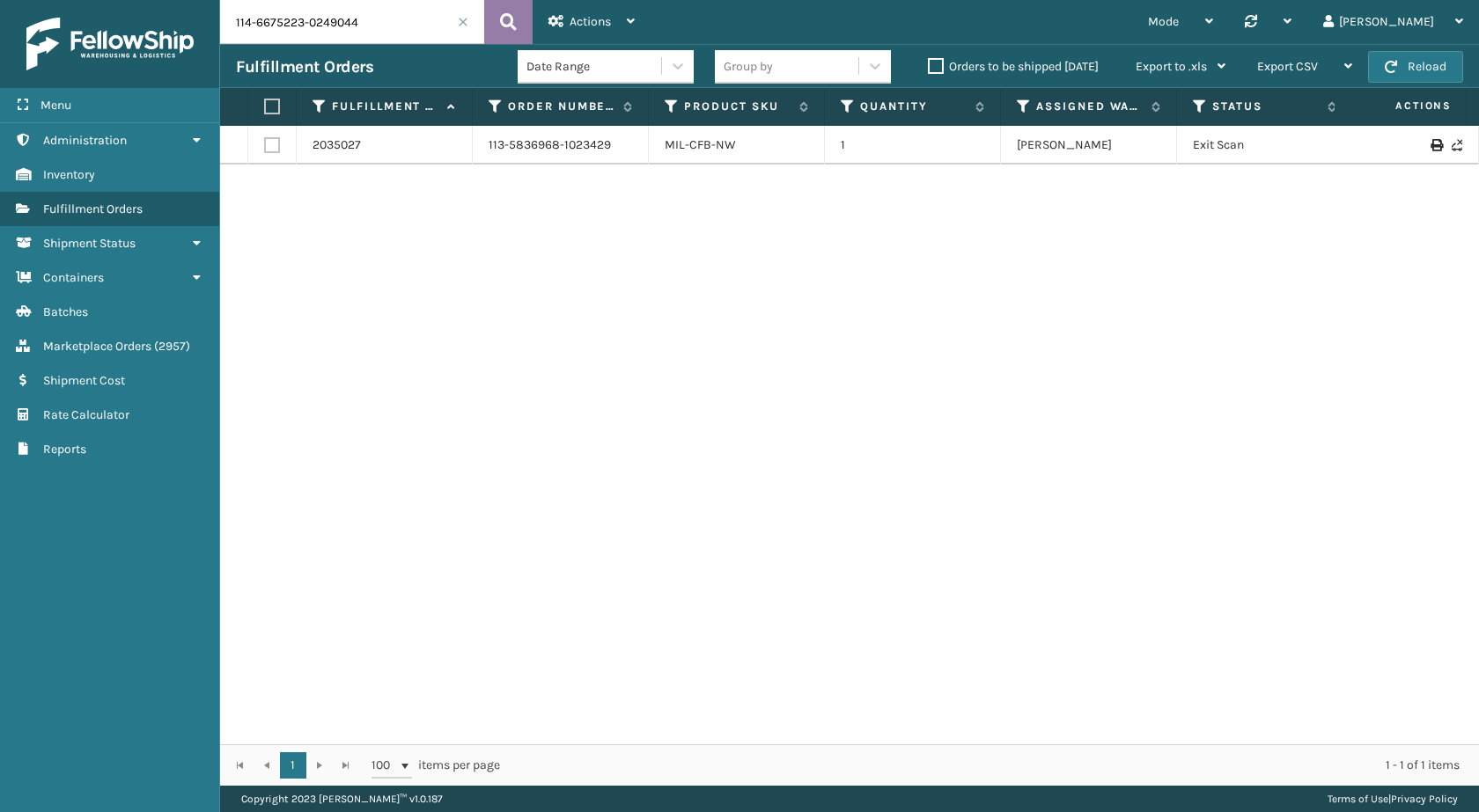
scroll to position [0, 350]
type input "114-6675223-0249044"
click at [502, 18] on icon at bounding box center [509, 22] width 17 height 27
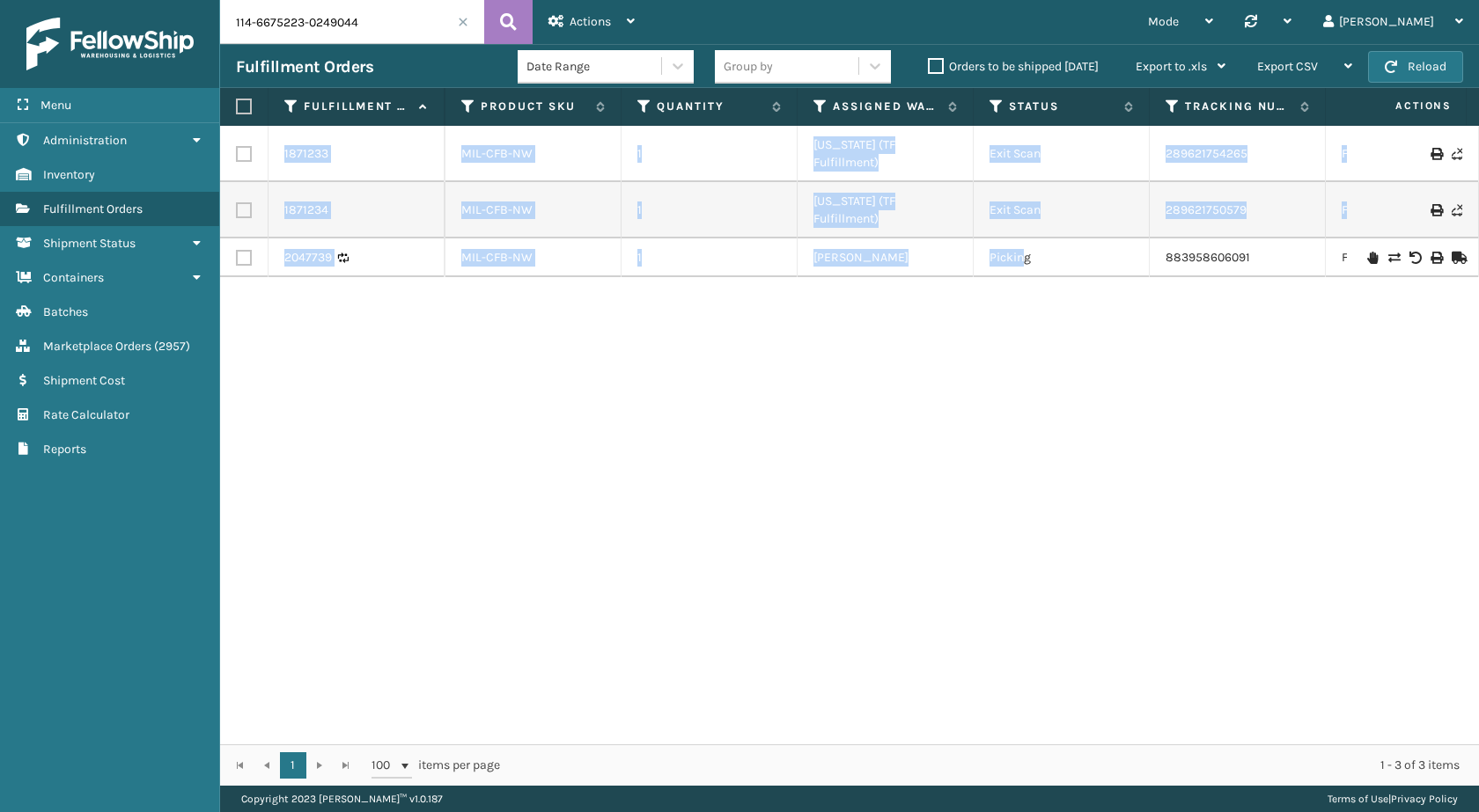
scroll to position [0, 419]
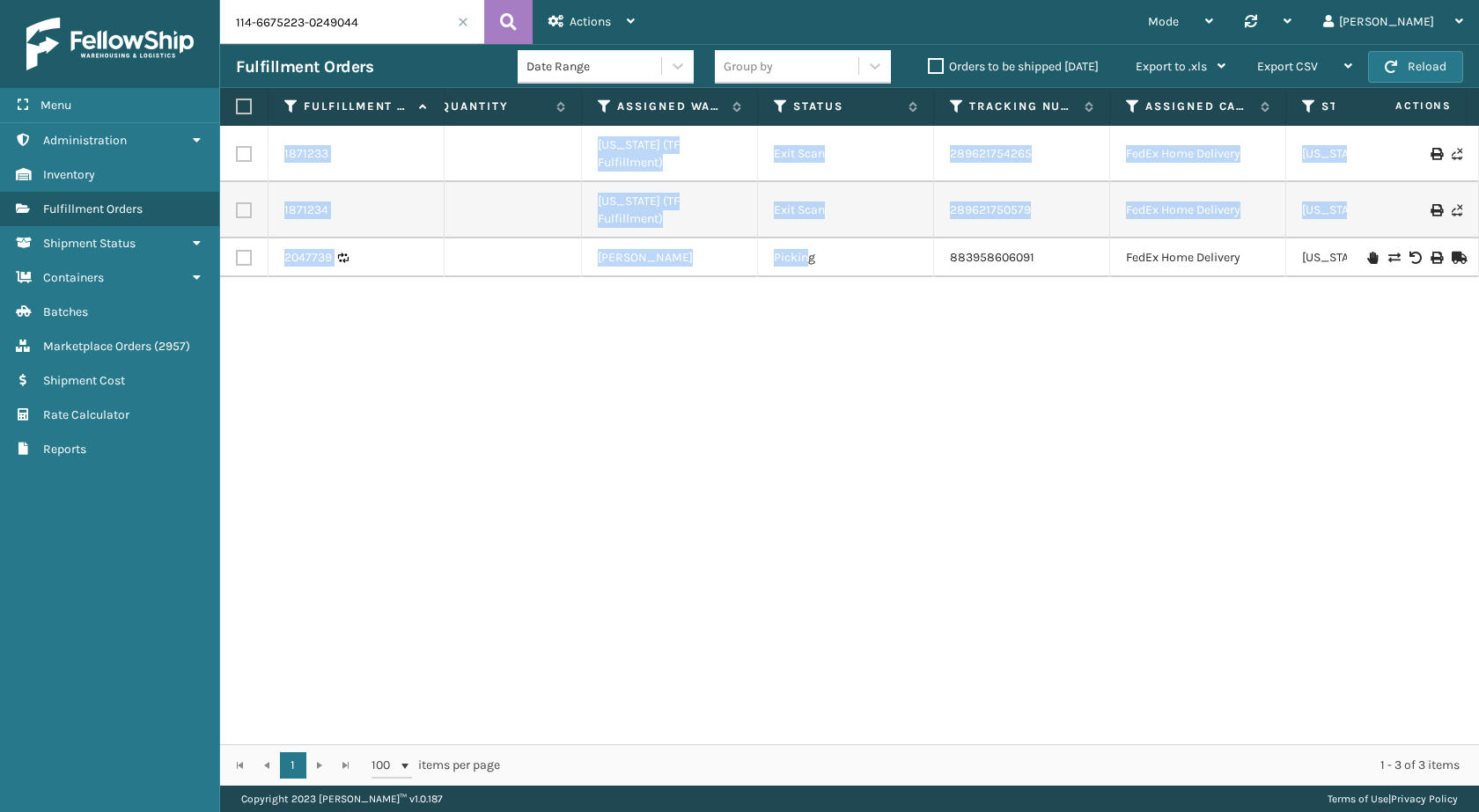
drag, startPoint x: 1225, startPoint y: 226, endPoint x: 1478, endPoint y: 261, distance: 255.4
click at [1478, 261] on div "1871233 114-6675223-0249044 MIL-CFB-NW 1 Indiana (TF Fulfillment) Exit Scan 289…" at bounding box center [849, 435] width 1259 height 619
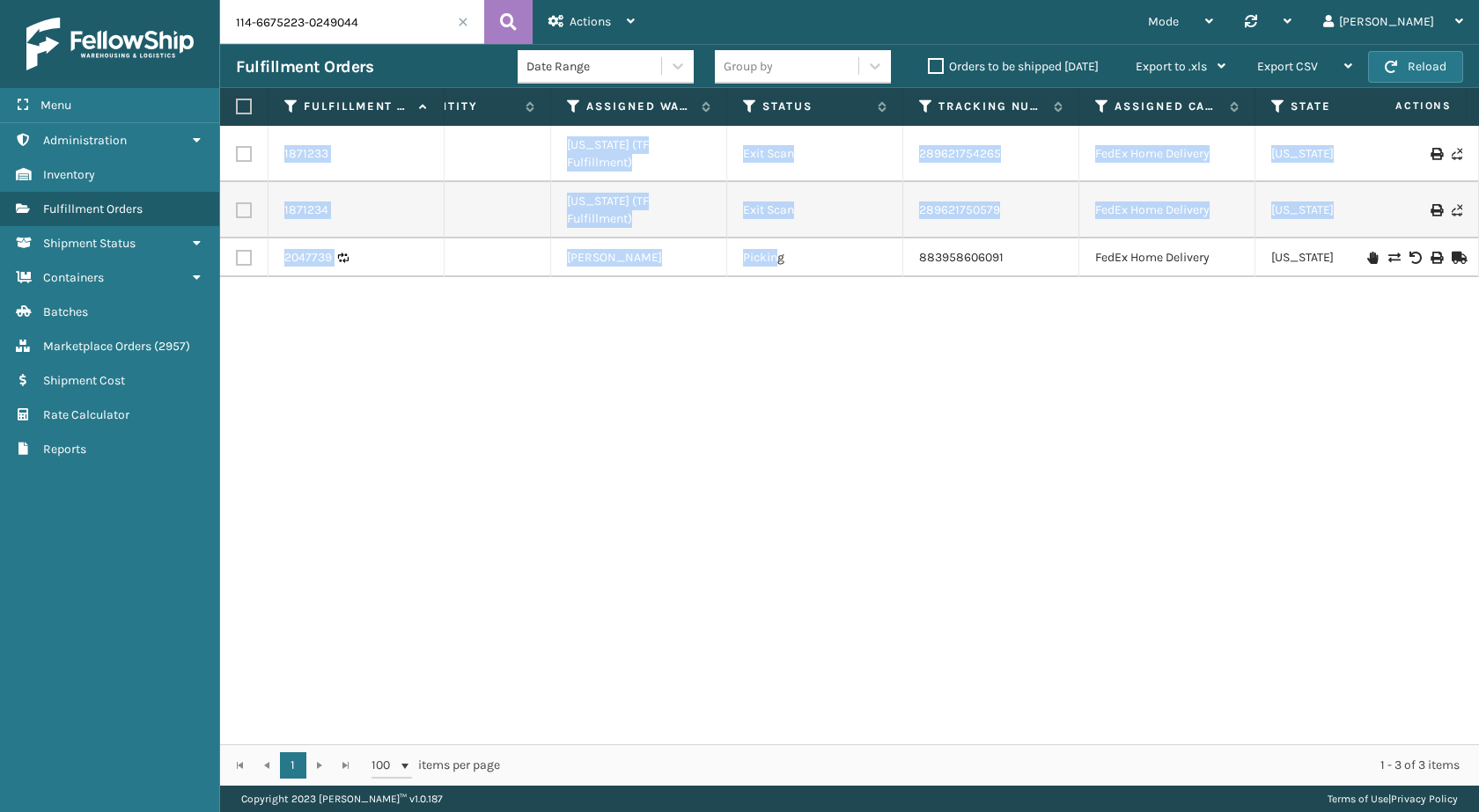
click at [1081, 317] on div "1871233 114-6675223-0249044 MIL-CFB-NW 1 Indiana (TF Fulfillment) Exit Scan 289…" at bounding box center [849, 435] width 1259 height 619
click at [1031, 239] on td "883958606091" at bounding box center [991, 258] width 176 height 39
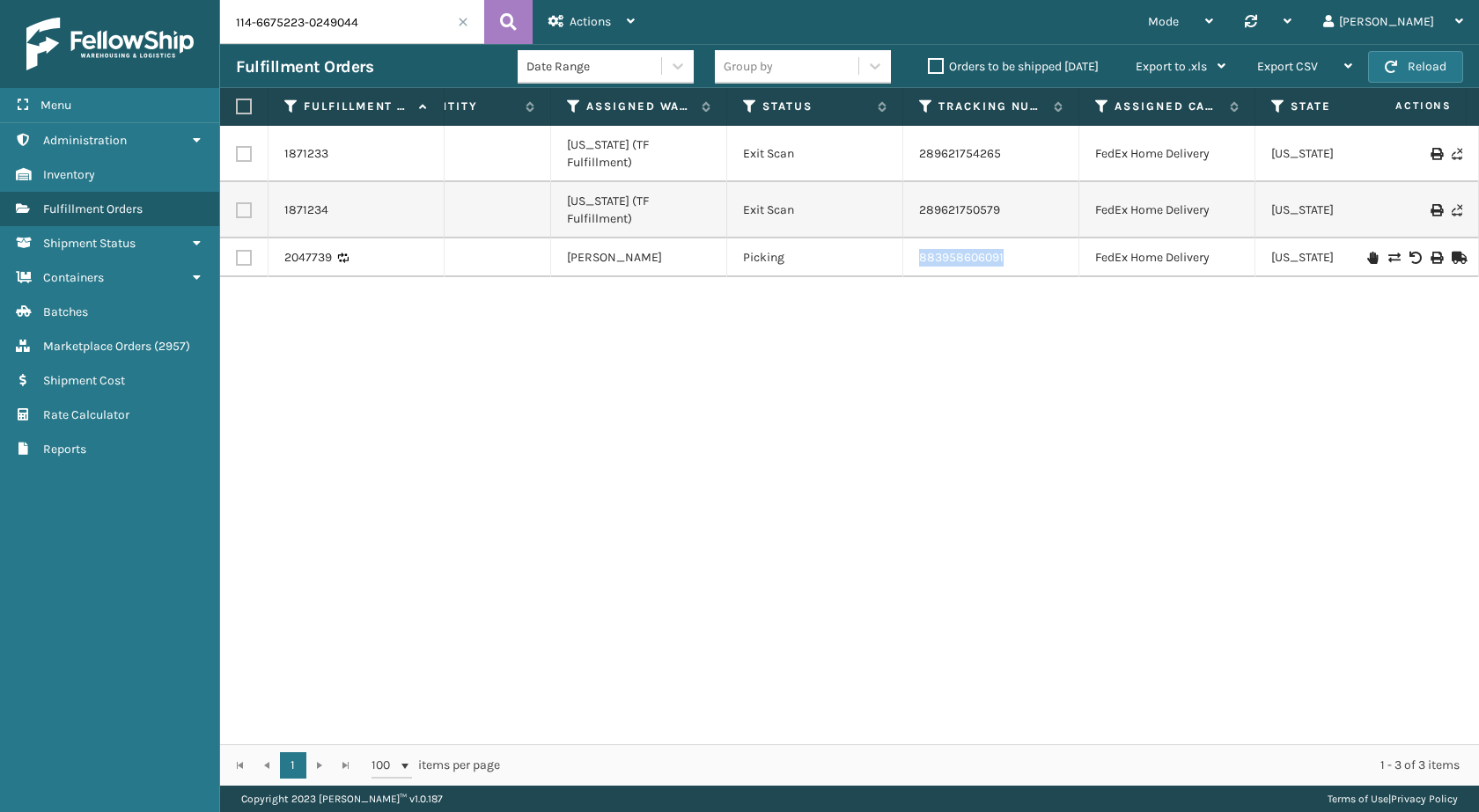
drag, startPoint x: 1038, startPoint y: 222, endPoint x: 882, endPoint y: 227, distance: 156.1
click at [882, 239] on tr "2047739 114-6675223-0249044 MIL-CFB-NW 1 Milliard LV Picking 883958606091 FedEx…" at bounding box center [754, 258] width 1970 height 39
copy tr "883958606091"
